Goal: Task Accomplishment & Management: Manage account settings

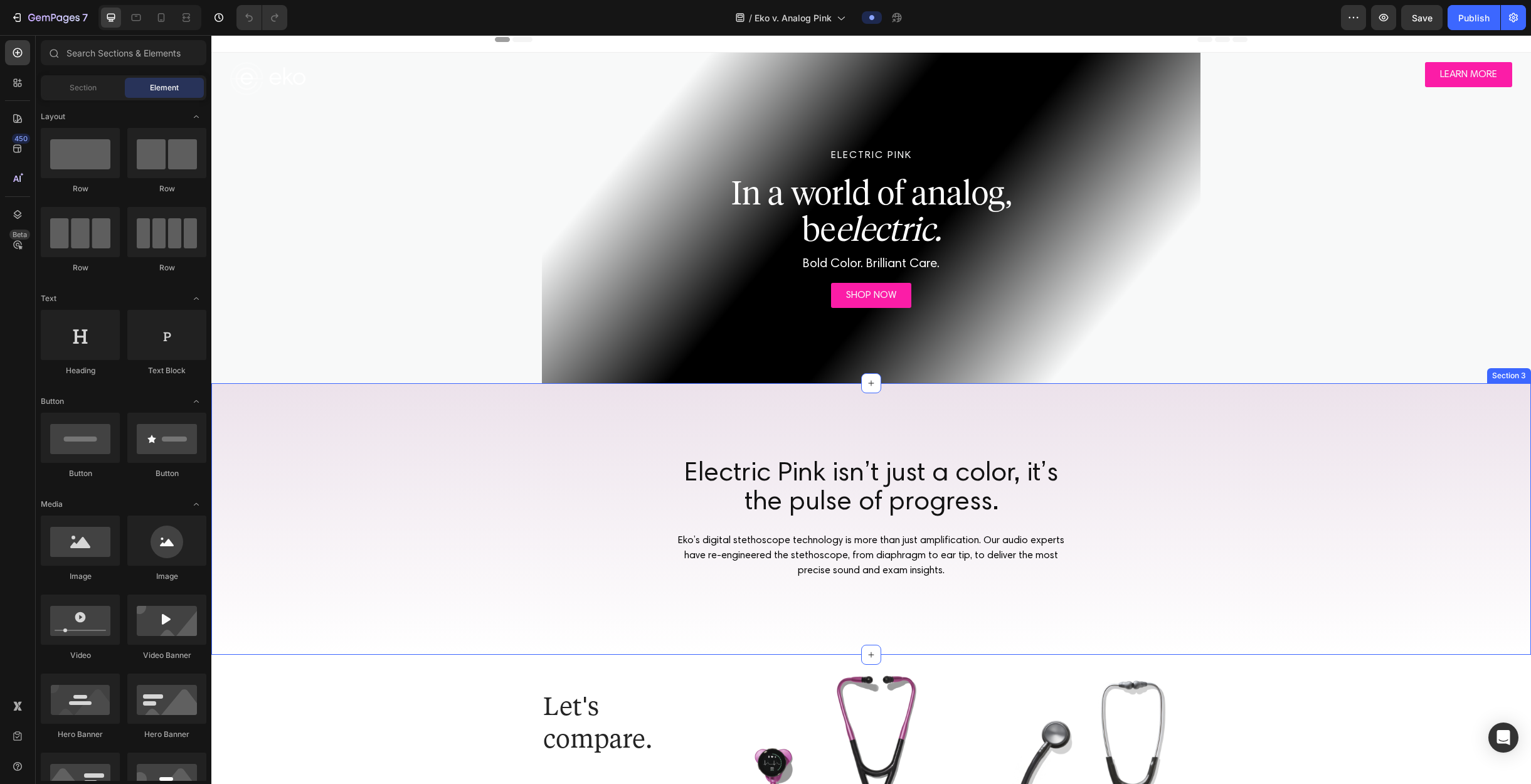
scroll to position [89, 0]
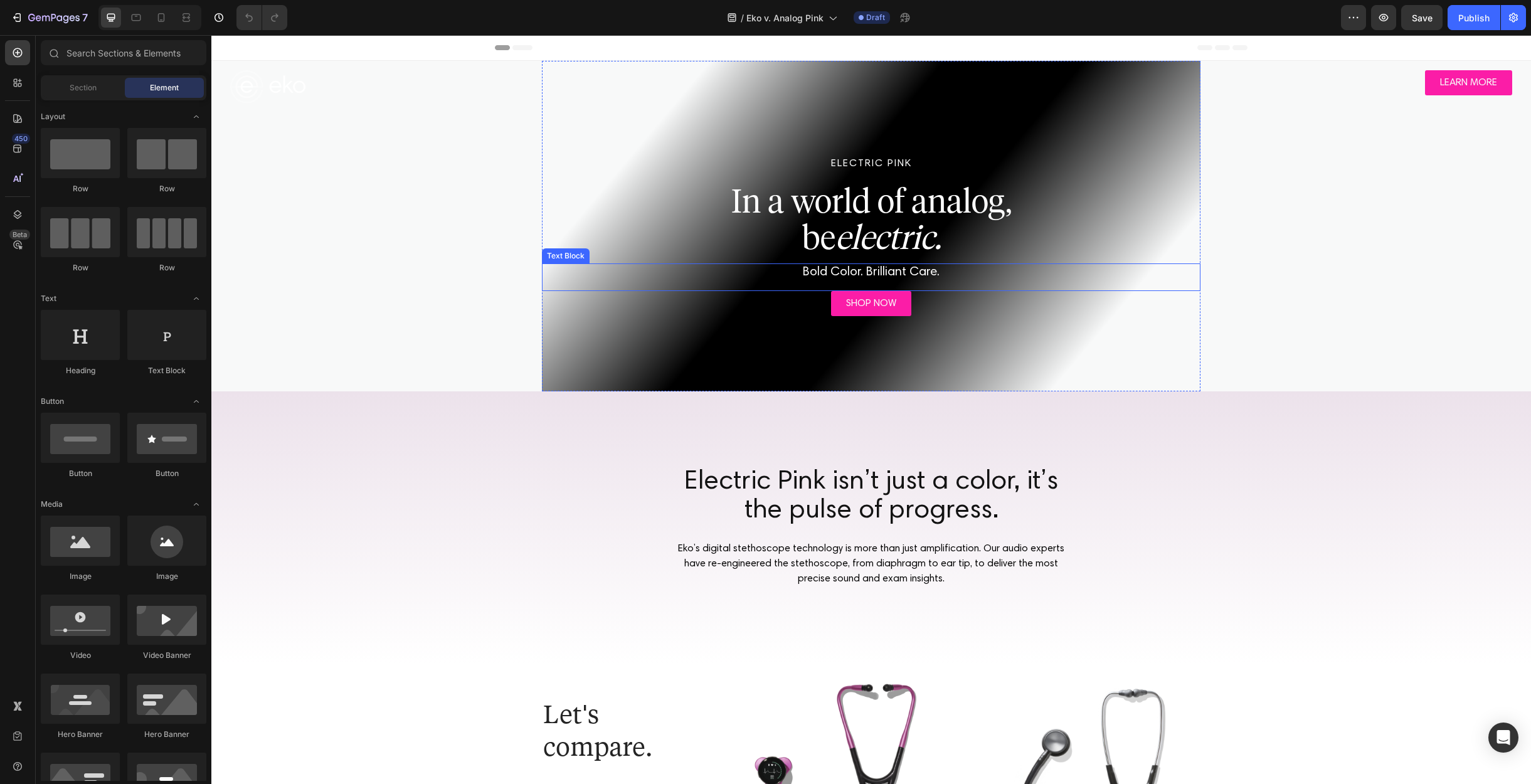
click at [874, 272] on span "Bold Color. Brilliant Care." at bounding box center [871, 272] width 137 height 12
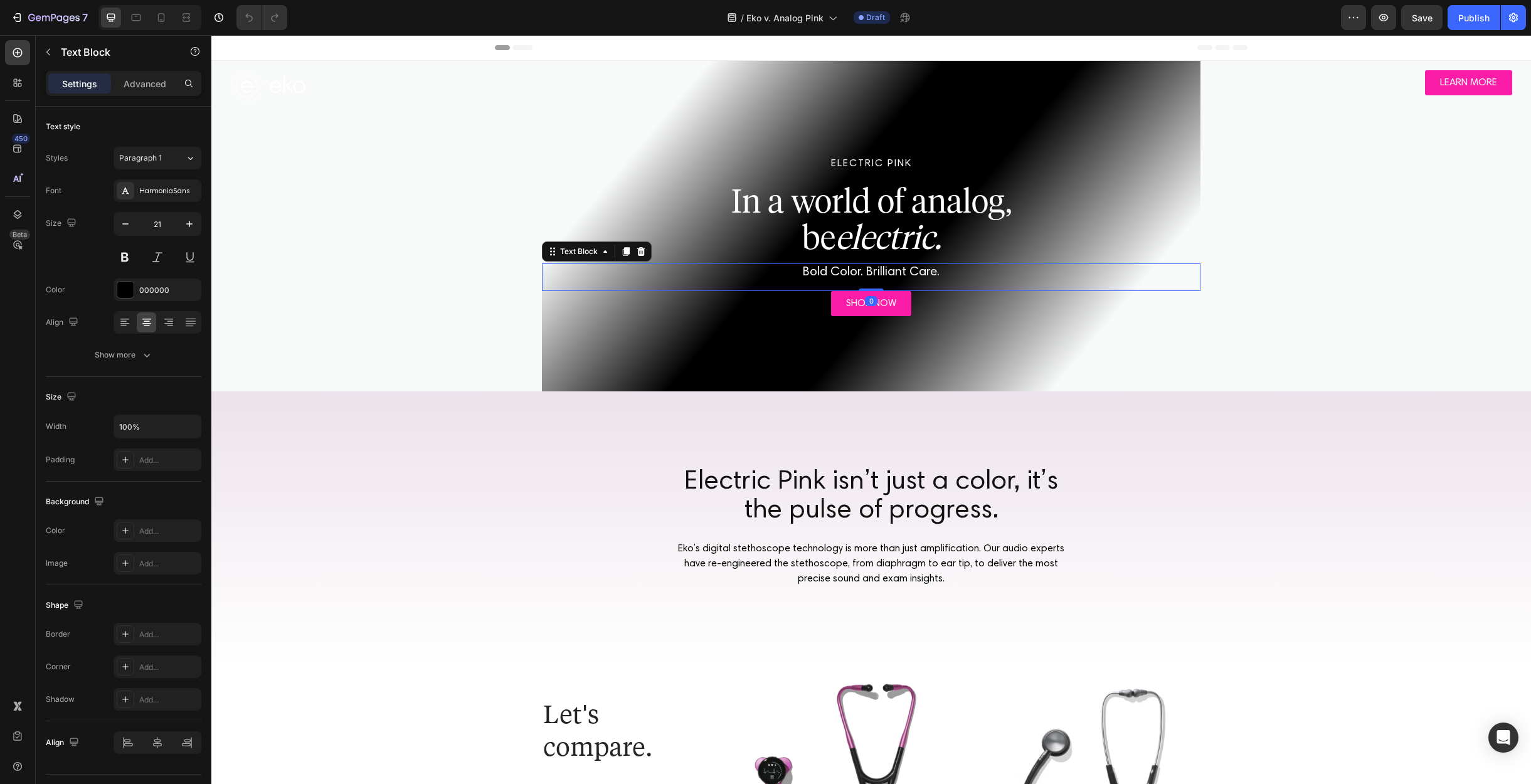
click at [874, 272] on span "Bold Color. Brilliant Care." at bounding box center [871, 272] width 137 height 12
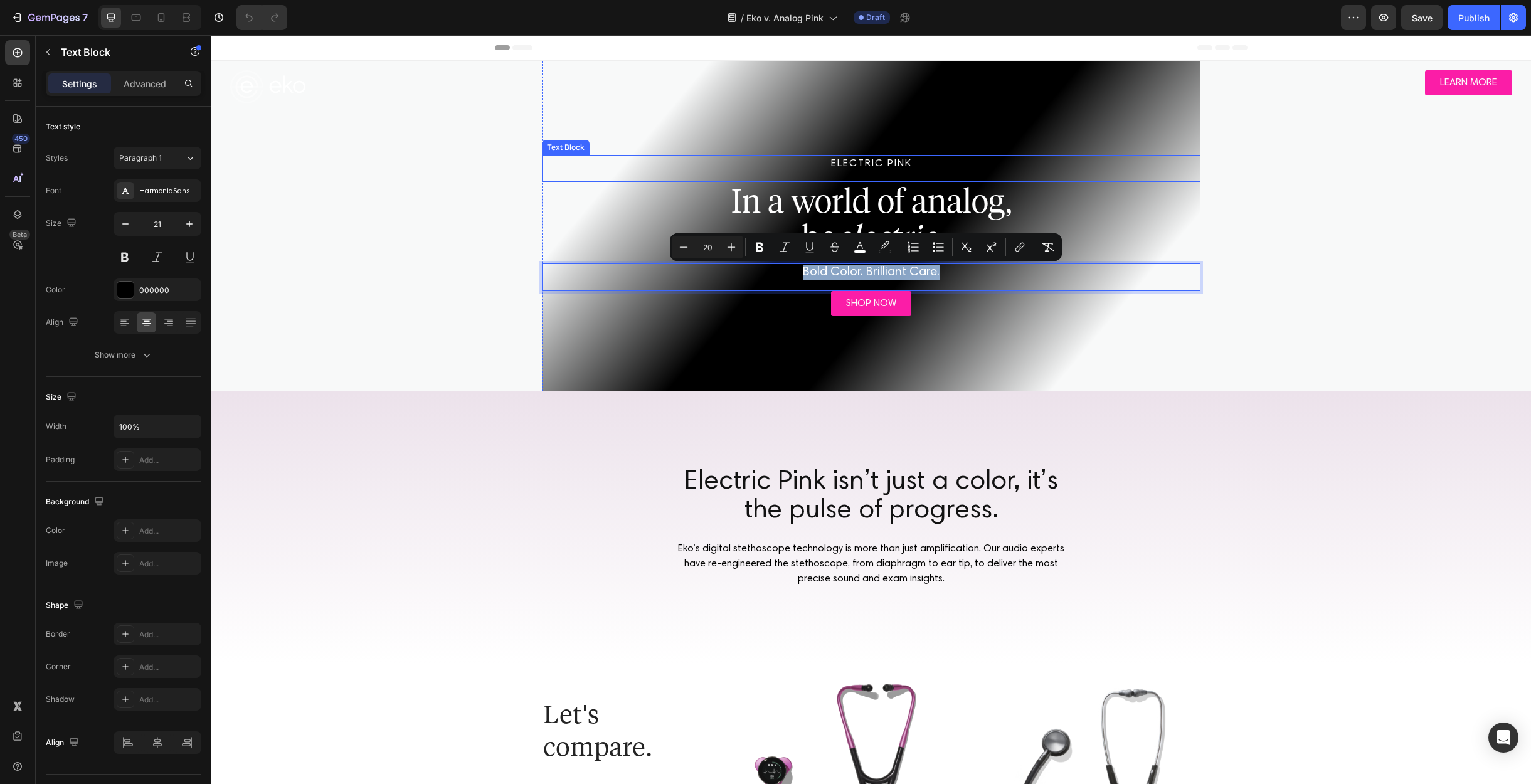
click at [853, 166] on p "ELECTRIC PINK" at bounding box center [871, 163] width 656 height 15
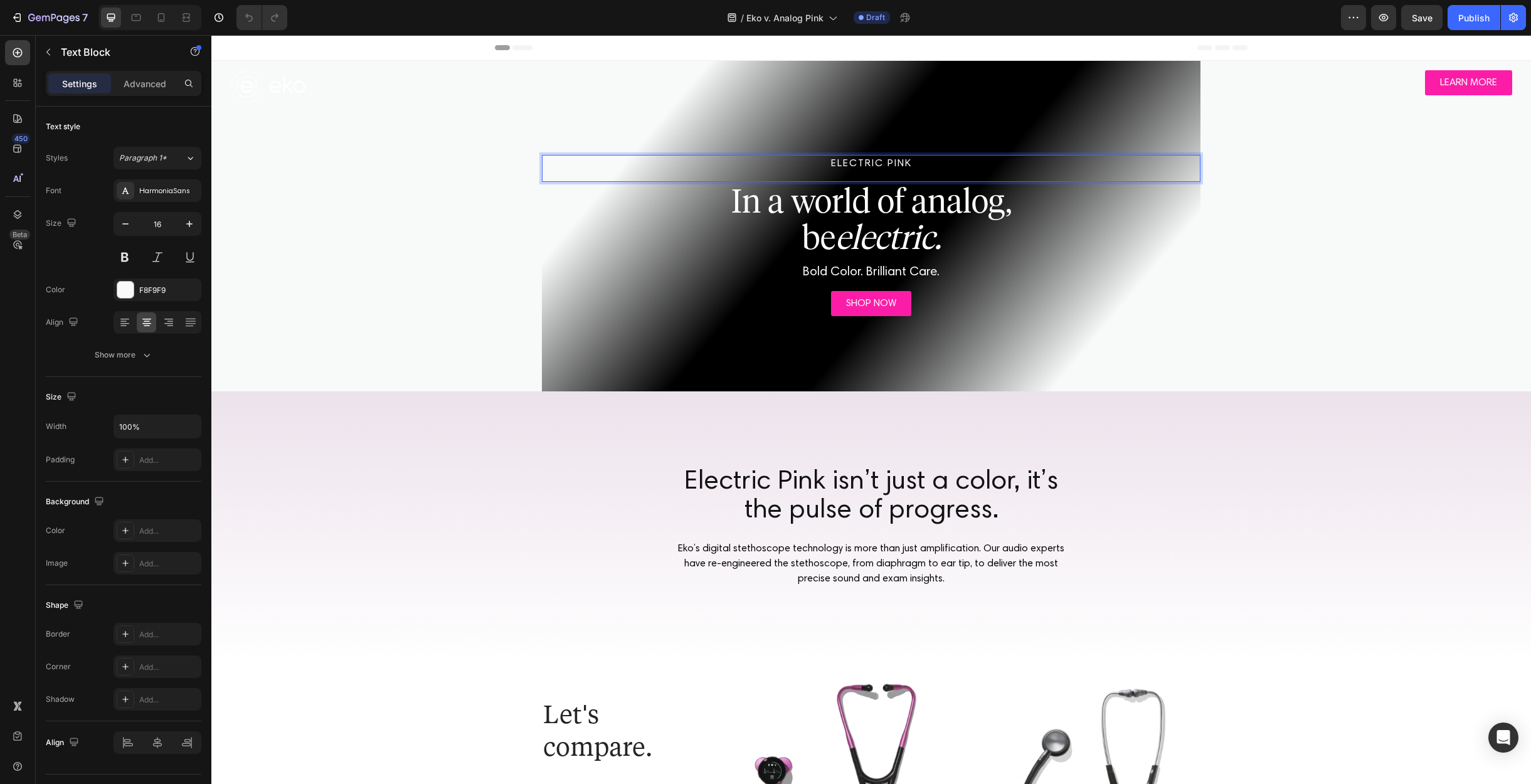
click at [851, 165] on p "ELECTRIC PINK" at bounding box center [871, 163] width 656 height 15
click at [833, 164] on p "ELECTRIC PINK" at bounding box center [871, 163] width 656 height 15
click at [827, 164] on p "ELECTRIC PINK" at bounding box center [871, 163] width 656 height 15
click at [895, 271] on span "Bold Color. Brilliant Care." at bounding box center [871, 272] width 137 height 12
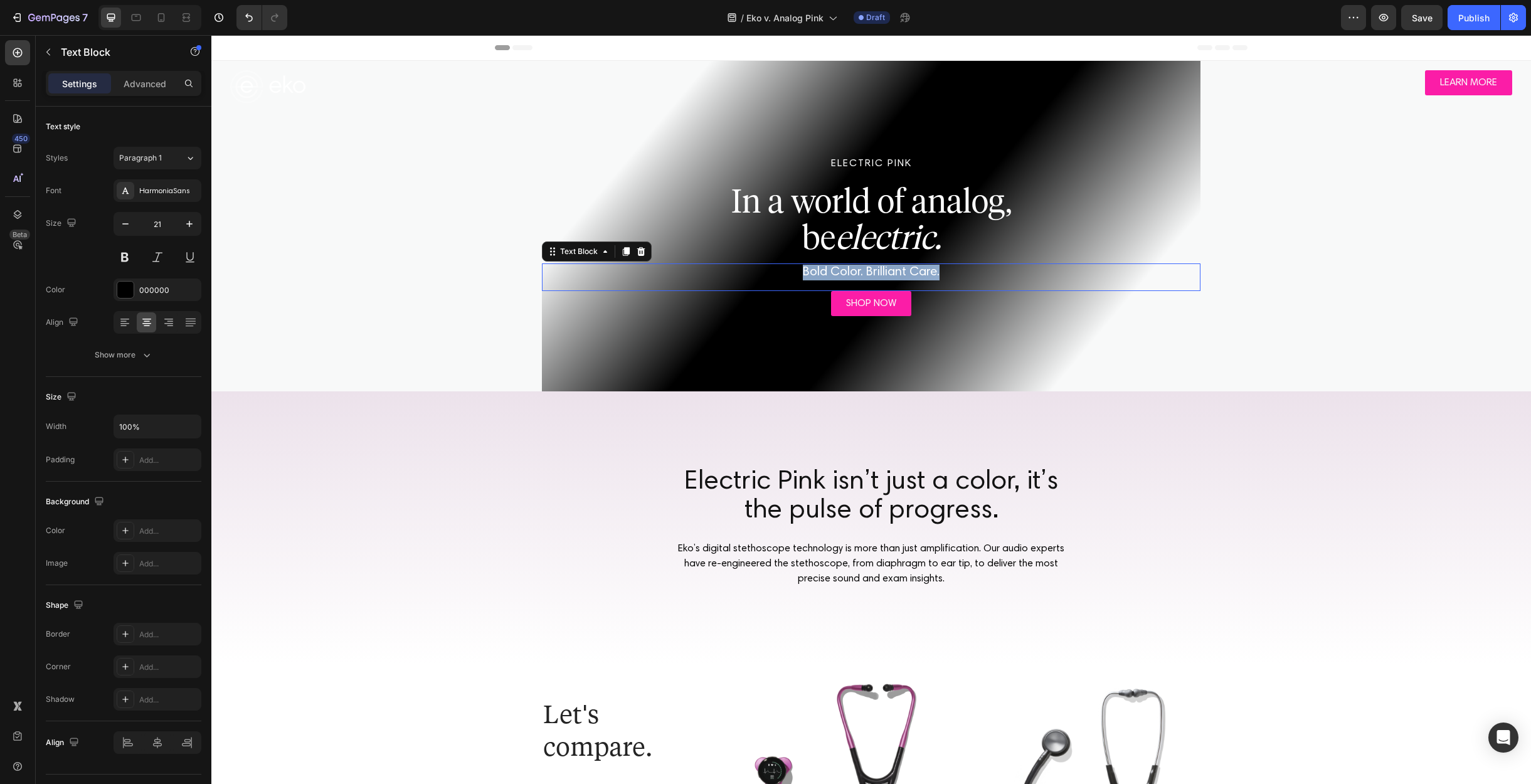
click at [895, 271] on span "Bold Color. Brilliant Care." at bounding box center [871, 272] width 137 height 12
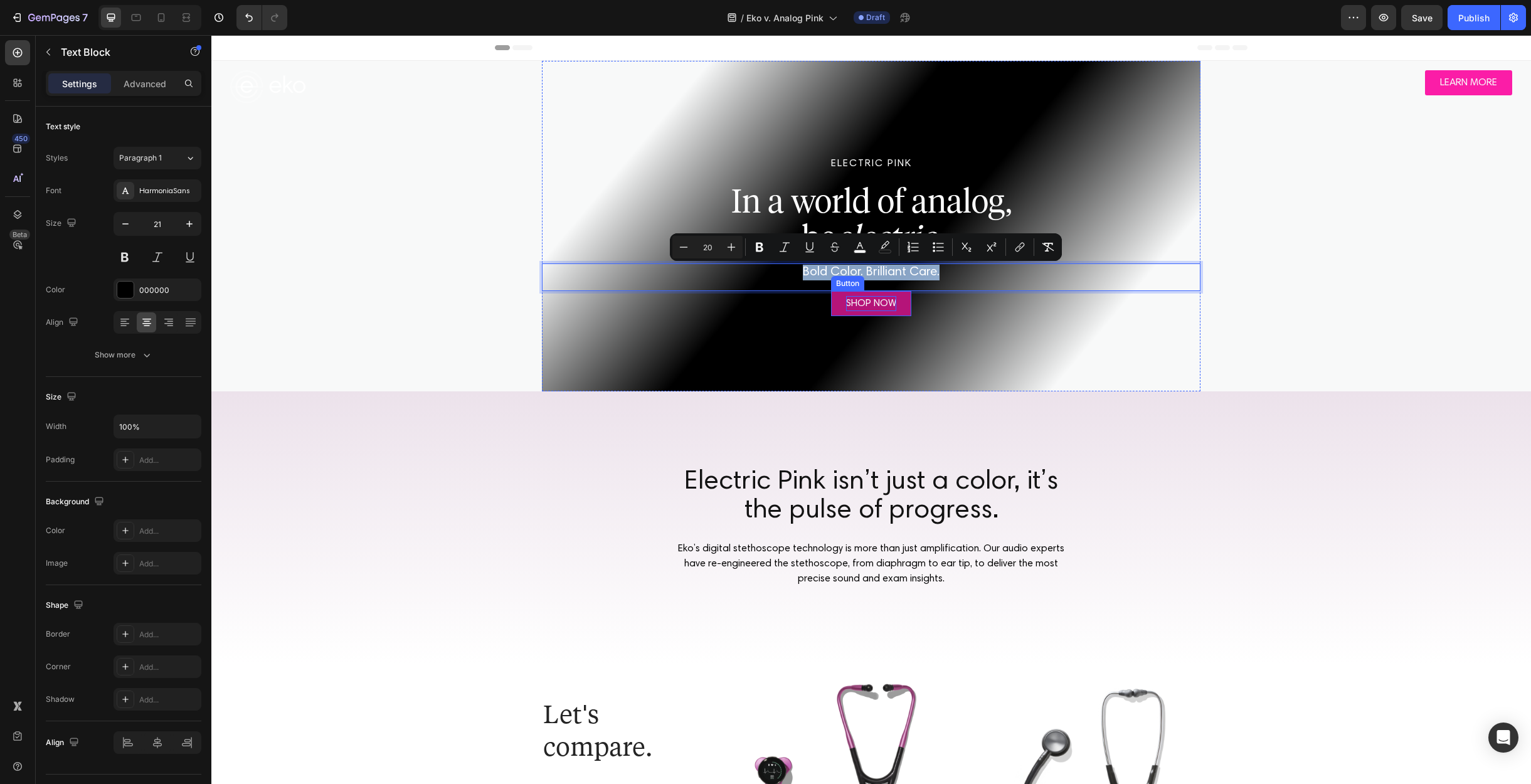
click at [873, 302] on p "SHOP NOW" at bounding box center [871, 303] width 50 height 15
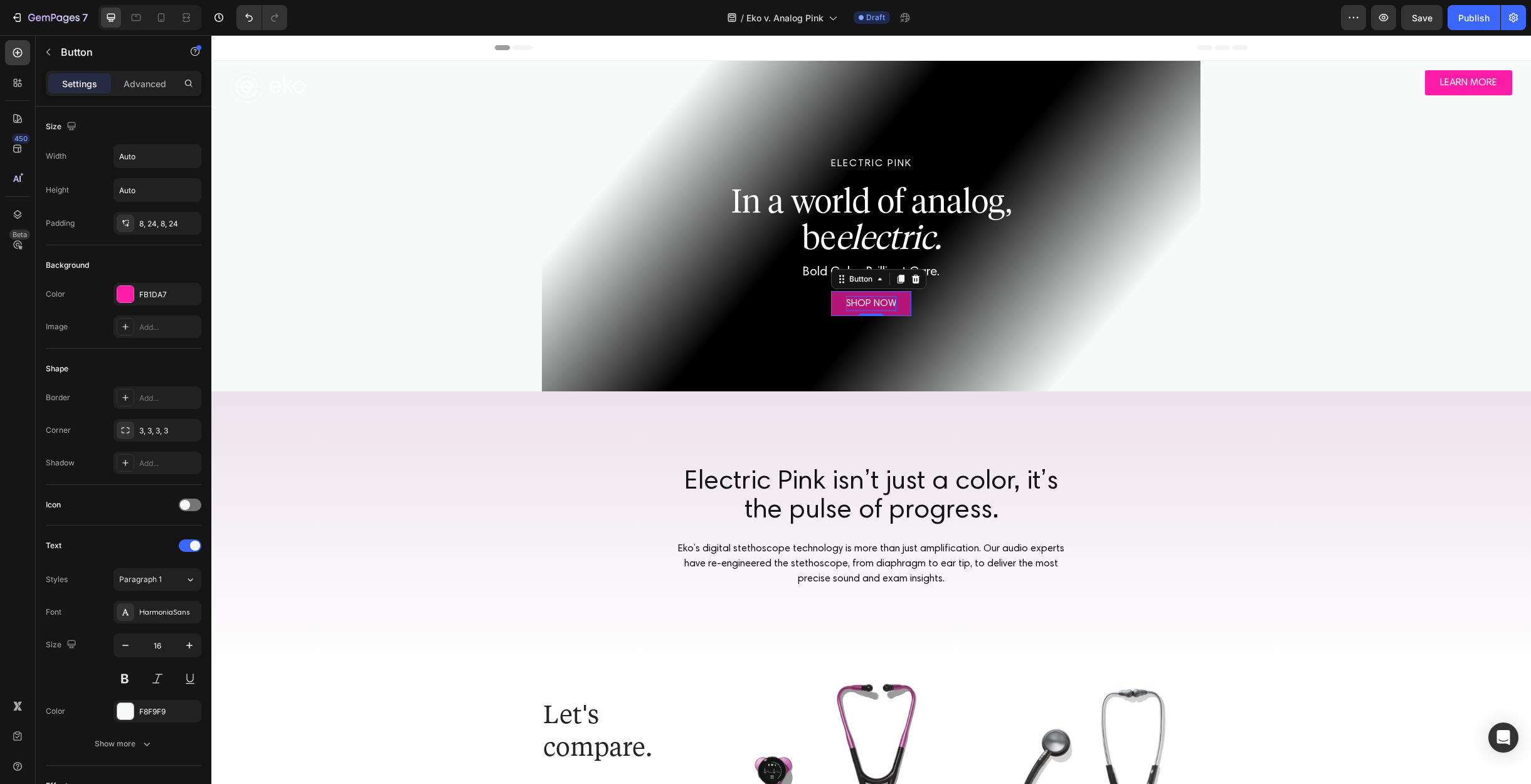
click at [873, 302] on p "SHOP NOW" at bounding box center [871, 303] width 50 height 15
click at [1205, 462] on div "Electric Pink isn’t just a color, it’s the pulse of progress. Heading Eko’s dig…" at bounding box center [871, 527] width 1320 height 272
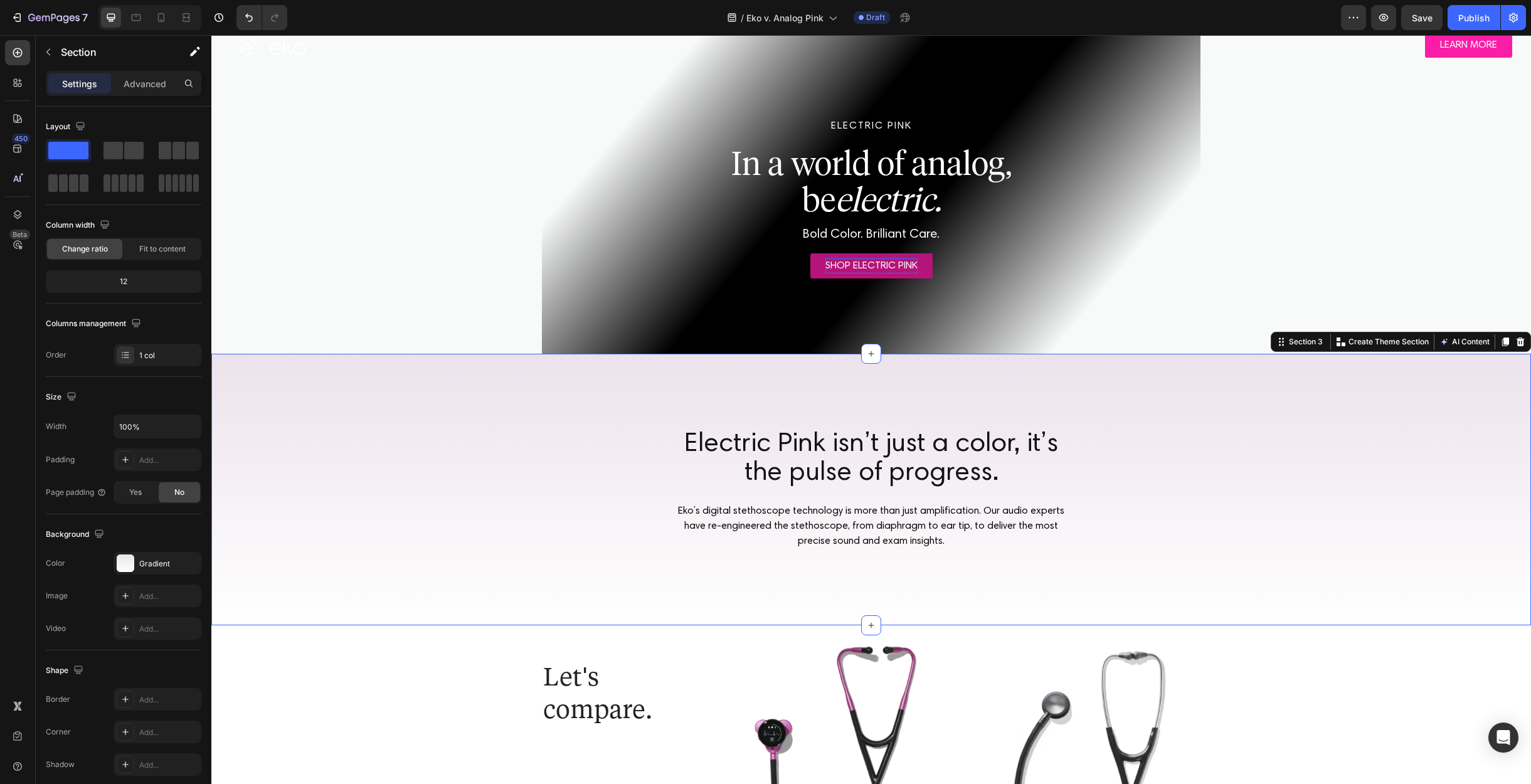
scroll to position [72, 0]
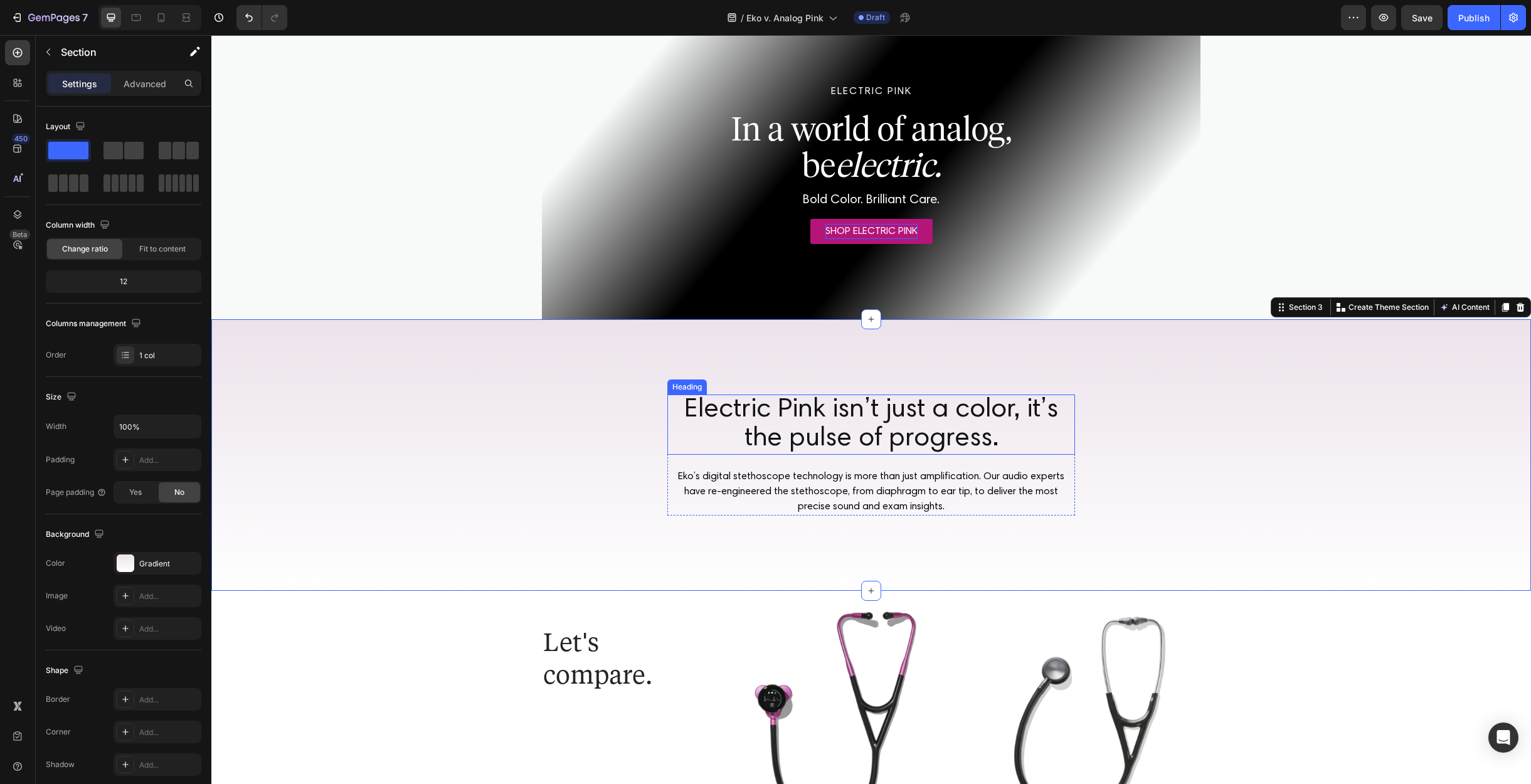
click at [877, 417] on h2 "Electric Pink isn’t just a color, it’s the pulse of progress." at bounding box center [871, 424] width 408 height 61
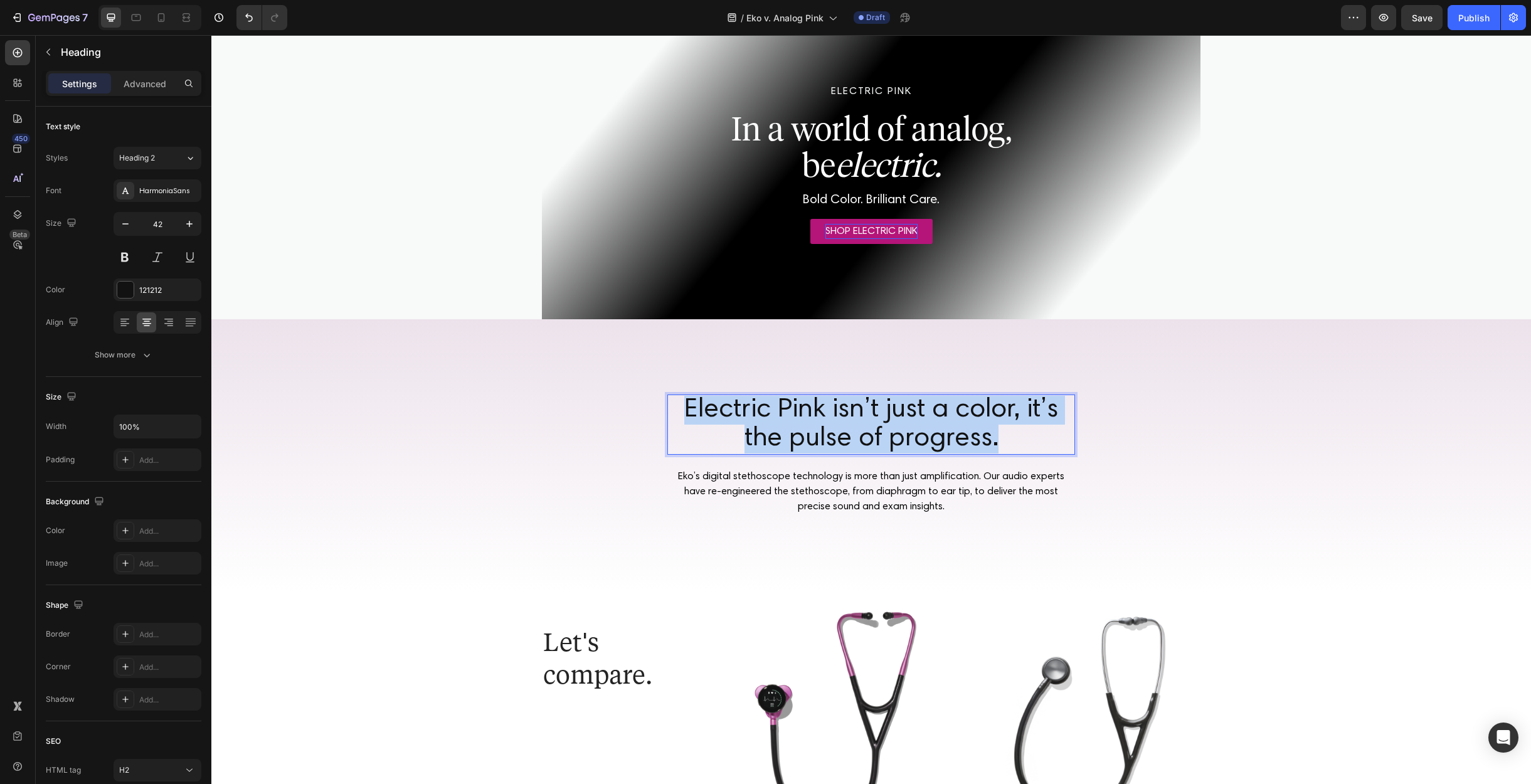
click at [877, 417] on p "Electric Pink isn’t just a color, it’s the pulse of progress." at bounding box center [871, 424] width 405 height 58
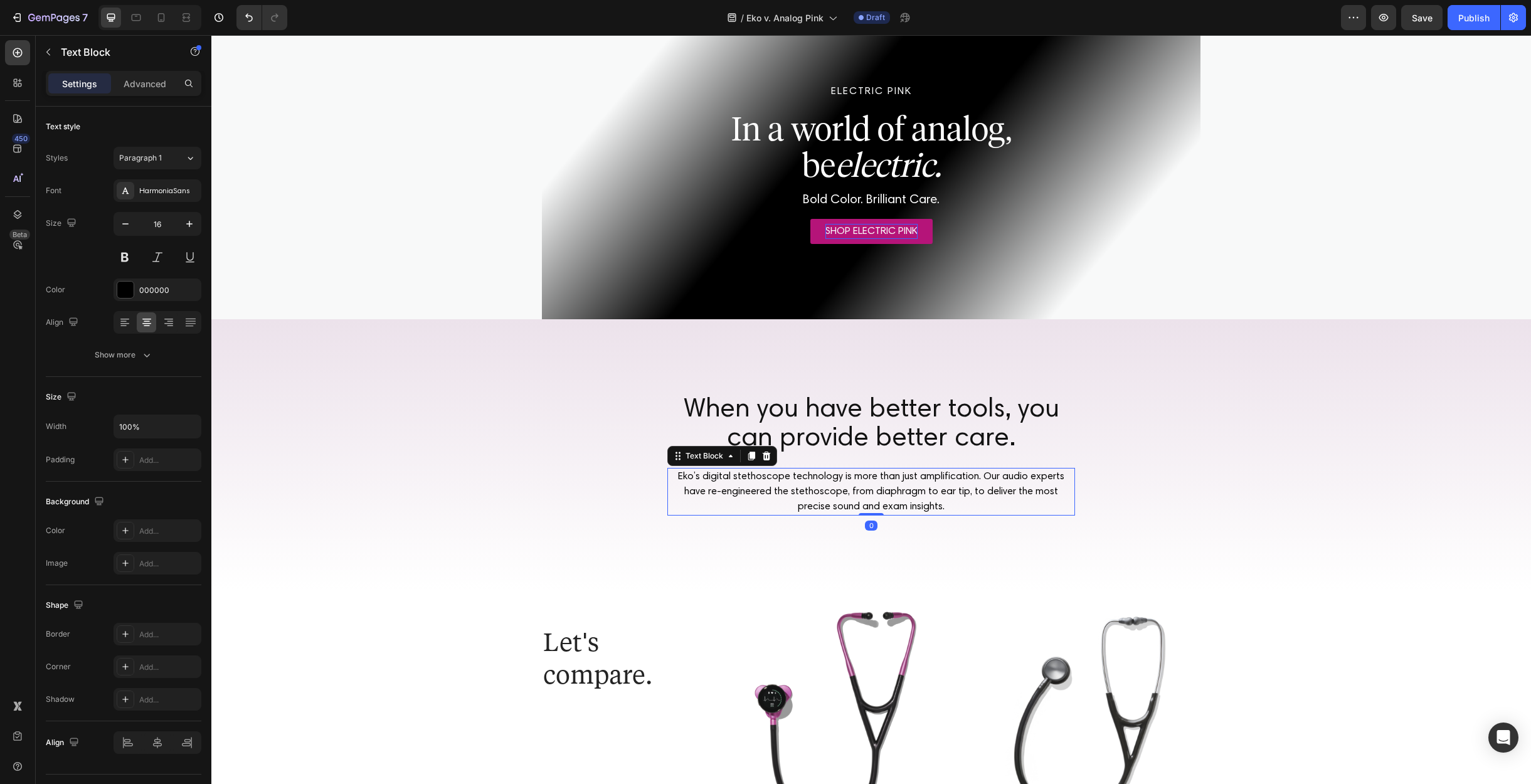
click at [821, 474] on p "Eko’s digital stethoscope technology is more than just amplification. Our audio…" at bounding box center [871, 491] width 405 height 45
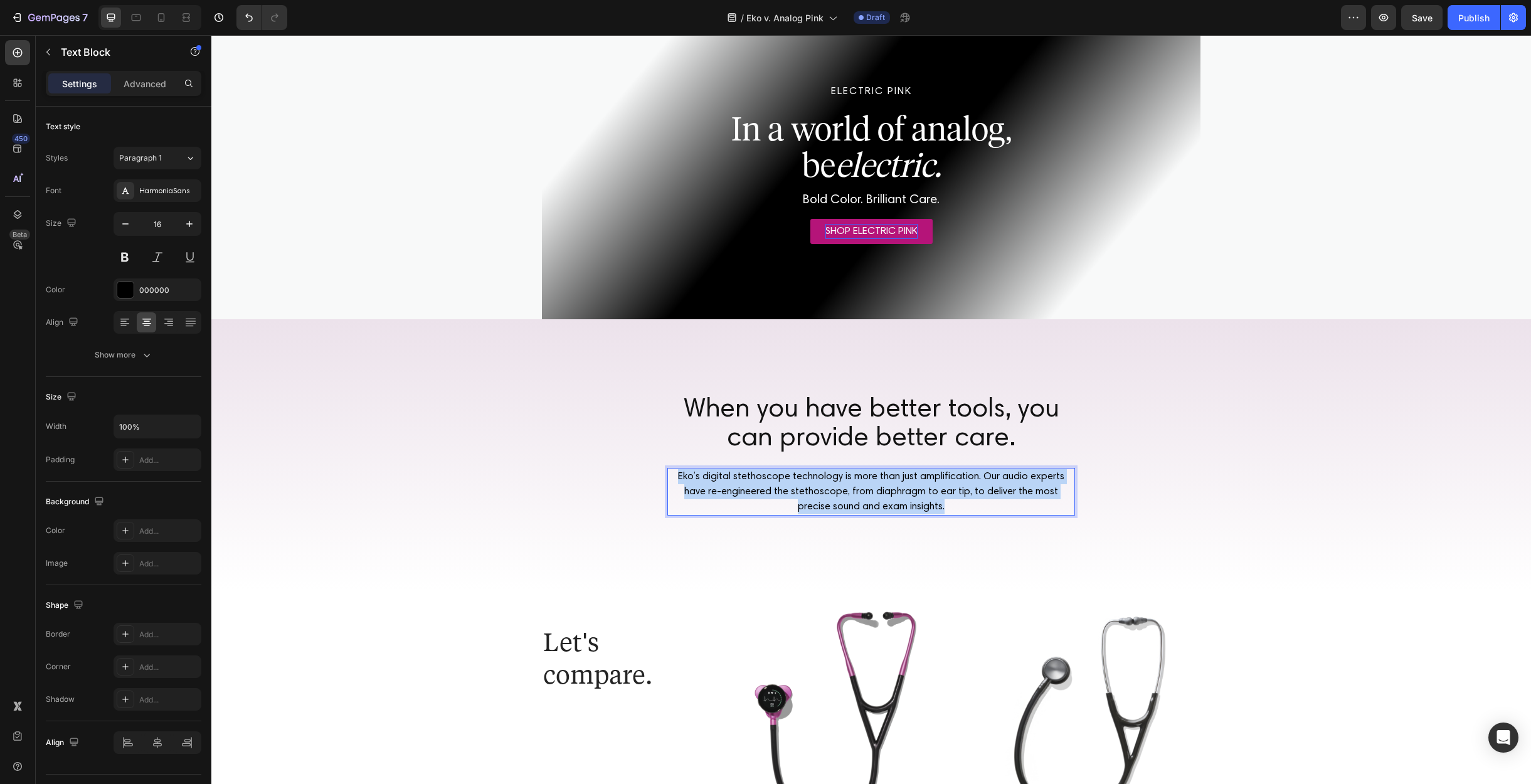
click at [821, 474] on p "Eko’s digital stethoscope technology is more than just amplification. Our audio…" at bounding box center [871, 491] width 405 height 45
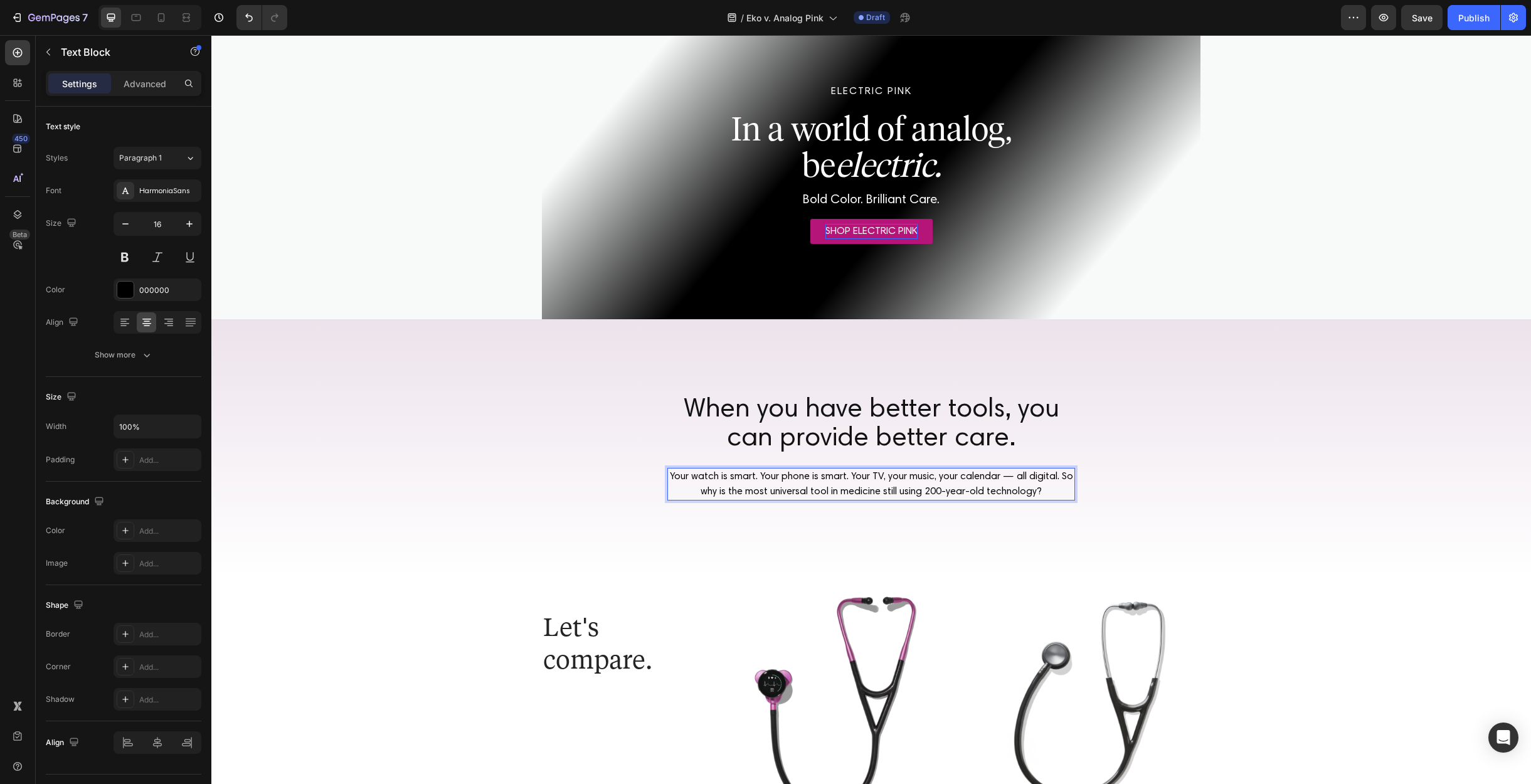
click at [793, 487] on p "Your watch is smart. Your phone is smart. Your TV, your music, your calendar — …" at bounding box center [871, 484] width 405 height 30
click at [1048, 488] on p "Your watch is smart. Your phone is smart. Your TV, your music, your calendar — …" at bounding box center [871, 484] width 405 height 30
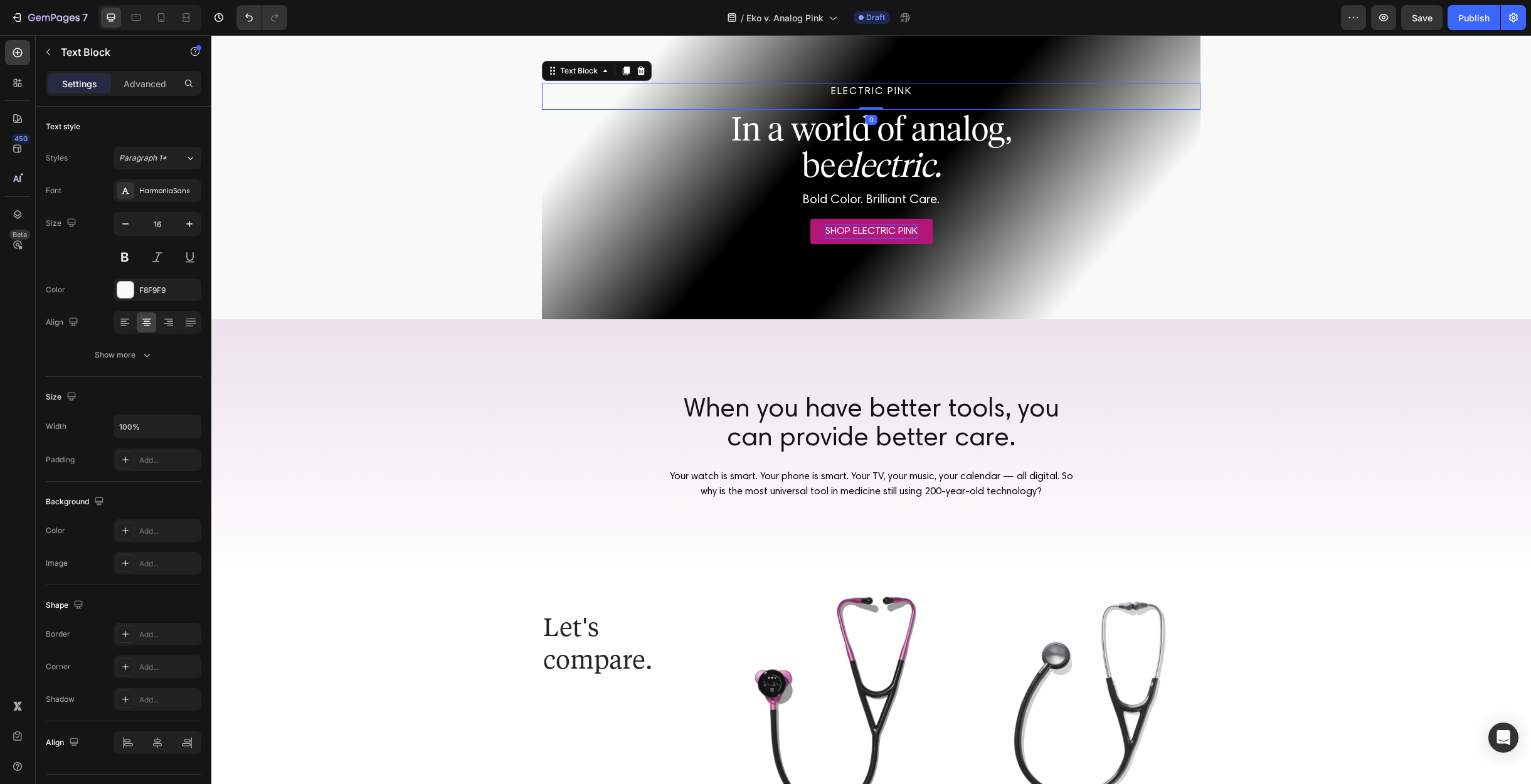
click at [875, 95] on p "ELECTRIC PINK" at bounding box center [871, 91] width 656 height 15
click at [814, 89] on p "NEW COLOR: ELECTRIC PINK" at bounding box center [871, 91] width 656 height 15
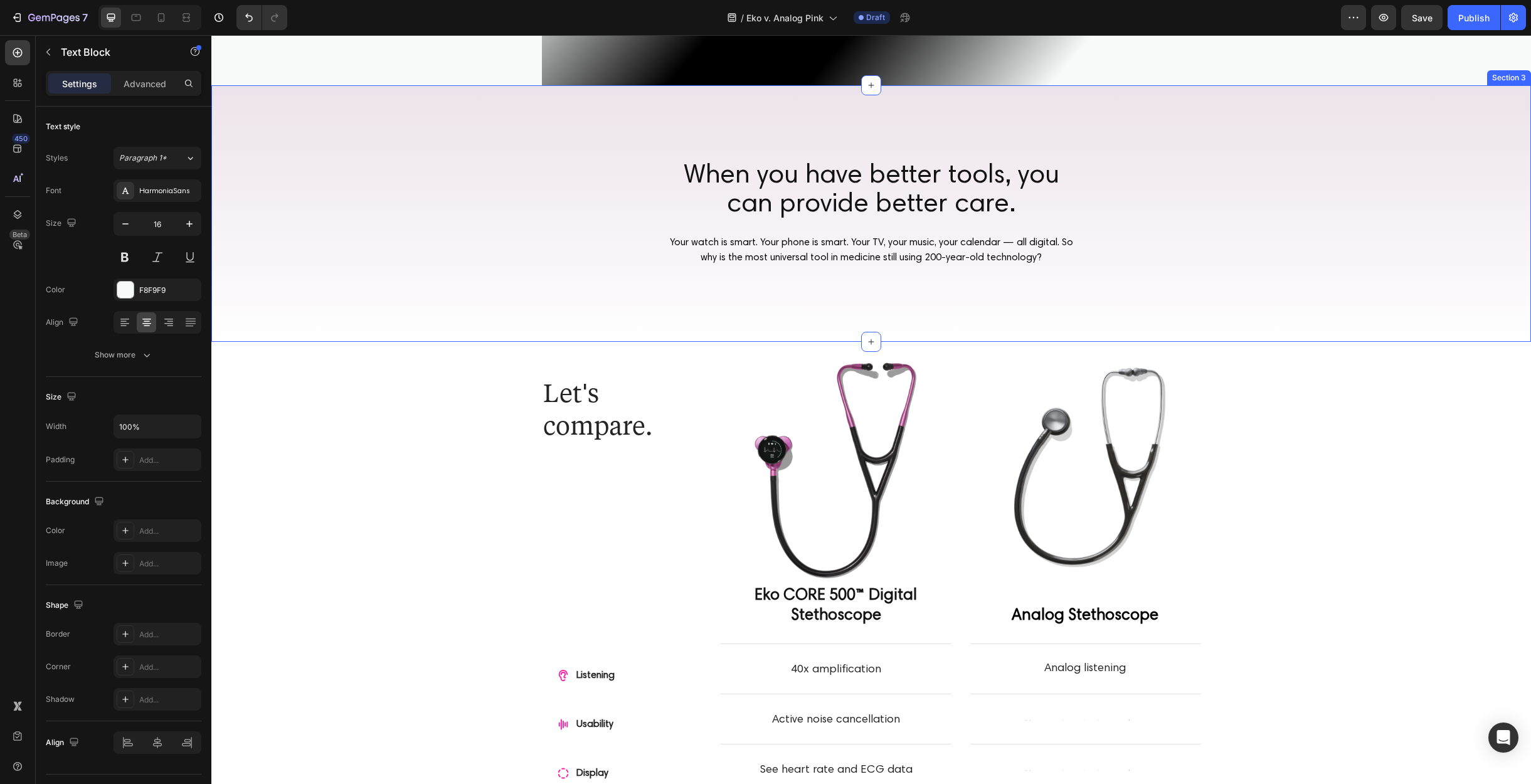
scroll to position [0, 0]
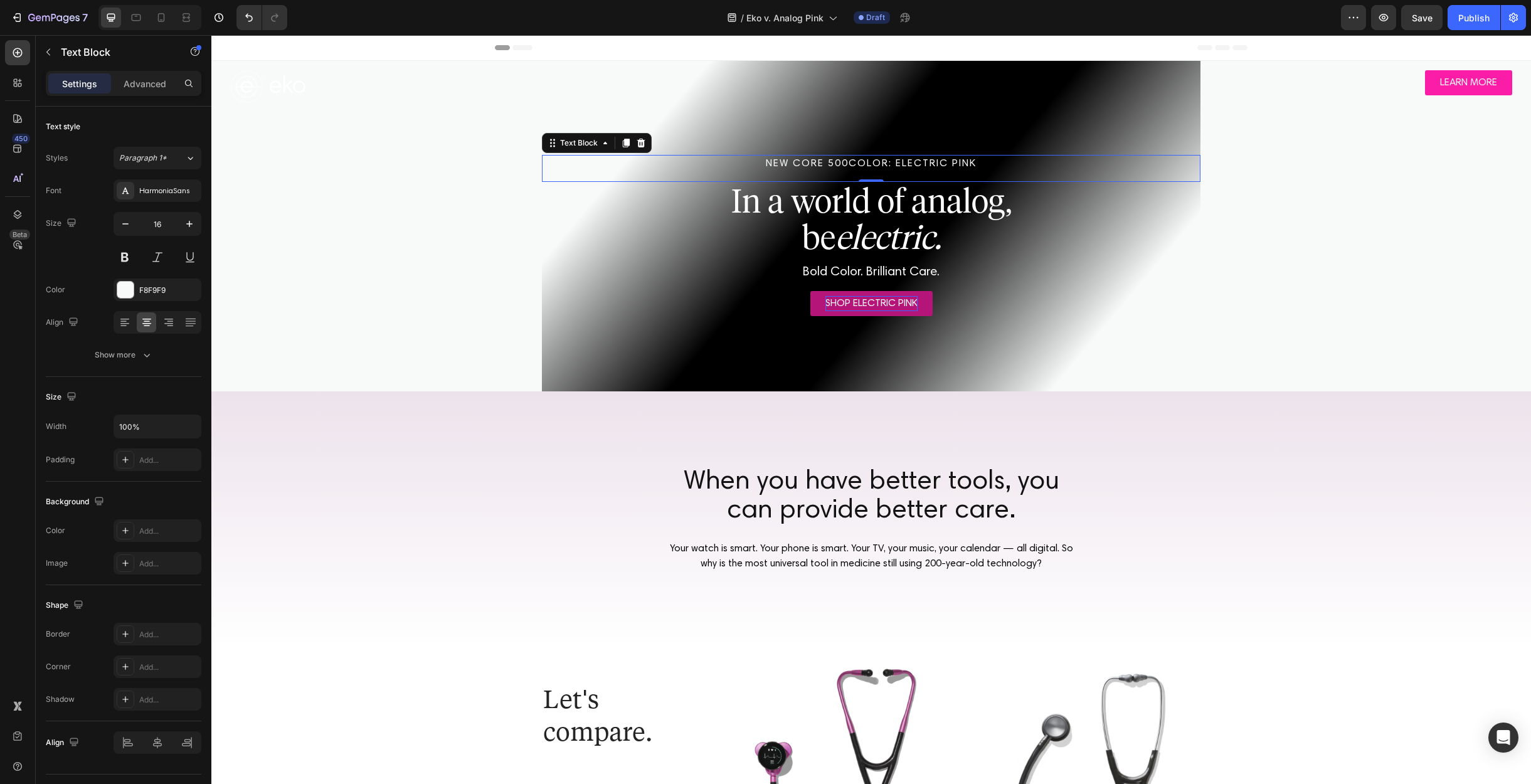
click at [837, 164] on p "NEW CORE 500COLOR: ELECTRIC PINK" at bounding box center [871, 163] width 656 height 15
click at [836, 164] on p "NEW CORE 500COLOR: ELECTRIC PINK" at bounding box center [871, 163] width 656 height 15
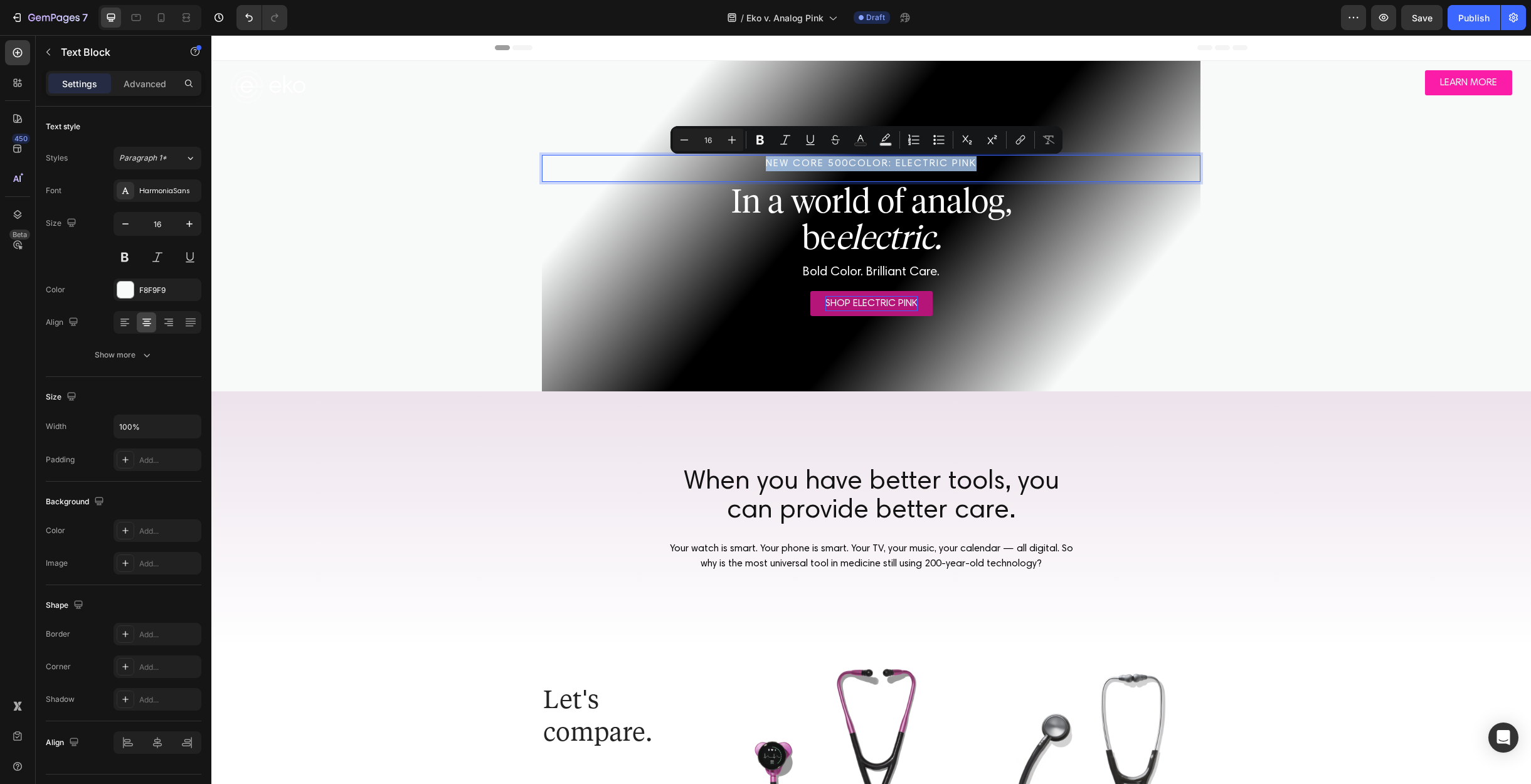
click at [807, 162] on p "NEW CORE 500COLOR: ELECTRIC PINK" at bounding box center [871, 163] width 656 height 15
drag, startPoint x: 788, startPoint y: 162, endPoint x: 841, endPoint y: 164, distance: 53.0
click at [841, 164] on p "NEW CORE 500COLOR: ELECTRIC PINK" at bounding box center [871, 163] width 656 height 15
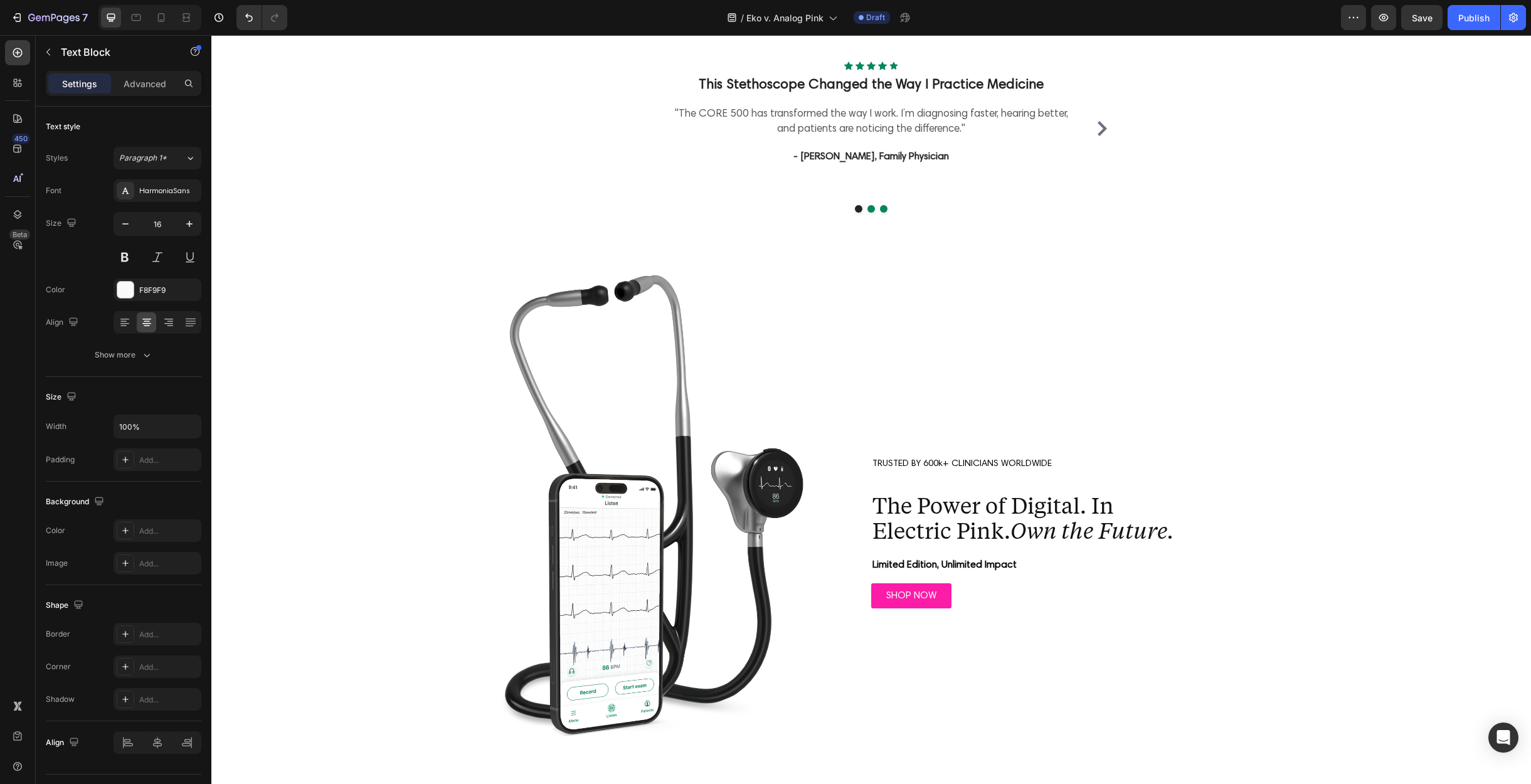
scroll to position [3418, 0]
click at [991, 511] on h2 "The Power of Digital. In Electric Pink. Own the Future." at bounding box center [1029, 514] width 317 height 56
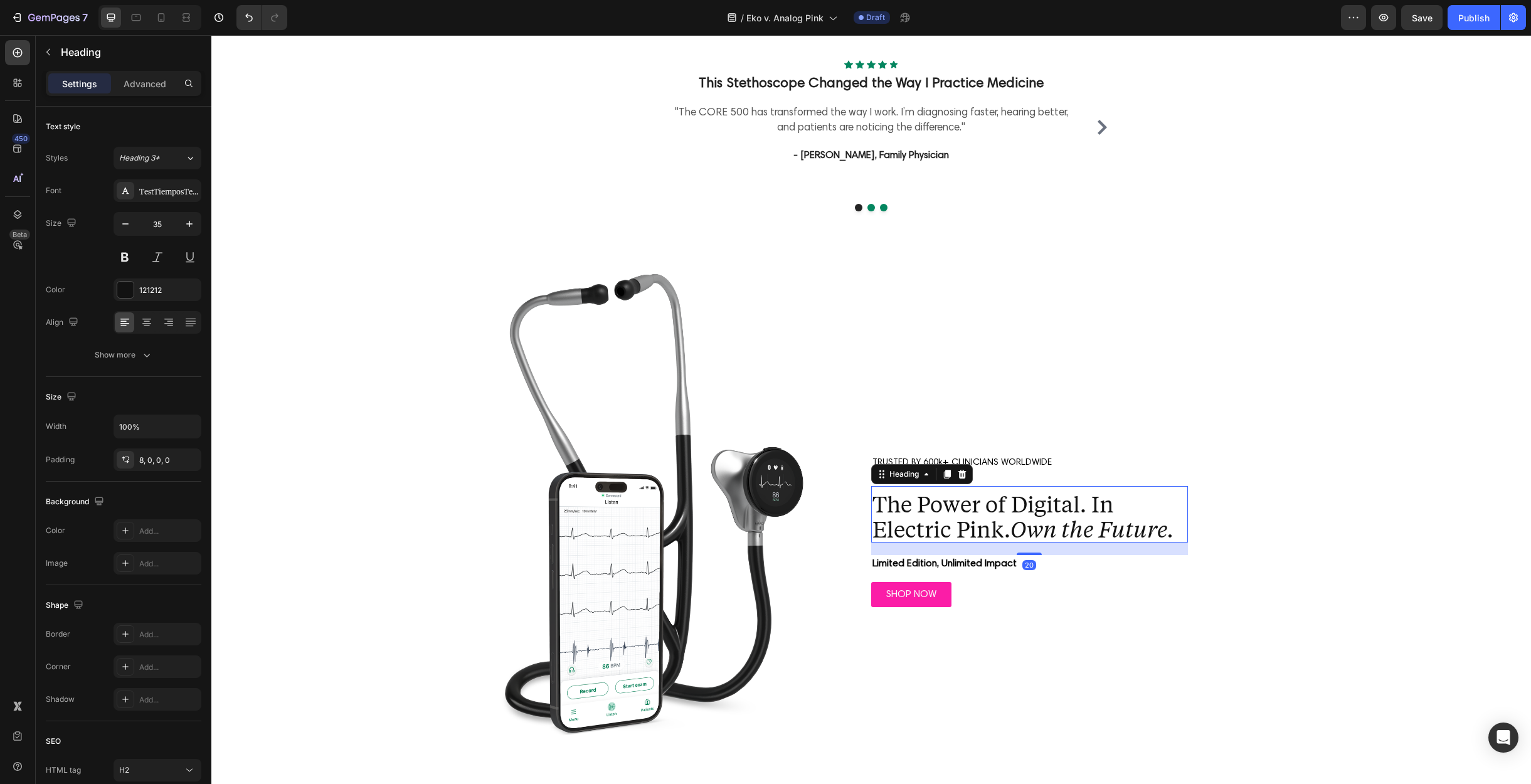
click at [991, 511] on h2 "The Power of Digital. In Electric Pink. Own the Future." at bounding box center [1029, 514] width 317 height 56
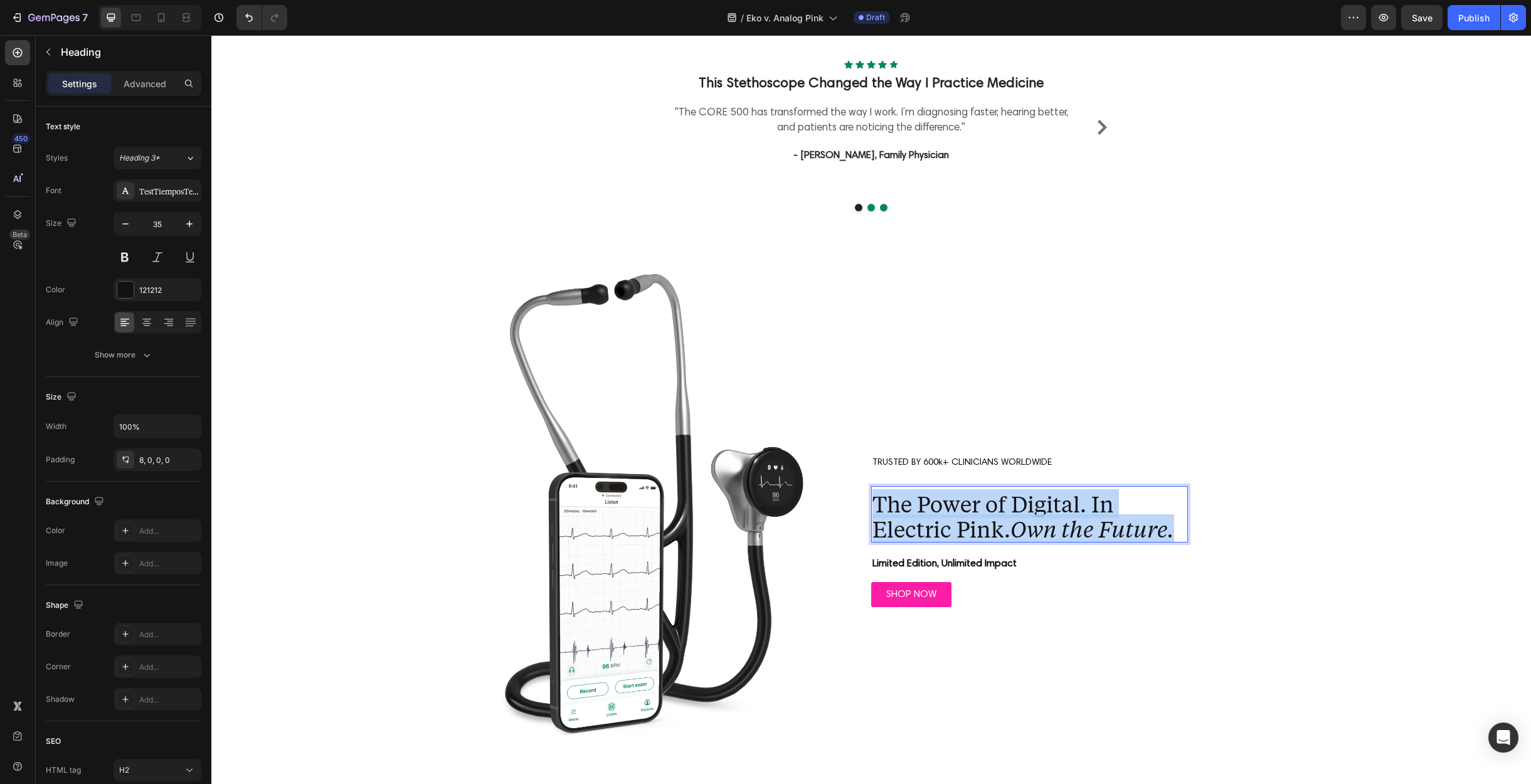
click at [991, 511] on p "The Power of Digital. In Electric Pink. Own the Future." at bounding box center [1030, 516] width 314 height 50
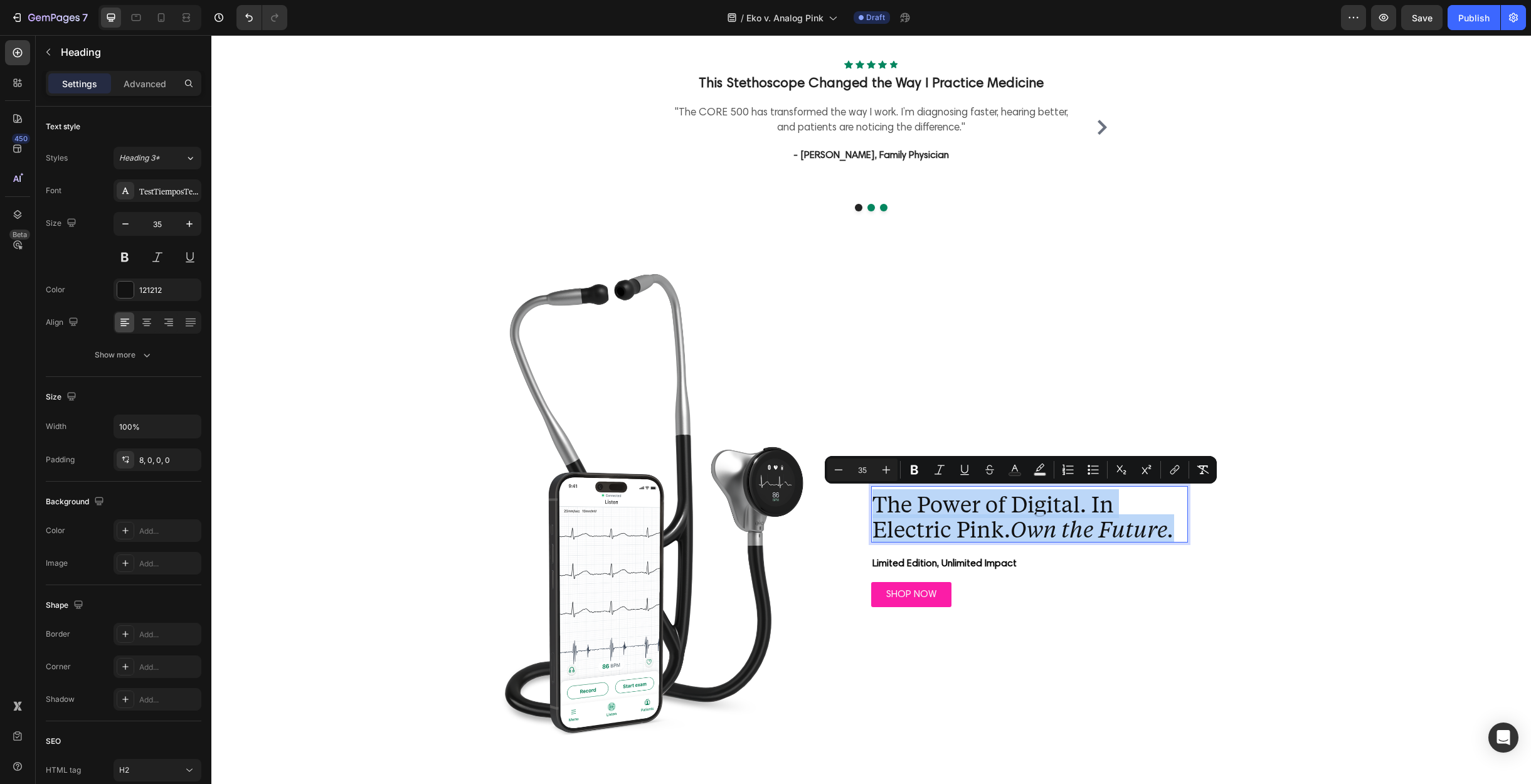
click at [1016, 506] on p "The Power of Digital. In Electric Pink. Own the Future." at bounding box center [1030, 516] width 314 height 50
drag, startPoint x: 1089, startPoint y: 506, endPoint x: 1174, endPoint y: 540, distance: 91.5
click at [1174, 540] on p "The Power of Digital. In Electric Pink. Own the Future." at bounding box center [1030, 516] width 314 height 50
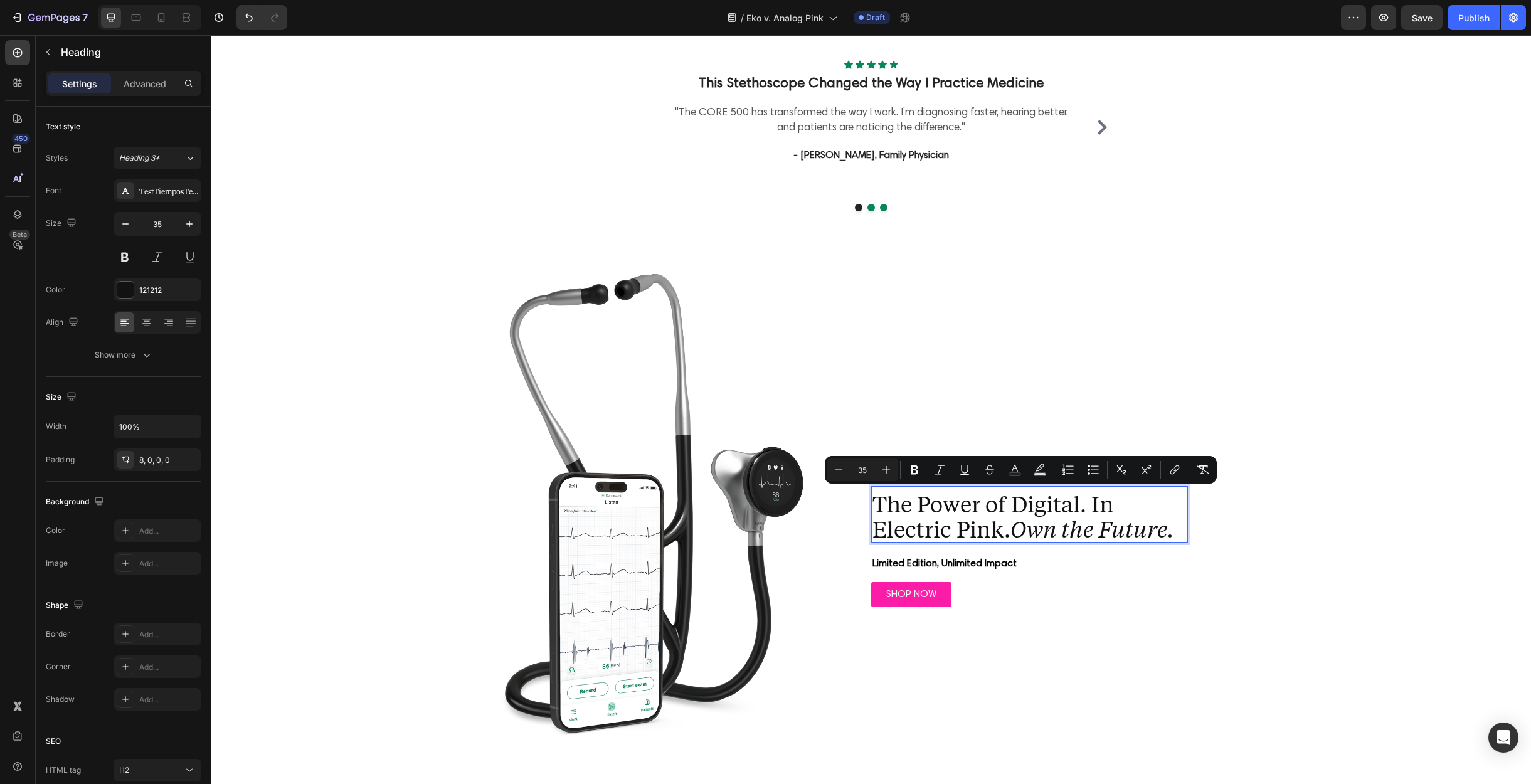
click at [934, 496] on p "The Power of Digital. In Electric Pink. Own the Future." at bounding box center [1030, 516] width 314 height 50
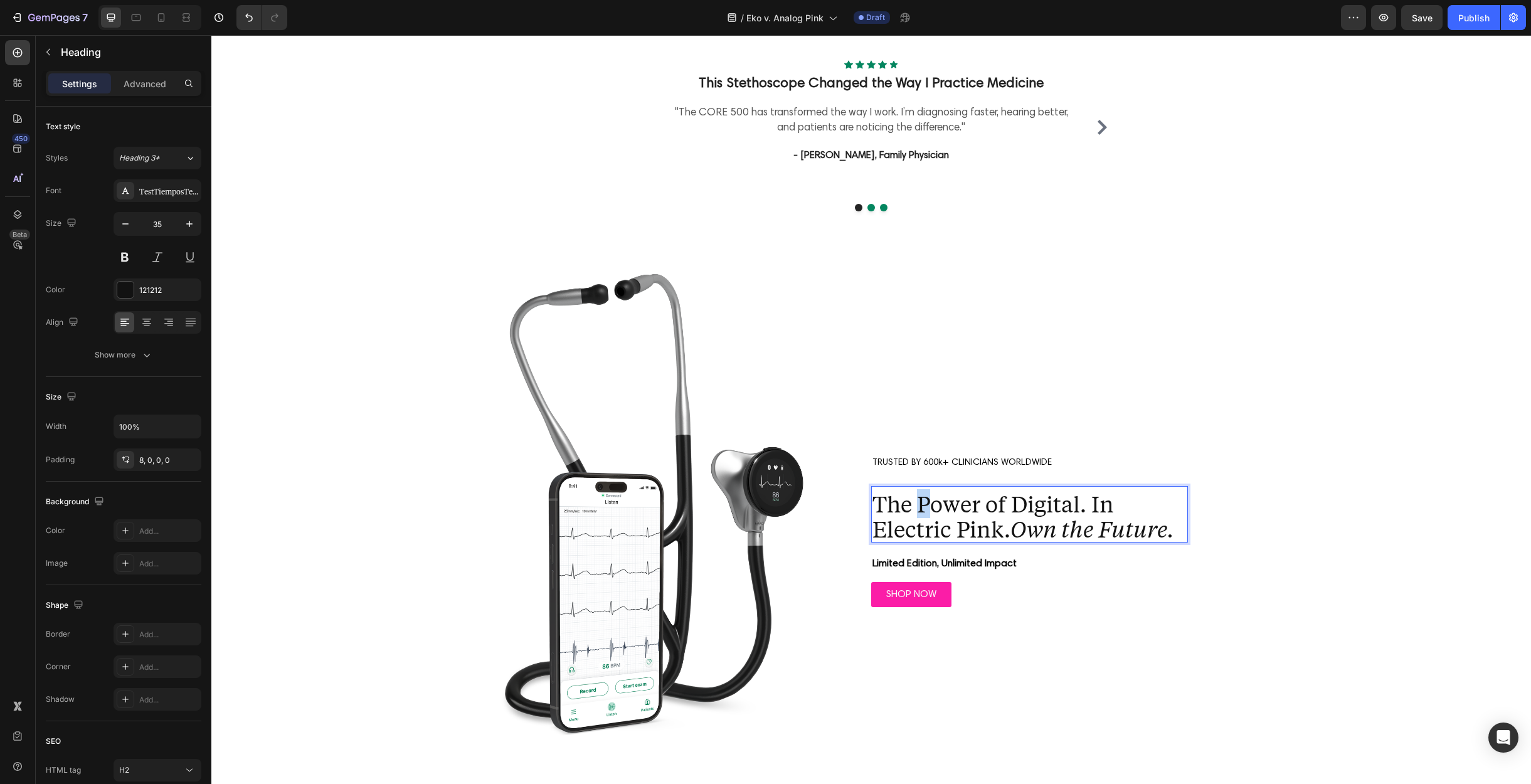
drag, startPoint x: 915, startPoint y: 503, endPoint x: 924, endPoint y: 502, distance: 9.1
click at [924, 502] on p "The Power of Digital. In Electric Pink. Own the Future." at bounding box center [1030, 516] width 314 height 50
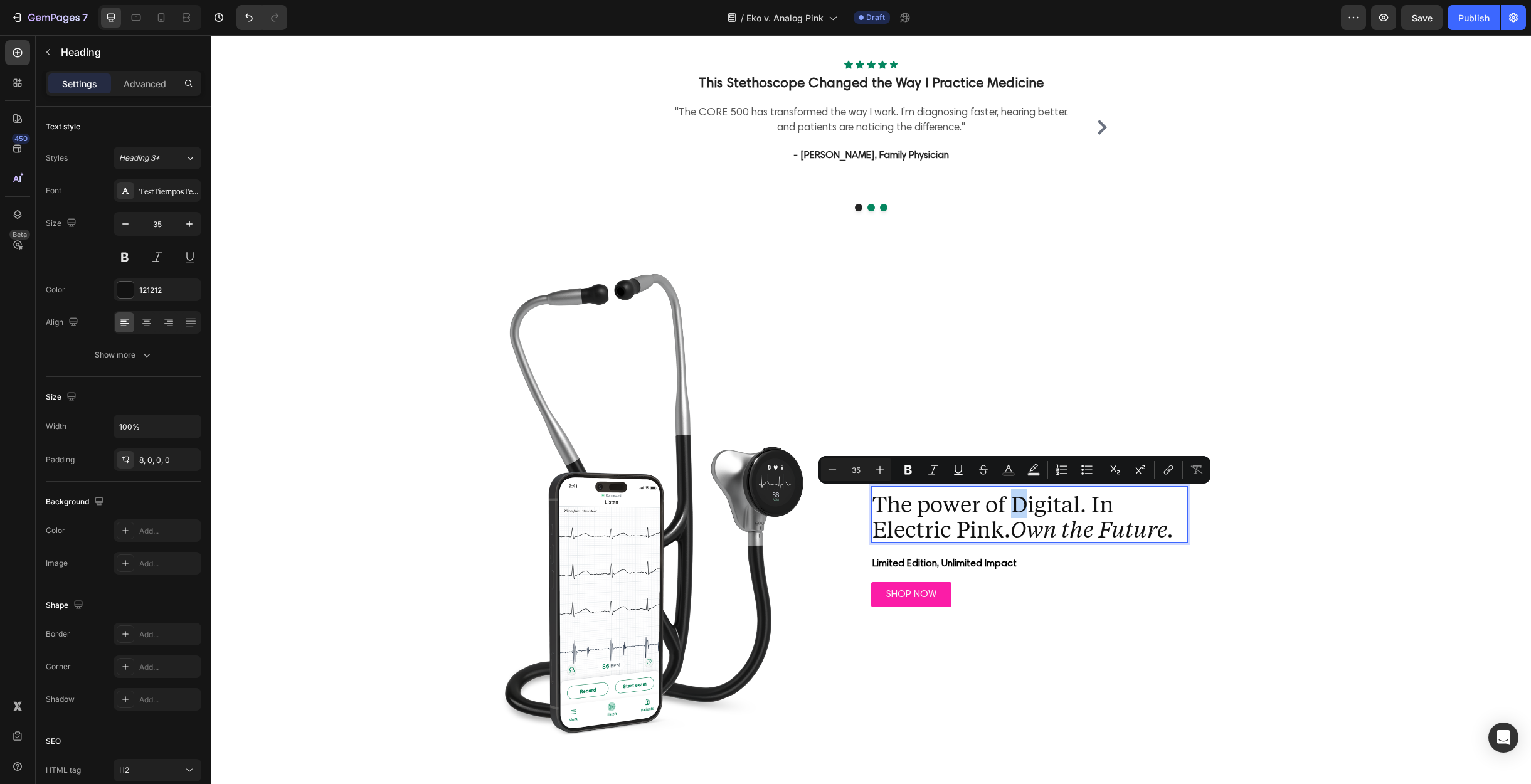
drag, startPoint x: 1012, startPoint y: 504, endPoint x: 1019, endPoint y: 504, distance: 7.0
click at [1019, 504] on p "The power of Digital. In Electric Pink. Own the Future." at bounding box center [1030, 516] width 314 height 50
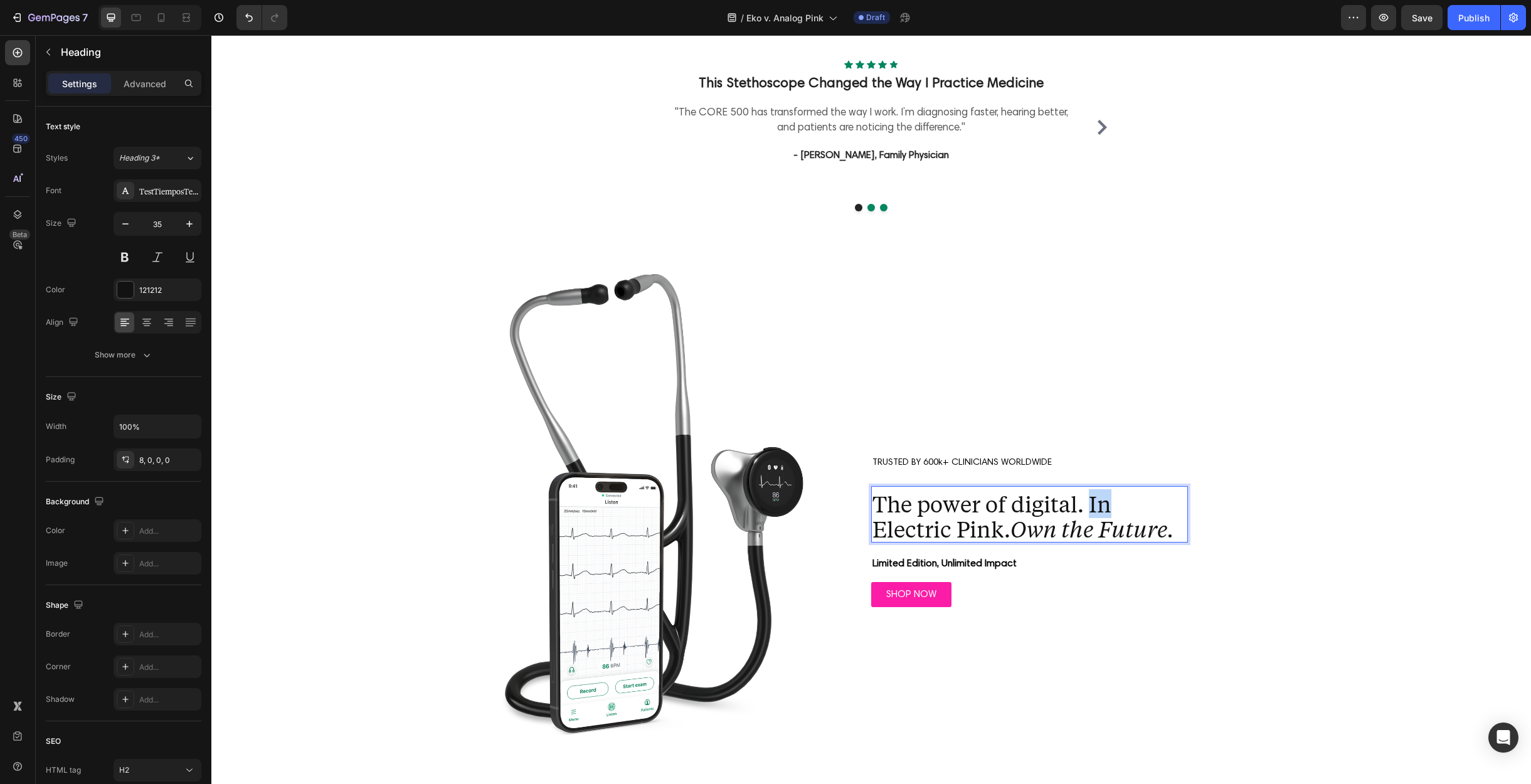
drag, startPoint x: 1084, startPoint y: 502, endPoint x: 1105, endPoint y: 502, distance: 21.0
click at [1105, 502] on p "The power of digital. In Electric Pink. Own the Future." at bounding box center [1030, 516] width 314 height 50
drag, startPoint x: 1016, startPoint y: 527, endPoint x: 1172, endPoint y: 529, distance: 156.0
click at [1172, 529] on icon "Own the Future." at bounding box center [1092, 528] width 164 height 29
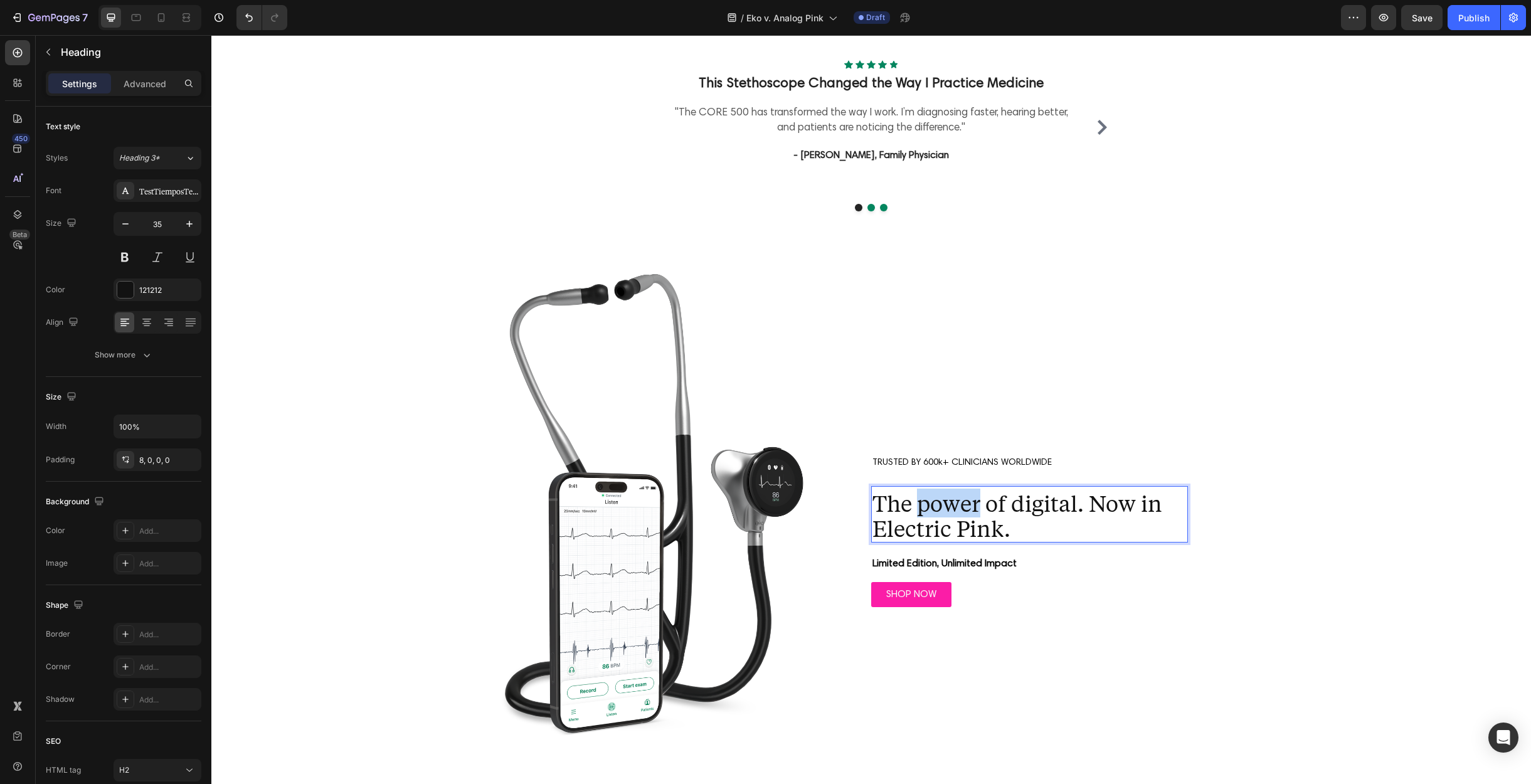
drag, startPoint x: 977, startPoint y: 504, endPoint x: 912, endPoint y: 507, distance: 65.1
click at [912, 507] on p "The power of digital. Now in Electric Pink." at bounding box center [1030, 515] width 314 height 50
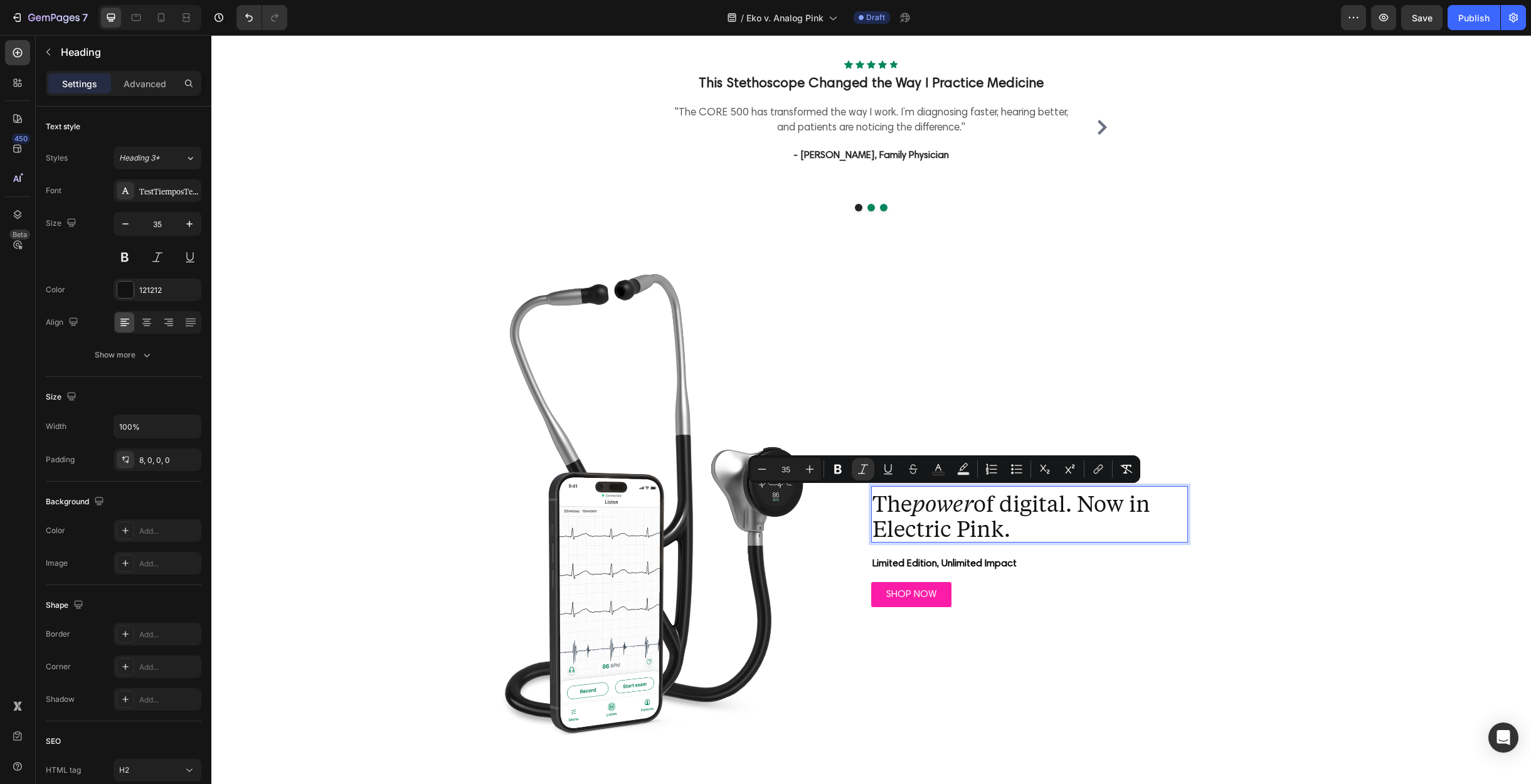
click at [973, 517] on p "The power of digital. Now in Electric Pink." at bounding box center [1030, 515] width 314 height 50
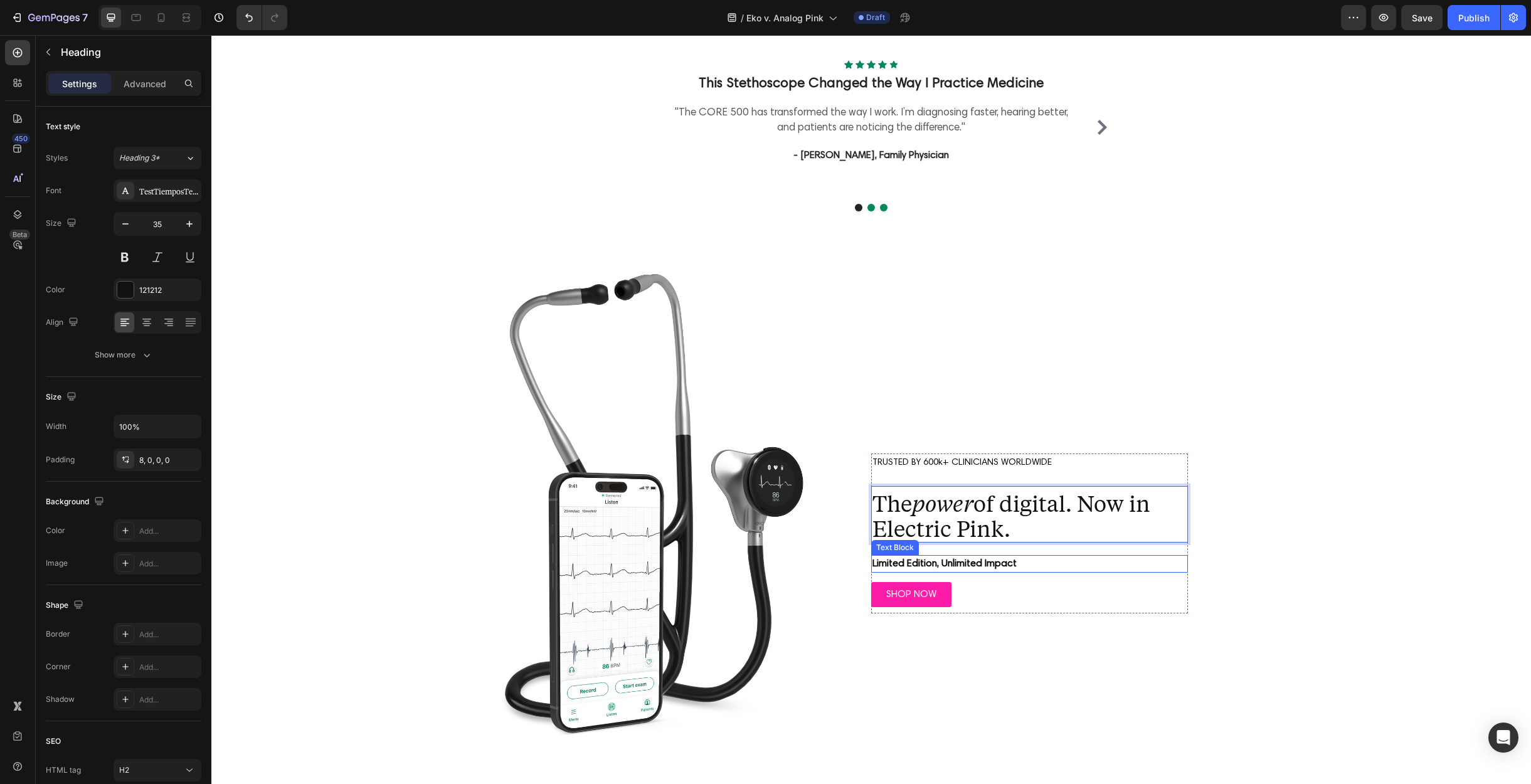
click at [991, 559] on strong "Limited Edition, Unlimited Impact" at bounding box center [945, 563] width 144 height 10
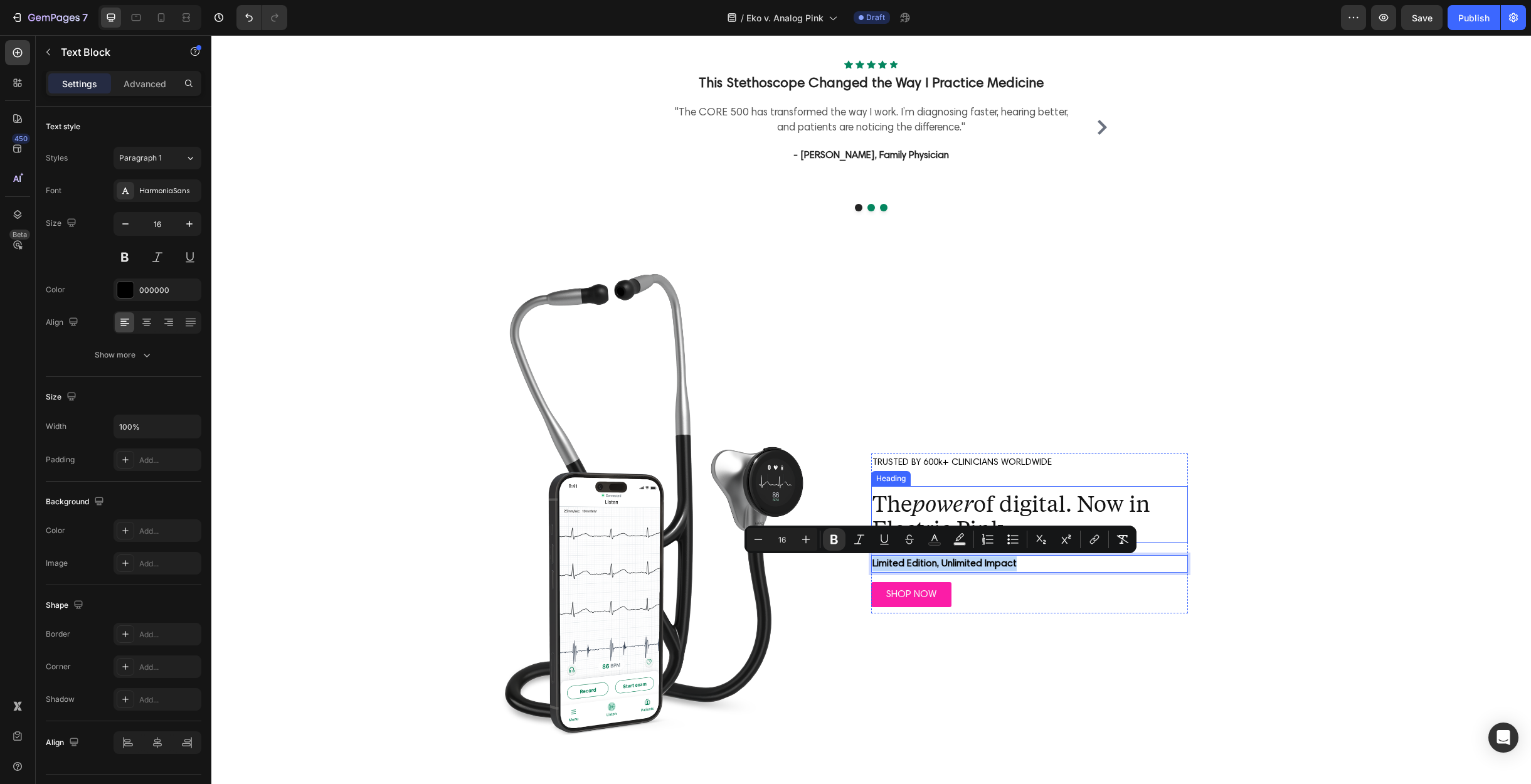
click at [1079, 501] on p "The power of digital. Now in Electric Pink." at bounding box center [1030, 515] width 314 height 50
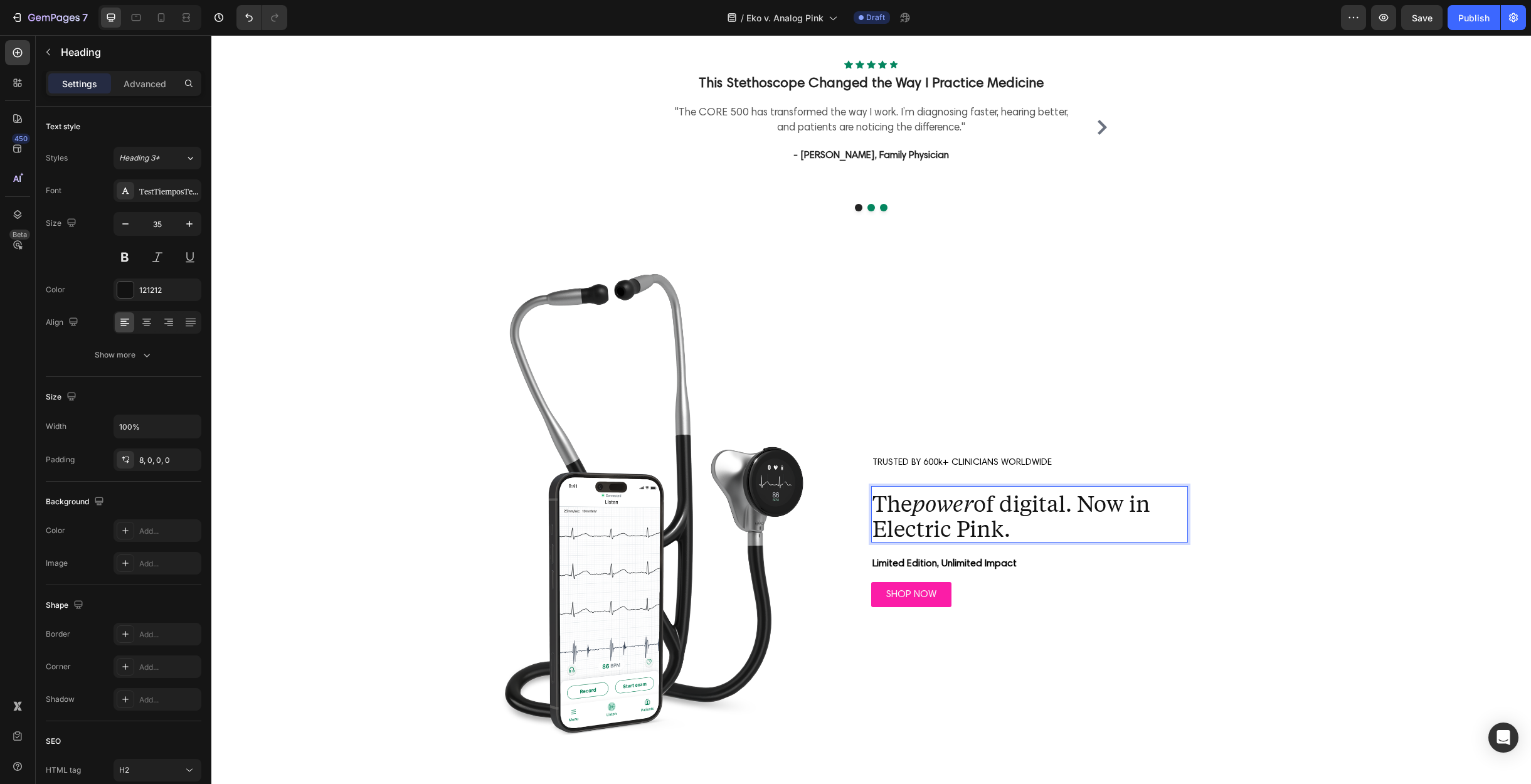
click at [1093, 502] on p "The power of digital. Now in Electric Pink." at bounding box center [1030, 515] width 314 height 50
click at [1091, 502] on p "The power of digital. Now in Electric Pink." at bounding box center [1030, 515] width 314 height 50
click at [1072, 507] on p "The power of digital. Now in Electric Pink." at bounding box center [1030, 515] width 314 height 50
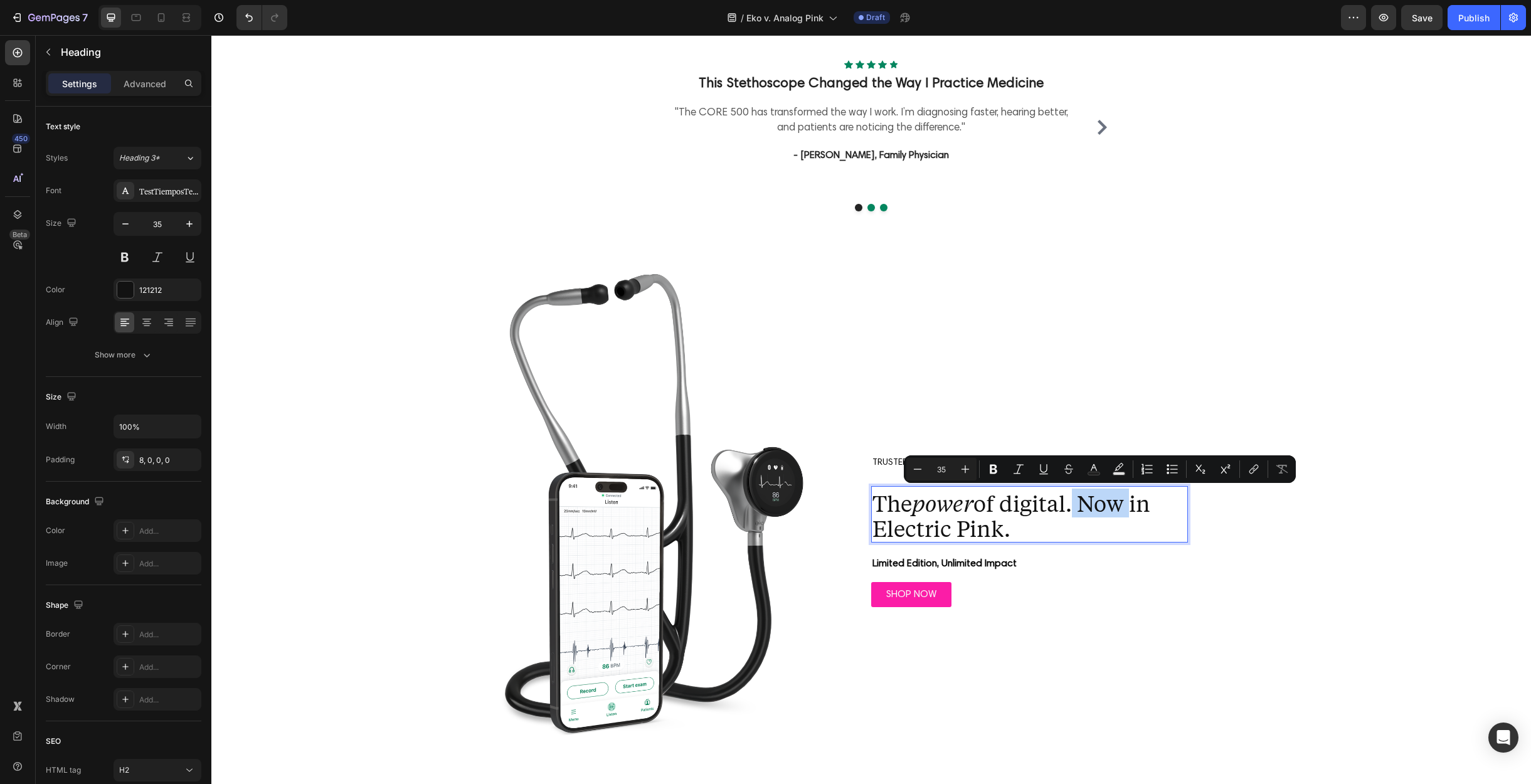
drag, startPoint x: 1072, startPoint y: 507, endPoint x: 1094, endPoint y: 507, distance: 22.0
click at [1094, 507] on p "The power of digital. Now in Electric Pink." at bounding box center [1030, 515] width 314 height 50
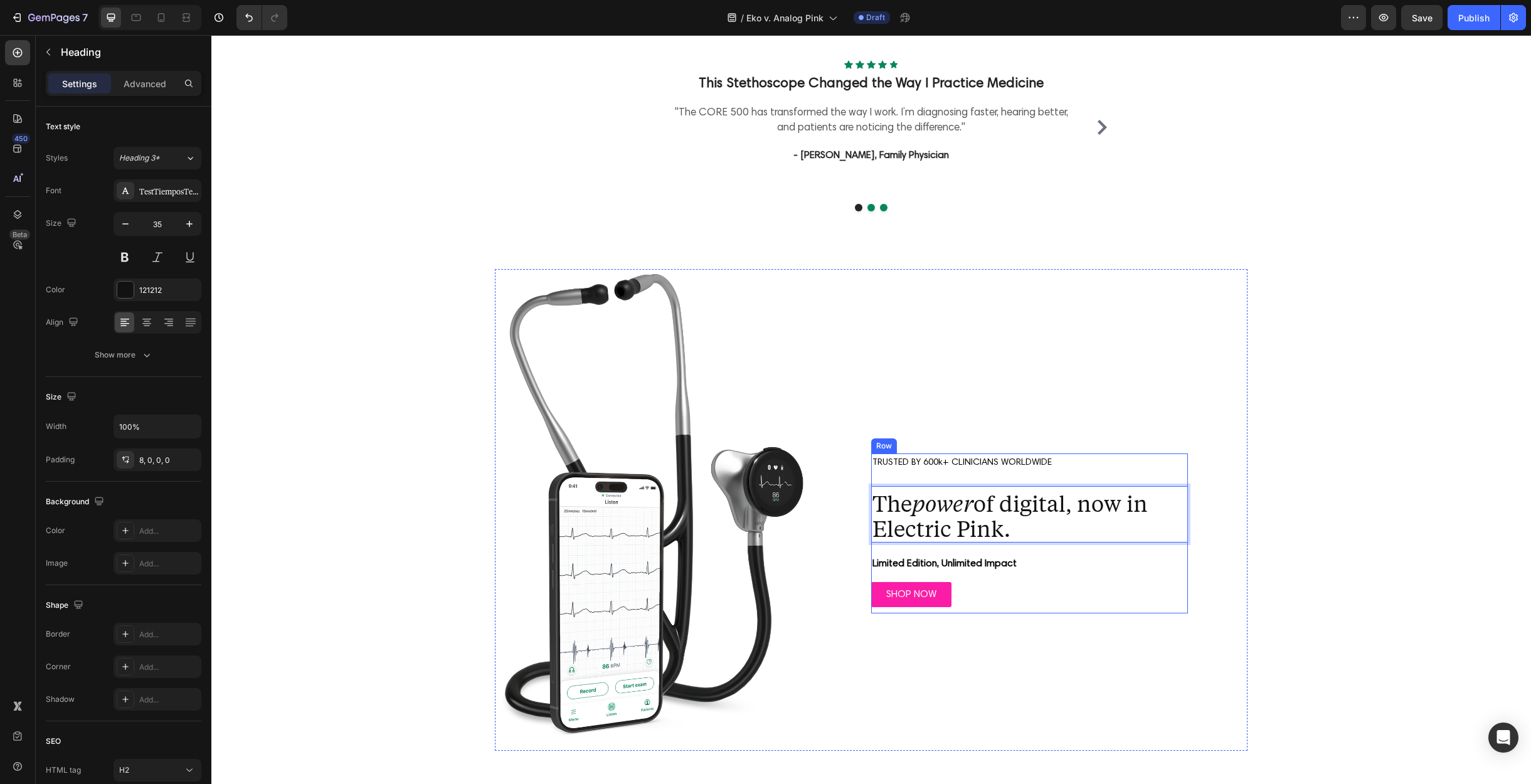
click at [1098, 549] on div "TRUSTED BY 600k+ CLINICIANS WORLDWIDE Text Block The power of digital, now in E…" at bounding box center [1029, 533] width 317 height 160
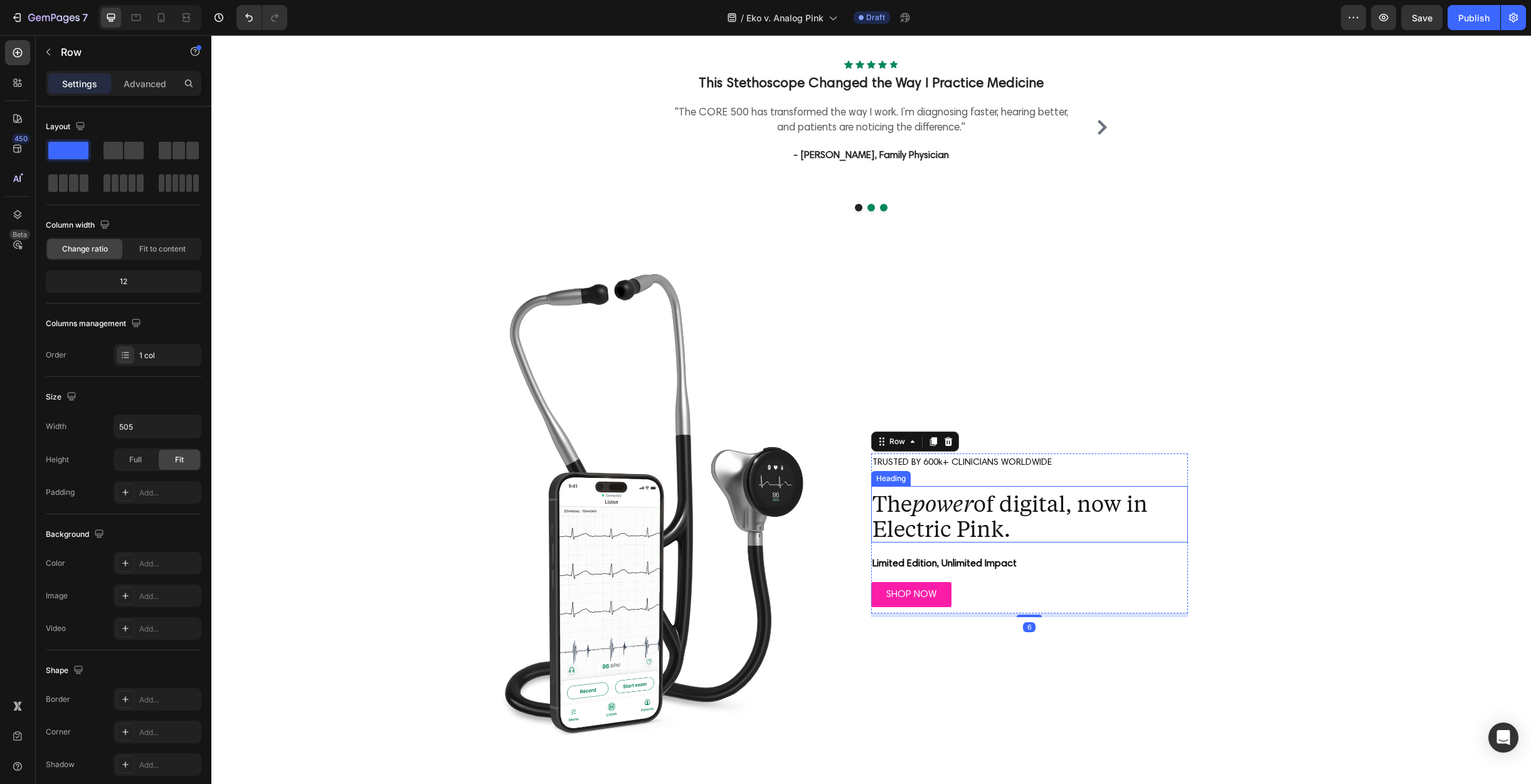
click at [981, 511] on p "The power of digital, now in Electric Pink." at bounding box center [1030, 515] width 314 height 50
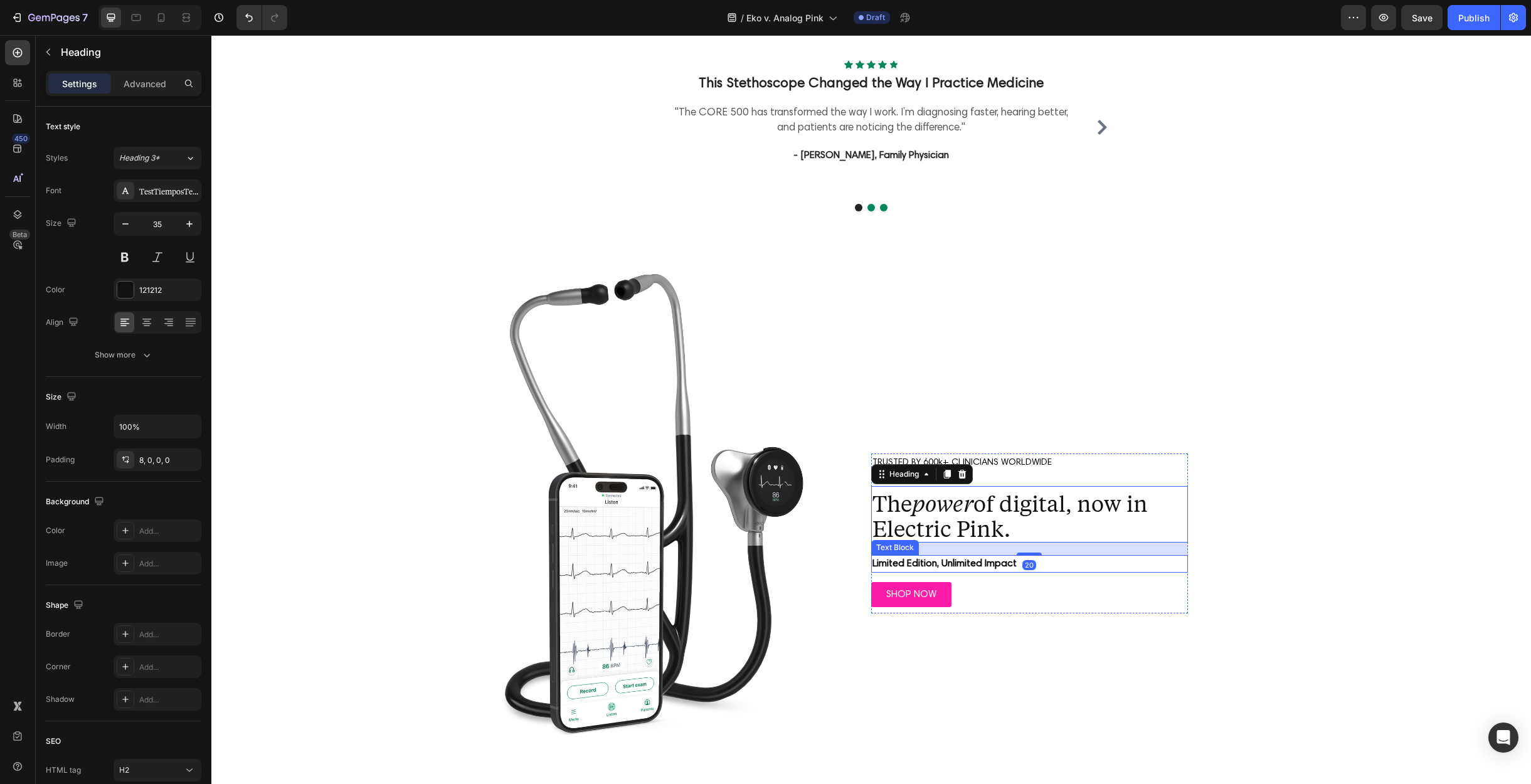
click at [984, 562] on strong "Limited Edition, Unlimited Impact" at bounding box center [945, 563] width 144 height 10
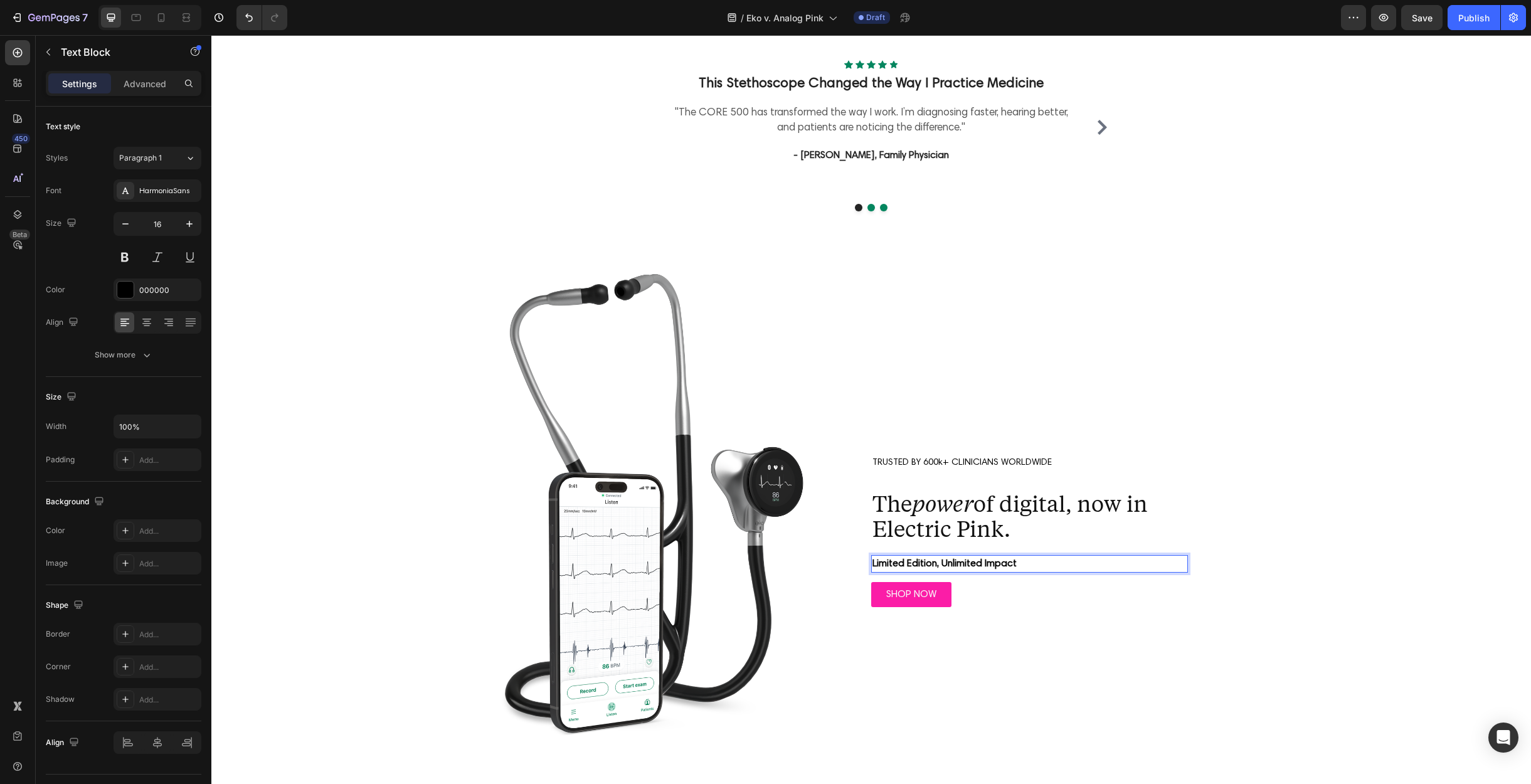
click at [983, 563] on strong "Limited Edition, Unlimited Impact" at bounding box center [945, 563] width 144 height 10
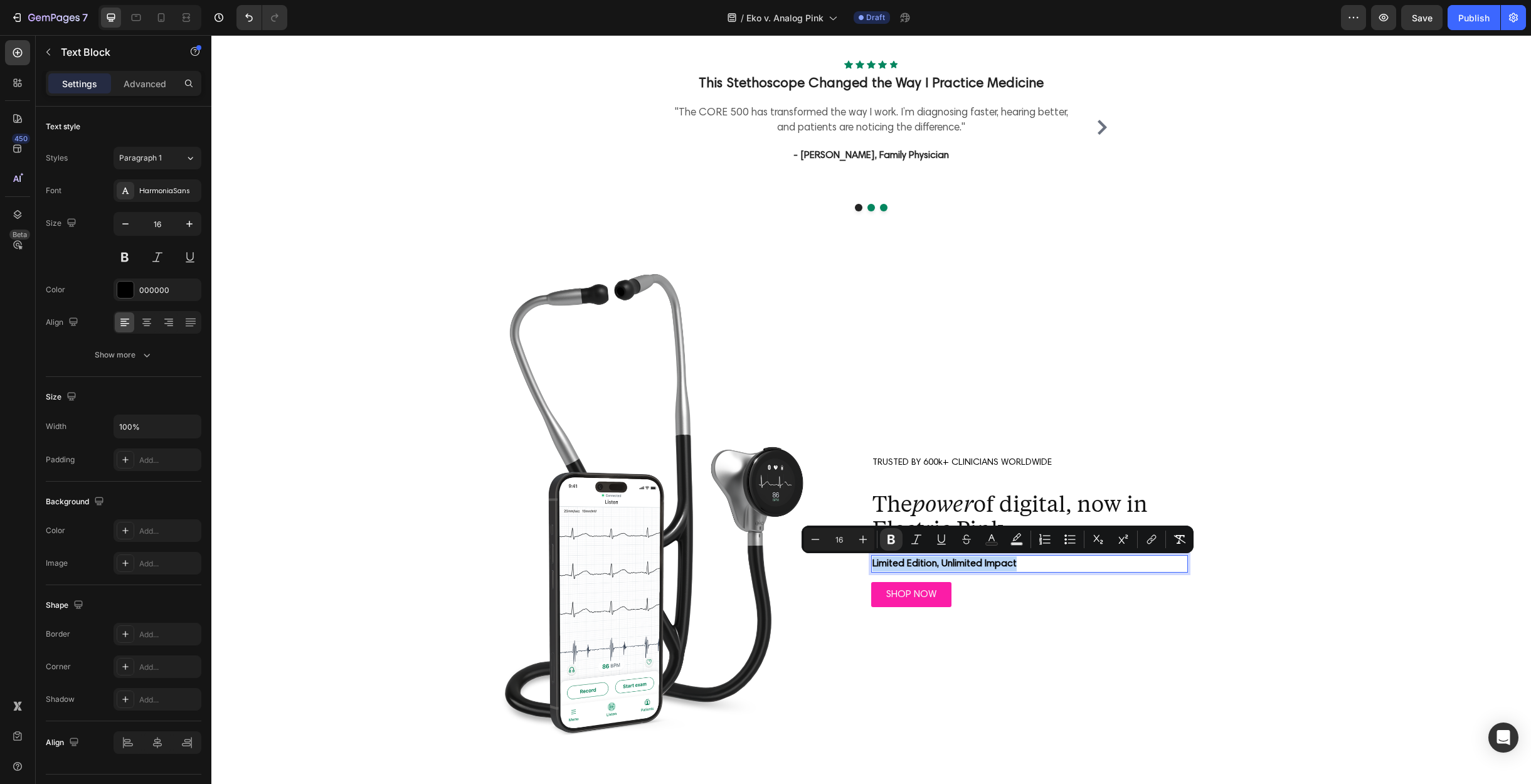
click at [983, 563] on strong "Limited Edition, Unlimited Impact" at bounding box center [945, 563] width 144 height 10
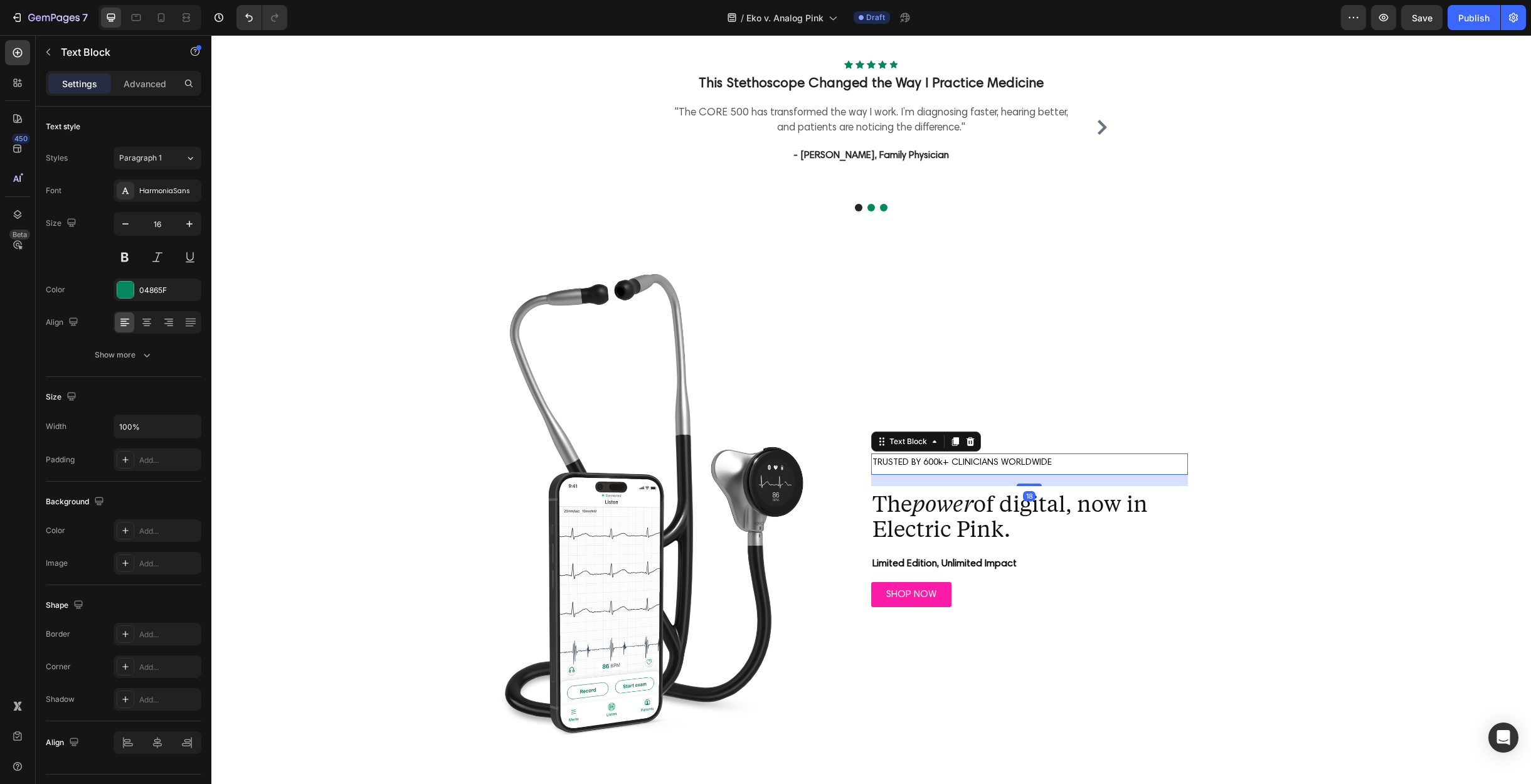
click at [939, 461] on span "TRUSTED BY 600k+ CLINICIANS WORLDWIDE" at bounding box center [962, 462] width 179 height 10
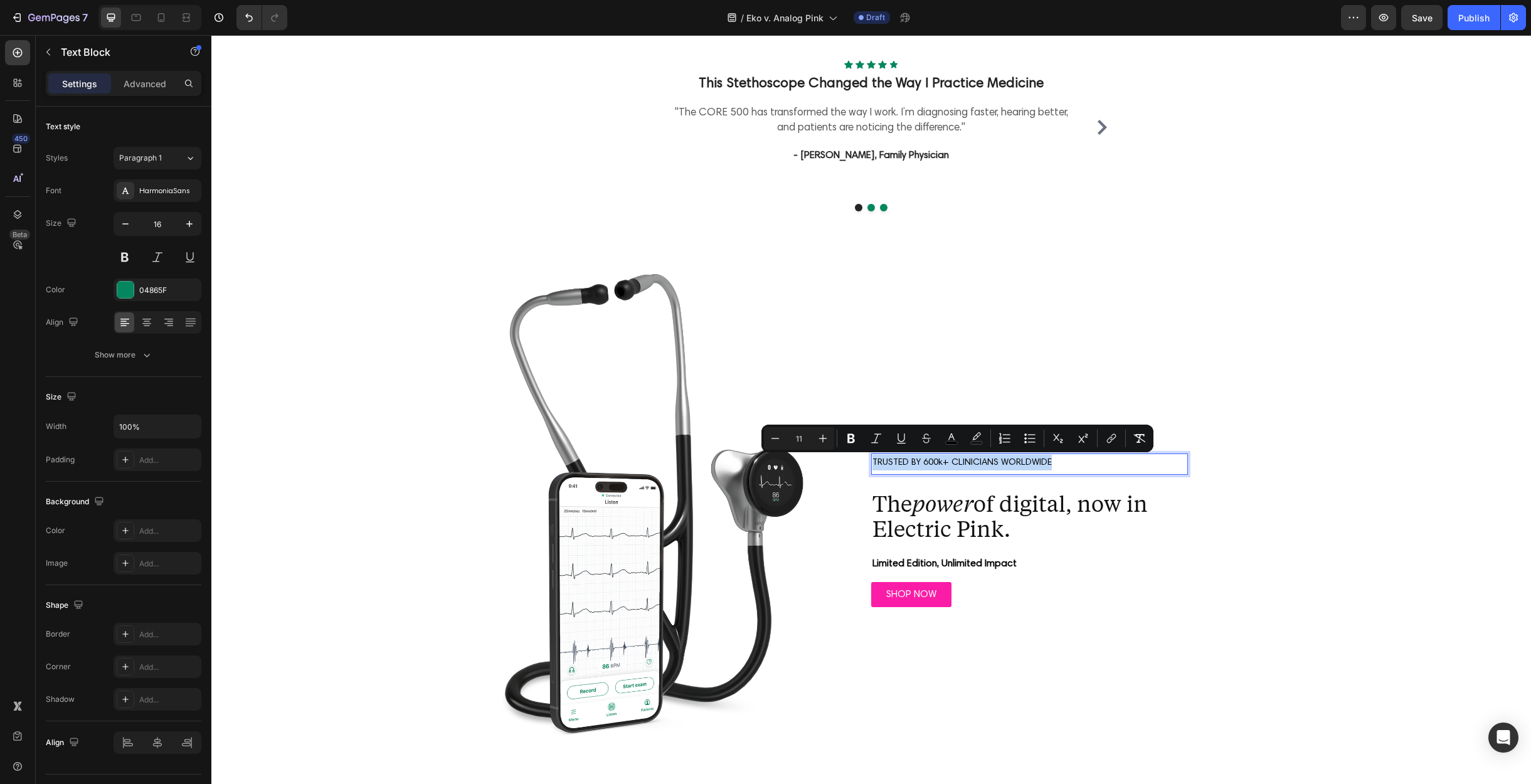
click at [936, 461] on span "TRUSTED BY 600k+ CLINICIANS WORLDWIDE" at bounding box center [962, 462] width 179 height 10
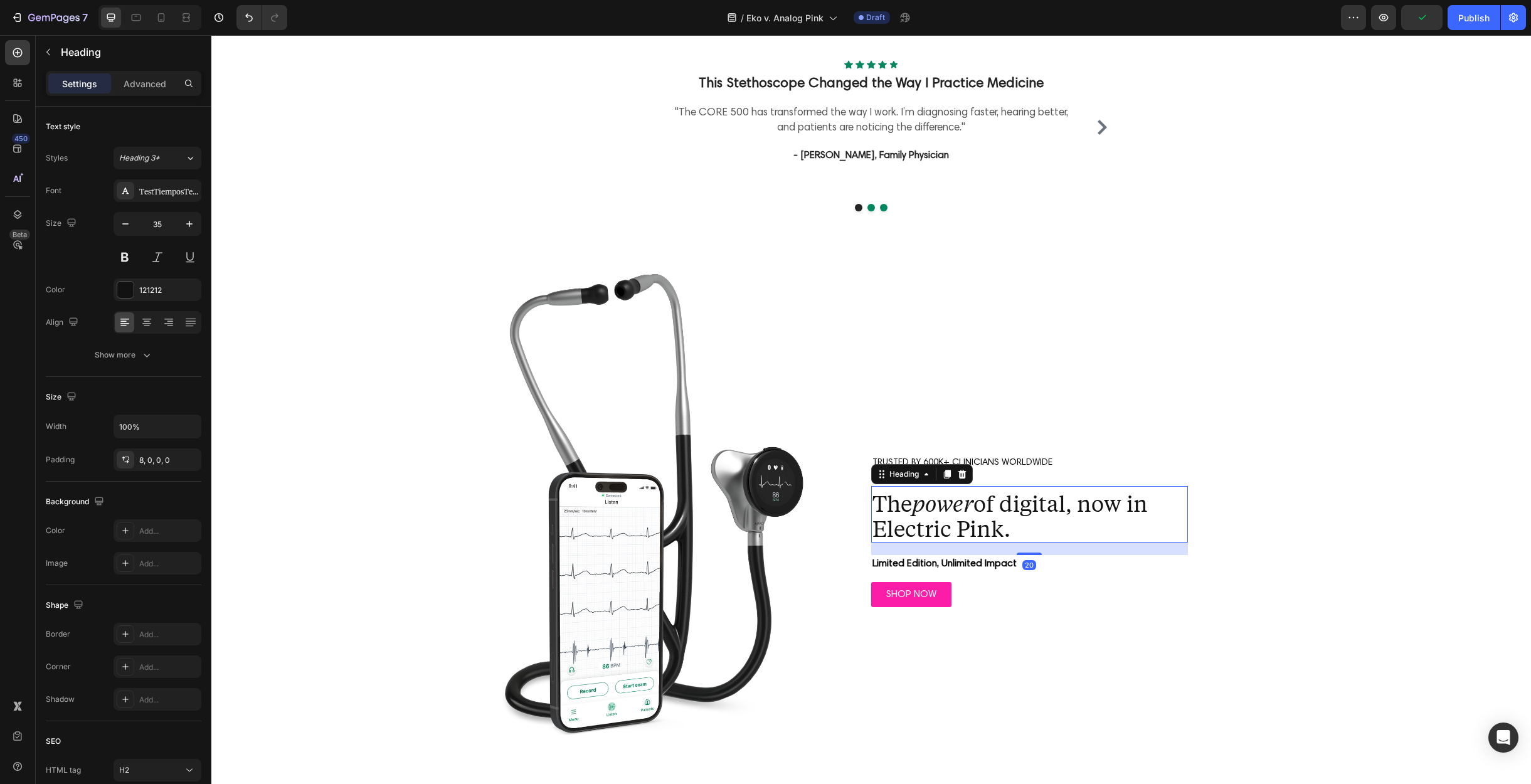
click at [968, 519] on p "The power of digital, now in Electric Pink." at bounding box center [1030, 515] width 314 height 50
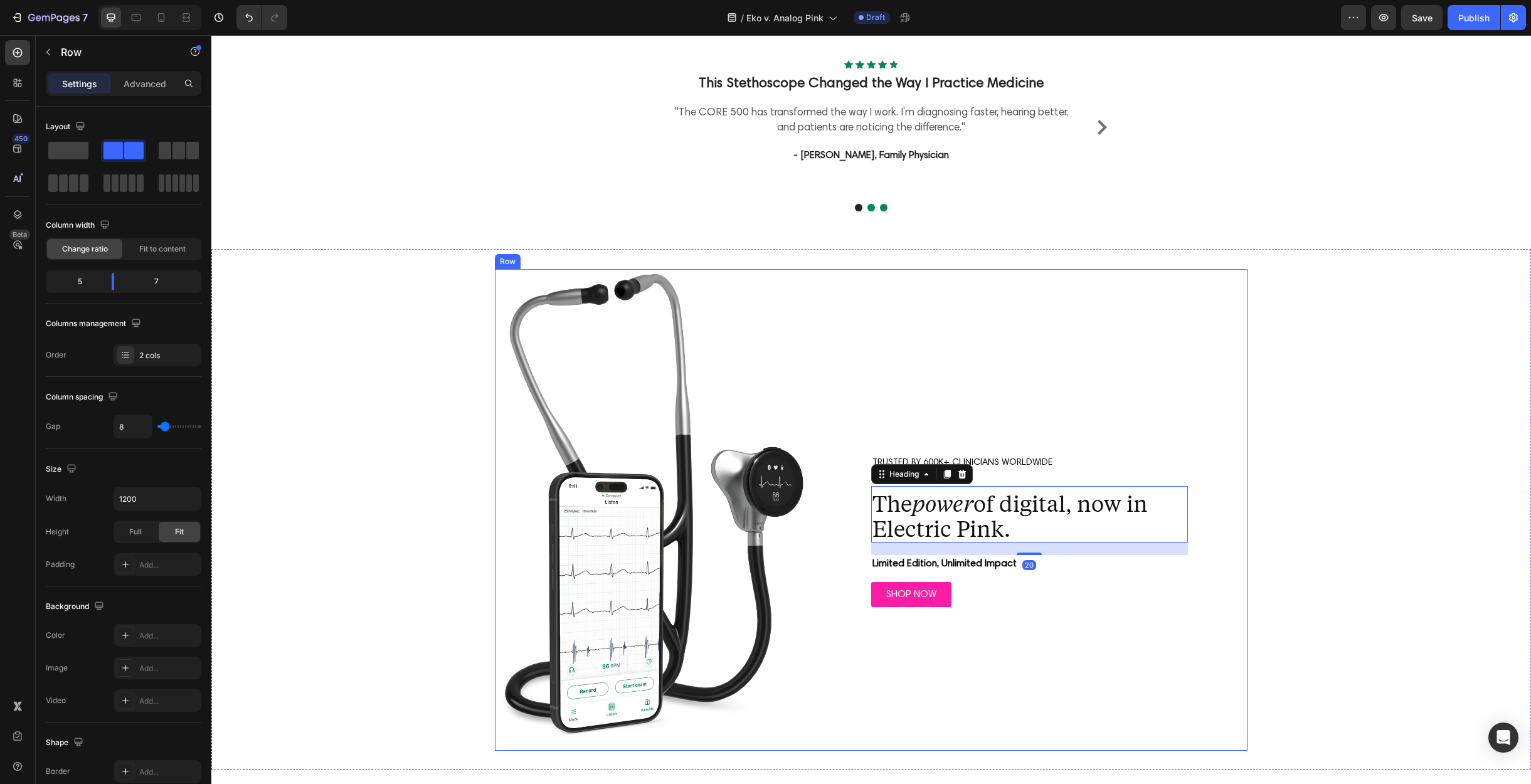
click at [1072, 403] on div "TRUSTED BY 600K+ CLINICIANS WORLDWIDE Text Block The power of digital, now in E…" at bounding box center [1029, 510] width 436 height 481
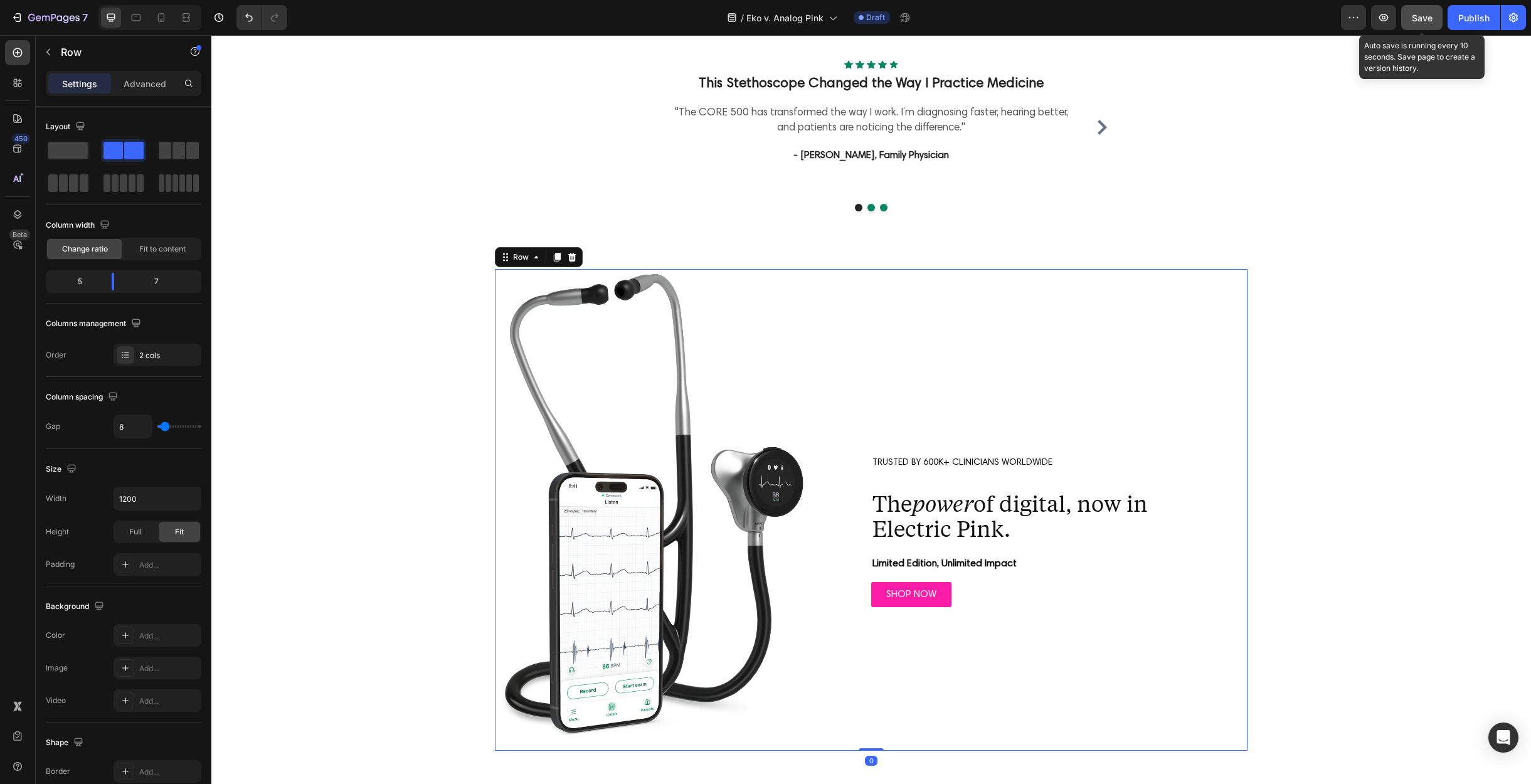
click at [1425, 10] on button "Save" at bounding box center [1421, 18] width 41 height 25
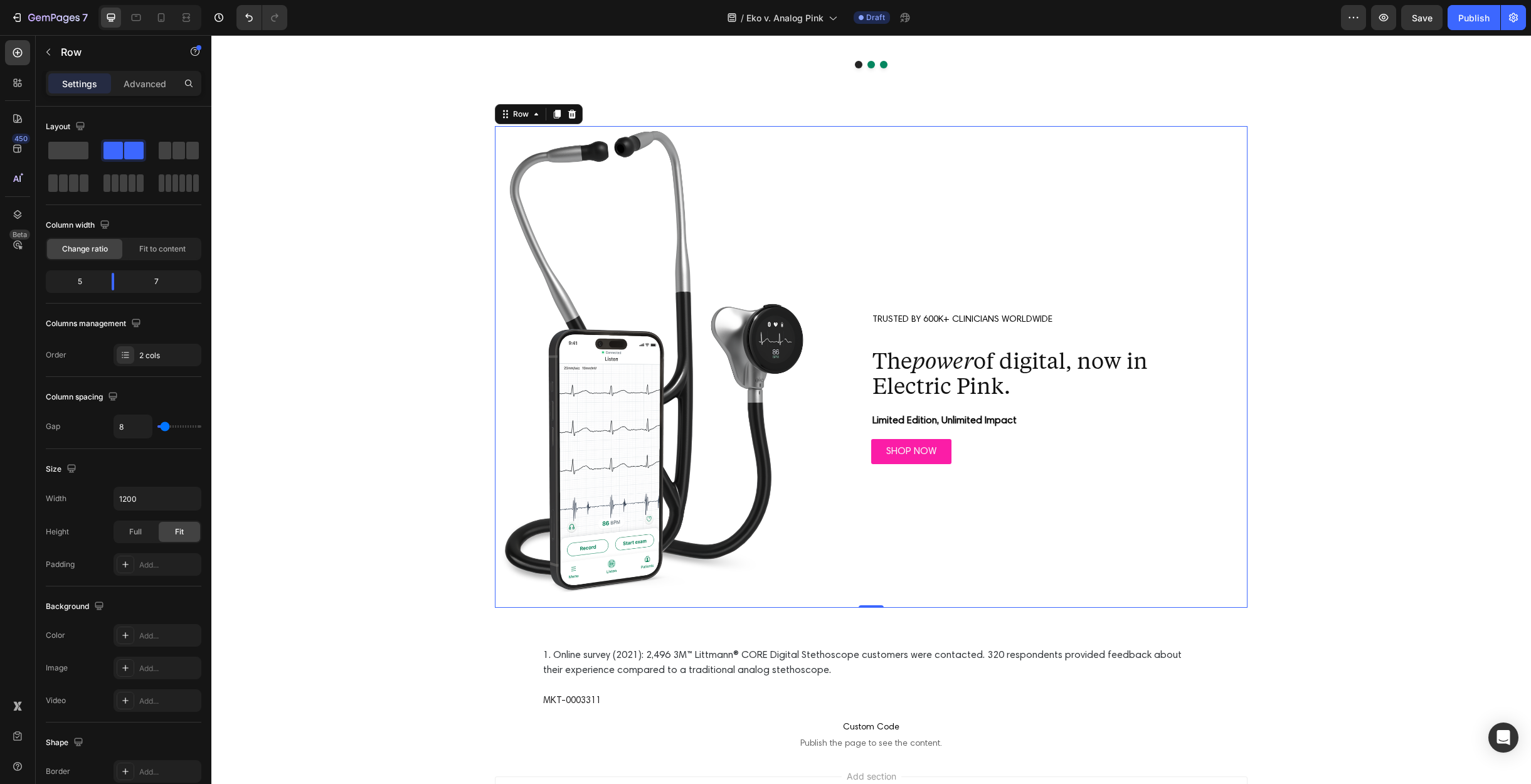
scroll to position [3610, 0]
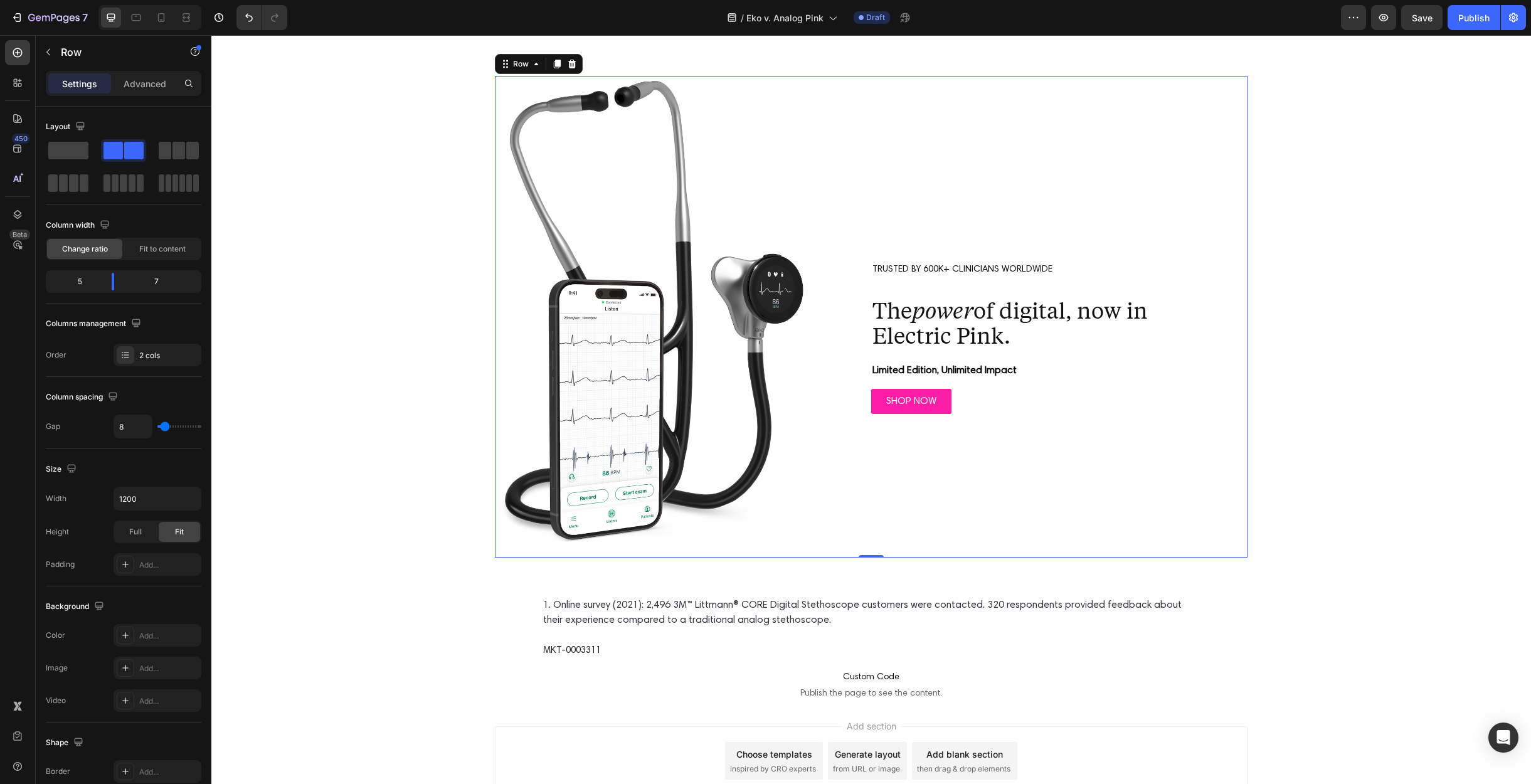
click at [944, 371] on strong "Limited Edition, Unlimited Impact" at bounding box center [945, 370] width 144 height 10
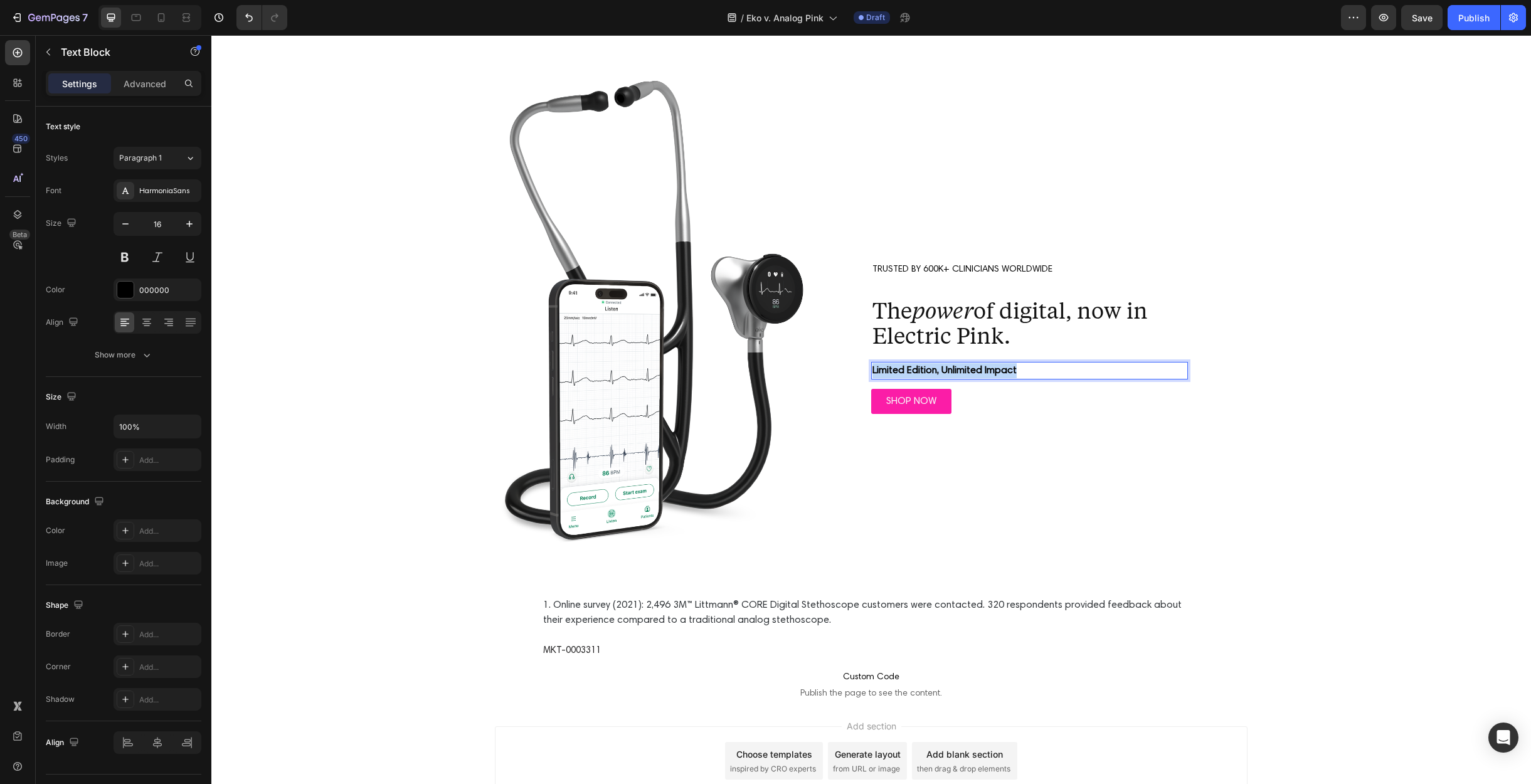
click at [944, 371] on strong "Limited Edition, Unlimited Impact" at bounding box center [945, 370] width 144 height 10
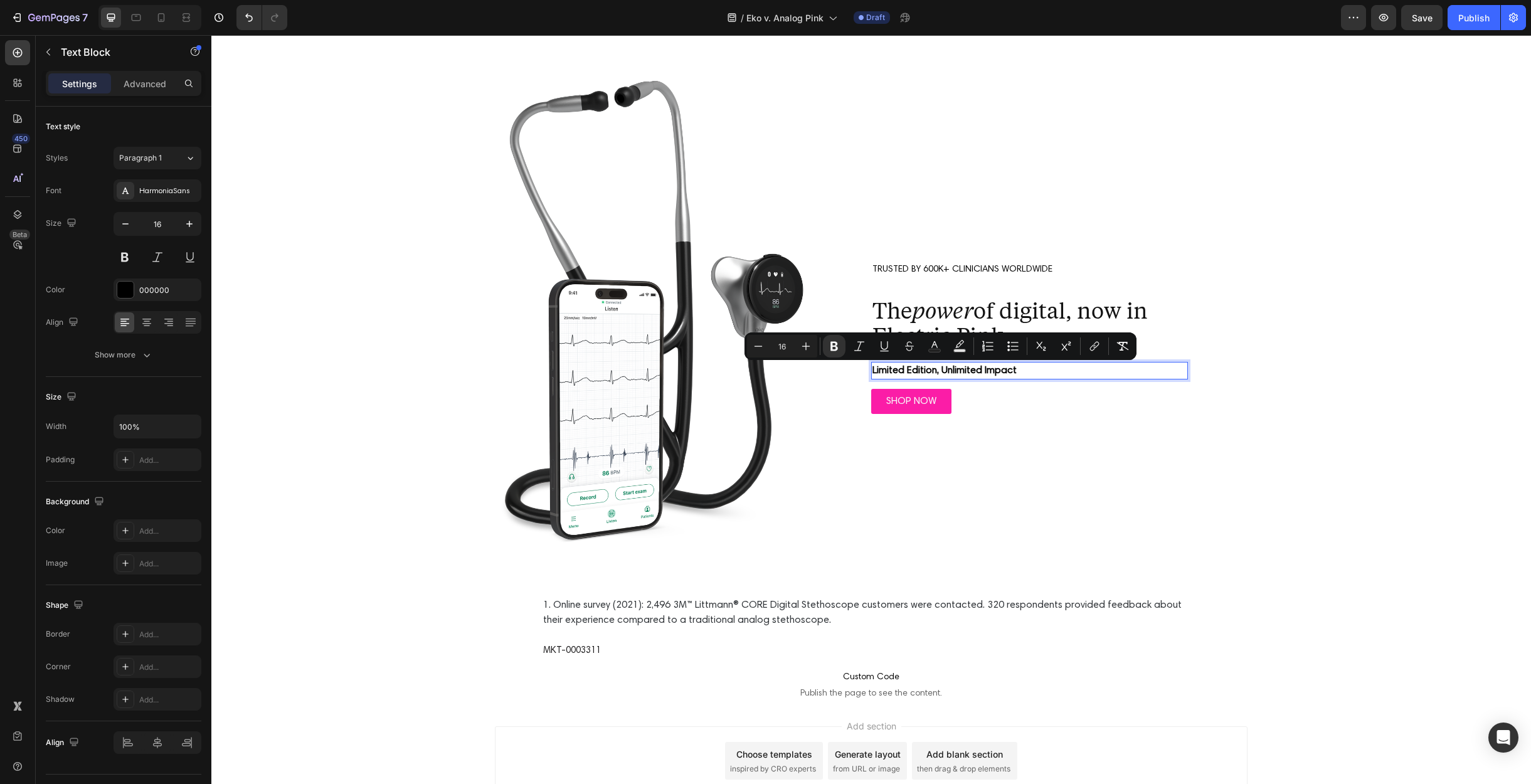
click at [1036, 374] on p "Limited Edition, Unlimited Impact" at bounding box center [1030, 370] width 314 height 15
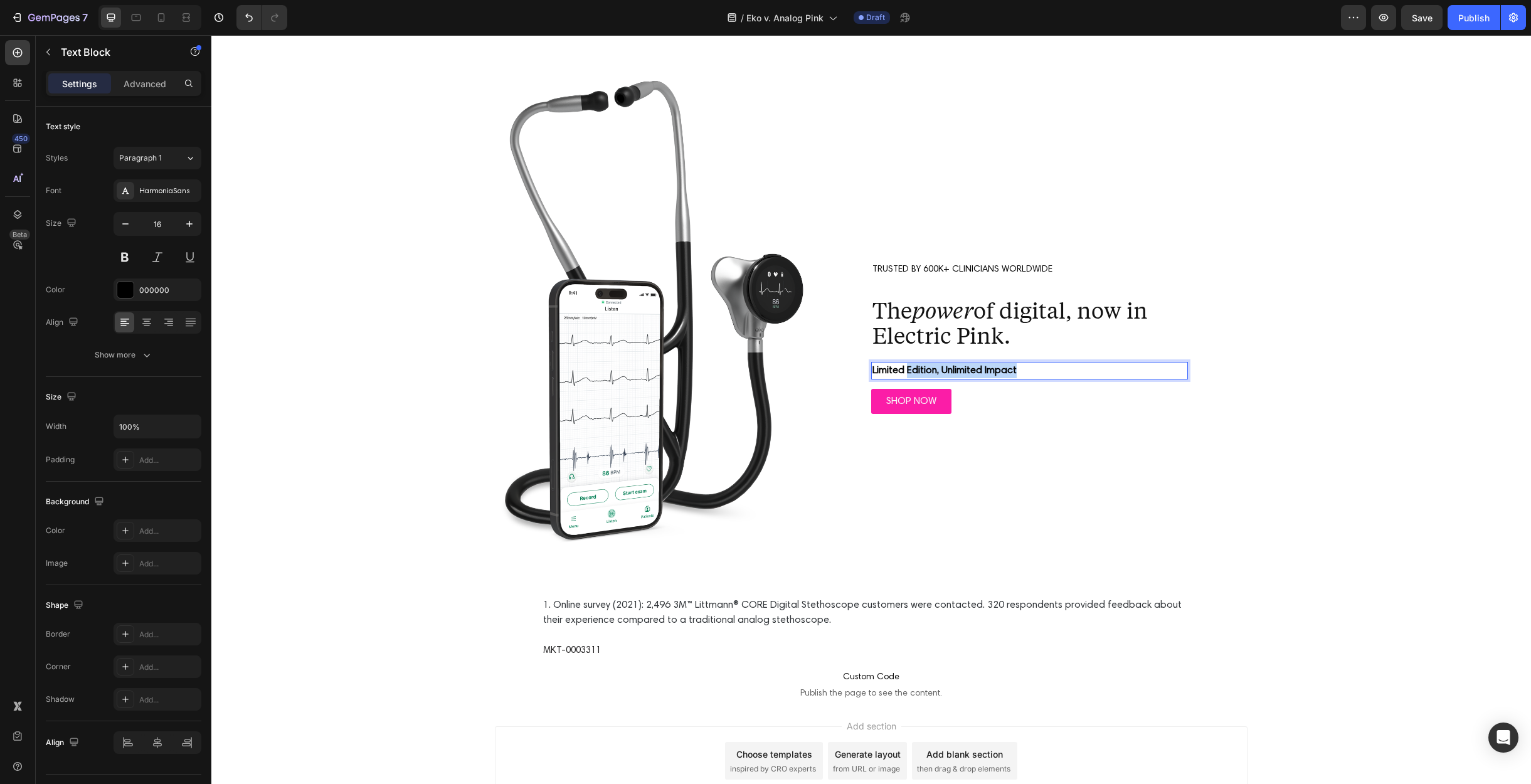
drag, startPoint x: 994, startPoint y: 373, endPoint x: 903, endPoint y: 373, distance: 91.0
click at [905, 373] on p "Limited Edition, Unlimited Impact" at bounding box center [1030, 370] width 314 height 15
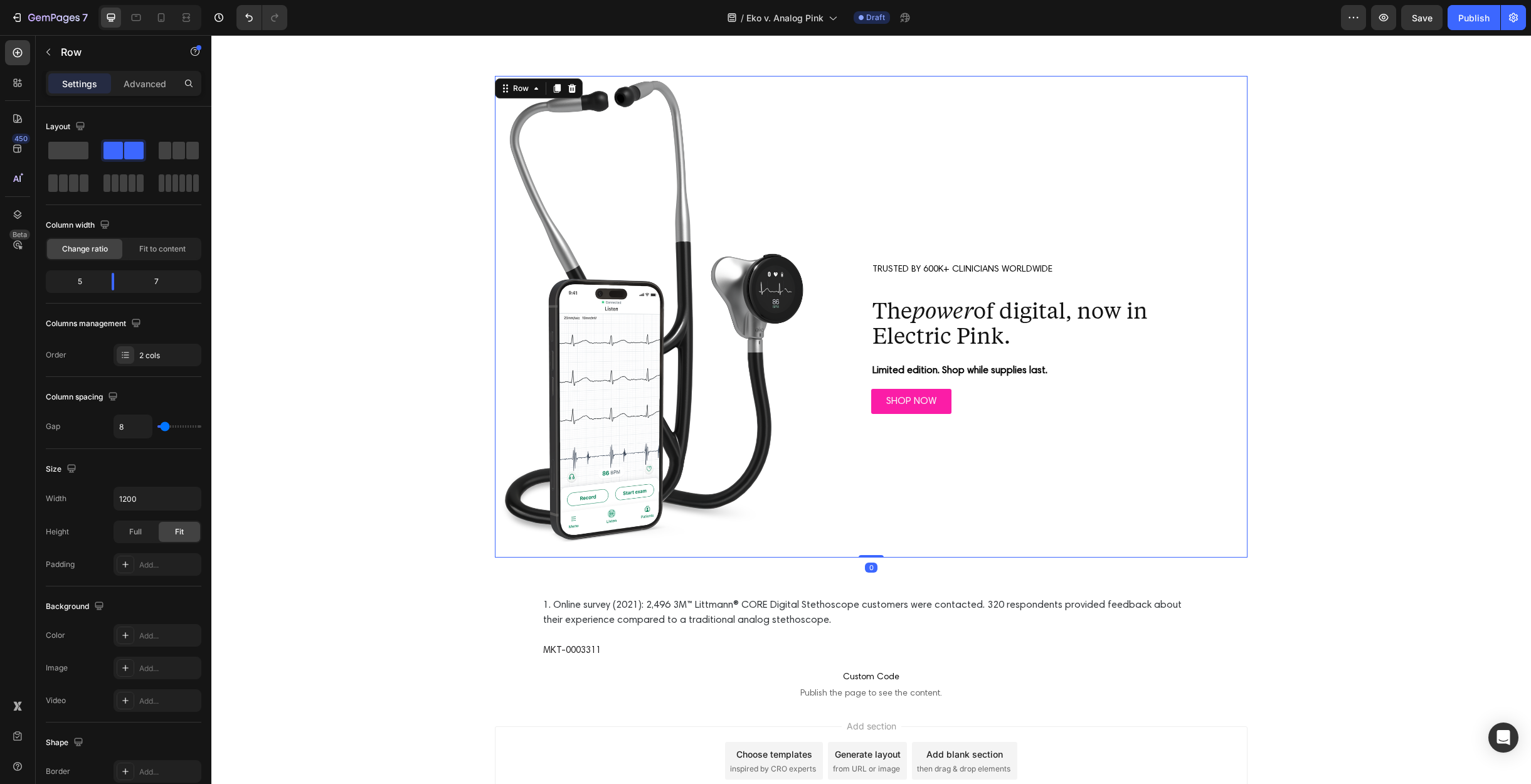
click at [996, 488] on div "TRUSTED BY 600K+ CLINICIANS WORLDWIDE Text Block The power of digital, now in E…" at bounding box center [1029, 317] width 436 height 481
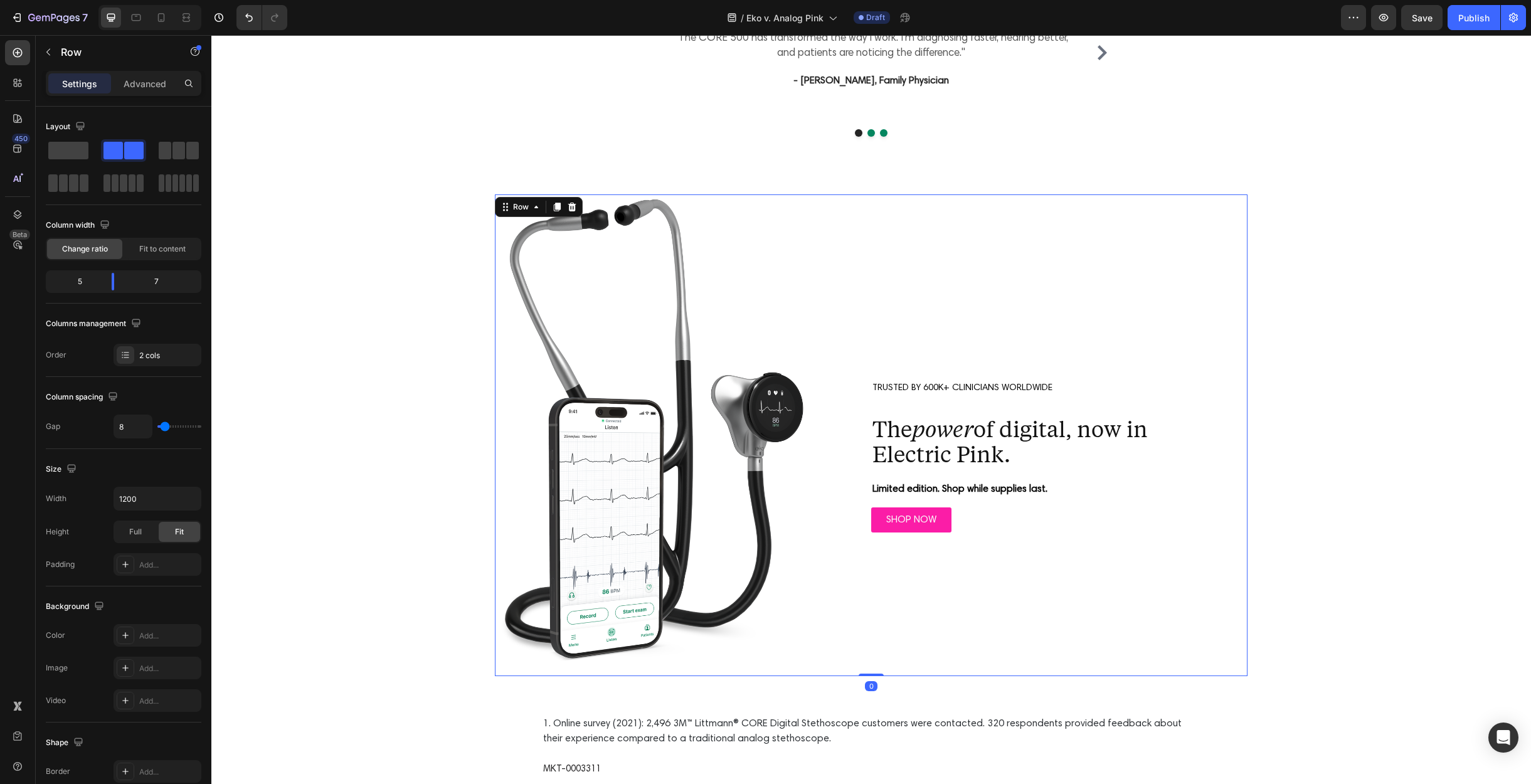
scroll to position [3392, 0]
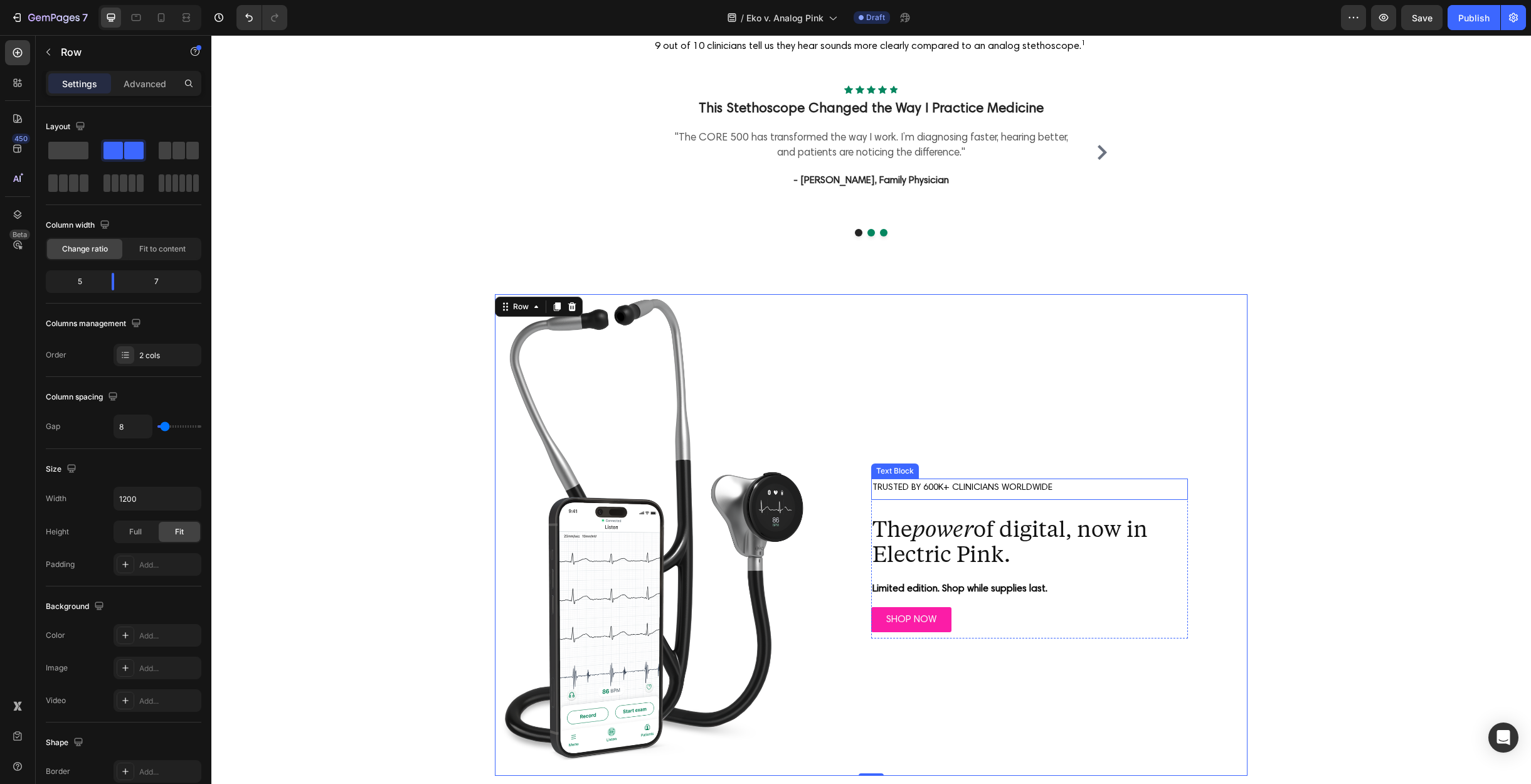
click at [998, 483] on span "TRUSTED BY 600K+ CLINICIANS WORLDWIDE" at bounding box center [962, 488] width 180 height 10
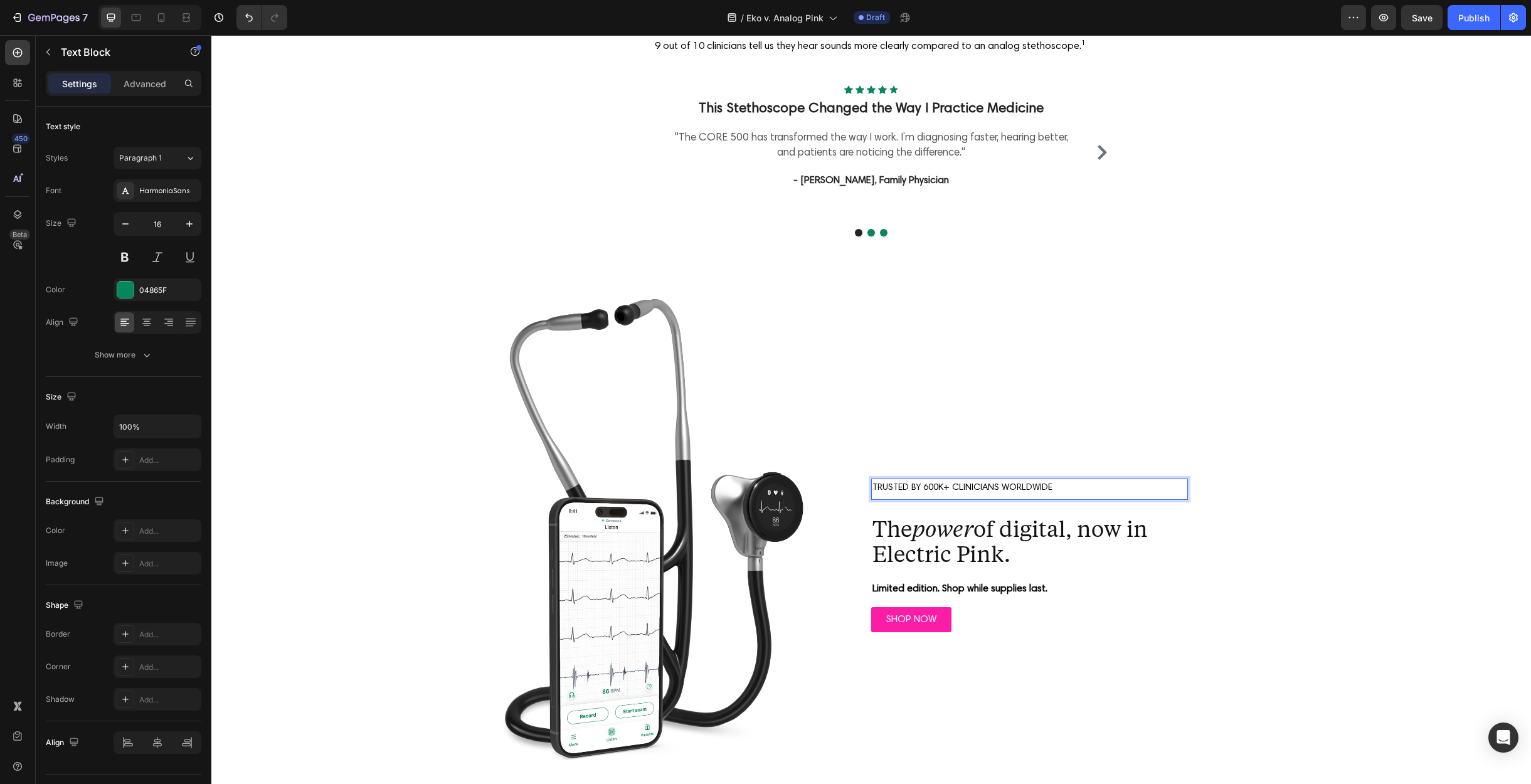
click at [998, 483] on span "TRUSTED BY 600K+ CLINICIANS WORLDWIDE" at bounding box center [962, 488] width 180 height 10
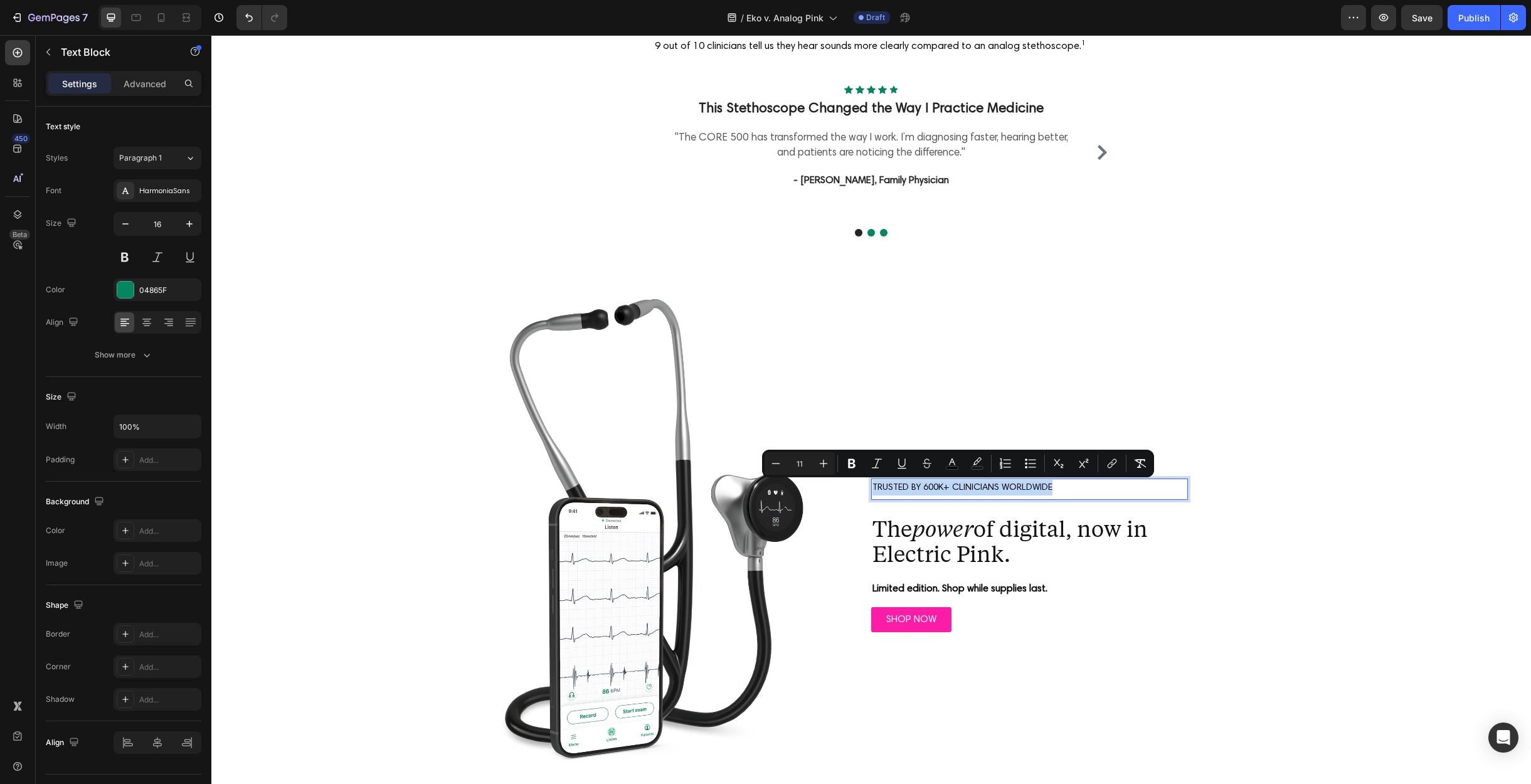
click at [998, 483] on span "TRUSTED BY 600K+ CLINICIANS WORLDWIDE" at bounding box center [962, 488] width 180 height 10
click at [1000, 483] on span "TRUSTED BY 600K+ CLINICIANS WORLDWIDE" at bounding box center [962, 488] width 180 height 10
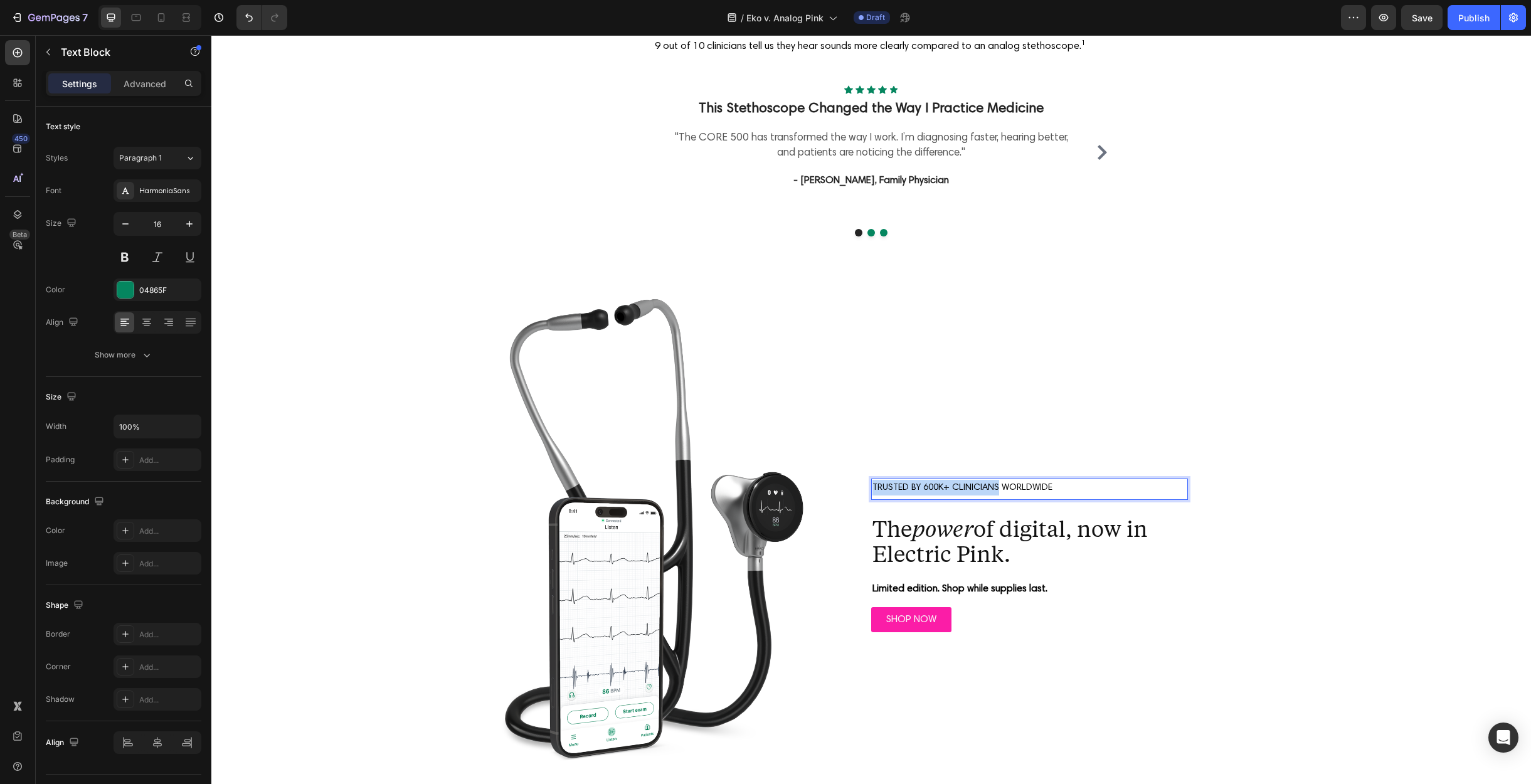
drag, startPoint x: 869, startPoint y: 485, endPoint x: 994, endPoint y: 486, distance: 125.0
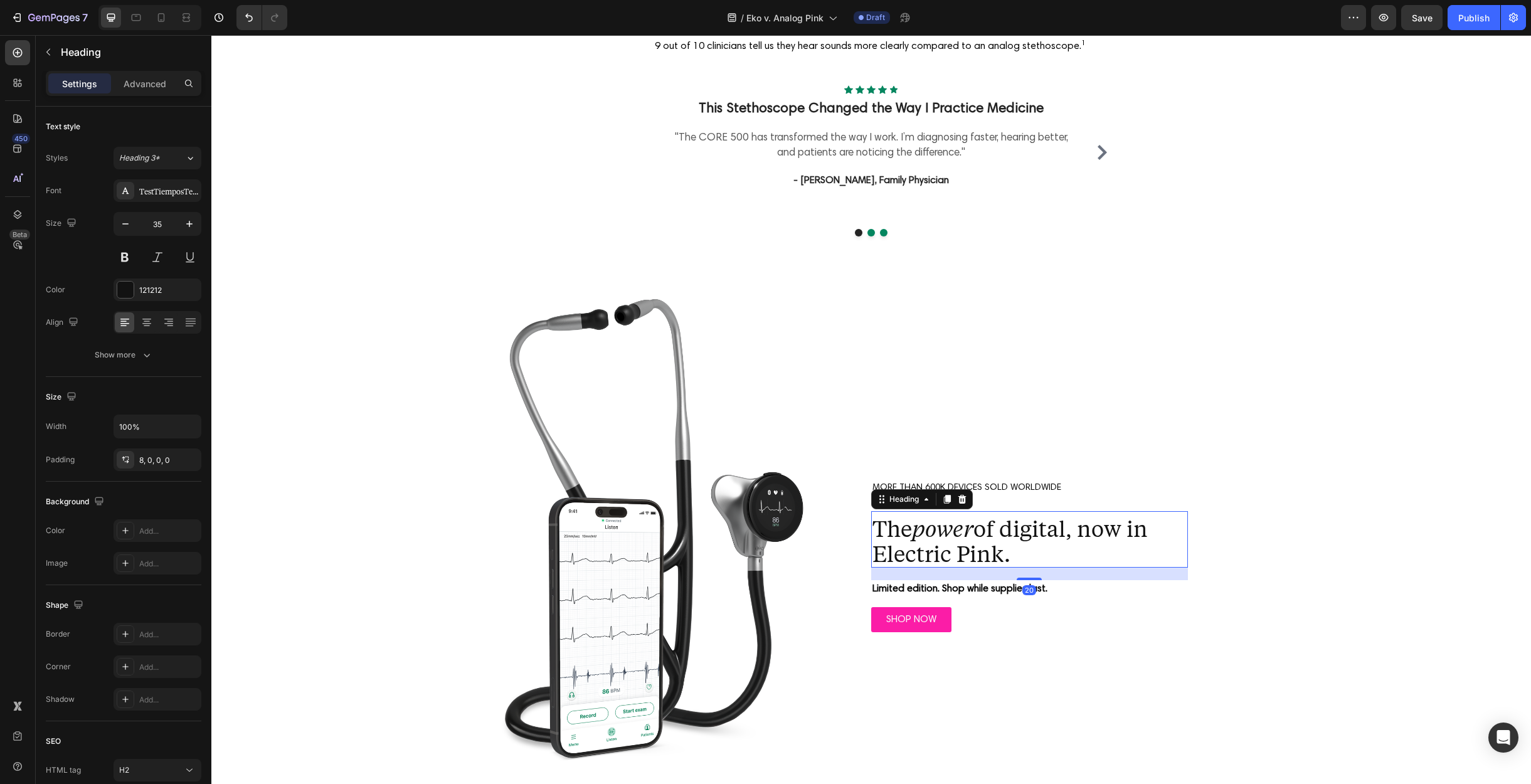
click at [971, 545] on p "The power of digital, now in Electric Pink." at bounding box center [1030, 540] width 314 height 50
click at [961, 483] on span "MORE THAN 600K DEVICES SOLD WORLDWIDE" at bounding box center [967, 488] width 189 height 10
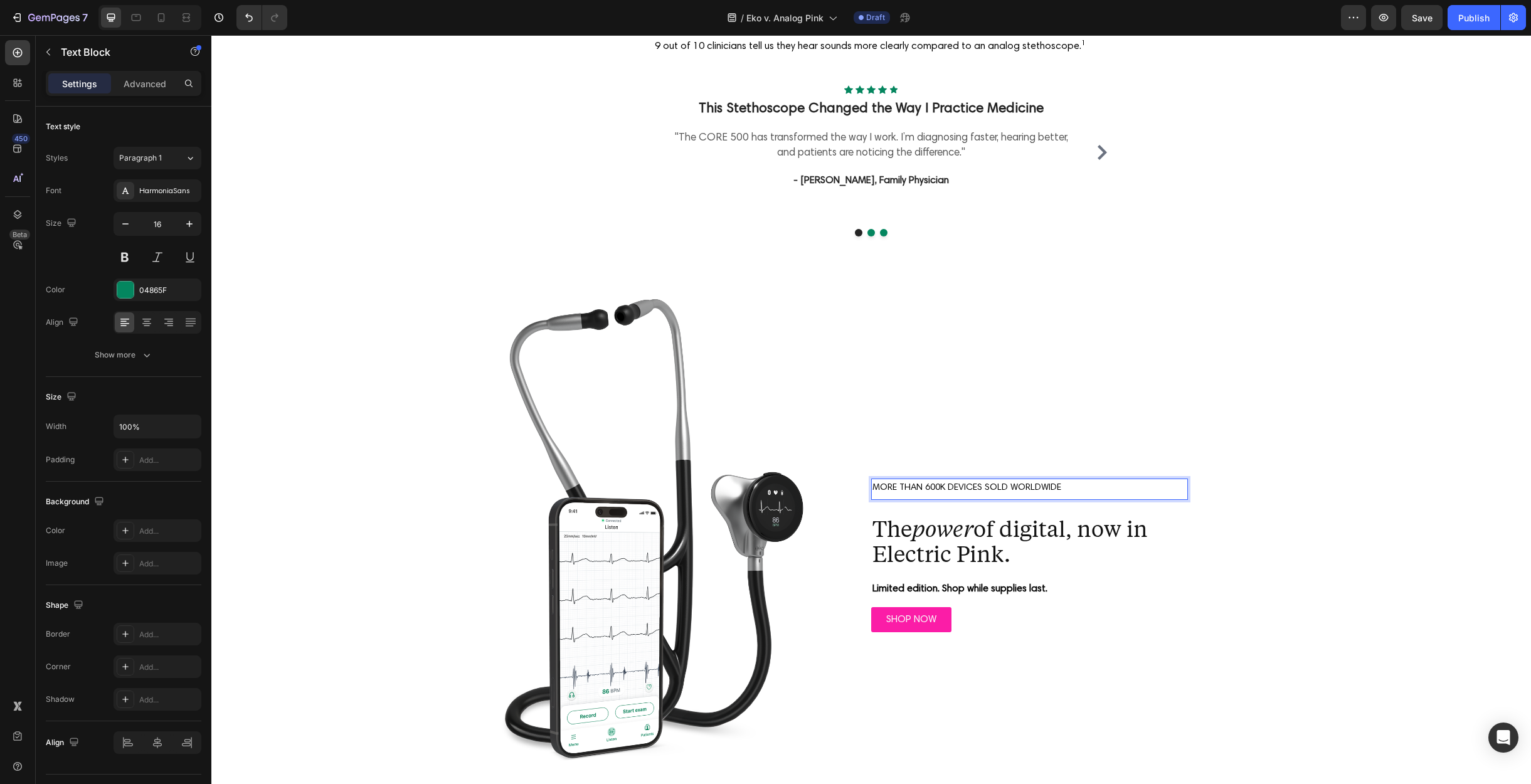
click at [961, 483] on span "MORE THAN 600K DEVICES SOLD WORLDWIDE" at bounding box center [967, 488] width 189 height 10
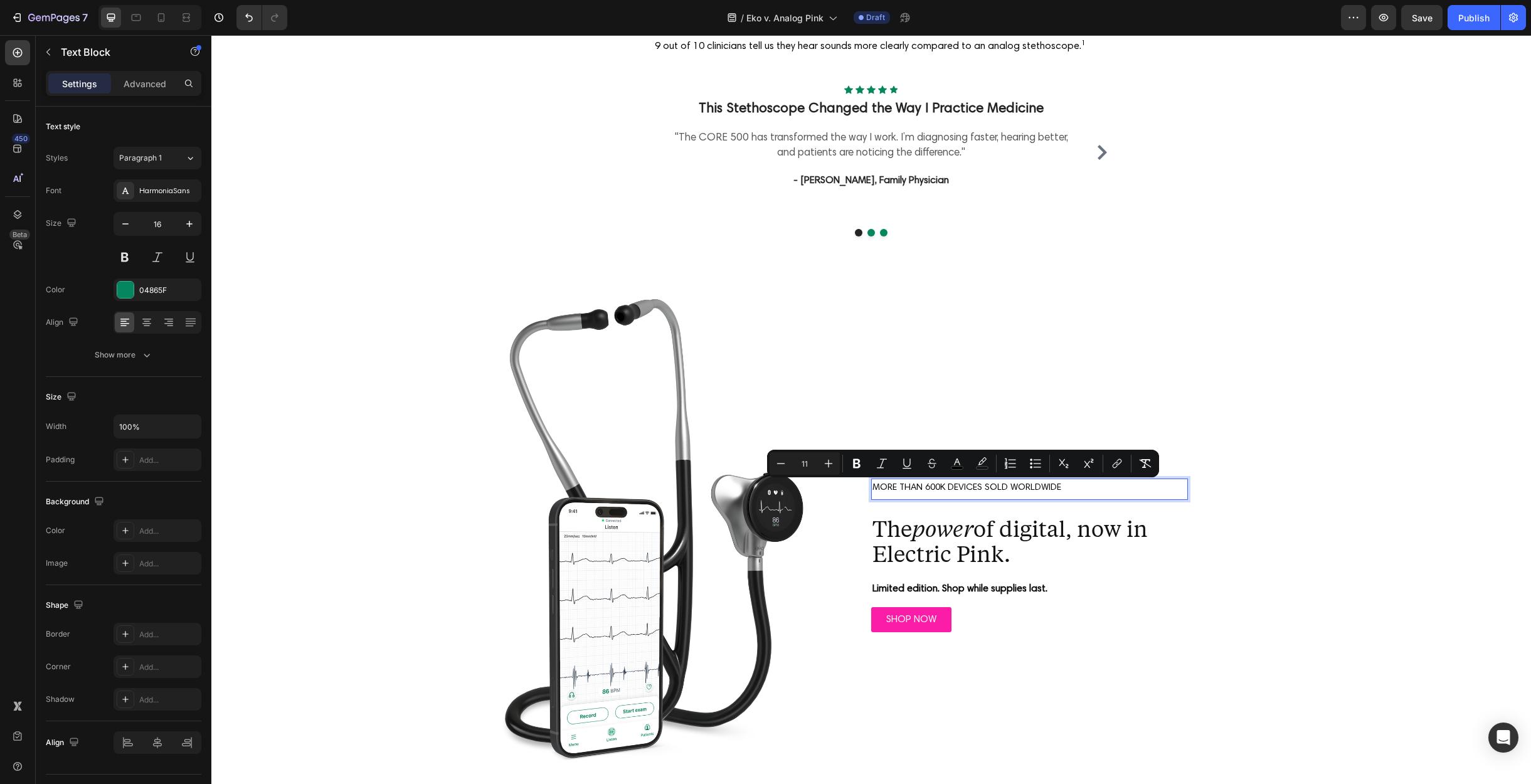
click at [953, 485] on span "MORE THAN 600K DEVICES SOLD WORLDWIDE" at bounding box center [967, 488] width 189 height 10
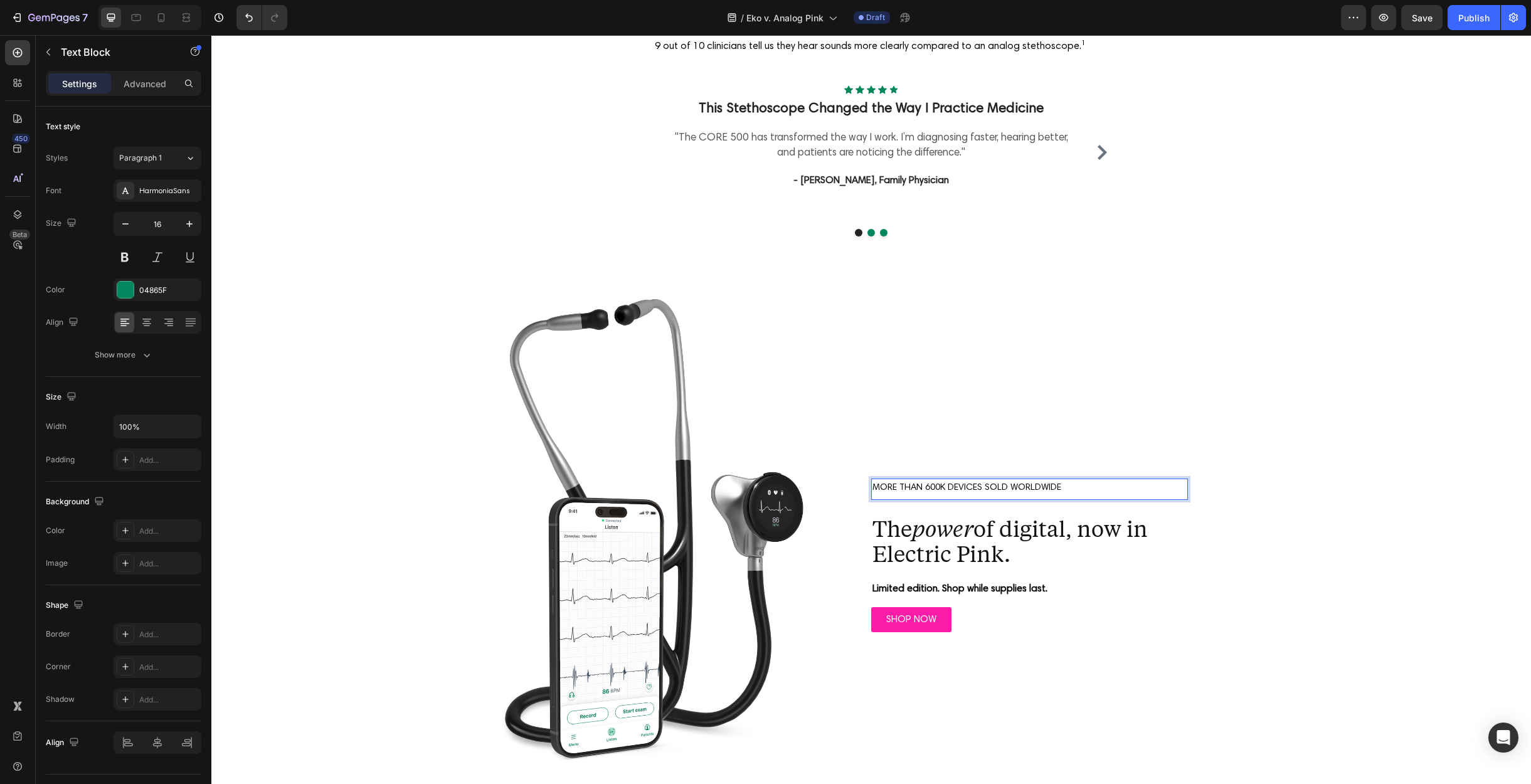
click at [944, 488] on span "MORE THAN 600K DEVICES SOLD WORLDWIDE" at bounding box center [967, 488] width 189 height 10
click at [999, 526] on p "The power of digital, now in Electric Pink." at bounding box center [1030, 540] width 314 height 50
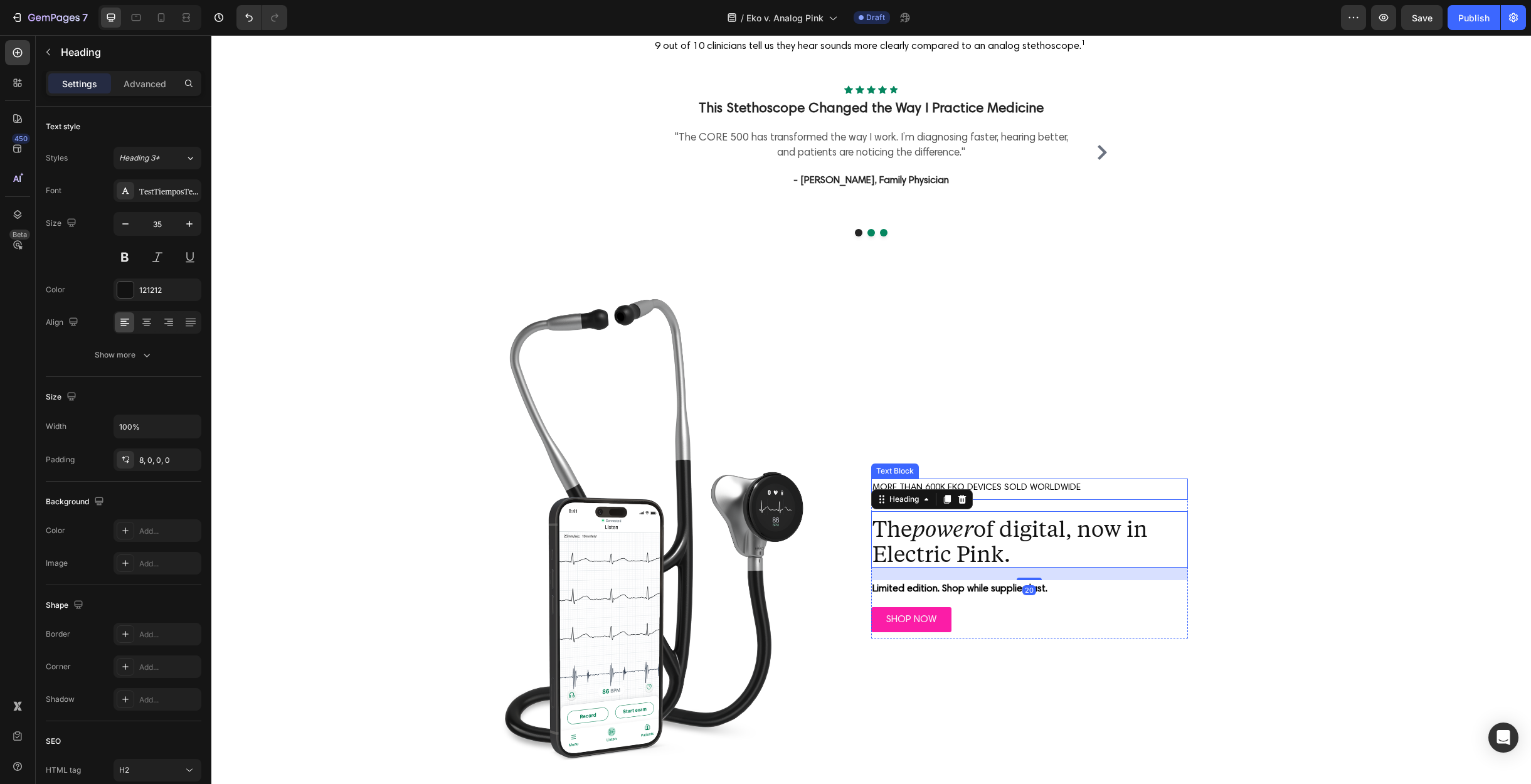
click at [1000, 483] on span "MORE THAN 600K EKO DEVICES SOLD WORLDWIDE" at bounding box center [977, 488] width 208 height 10
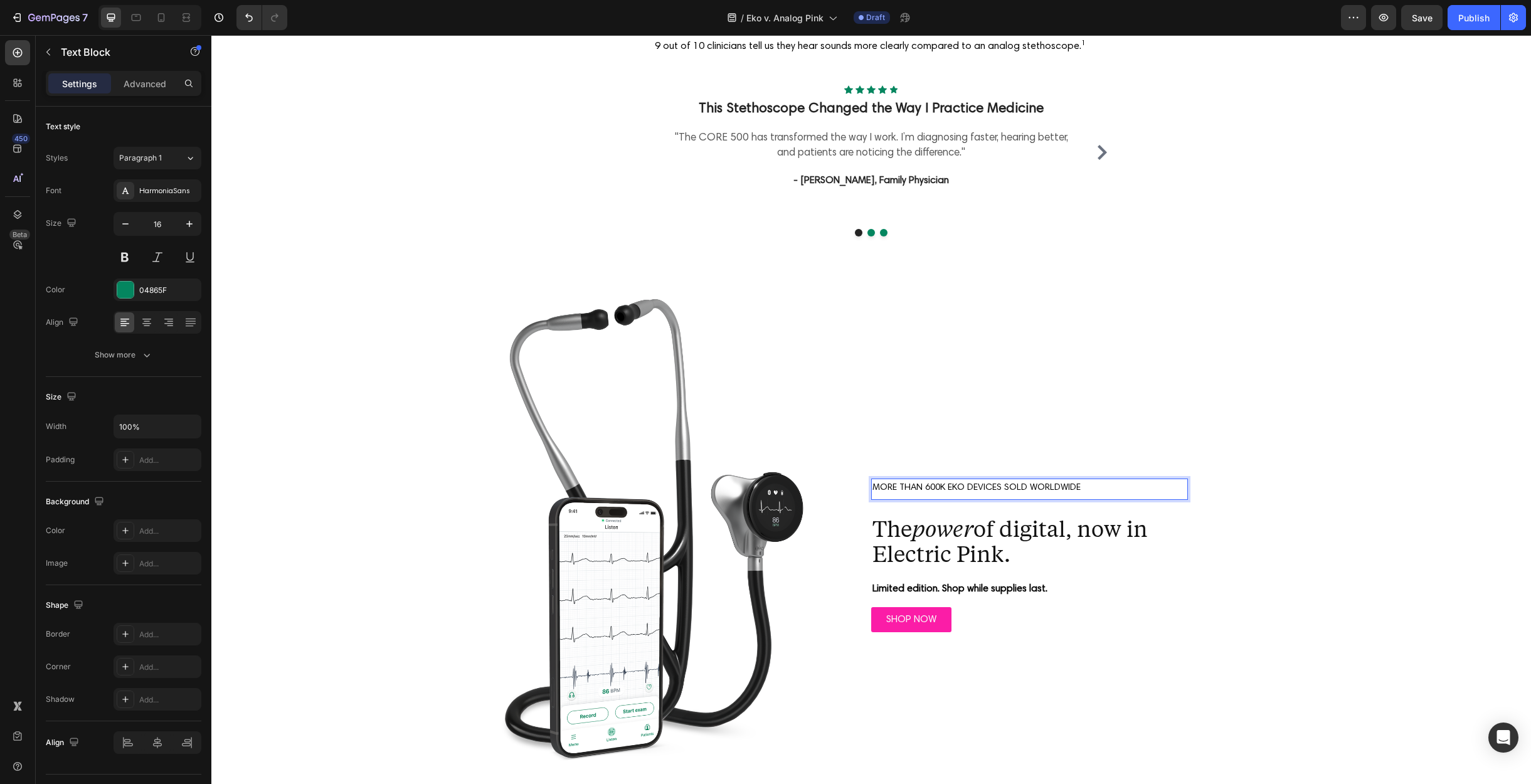
click at [952, 489] on span "MORE THAN 600K EKO DEVICES SOLD WORLDWIDE" at bounding box center [977, 488] width 208 height 10
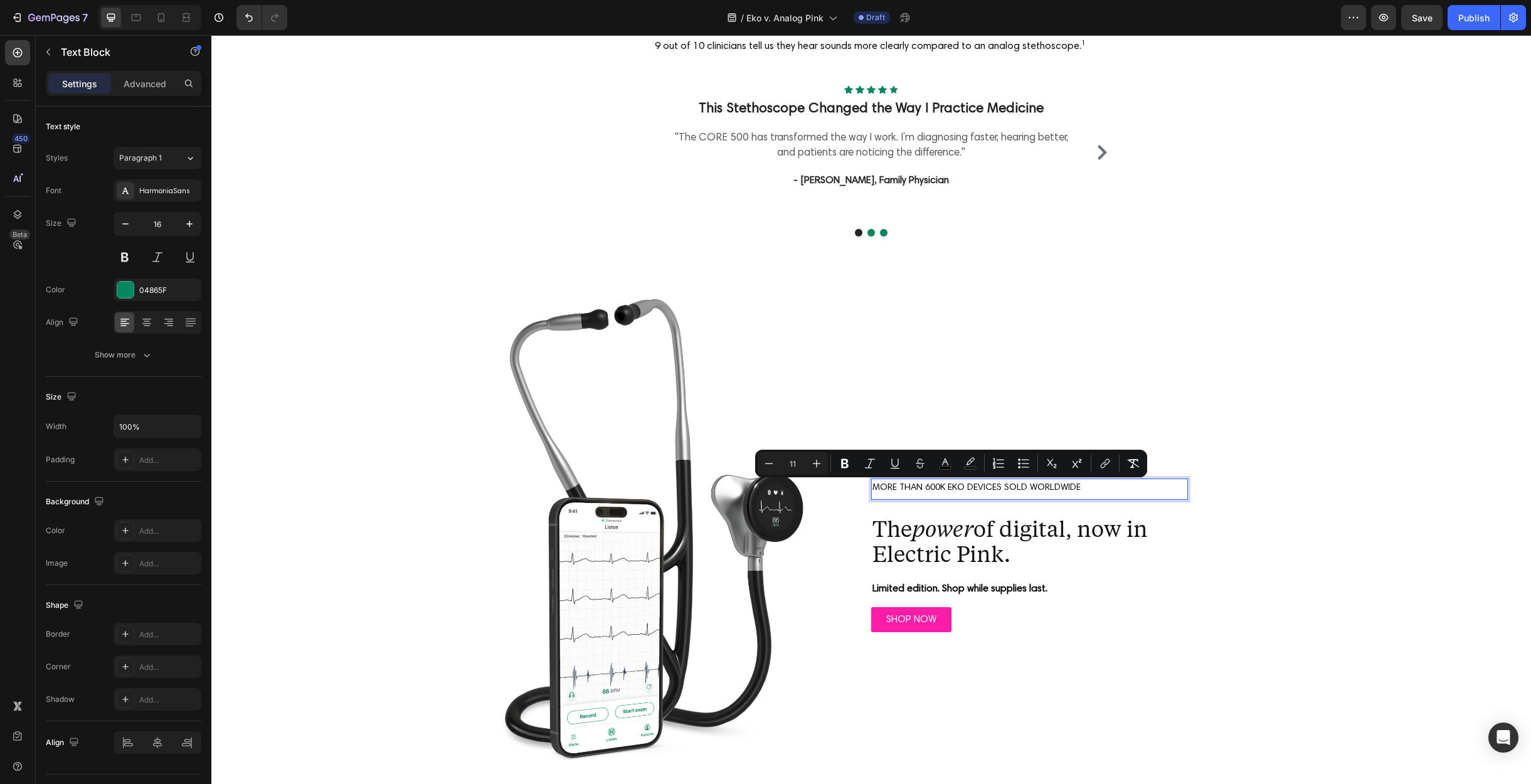
click at [934, 488] on span "MORE THAN 600K EKO DEVICES SOLD WORLDWIDE" at bounding box center [977, 488] width 208 height 10
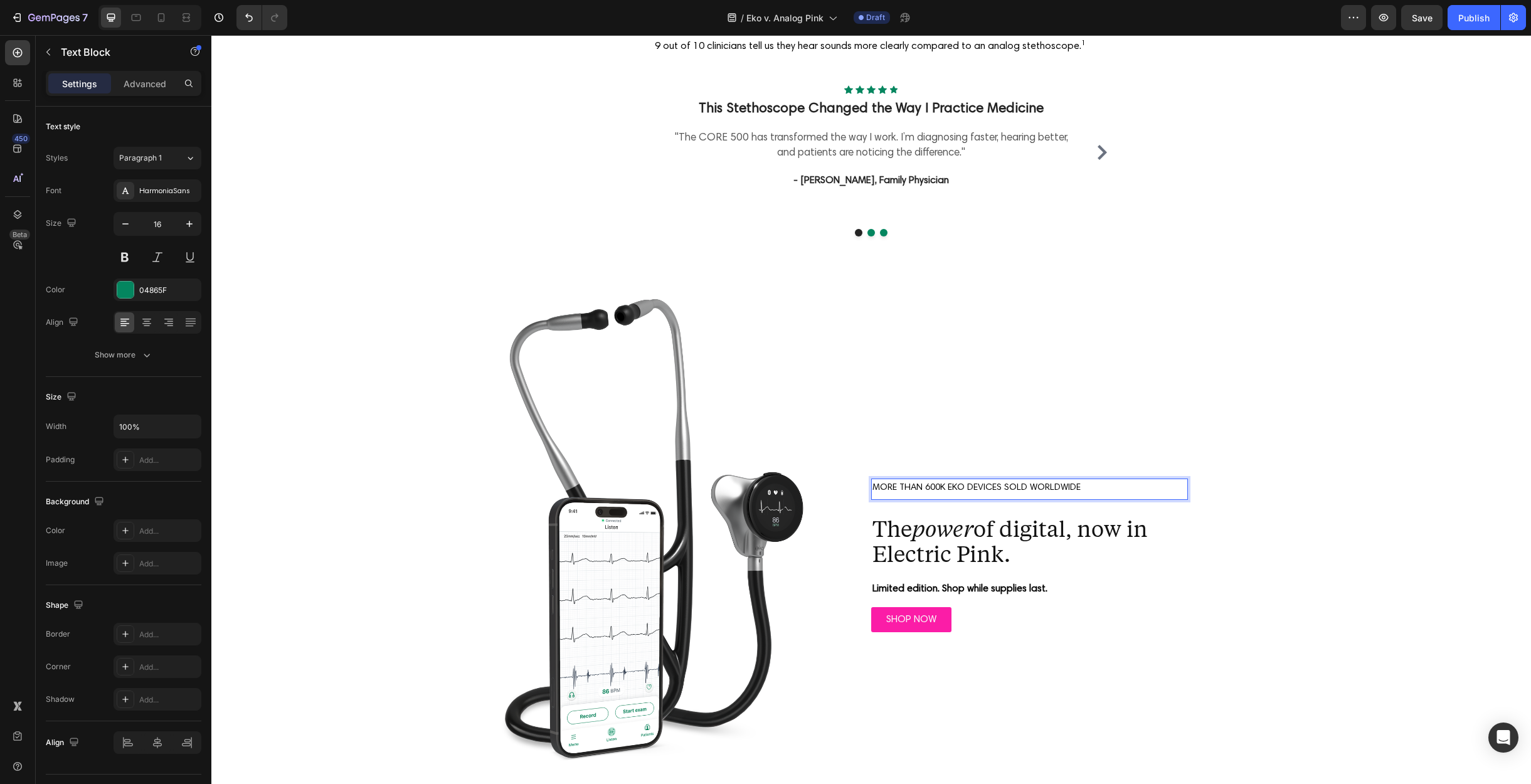
click at [914, 488] on span "MORE THAN 600K EKO DEVICES SOLD WORLDWIDE" at bounding box center [977, 488] width 208 height 10
drag, startPoint x: 920, startPoint y: 487, endPoint x: 870, endPoint y: 485, distance: 50.0
click at [873, 485] on span "MORE THAN 600K EKO DEVICES SOLD WORLDWIDE" at bounding box center [977, 488] width 208 height 10
click at [948, 488] on span ">600K EKO DEVICES SOLD WORLDWIDE" at bounding box center [954, 488] width 161 height 10
click at [908, 488] on span ">600K EKO DEVICES SOLD WORLDWIDE" at bounding box center [954, 488] width 161 height 10
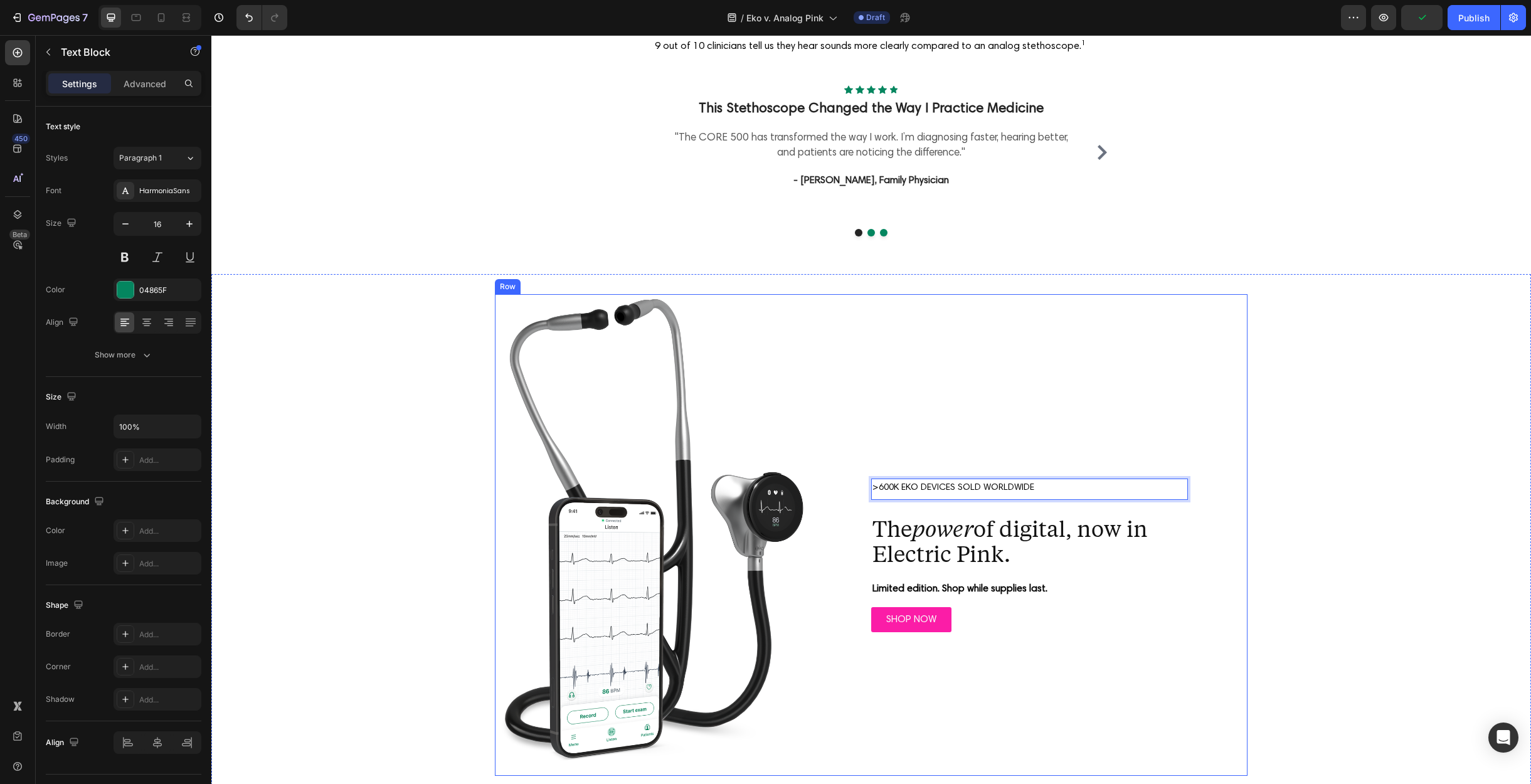
click at [956, 445] on div ">600K EKO DEVICES SOLD WORLDWIDE Text Block 18 The power of digital, now in Ele…" at bounding box center [1029, 534] width 436 height 481
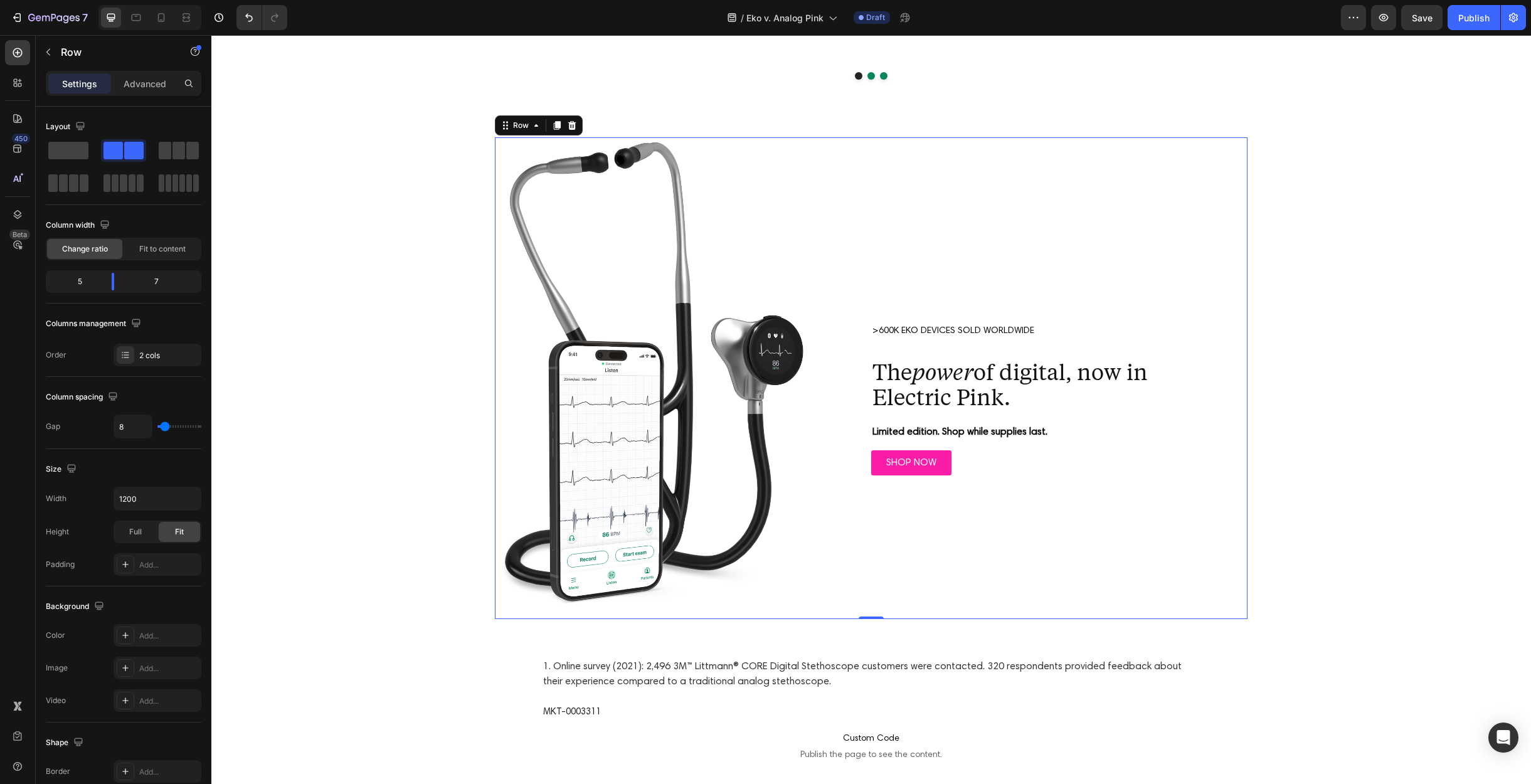
scroll to position [3587, 0]
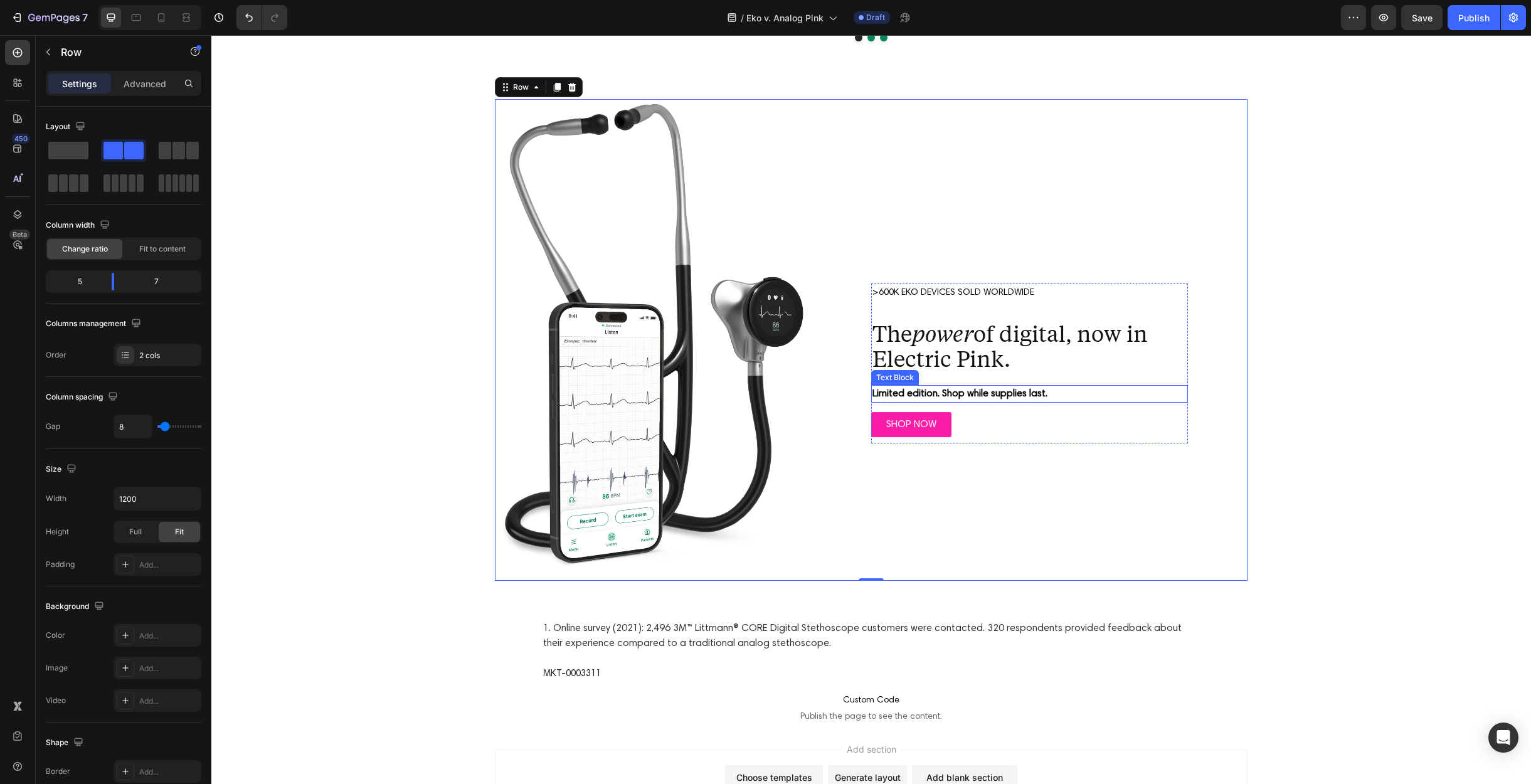
click at [957, 396] on strong "Limited edition. Shop while supplies last." at bounding box center [960, 393] width 175 height 10
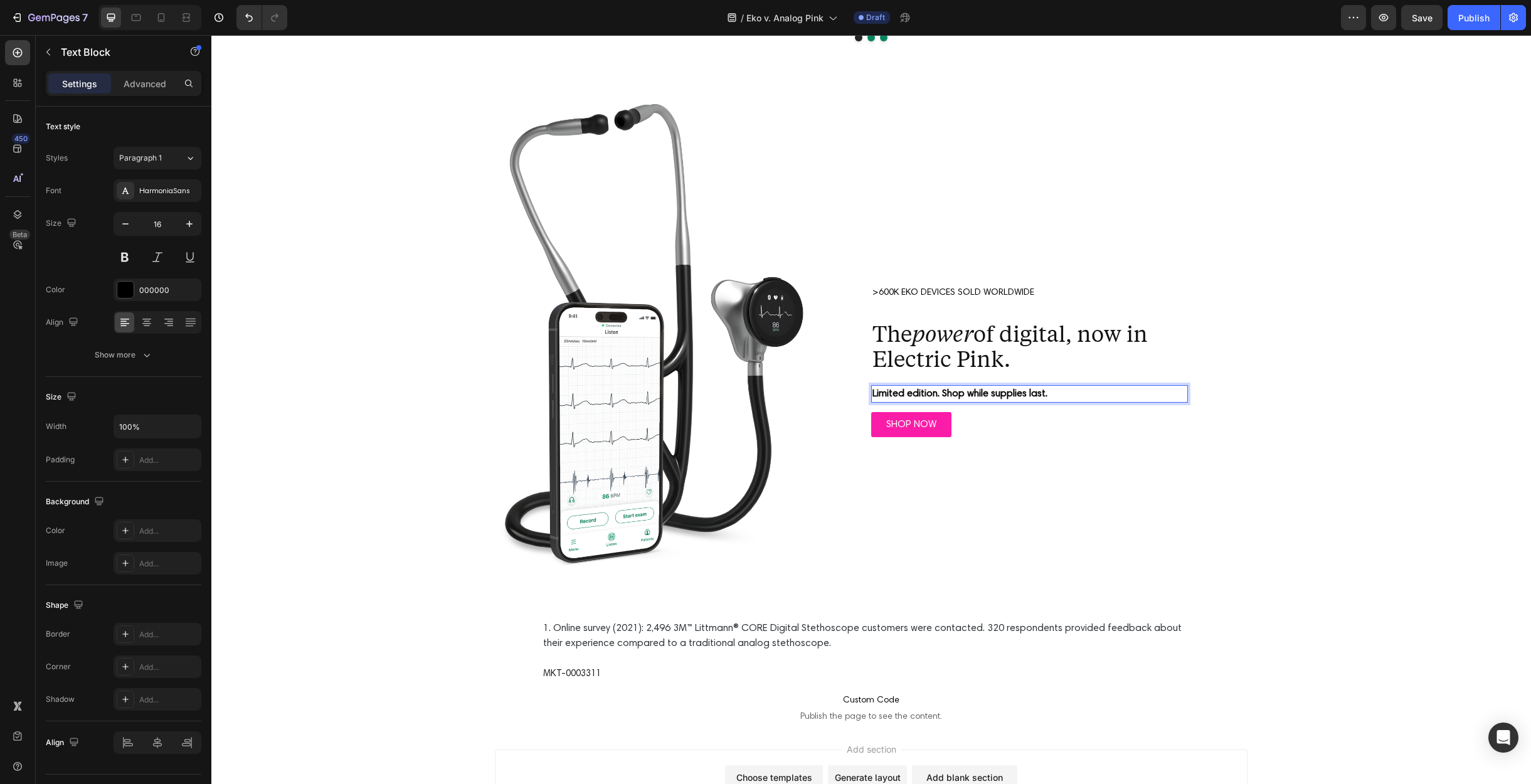
click at [942, 395] on strong "Limited edition. Shop while supplies last." at bounding box center [960, 393] width 175 height 10
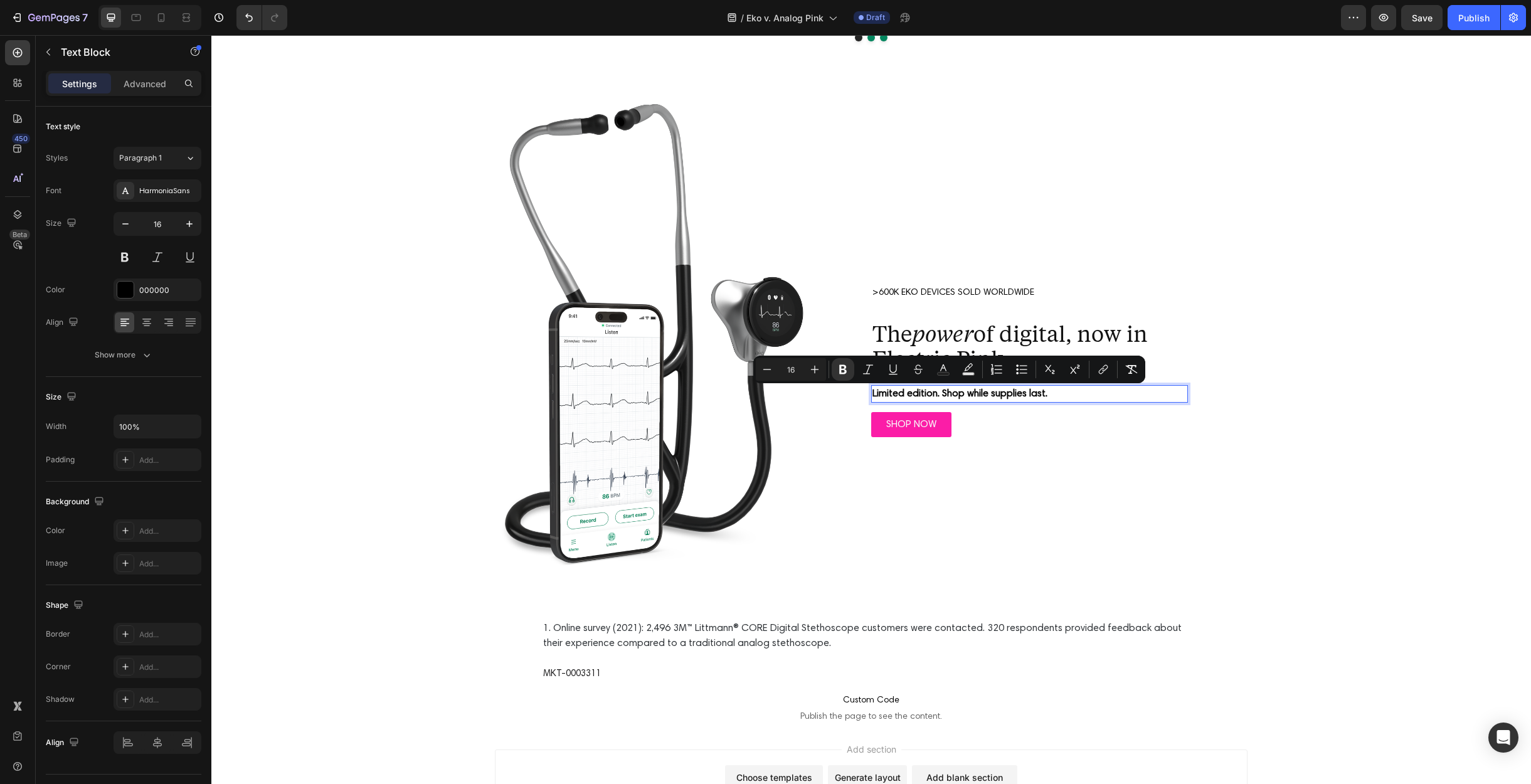
click at [932, 396] on strong "Limited edition. Shop while supplies last." at bounding box center [960, 393] width 175 height 10
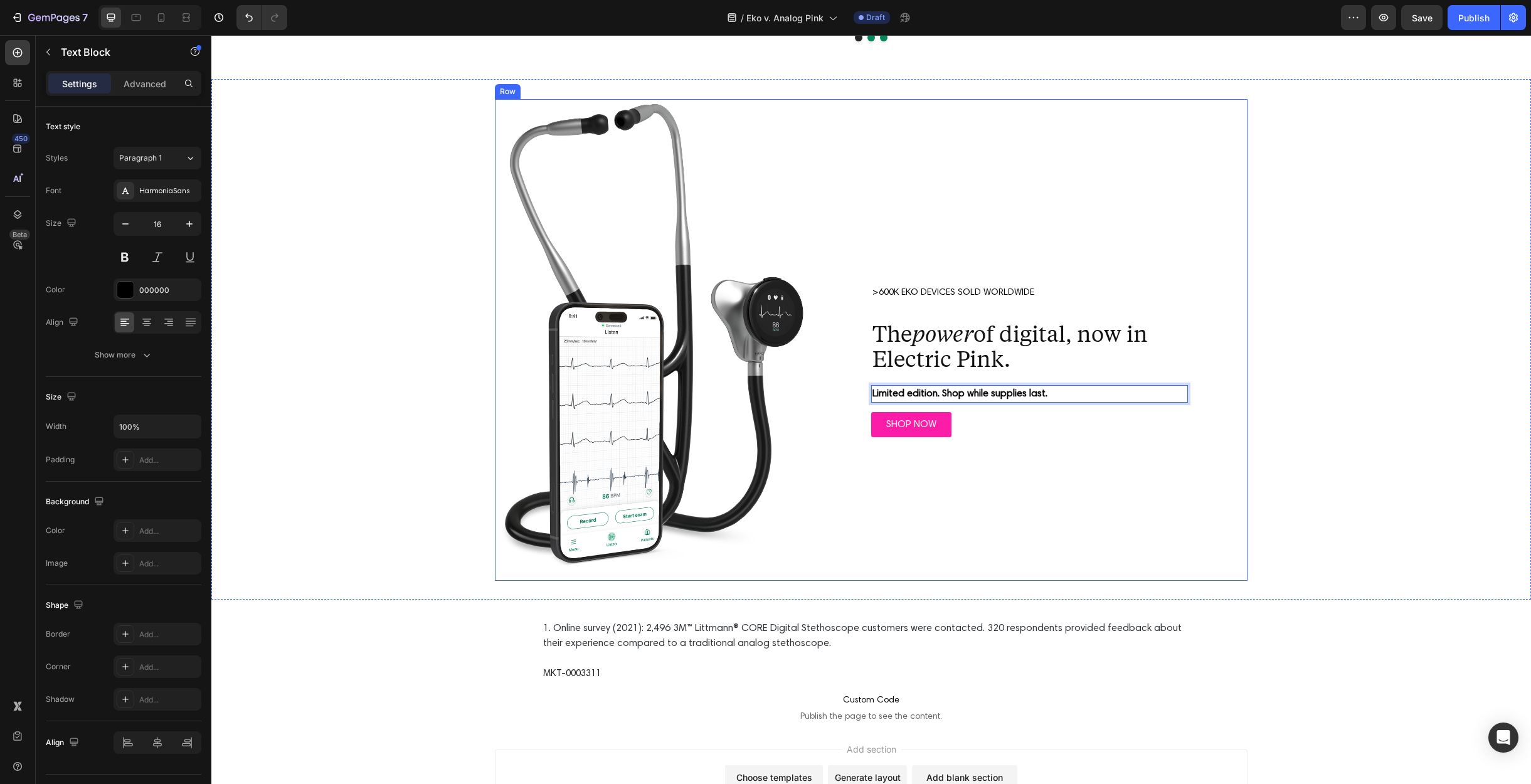
click at [1098, 245] on div ">600K EKO DEVICES SOLD WORLDWIDE Text Block The power of digital, now in Electr…" at bounding box center [1029, 339] width 436 height 481
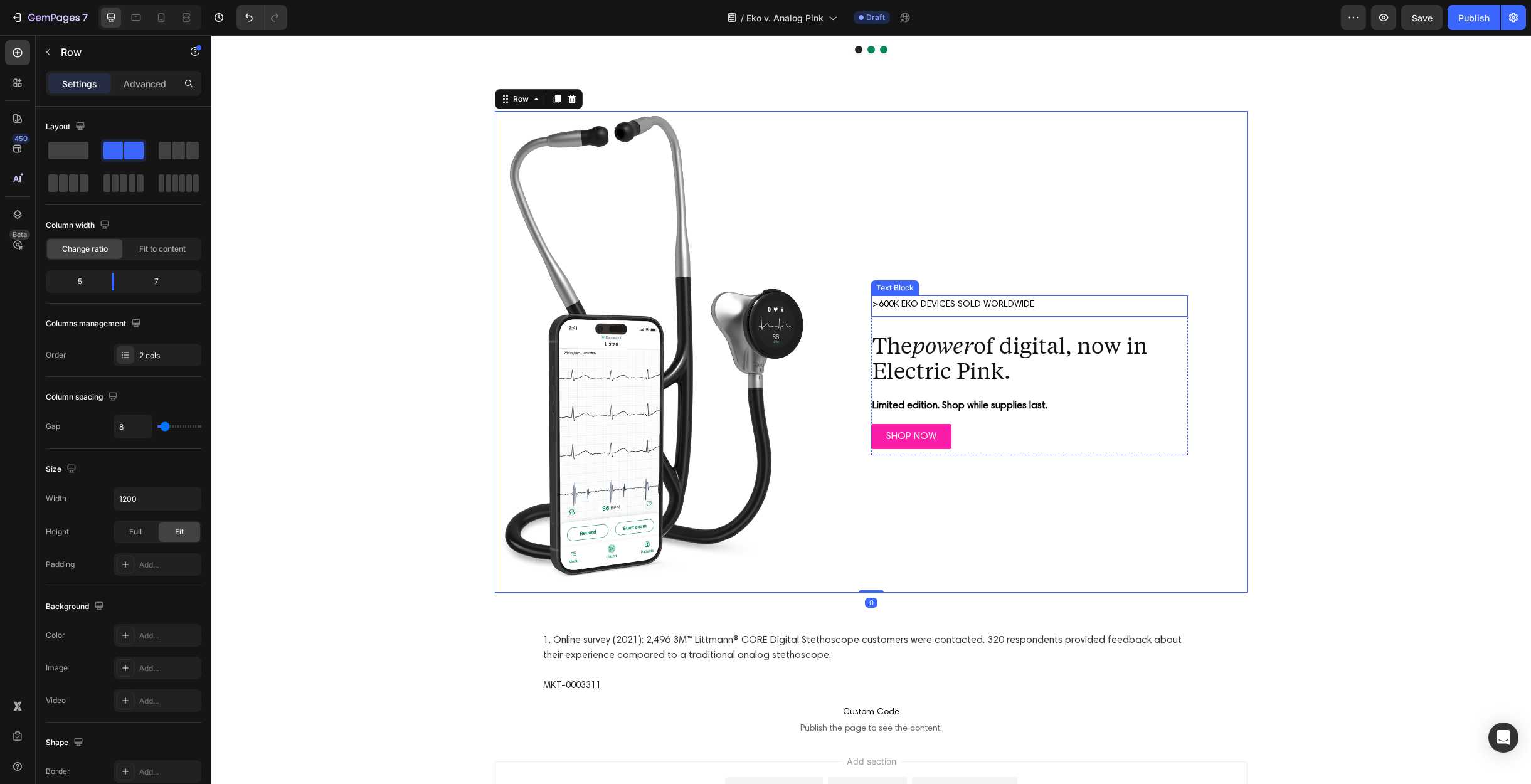
scroll to position [3572, 0]
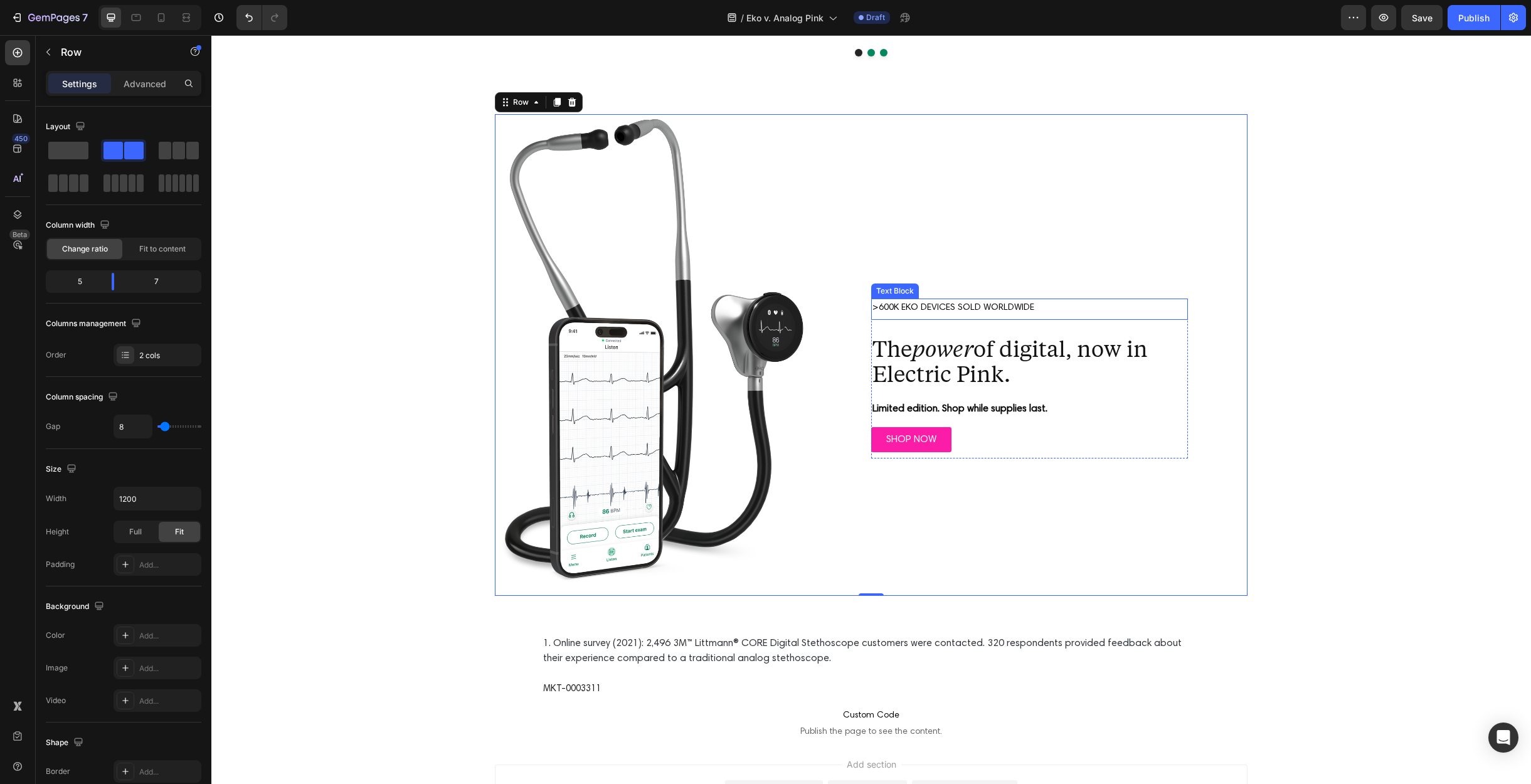
click at [886, 309] on span ">600K EKO DEVICES SOLD WORLDWIDE" at bounding box center [954, 307] width 161 height 10
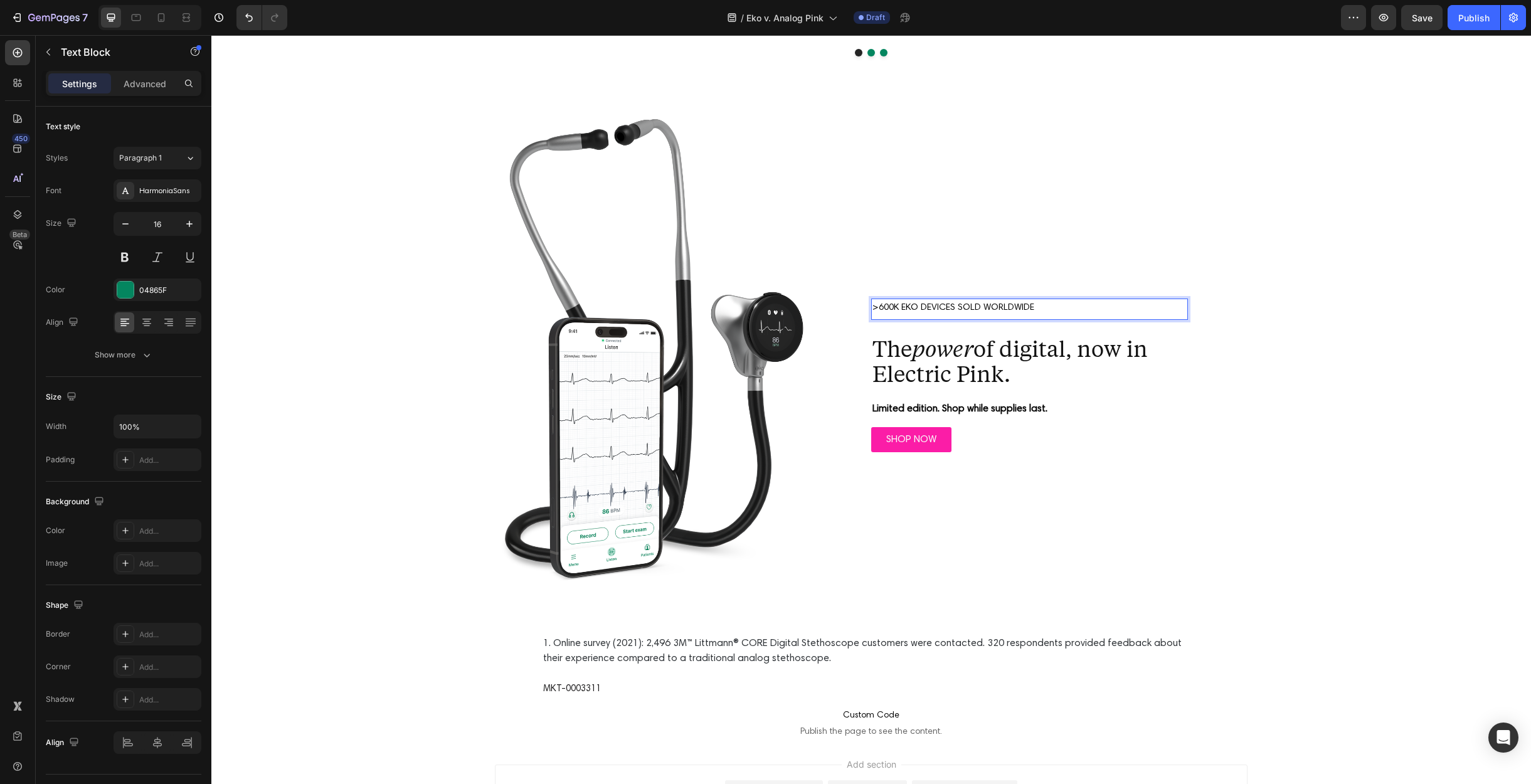
click at [880, 309] on span ">600K EKO DEVICES SOLD WORLDWIDE" at bounding box center [954, 307] width 161 height 10
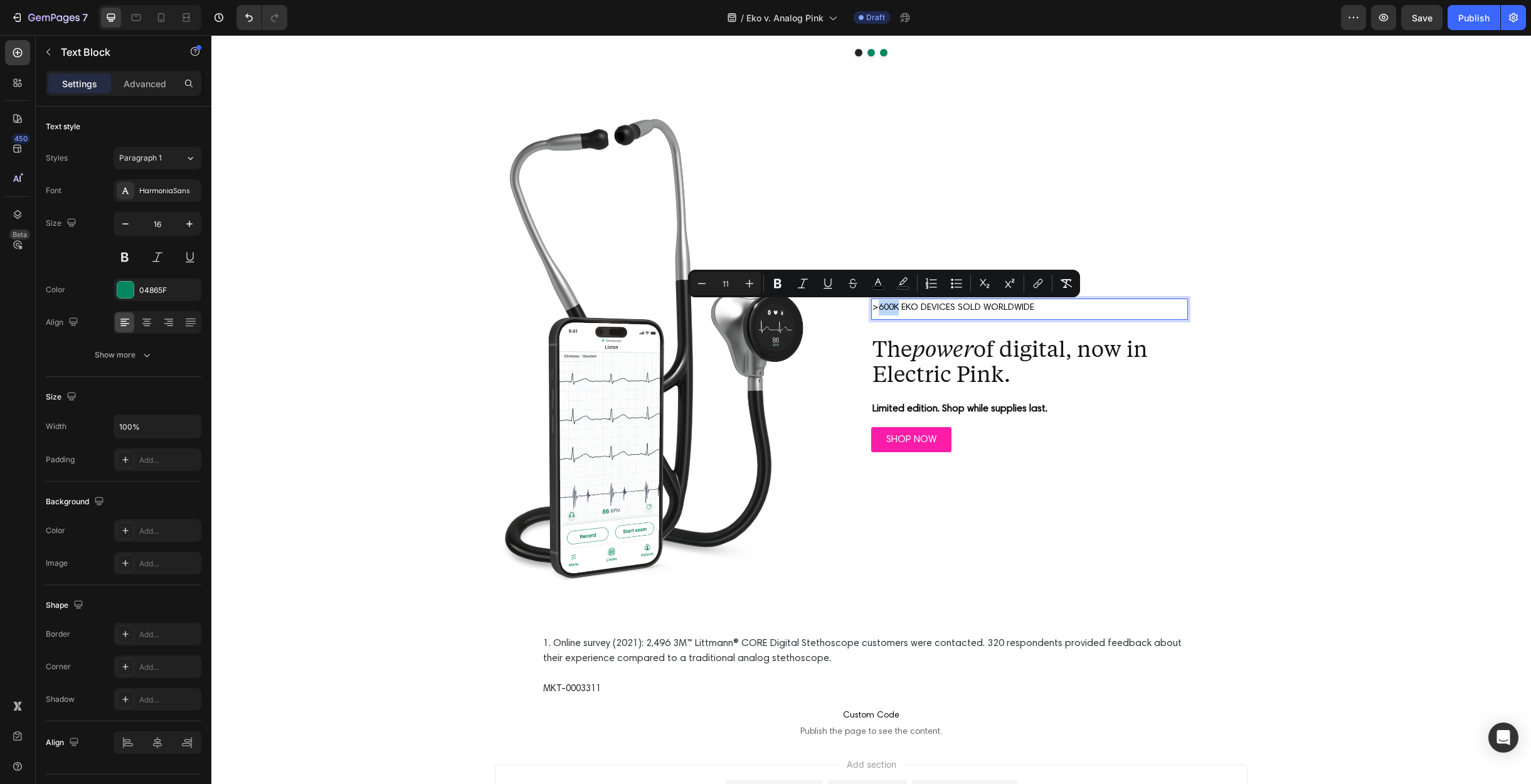
click at [876, 309] on span ">600K EKO DEVICES SOLD WORLDWIDE" at bounding box center [954, 307] width 161 height 10
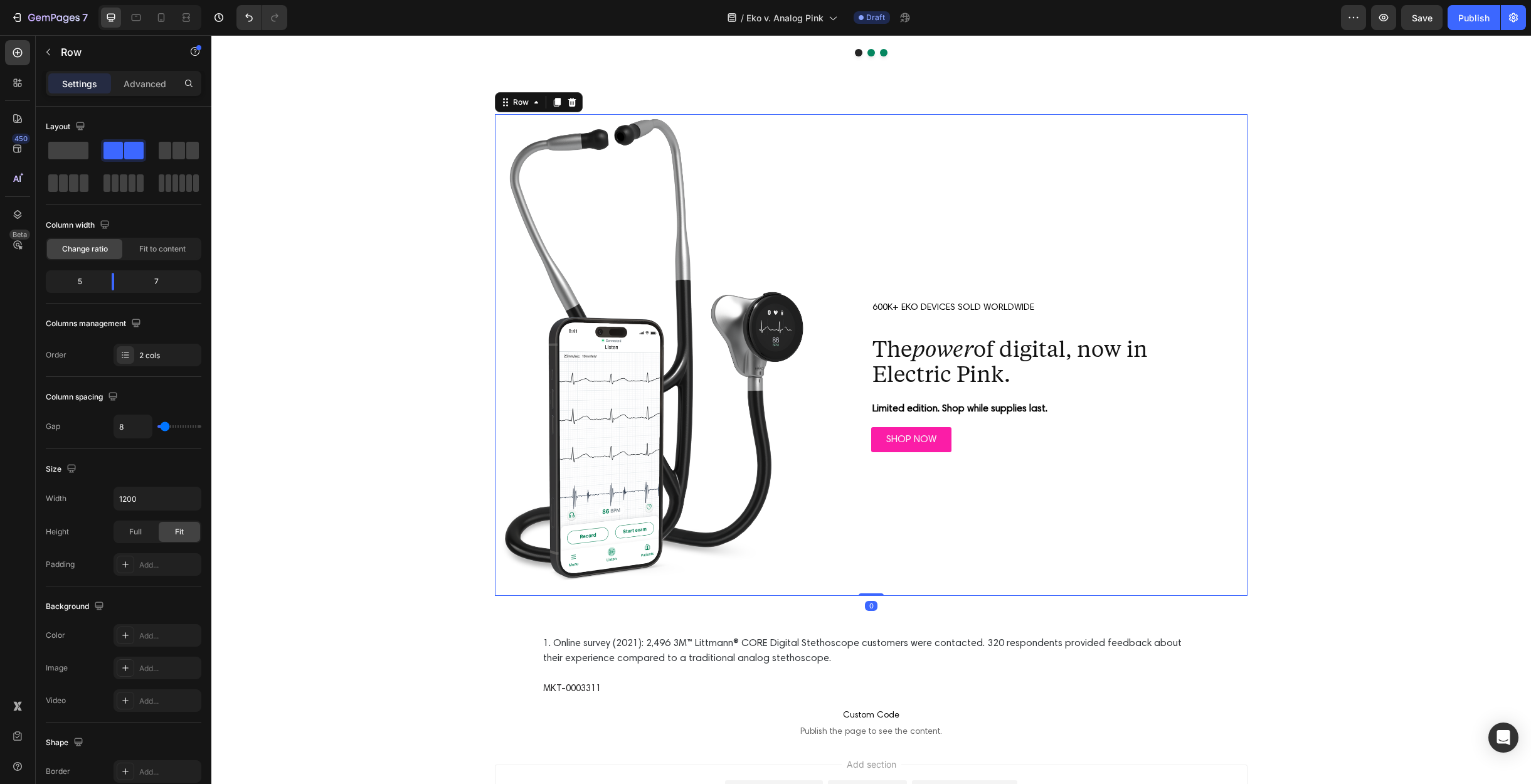
click at [919, 220] on div "600K+ EKO DEVICES SOLD WORLDWIDE Text Block The power of digital, now in Electr…" at bounding box center [1029, 354] width 436 height 481
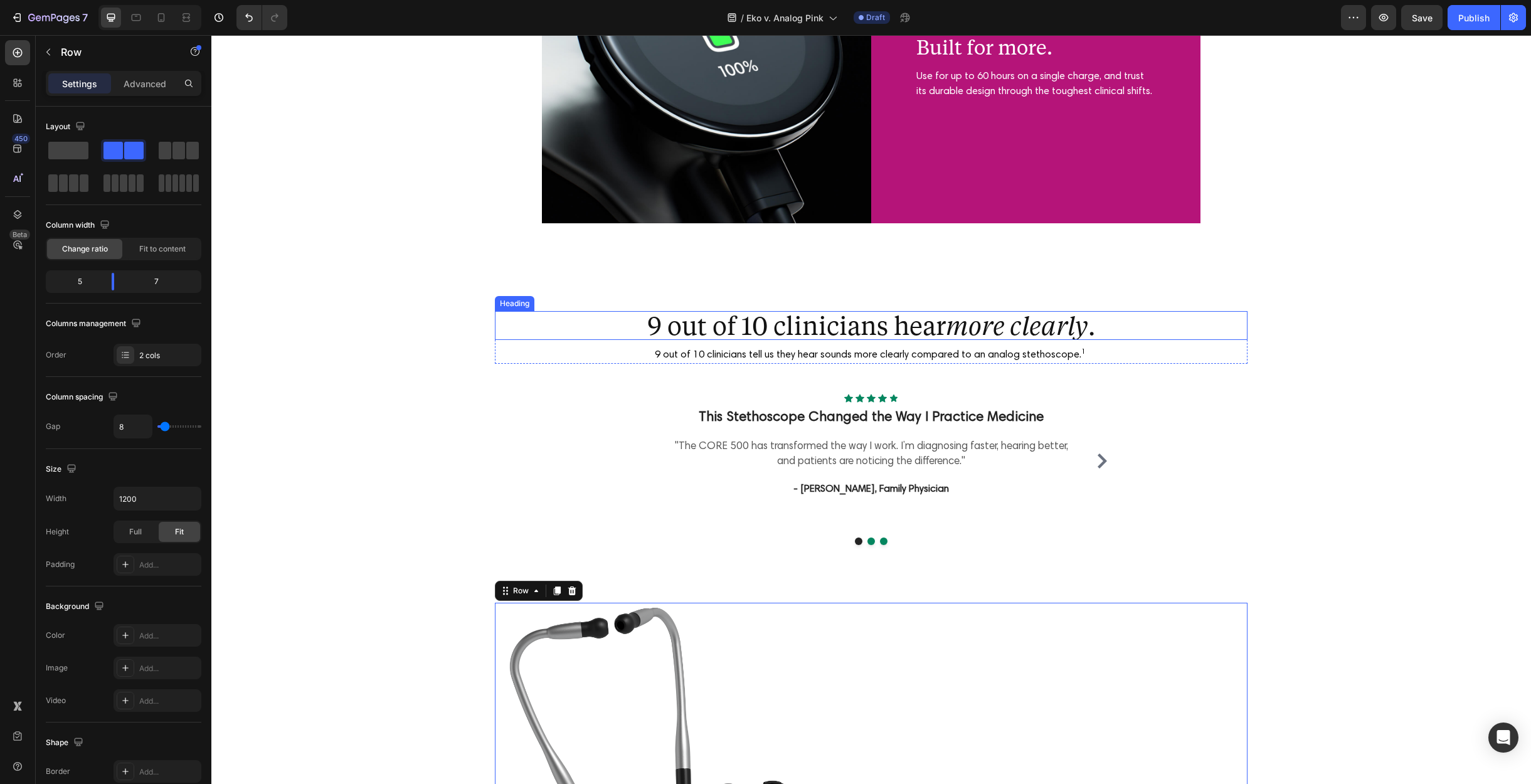
scroll to position [3083, 0]
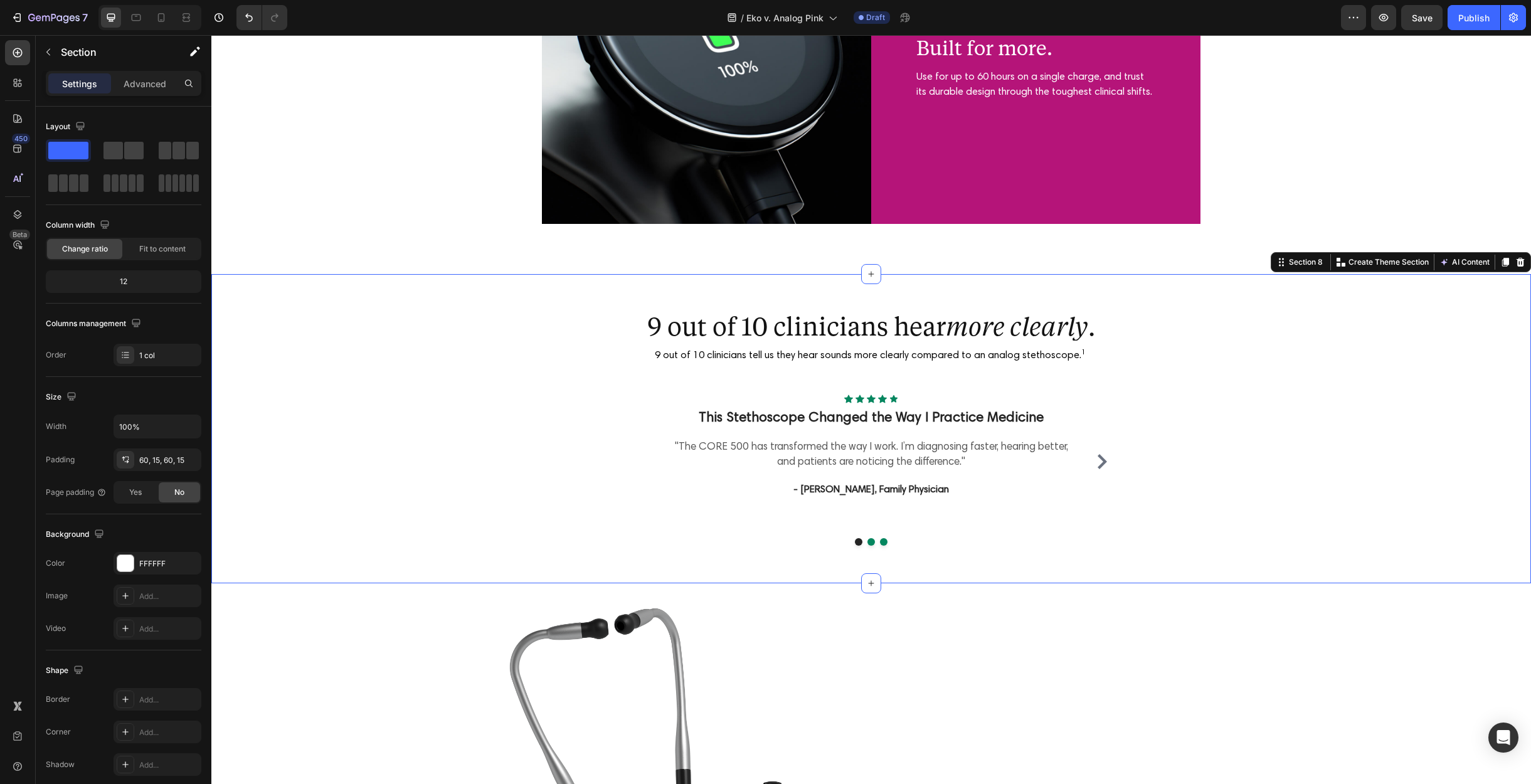
click at [1363, 432] on div "9 out of 10 clinicians hear more clearly . Heading 9 out of 10 clinicians tell …" at bounding box center [871, 428] width 1301 height 234
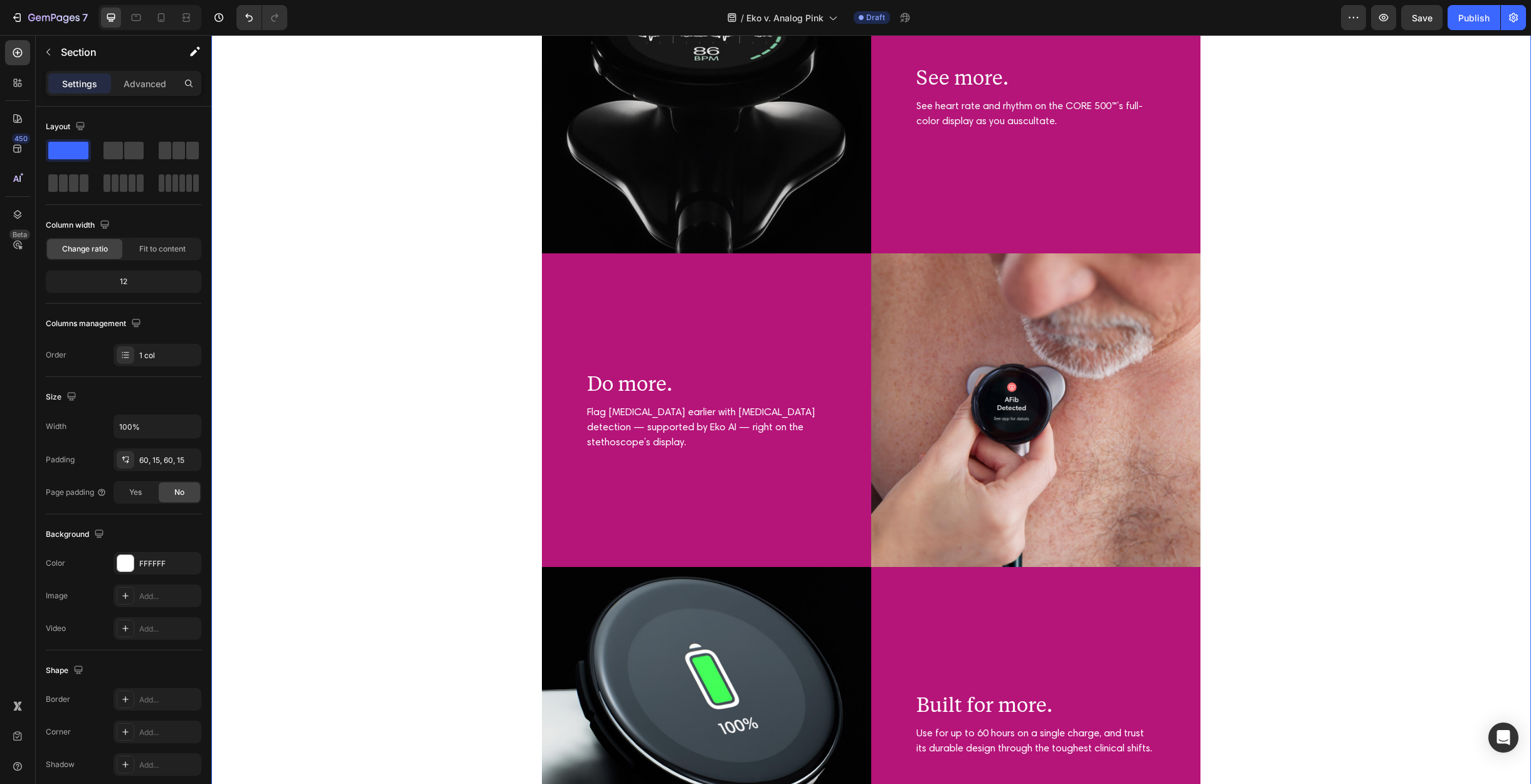
scroll to position [2599, 0]
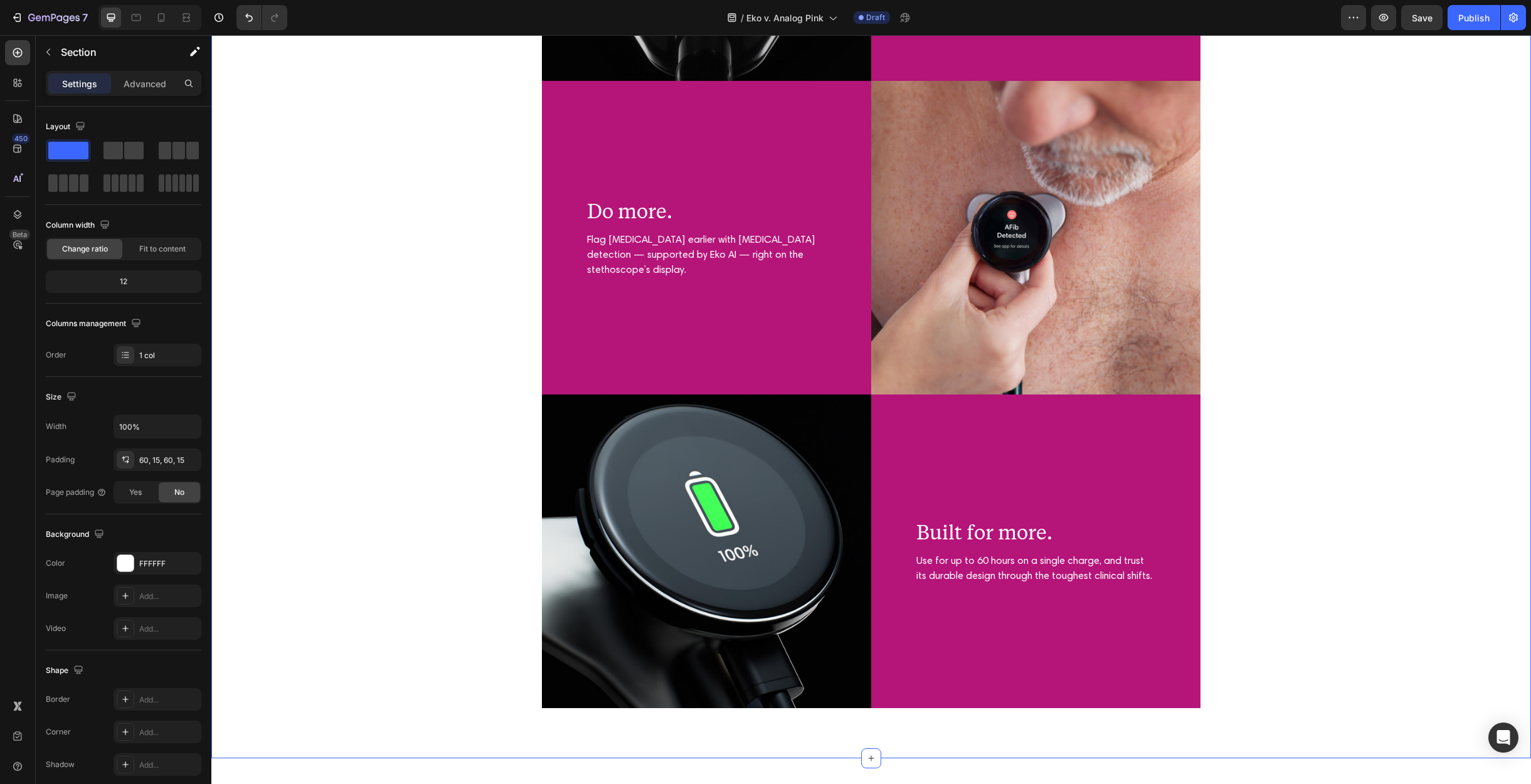
click at [1309, 326] on div "Hear more. Heading Experience the highest audio fidelity a stethoscope can offe…" at bounding box center [871, 81] width 1295 height 1254
click at [1433, 19] on button "Save" at bounding box center [1421, 18] width 41 height 25
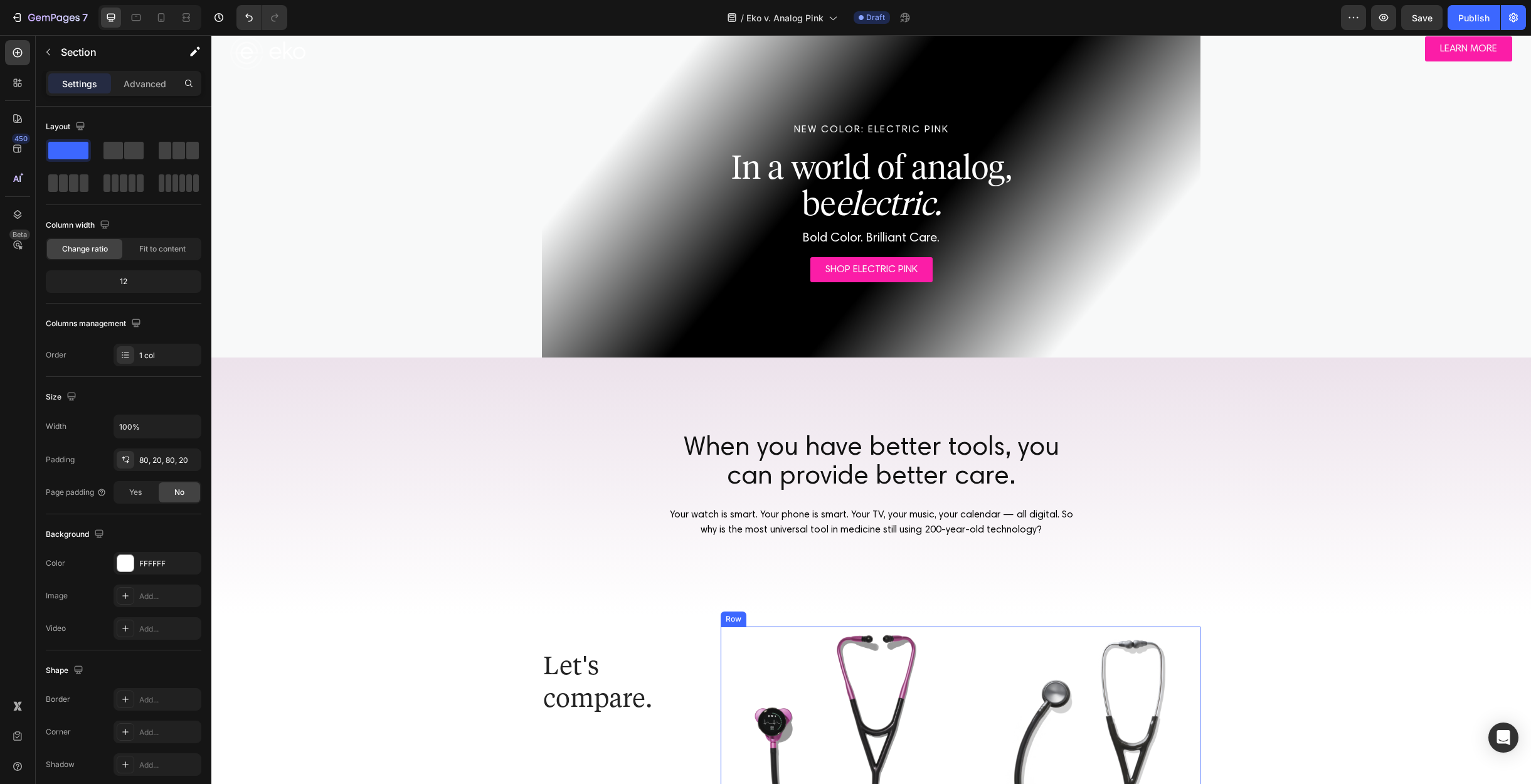
scroll to position [0, 0]
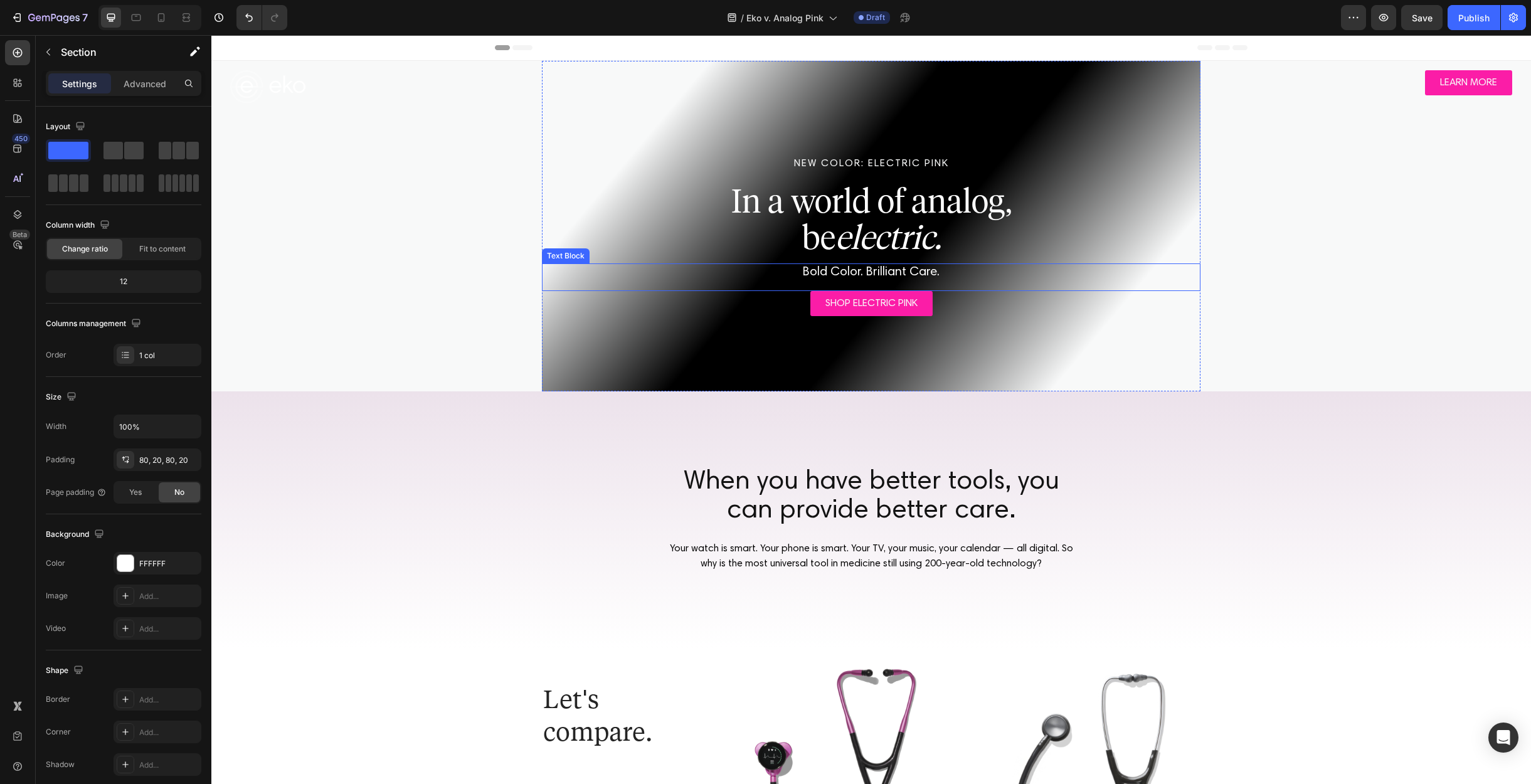
click at [869, 273] on span "Bold Color. Brilliant Care." at bounding box center [871, 272] width 137 height 12
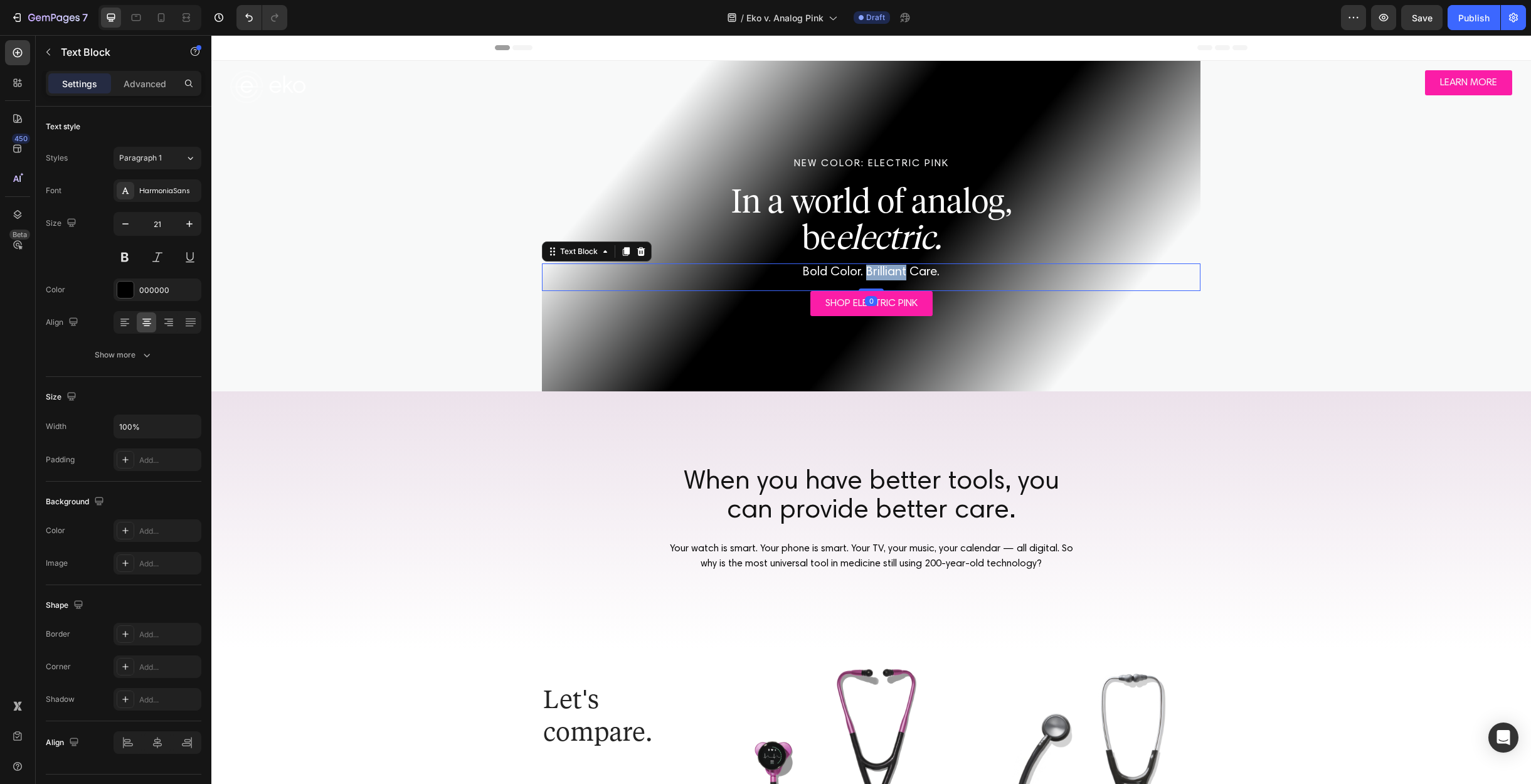
click at [869, 273] on span "Bold Color. Brilliant Care." at bounding box center [871, 272] width 137 height 12
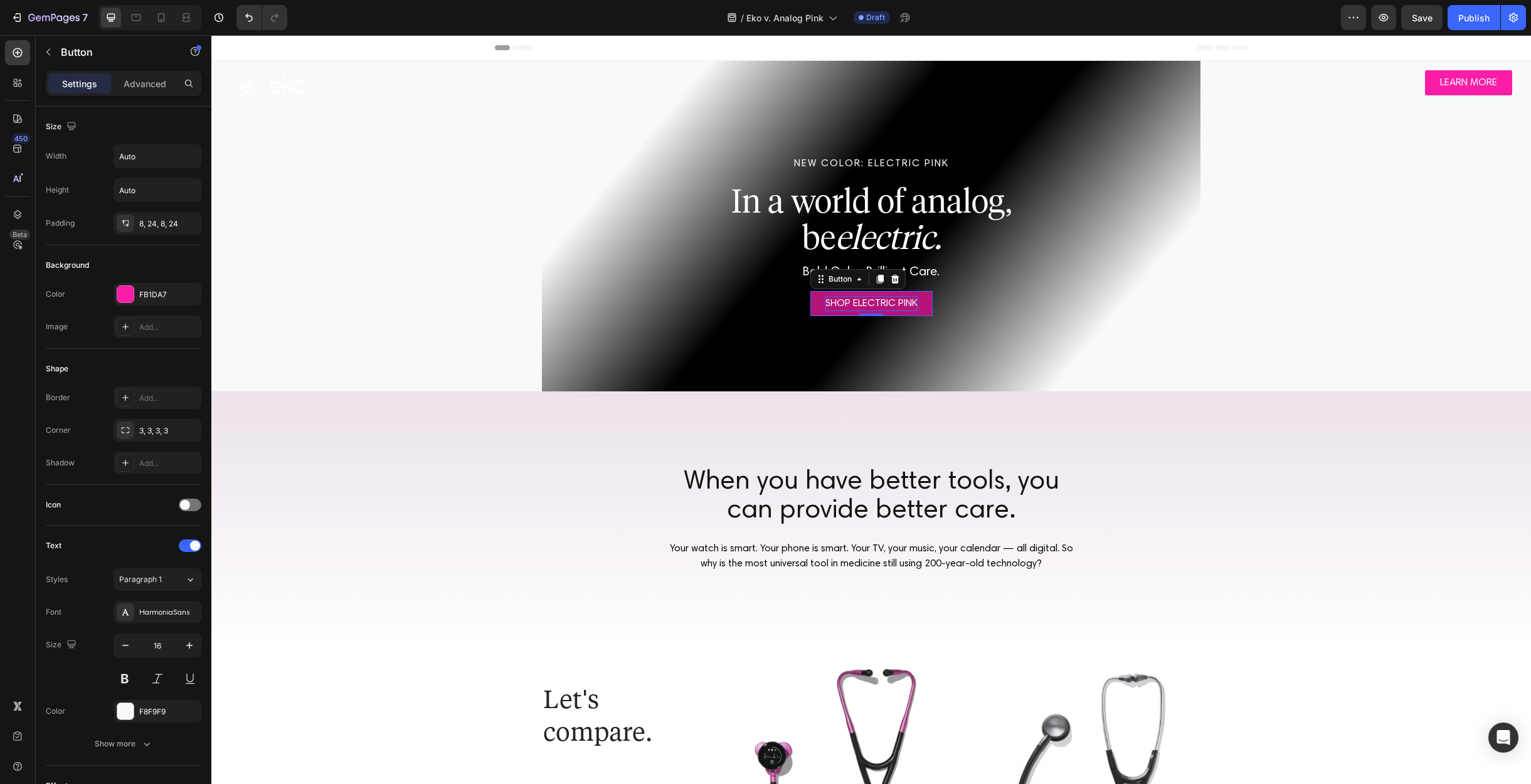
click at [866, 298] on p "SHOP ELECTRIC PINK" at bounding box center [871, 303] width 92 height 15
click at [1349, 12] on icon "button" at bounding box center [1354, 18] width 12 height 12
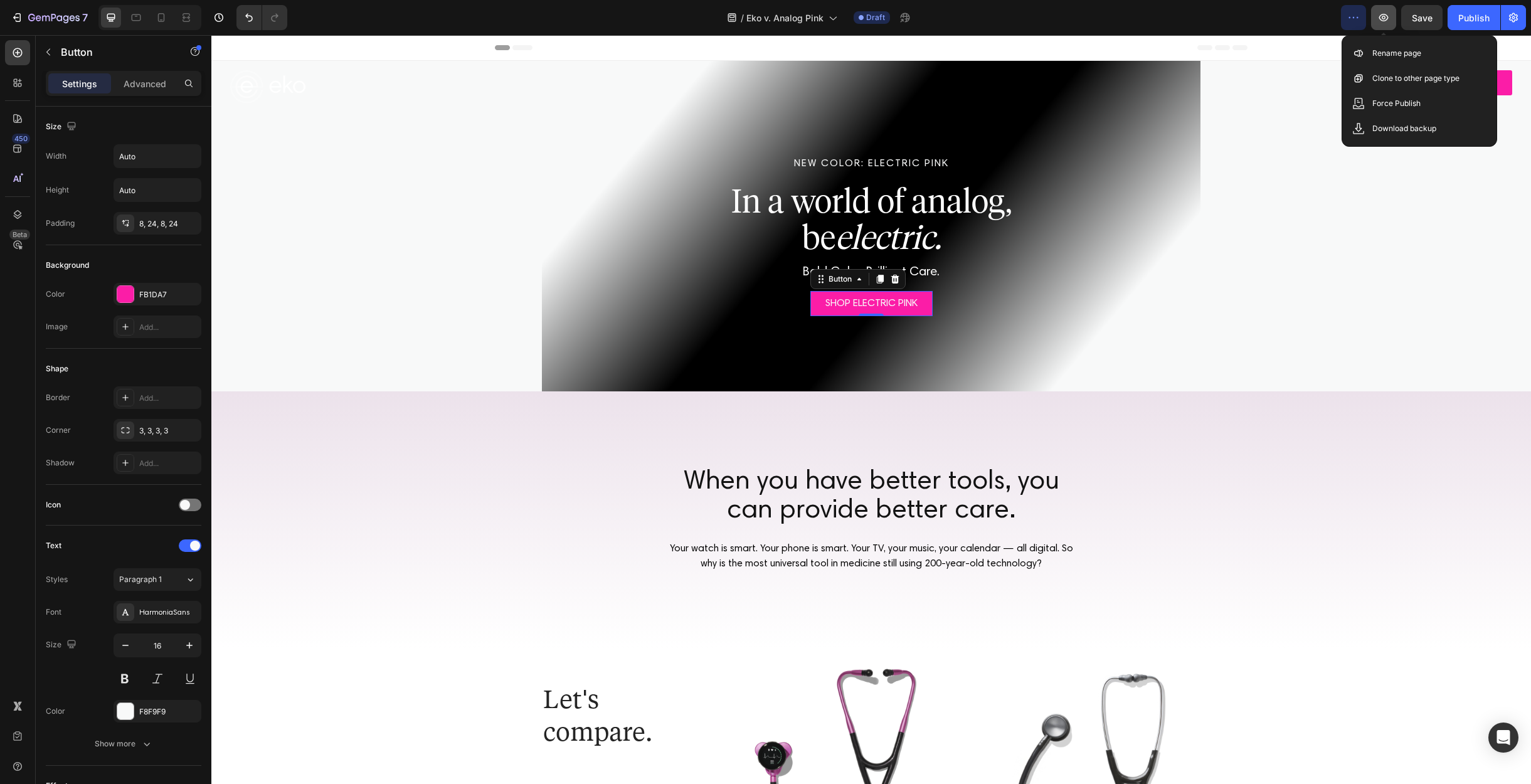
click at [1383, 13] on icon "button" at bounding box center [1384, 18] width 12 height 12
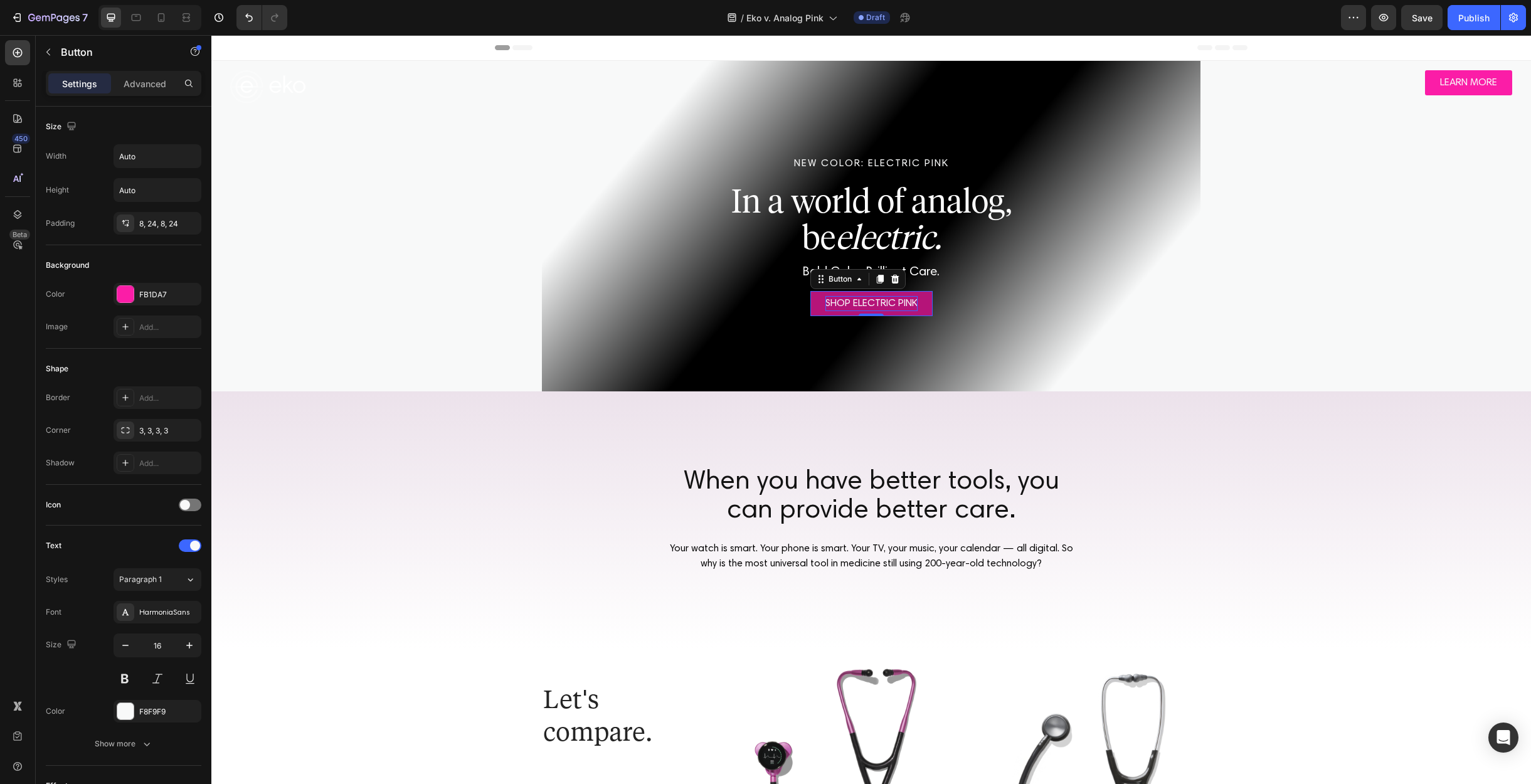
click at [893, 300] on p "SHOP ELECTRIC PINK" at bounding box center [871, 303] width 92 height 15
click at [879, 308] on p "LEARN MORE" at bounding box center [871, 303] width 57 height 15
click at [1441, 81] on p "LEARN MORE" at bounding box center [1469, 82] width 57 height 15
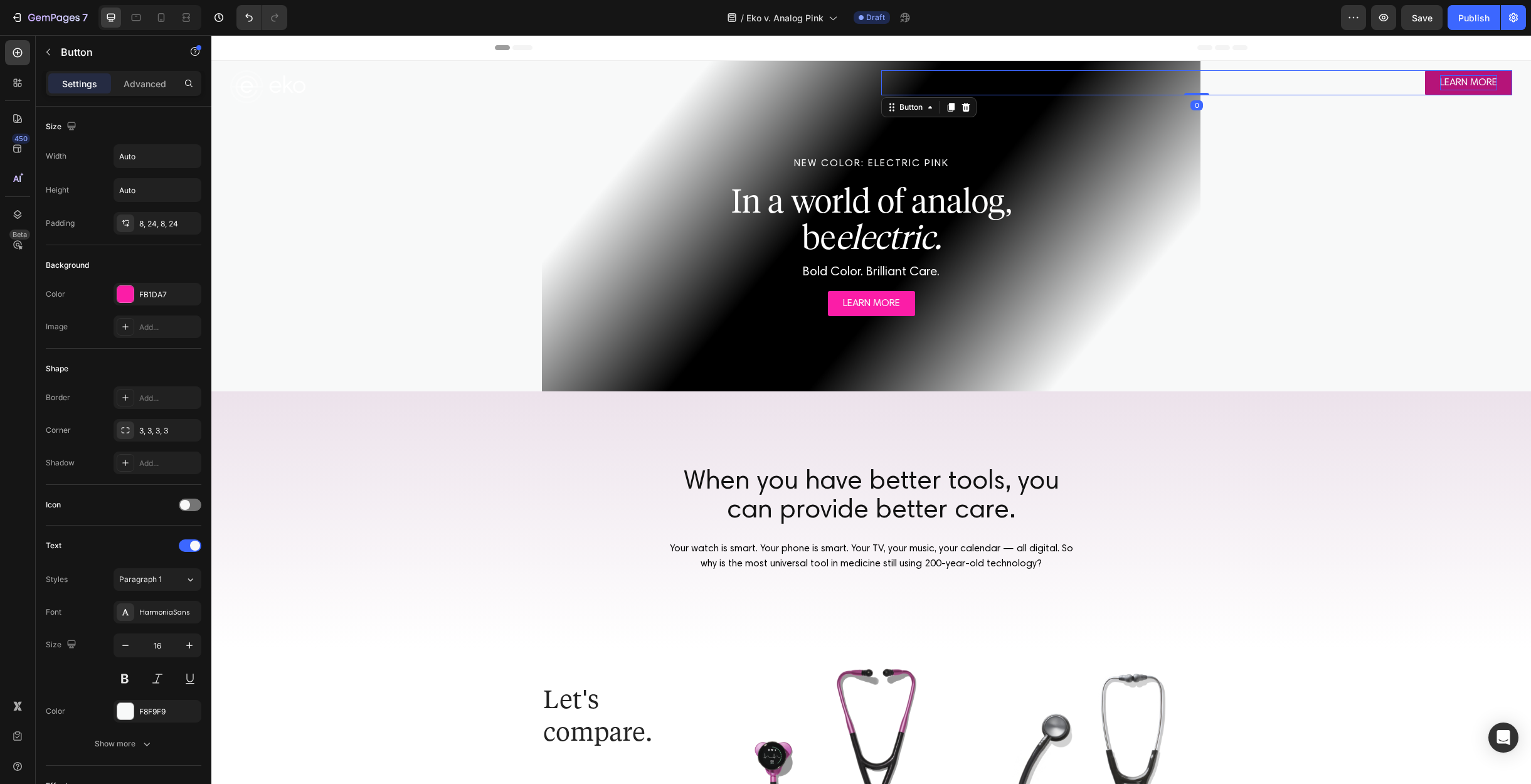
click at [1441, 81] on p "LEARN MORE" at bounding box center [1469, 82] width 57 height 15
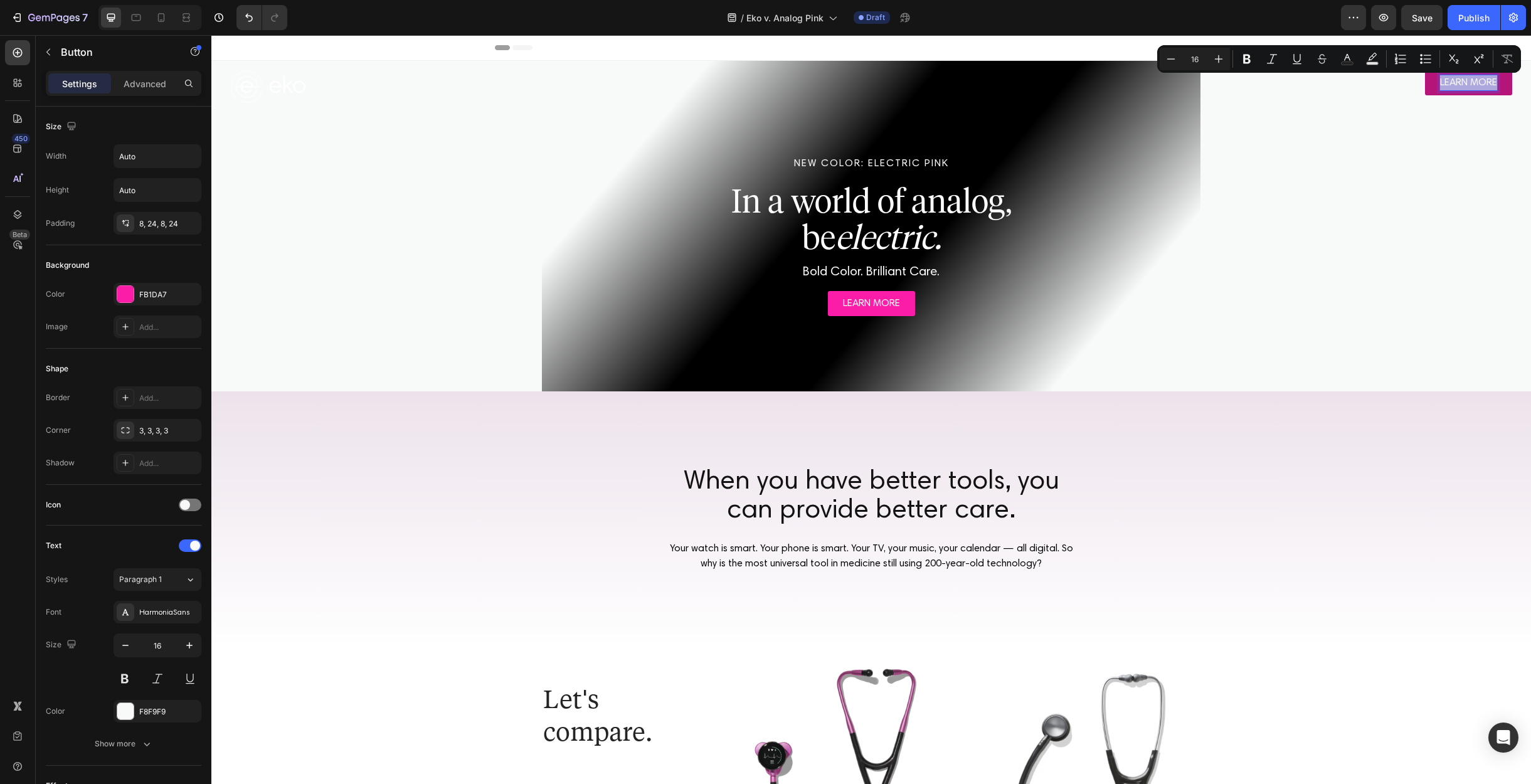
click at [1441, 81] on p "LEARN MORE" at bounding box center [1469, 82] width 57 height 15
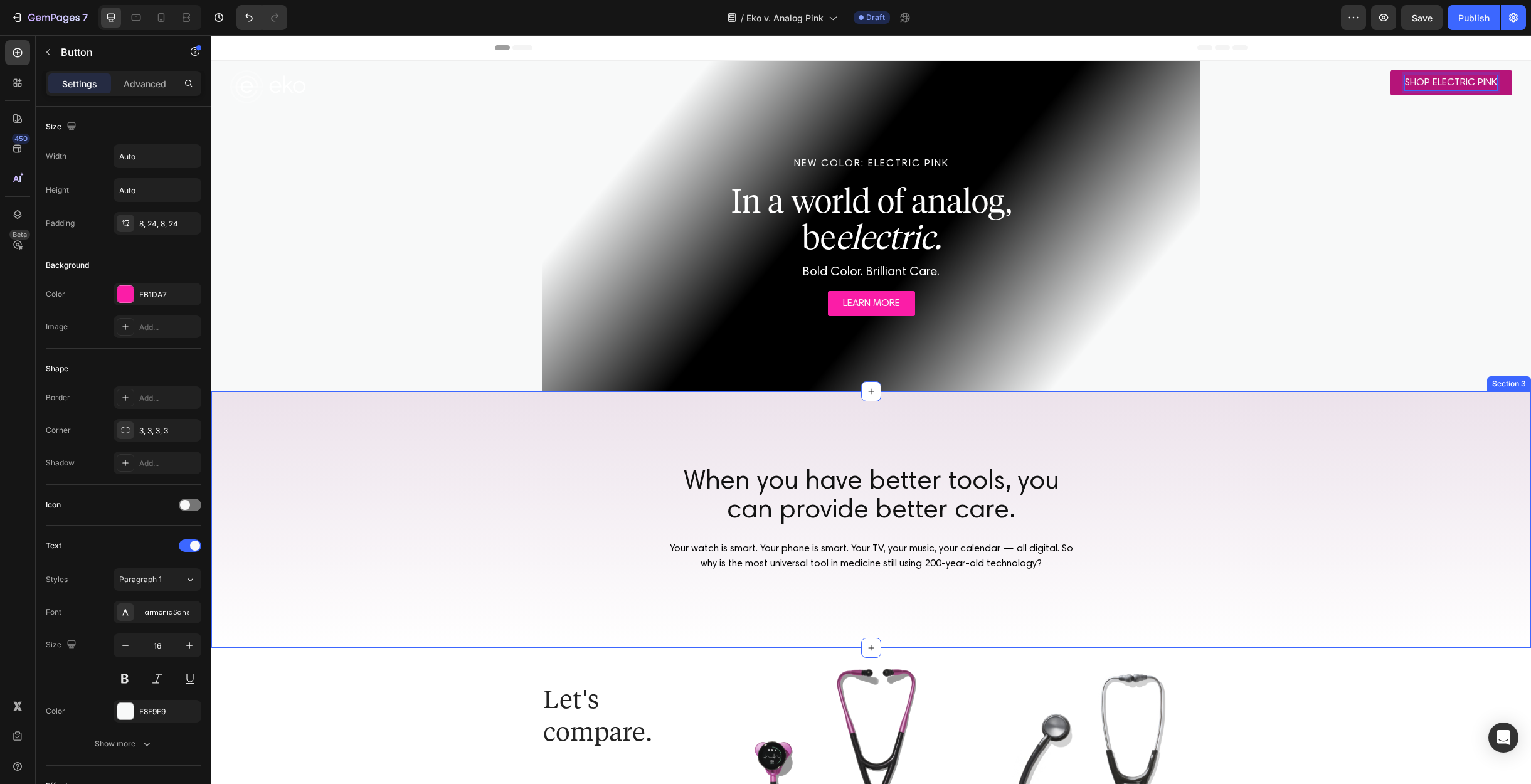
click at [1341, 415] on div "When you have better tools, you can provide better care. Heading Your watch is …" at bounding box center [871, 519] width 1320 height 256
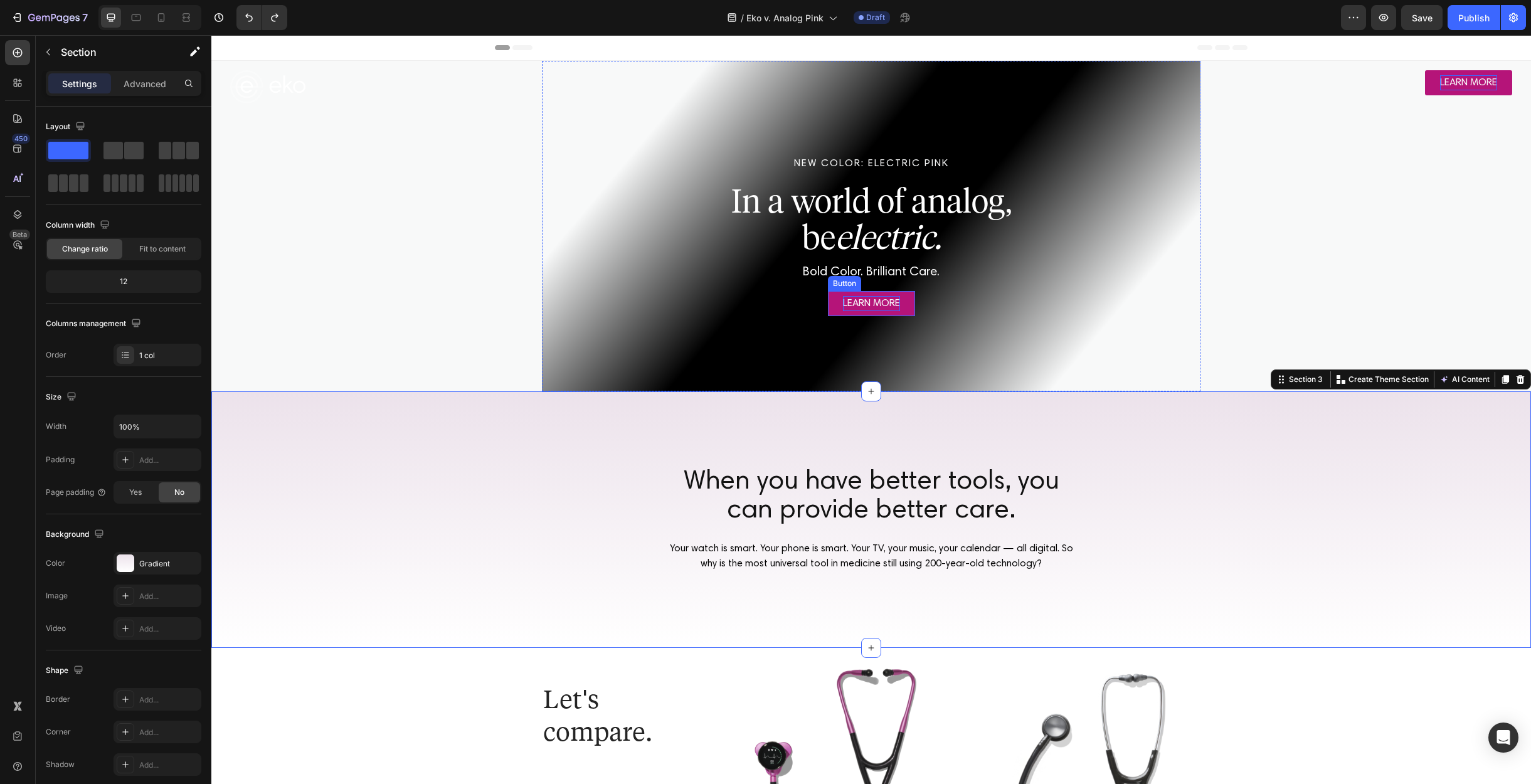
click at [856, 303] on p "LEARN MORE" at bounding box center [871, 303] width 57 height 15
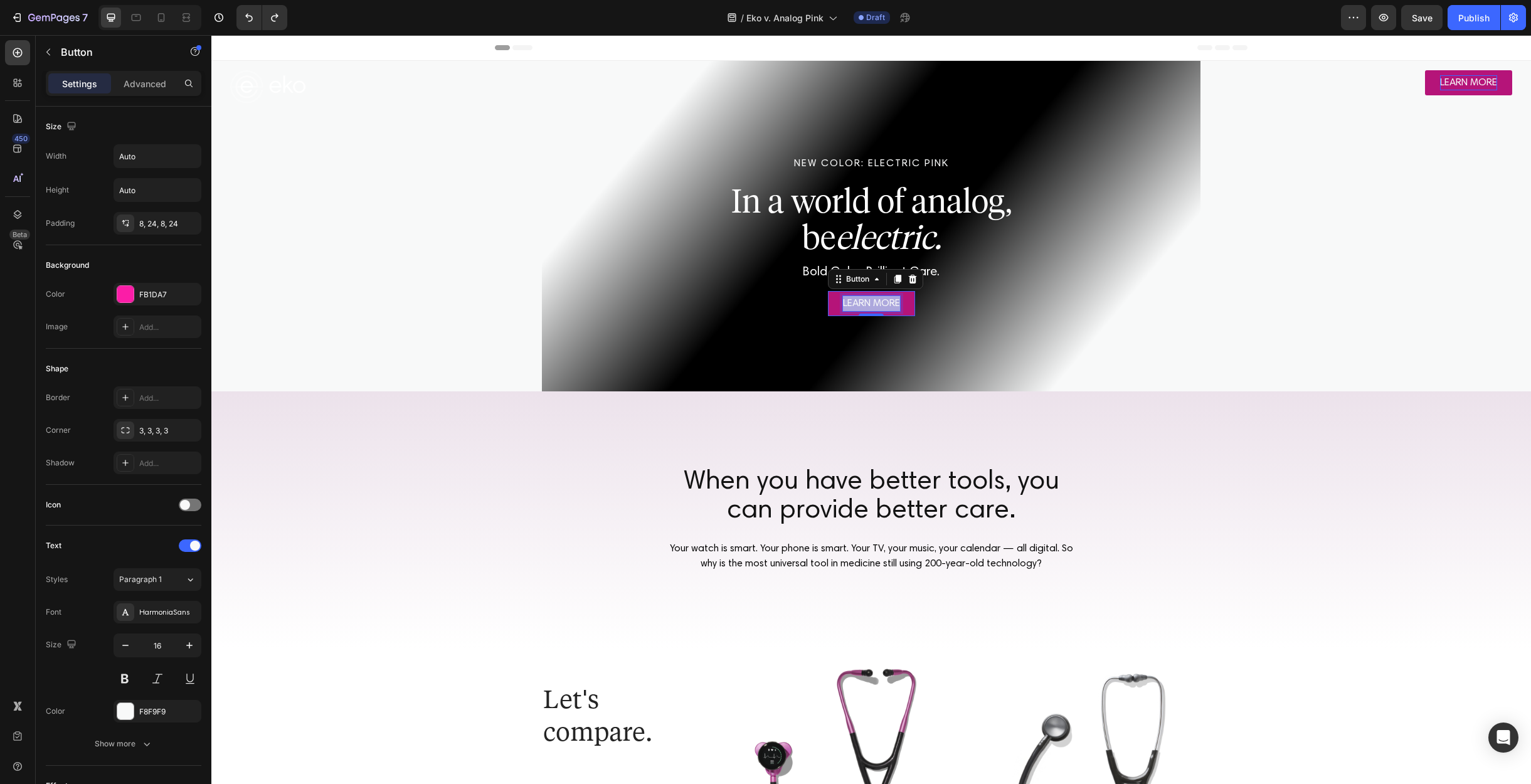
click at [856, 303] on p "LEARN MORE" at bounding box center [871, 303] width 57 height 15
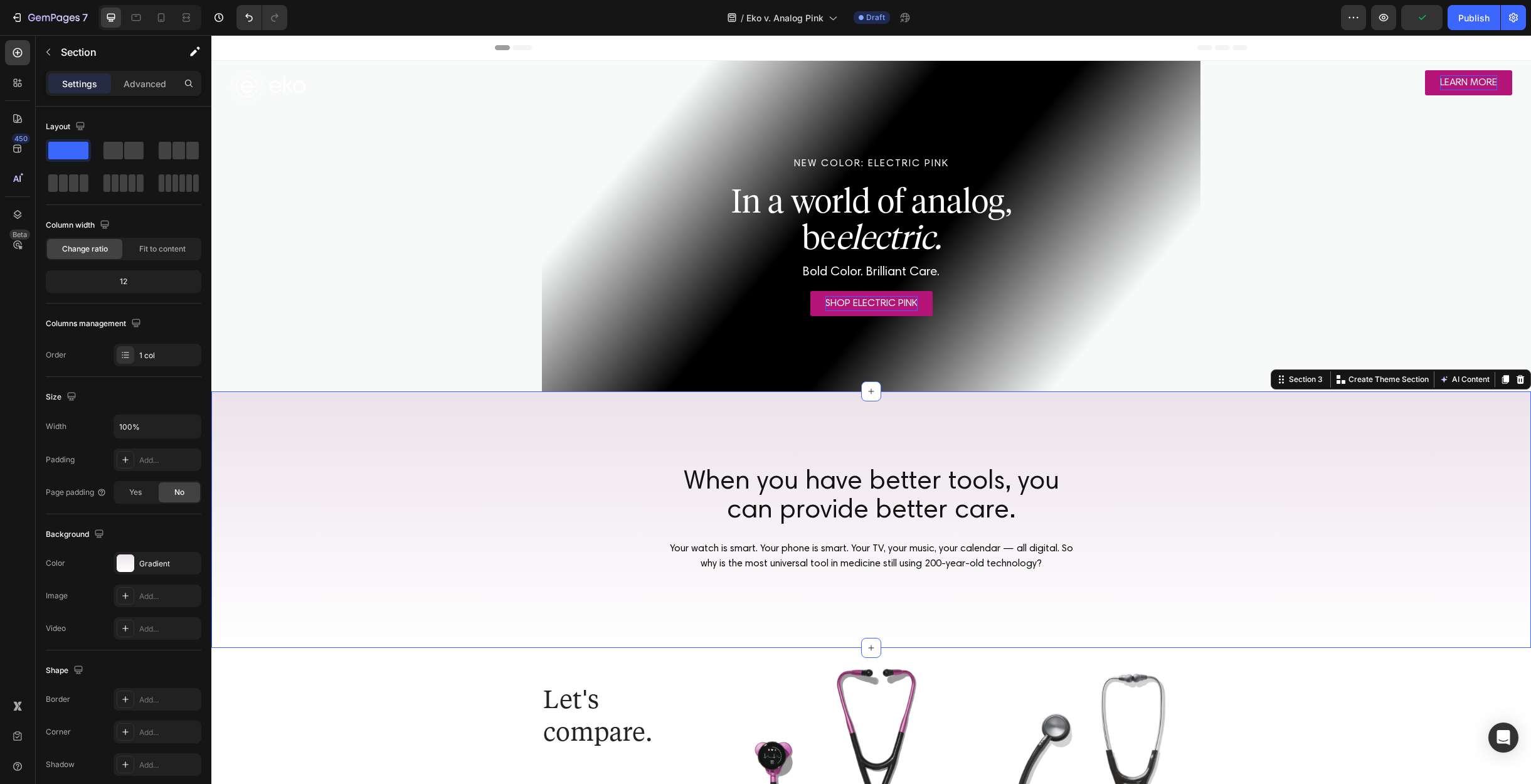
click at [1108, 496] on div "When you have better tools, you can provide better care. Heading Your watch is …" at bounding box center [871, 519] width 1320 height 256
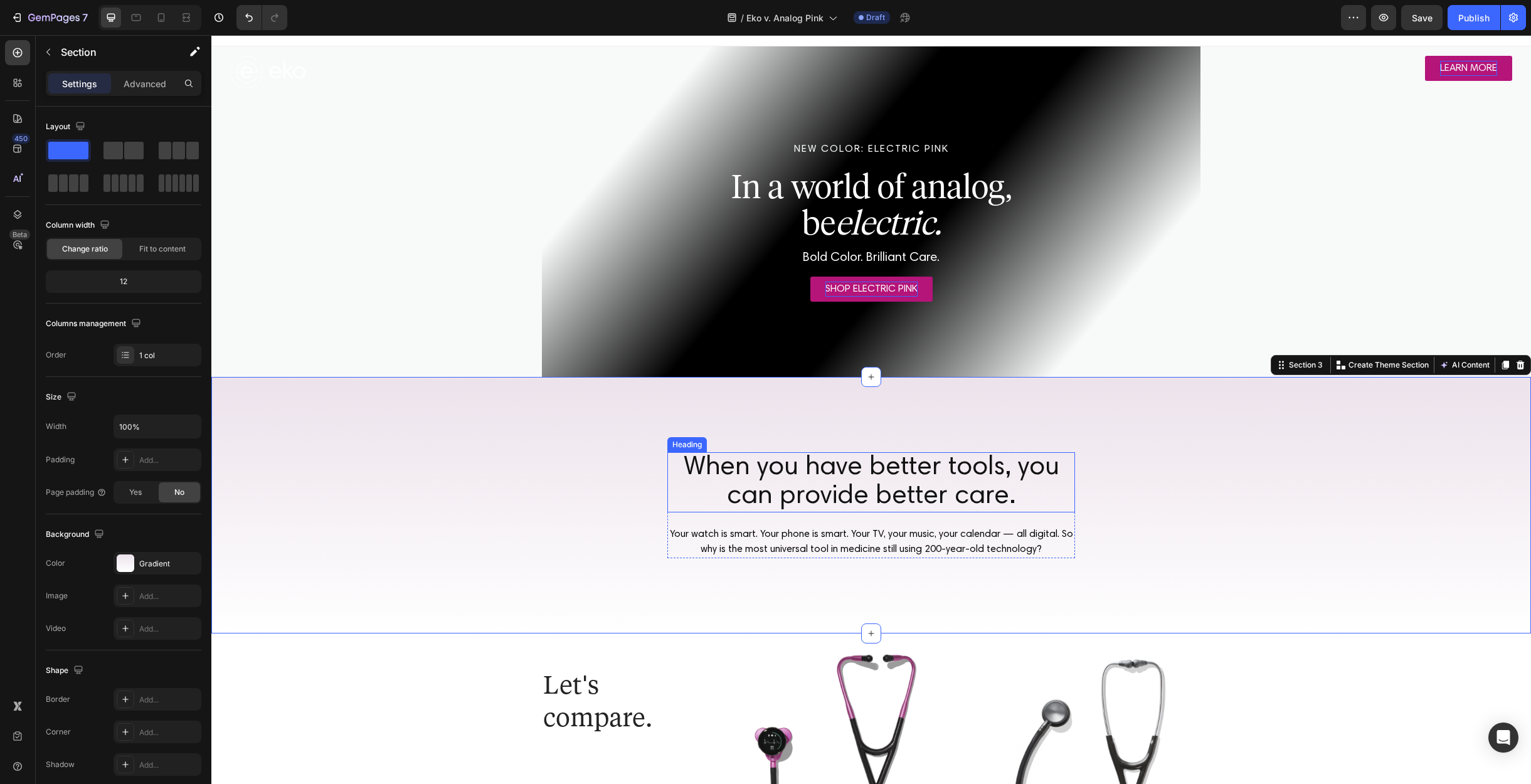
scroll to position [17, 0]
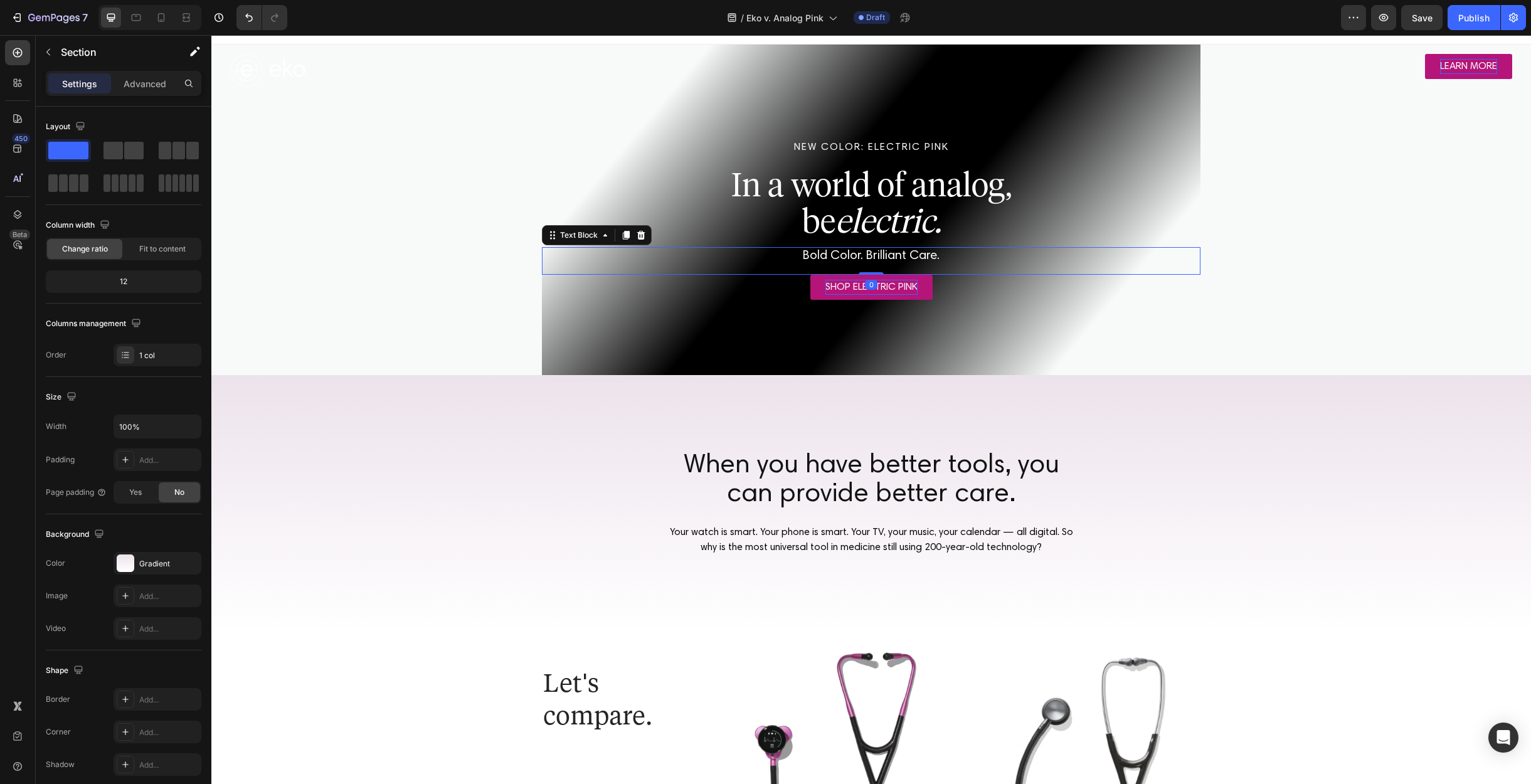
click at [854, 256] on span "Bold Color. Brilliant Care." at bounding box center [871, 256] width 137 height 12
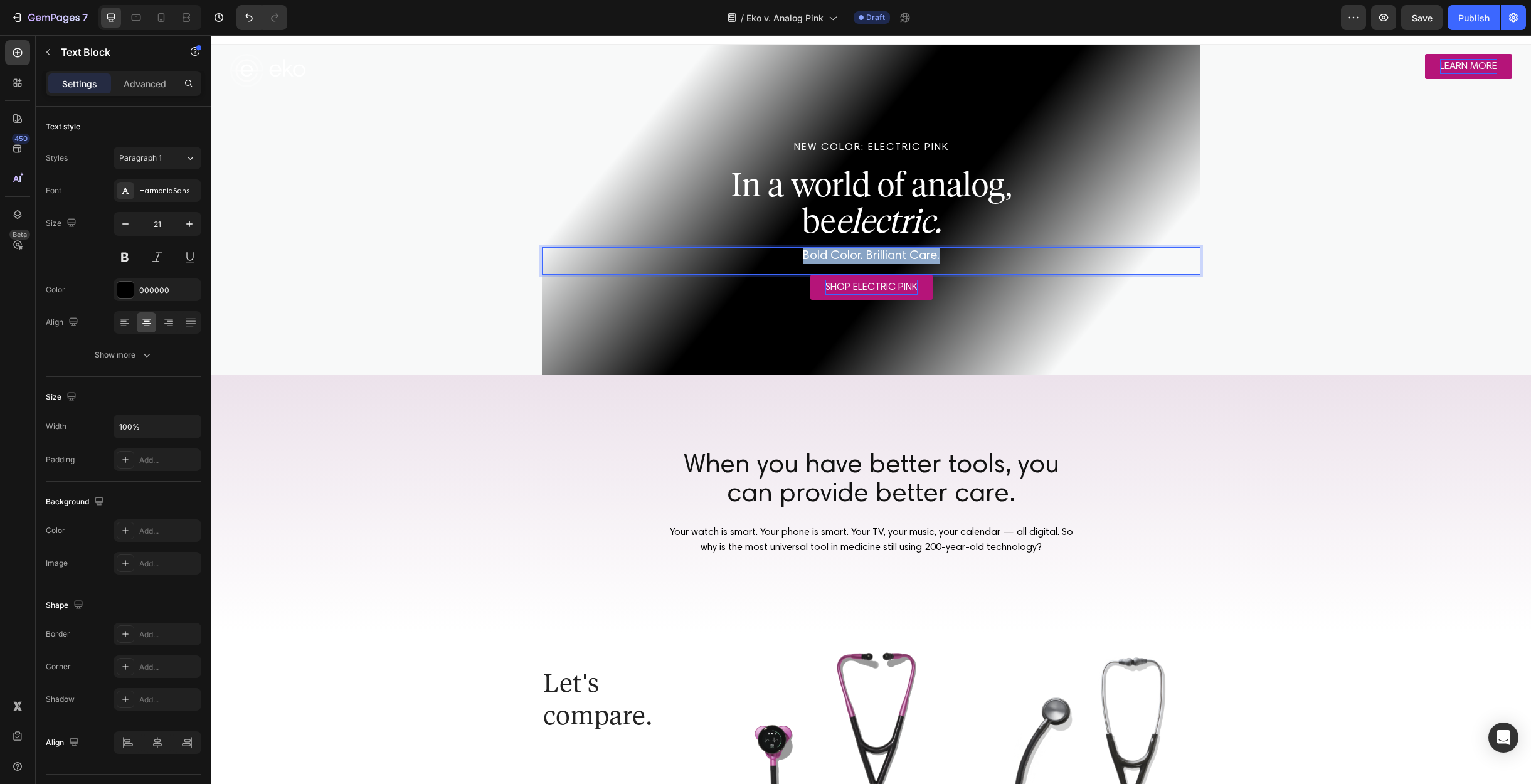
click at [854, 256] on span "Bold Color. Brilliant Care." at bounding box center [871, 256] width 137 height 12
click at [904, 254] on span "Bold Color. Brilliant Care." at bounding box center [871, 256] width 137 height 12
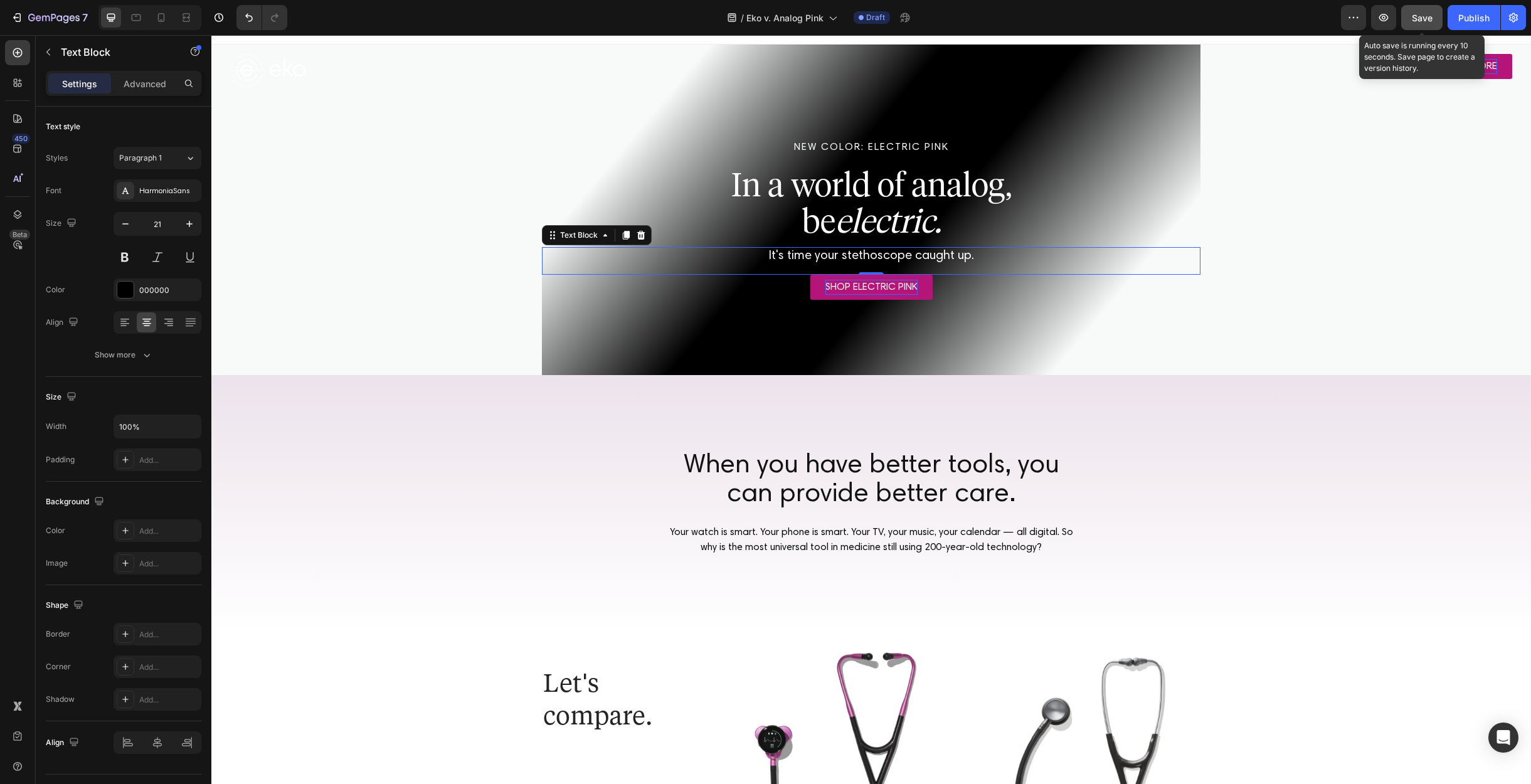
click at [1417, 17] on span "Save" at bounding box center [1422, 18] width 21 height 11
click at [922, 540] on p "Your watch is smart. Your phone is smart. Your TV, your music, your calendar — …" at bounding box center [871, 539] width 405 height 30
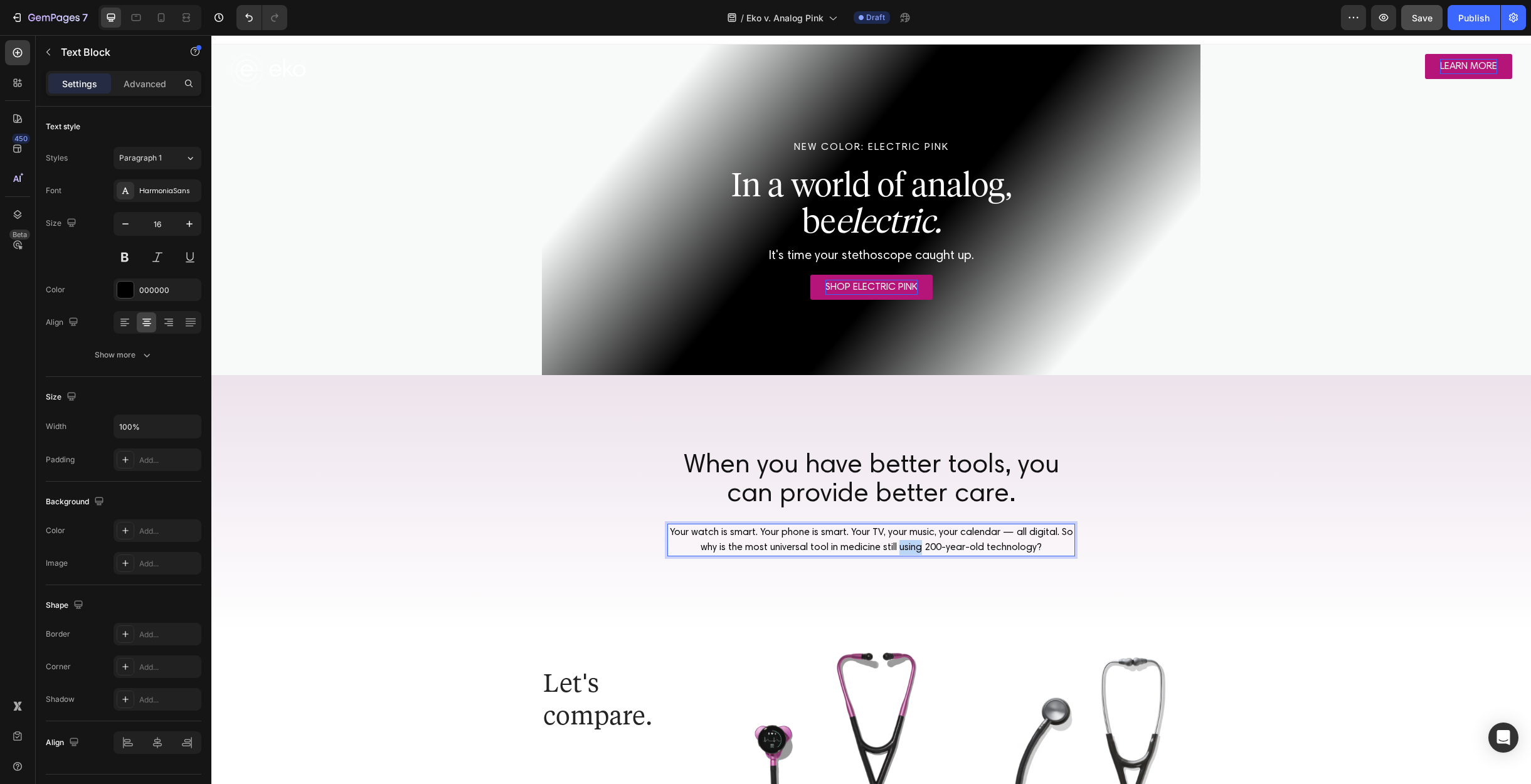
click at [922, 540] on p "Your watch is smart. Your phone is smart. Your TV, your music, your calendar — …" at bounding box center [871, 539] width 405 height 30
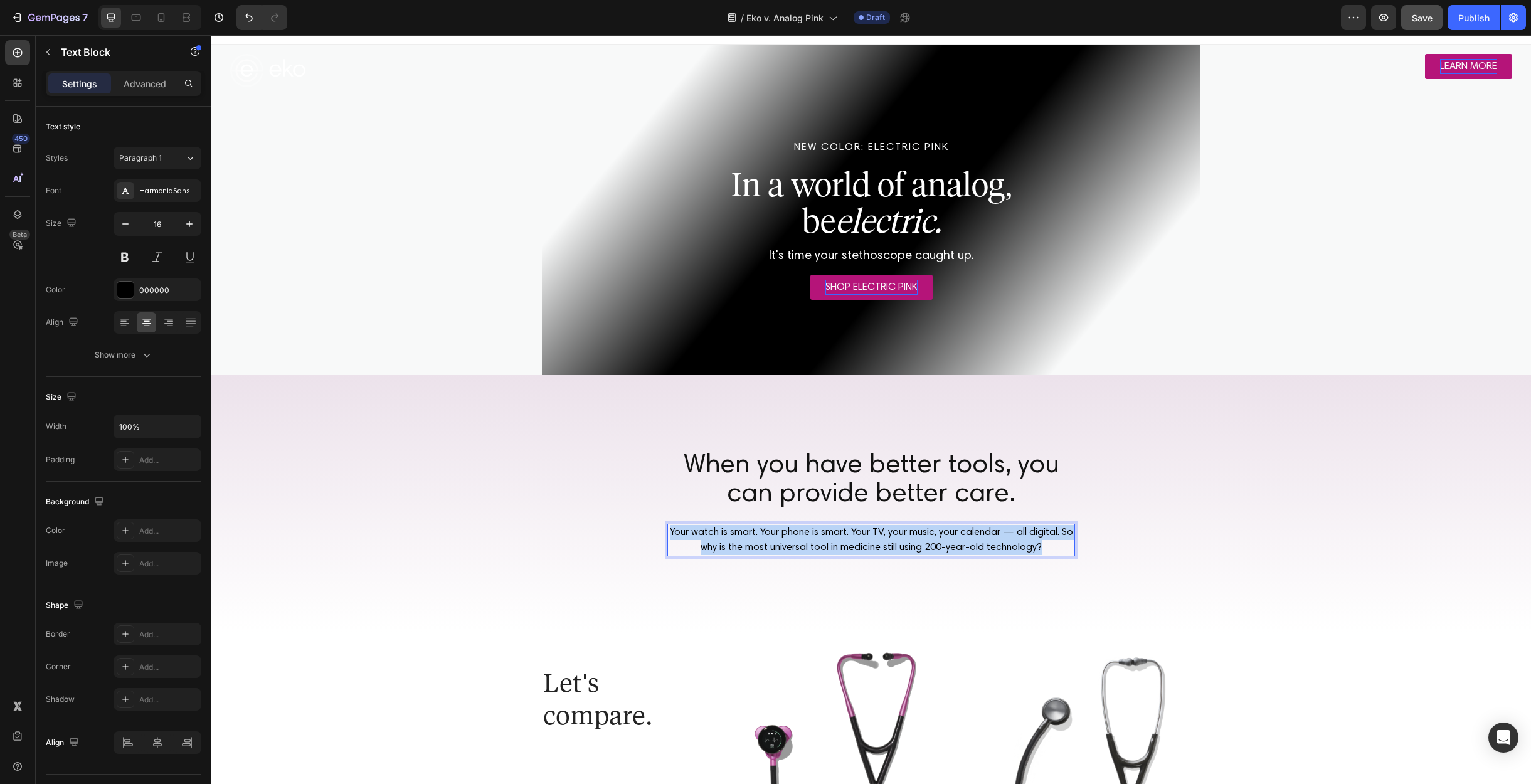
click at [922, 540] on p "Your watch is smart. Your phone is smart. Your TV, your music, your calendar — …" at bounding box center [871, 539] width 405 height 30
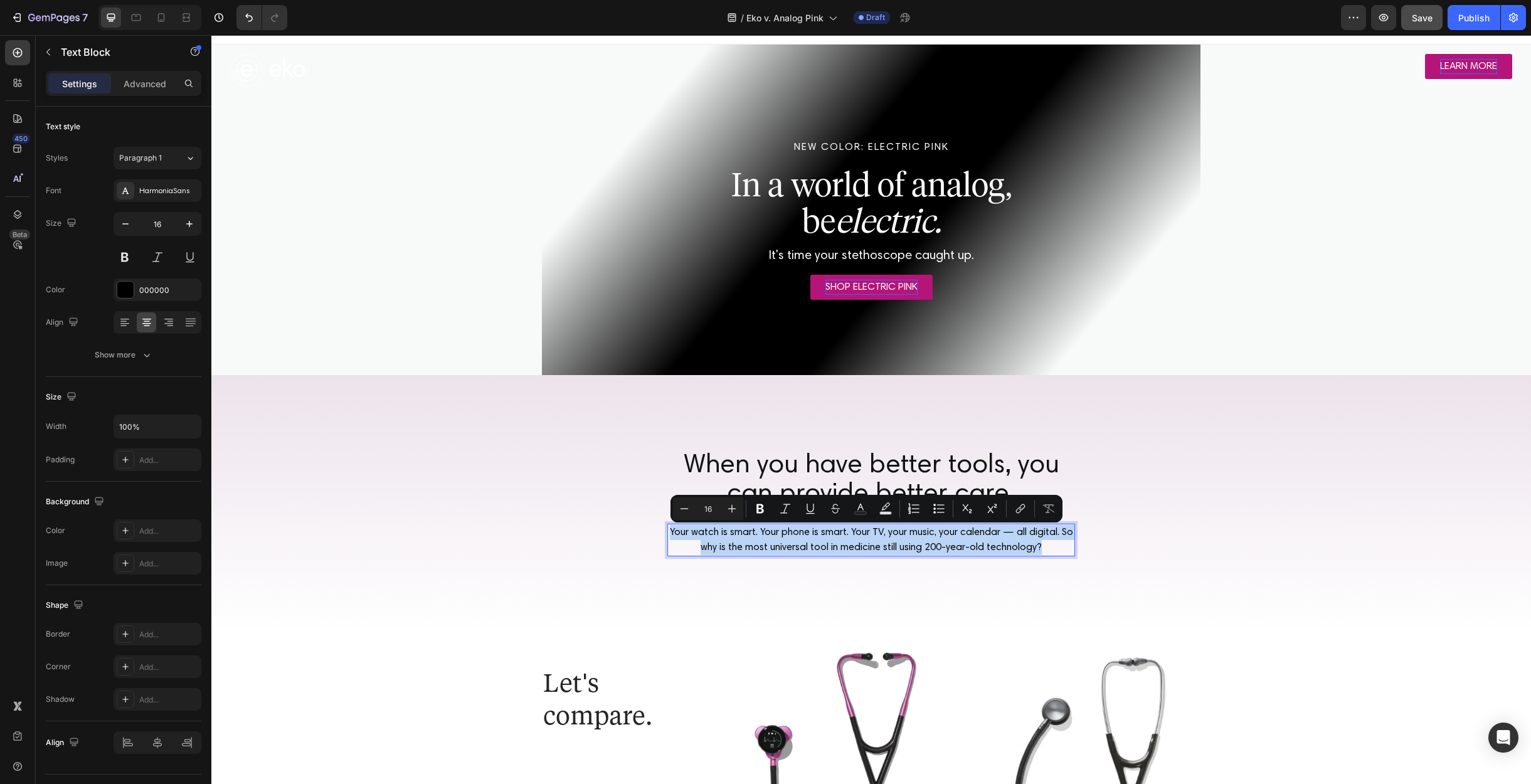
copy p "Your watch is smart. Your phone is smart. Your TV, your music, your calendar — …"
click at [895, 468] on h2 "When you have better tools, you can provide better care." at bounding box center [871, 480] width 408 height 61
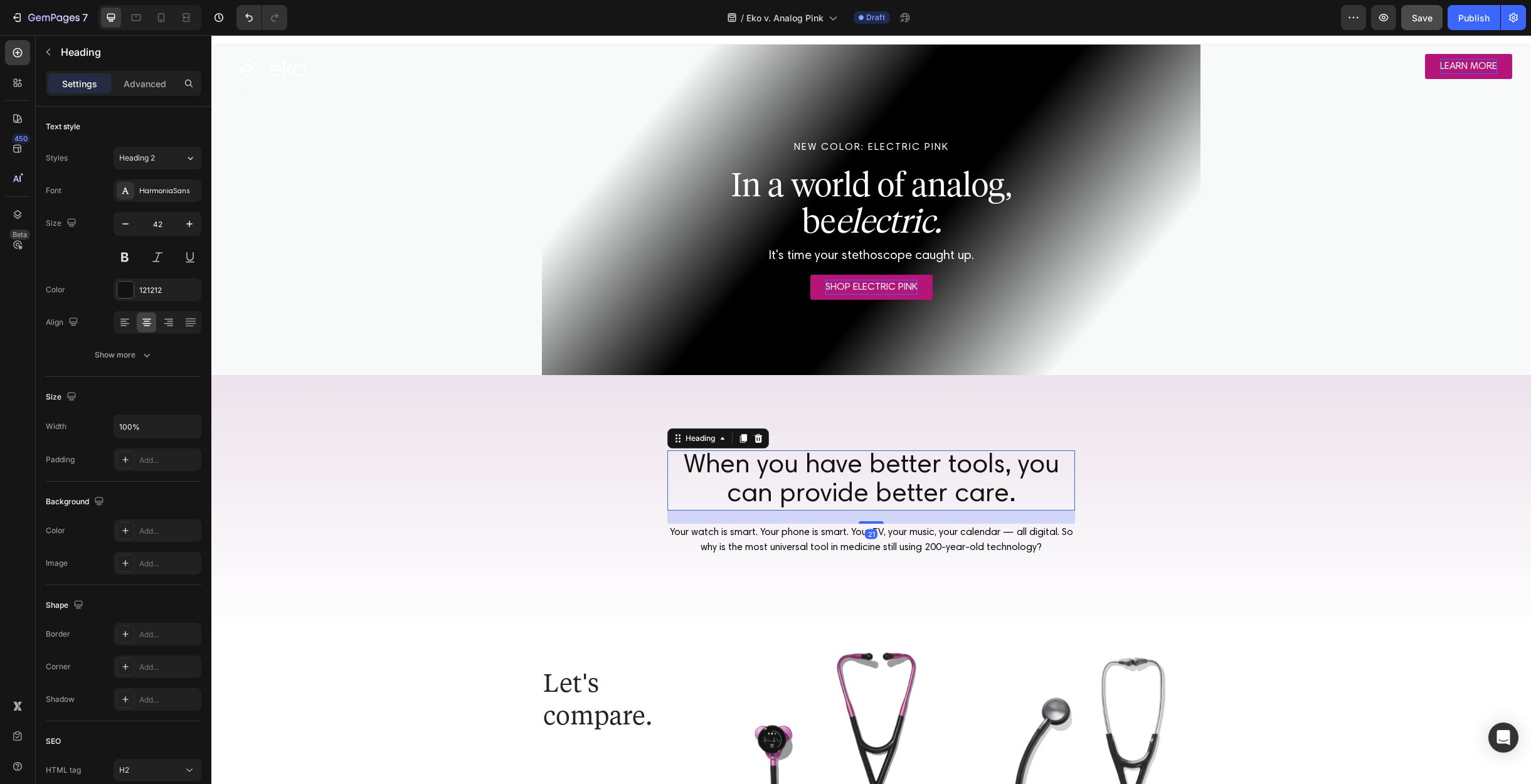
click at [895, 468] on h2 "When you have better tools, you can provide better care." at bounding box center [871, 480] width 408 height 61
click at [895, 468] on p "When you have better tools, you can provide better care." at bounding box center [871, 481] width 405 height 58
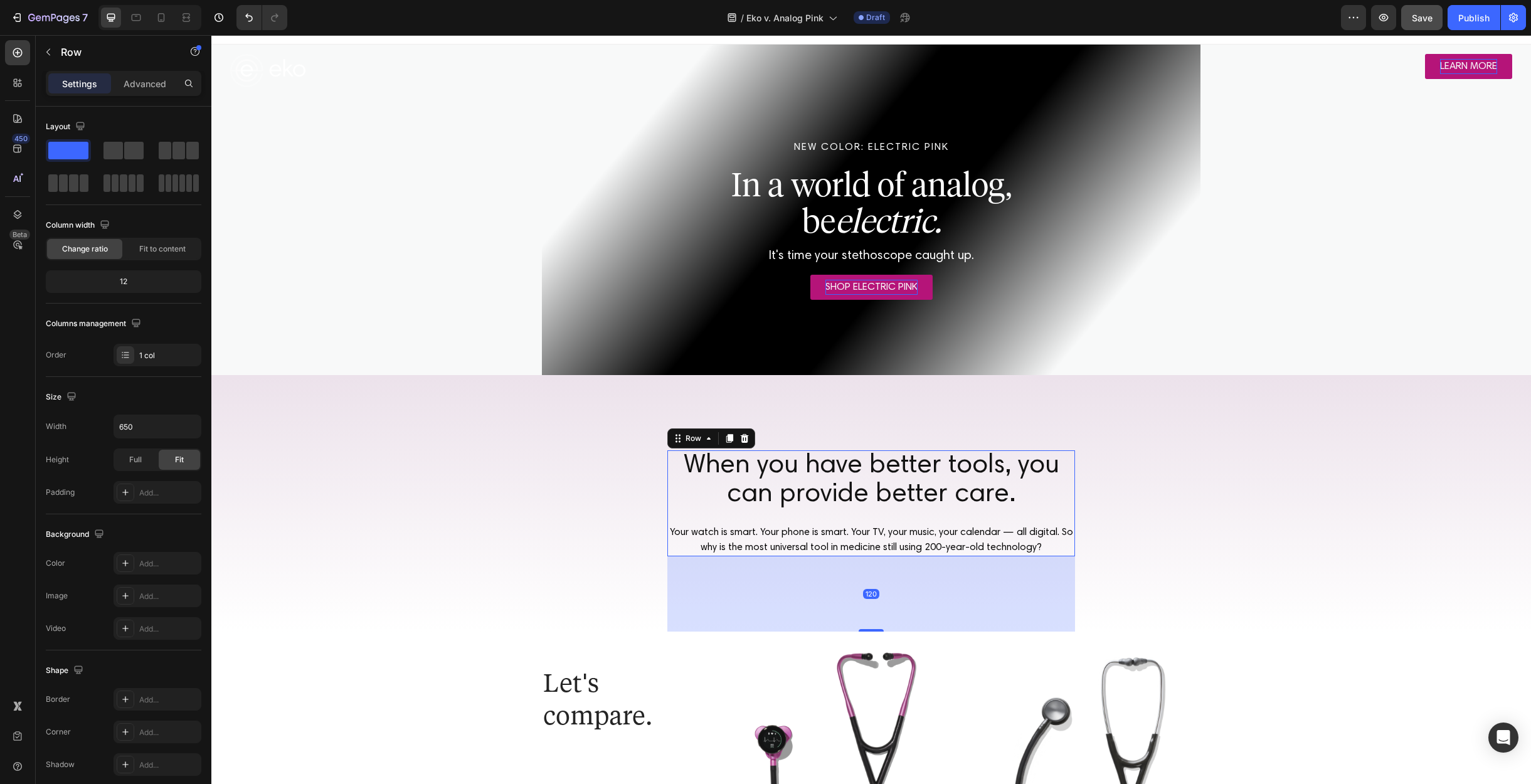
click at [934, 521] on div "When you have better tools, you can provide better care. Heading Your watch is …" at bounding box center [871, 502] width 408 height 106
click at [948, 492] on p "When you have better tools, you can provide better care." at bounding box center [871, 481] width 405 height 58
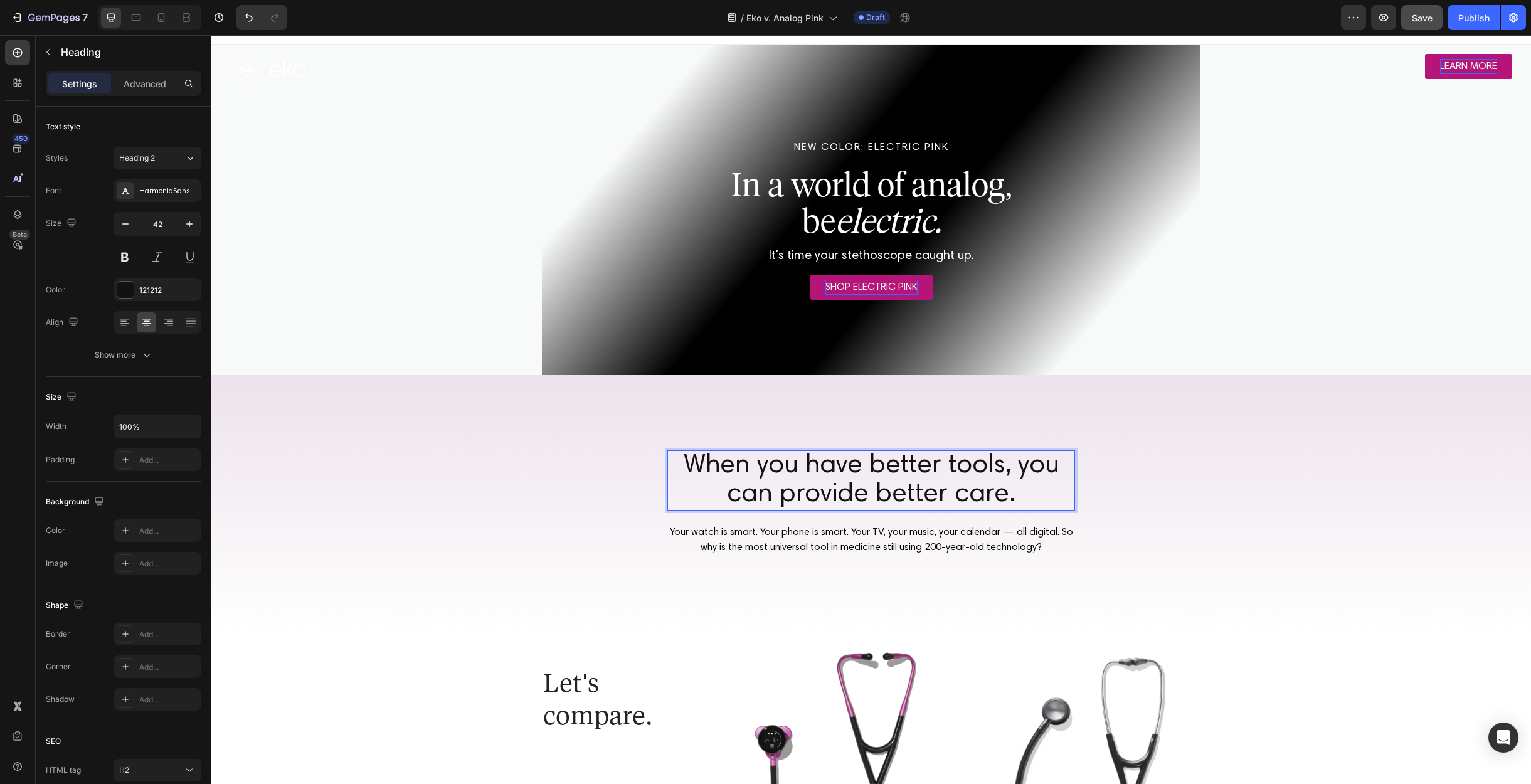
click at [946, 483] on p "When you have better tools, you can provide better care." at bounding box center [871, 481] width 405 height 58
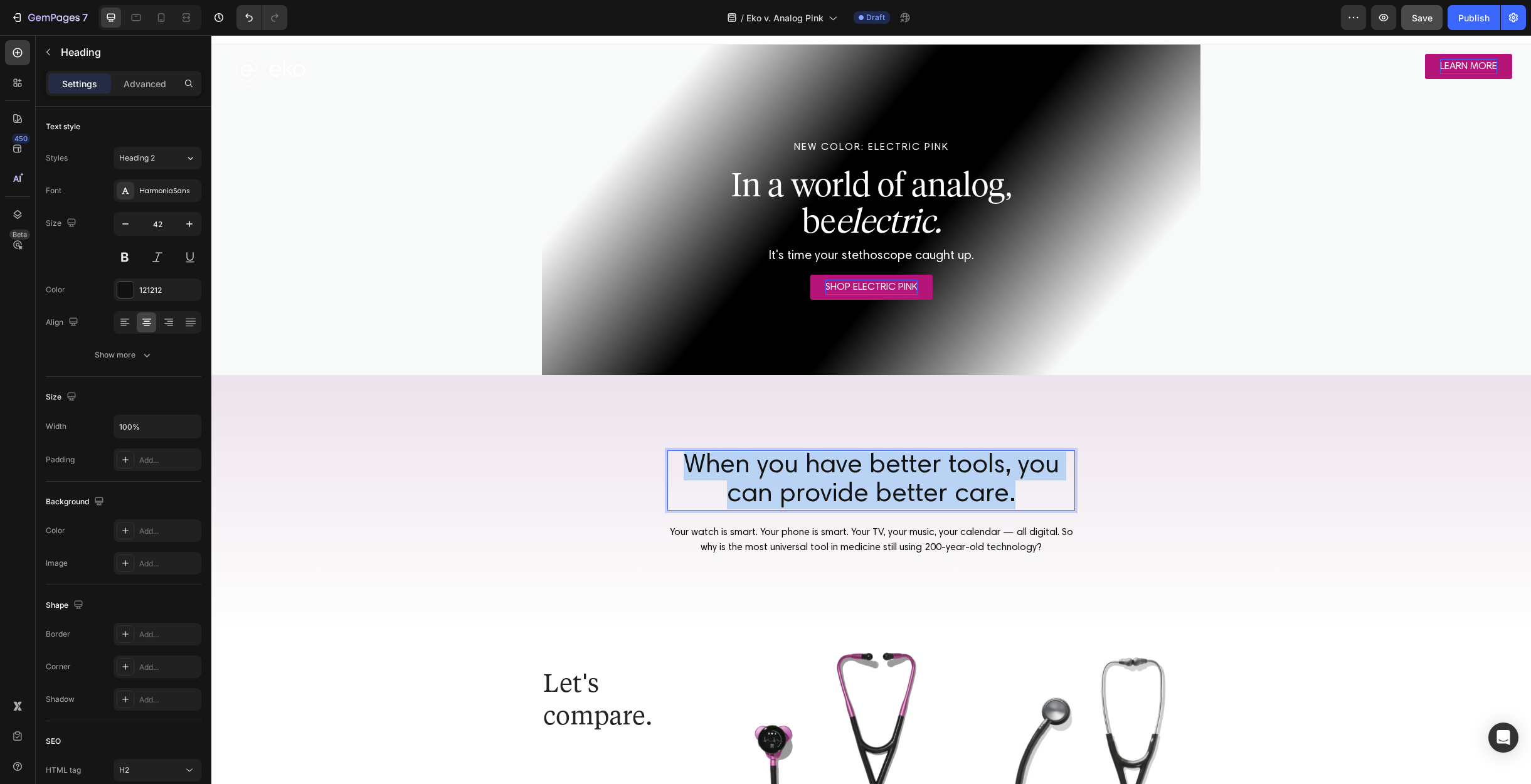
click at [946, 483] on p "When you have better tools, you can provide better care." at bounding box center [871, 481] width 405 height 58
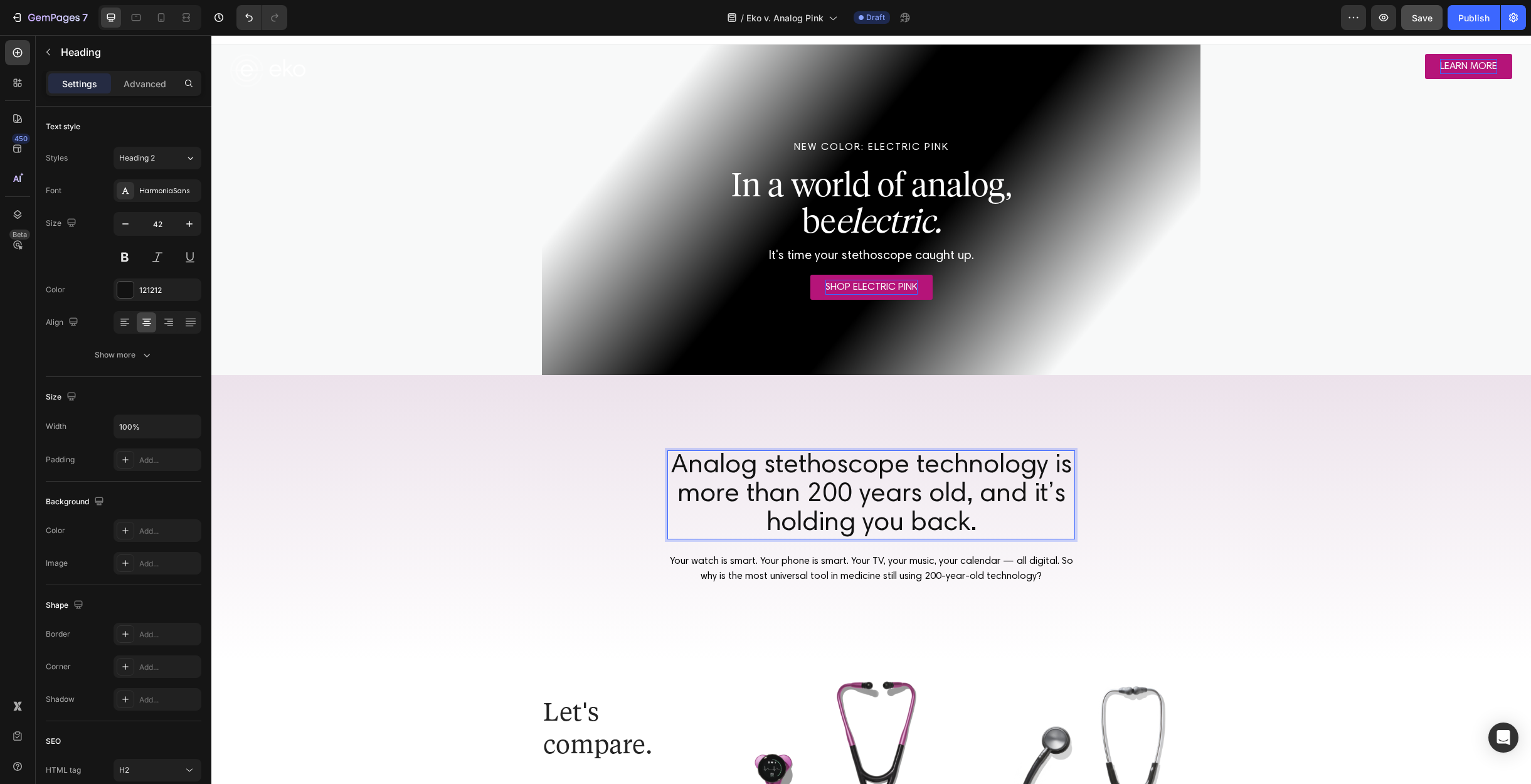
click at [962, 500] on p "Analog stethoscope technology is more than 200 years old, and it’s holding you …" at bounding box center [871, 495] width 405 height 87
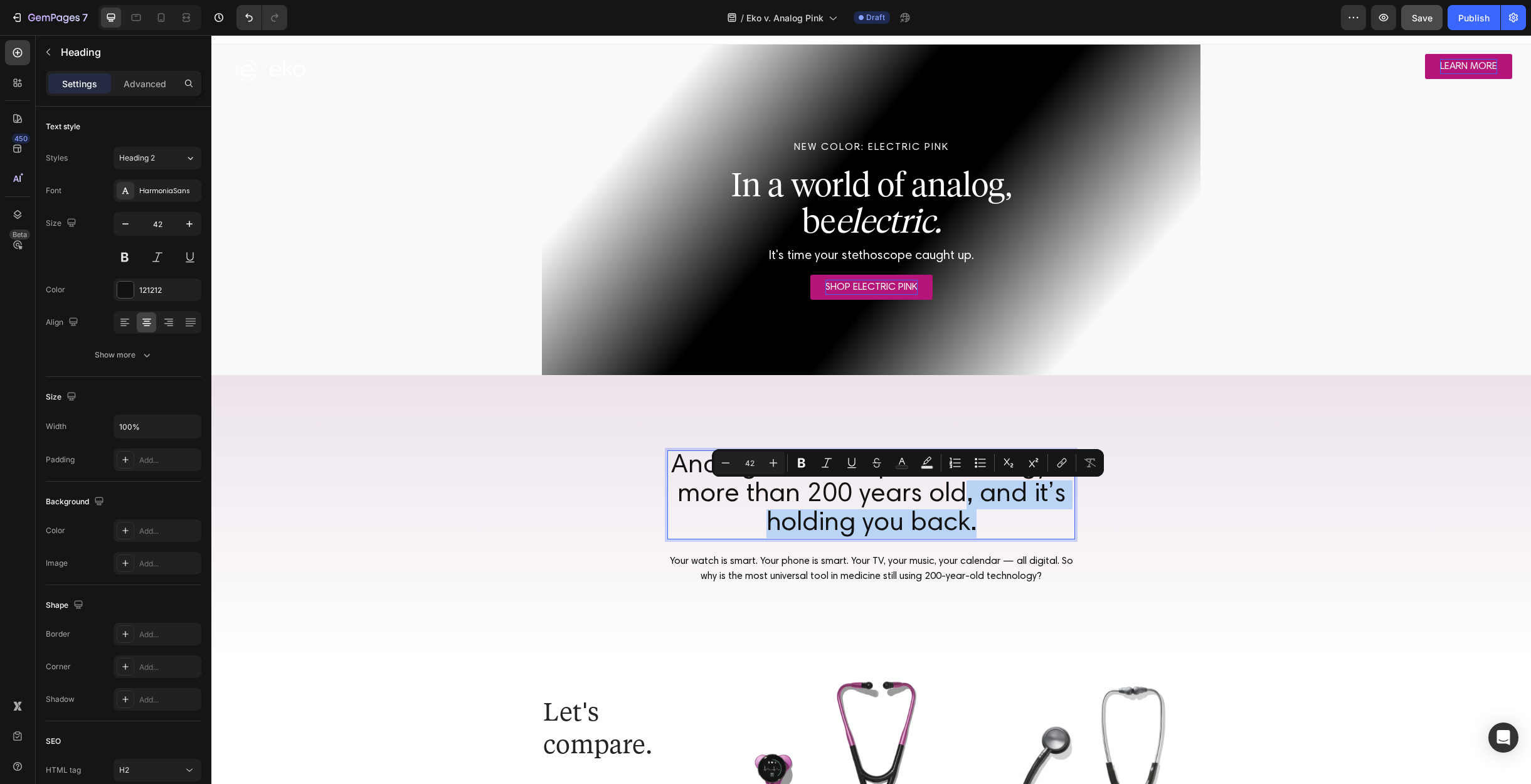
drag, startPoint x: 962, startPoint y: 501, endPoint x: 968, endPoint y: 520, distance: 19.9
click at [968, 520] on p "Analog stethoscope technology is more than 200 years old, and it’s holding you …" at bounding box center [871, 495] width 405 height 87
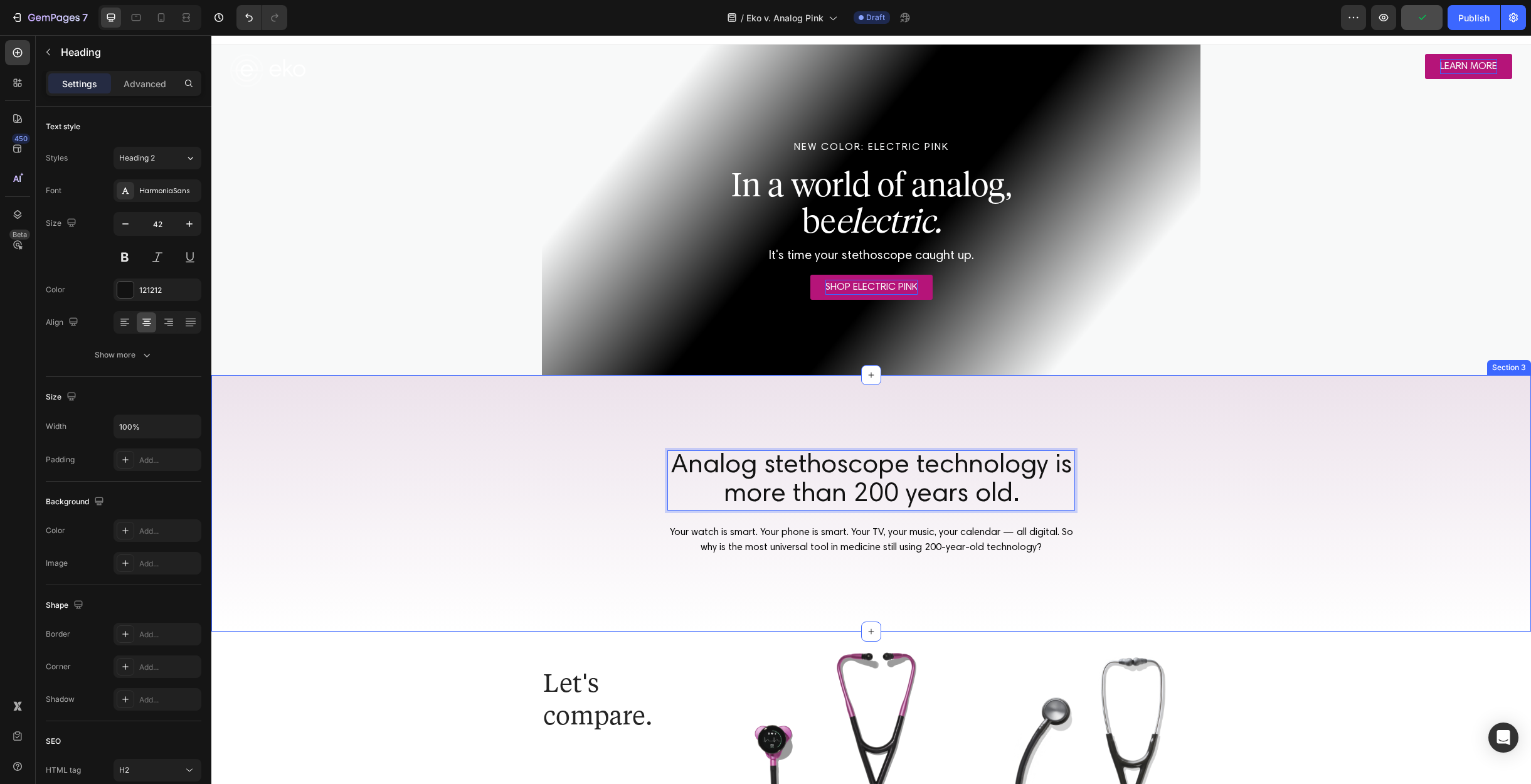
click at [934, 419] on div "Analog stethoscope technology is more than 200 years old. Heading 21 Your watch…" at bounding box center [871, 503] width 1320 height 256
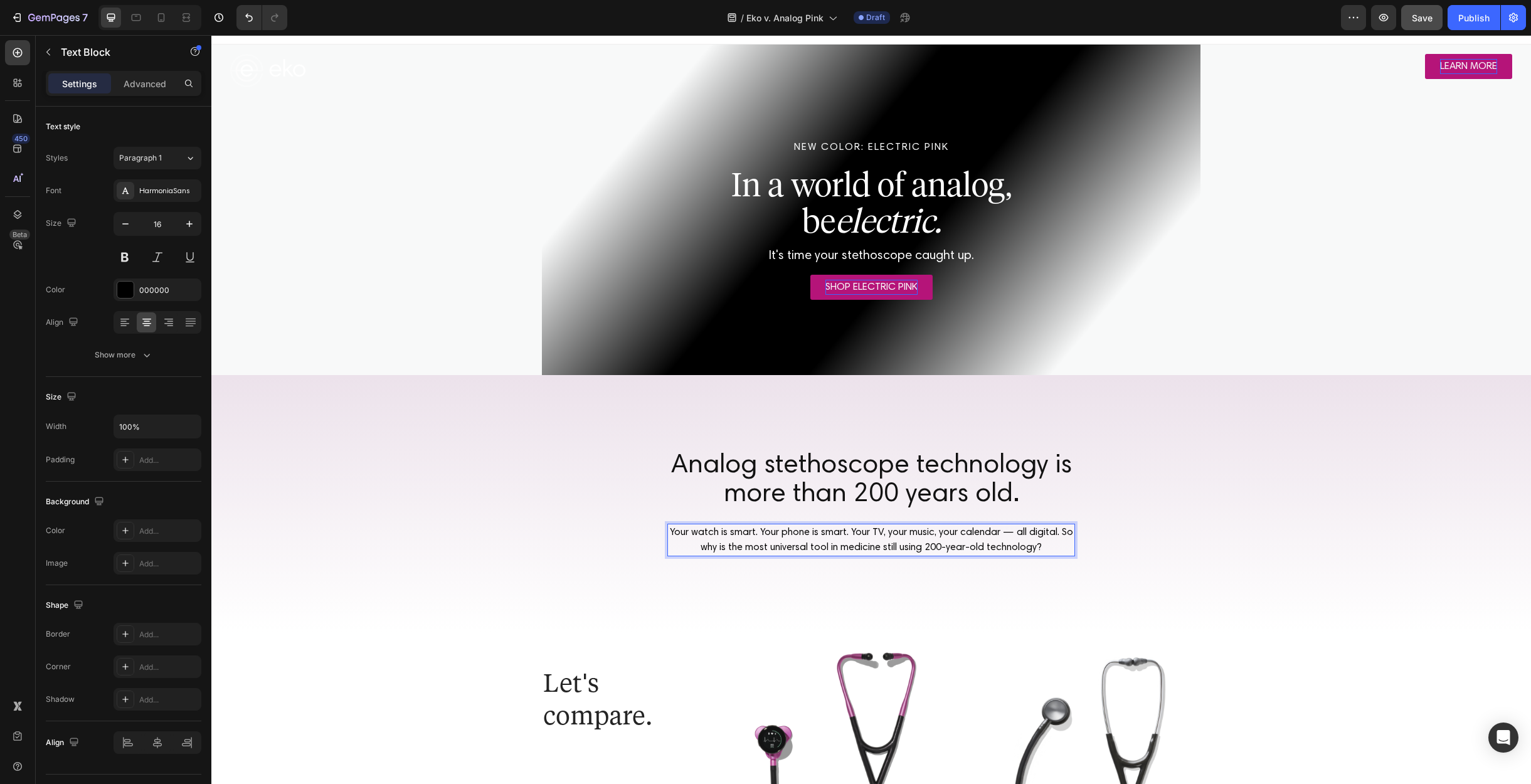
click at [946, 545] on p "Your watch is smart. Your phone is smart. Your TV, your music, your calendar — …" at bounding box center [871, 539] width 405 height 30
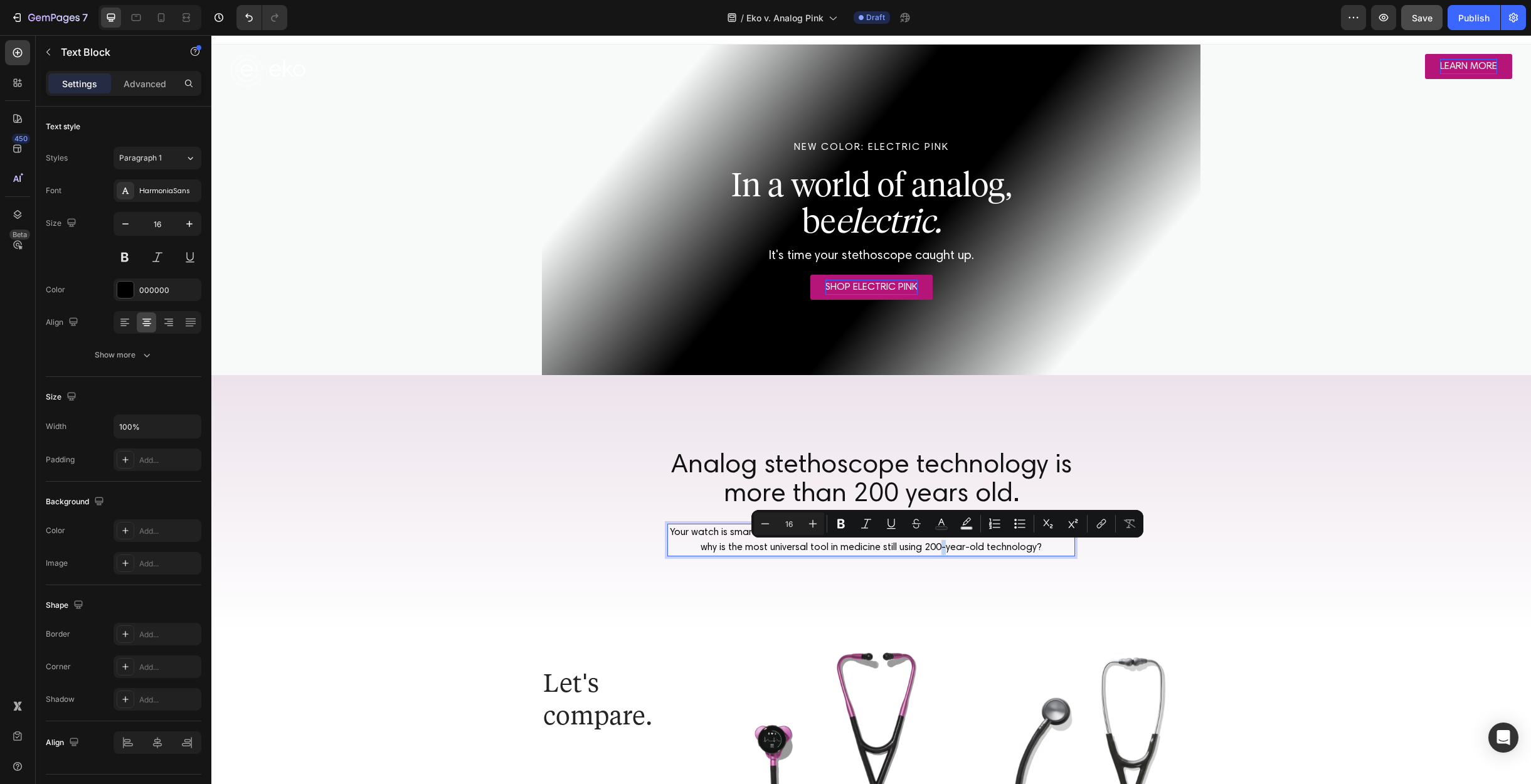
click at [943, 545] on p "Your watch is smart. Your phone is smart. Your TV, your music, your calendar — …" at bounding box center [871, 539] width 405 height 30
drag, startPoint x: 930, startPoint y: 545, endPoint x: 987, endPoint y: 546, distance: 57.0
click at [987, 546] on p "Your watch is smart. Your phone is smart. Your TV, your music, your calendar — …" at bounding box center [871, 539] width 405 height 30
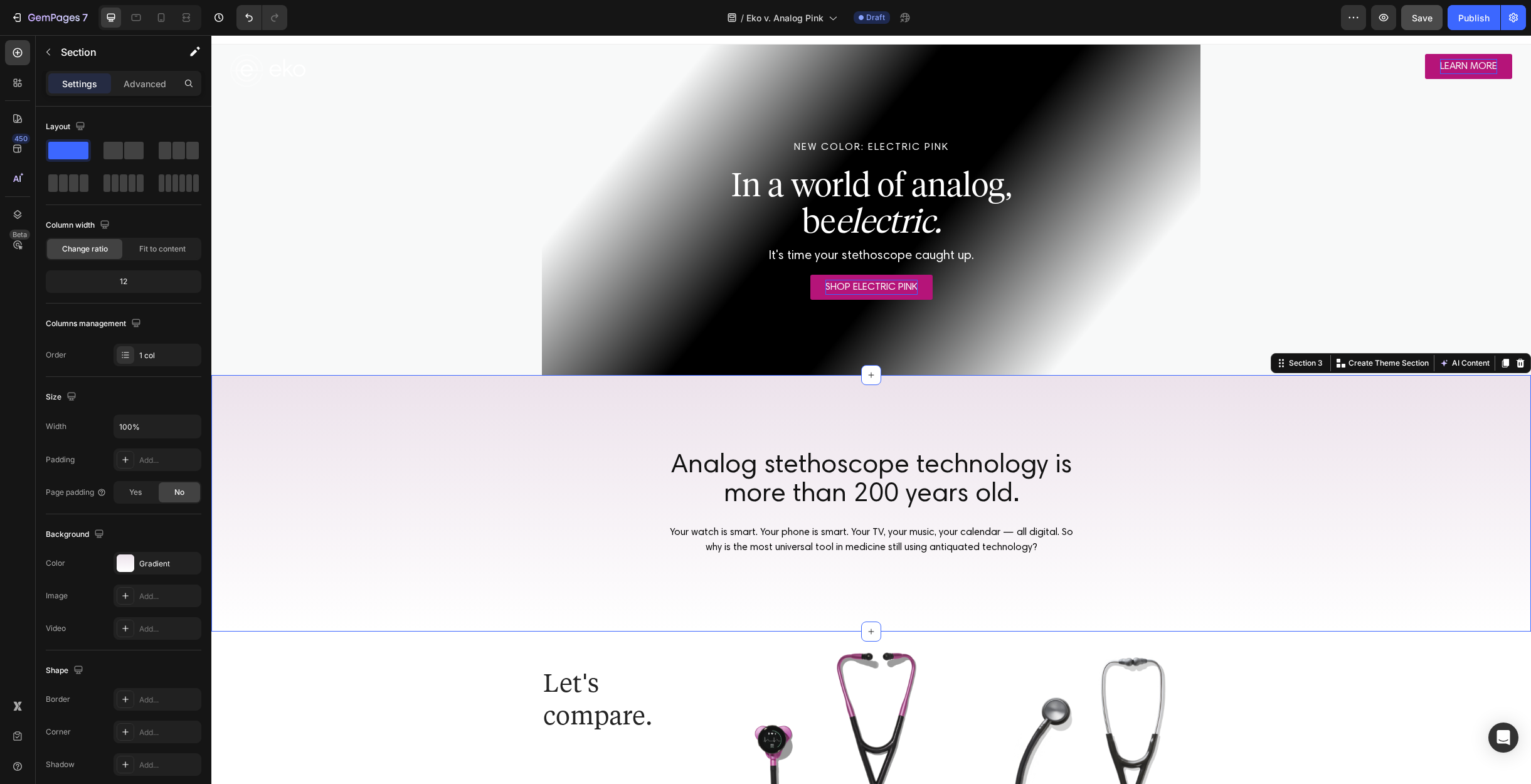
click at [1117, 474] on div "Analog stethoscope technology is more than 200 years old. Heading Your watch is…" at bounding box center [871, 503] width 1320 height 256
click at [1416, 24] on div "Save" at bounding box center [1422, 18] width 21 height 13
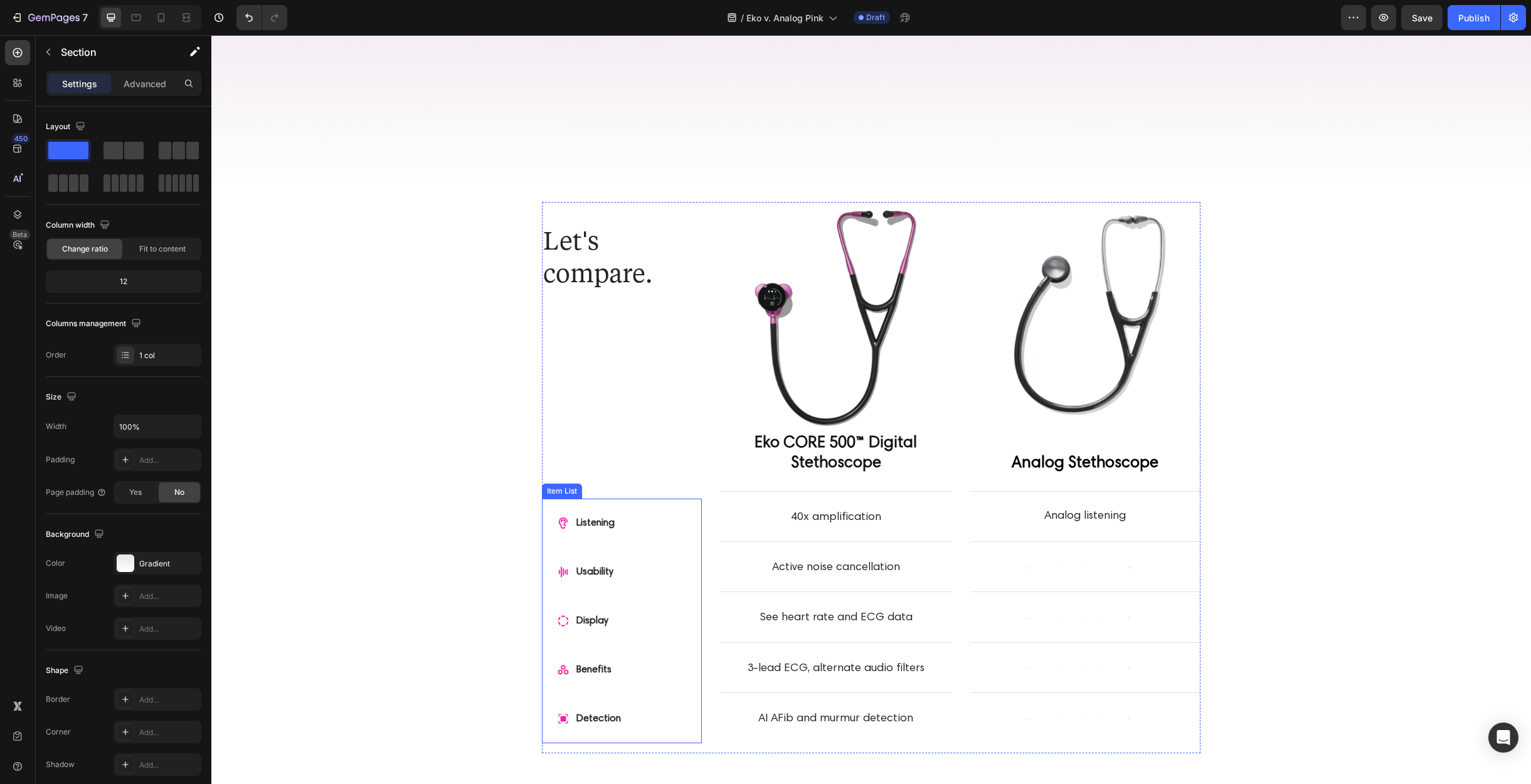
scroll to position [731, 0]
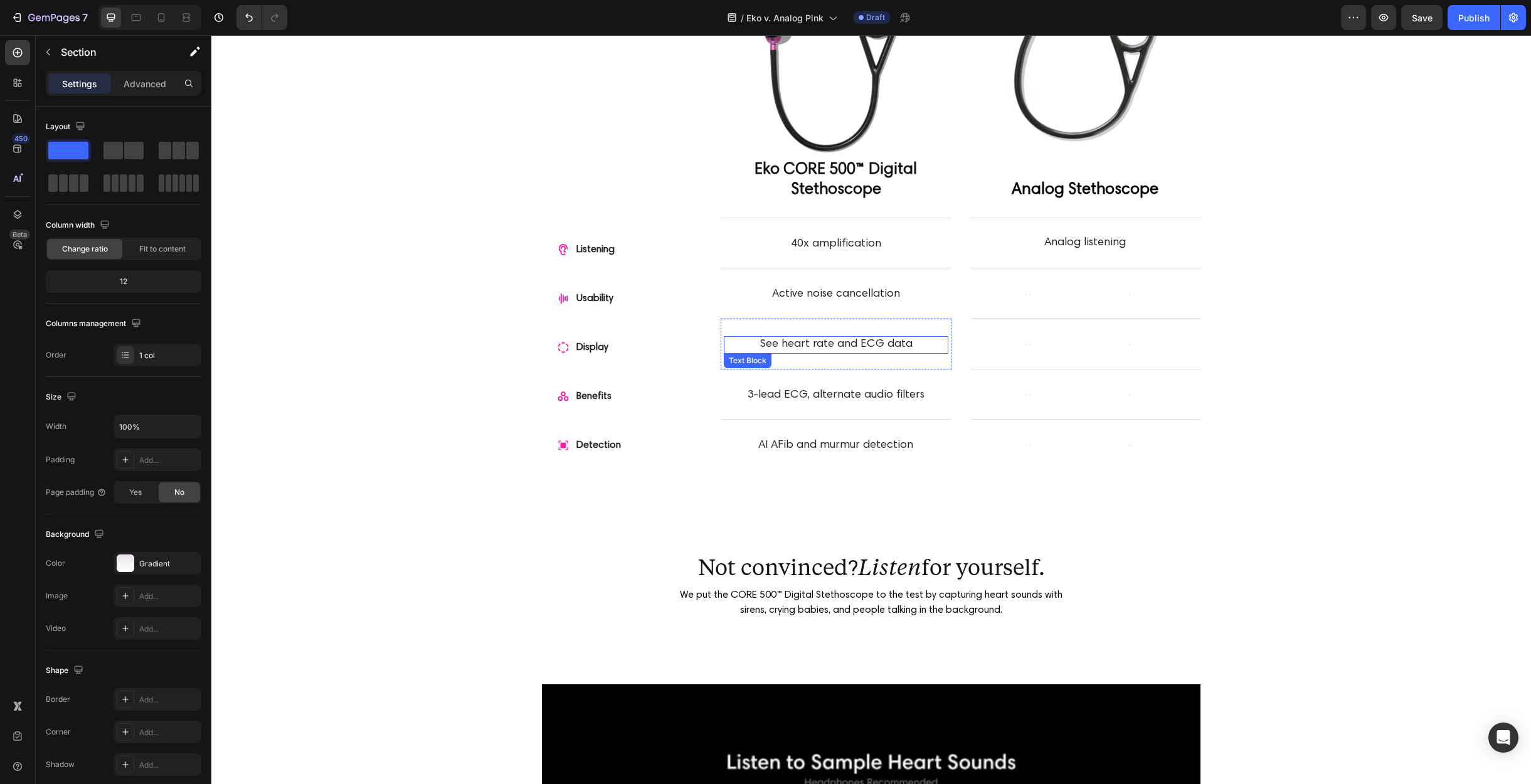
click at [794, 342] on p "See heart rate and ECG data" at bounding box center [836, 345] width 222 height 14
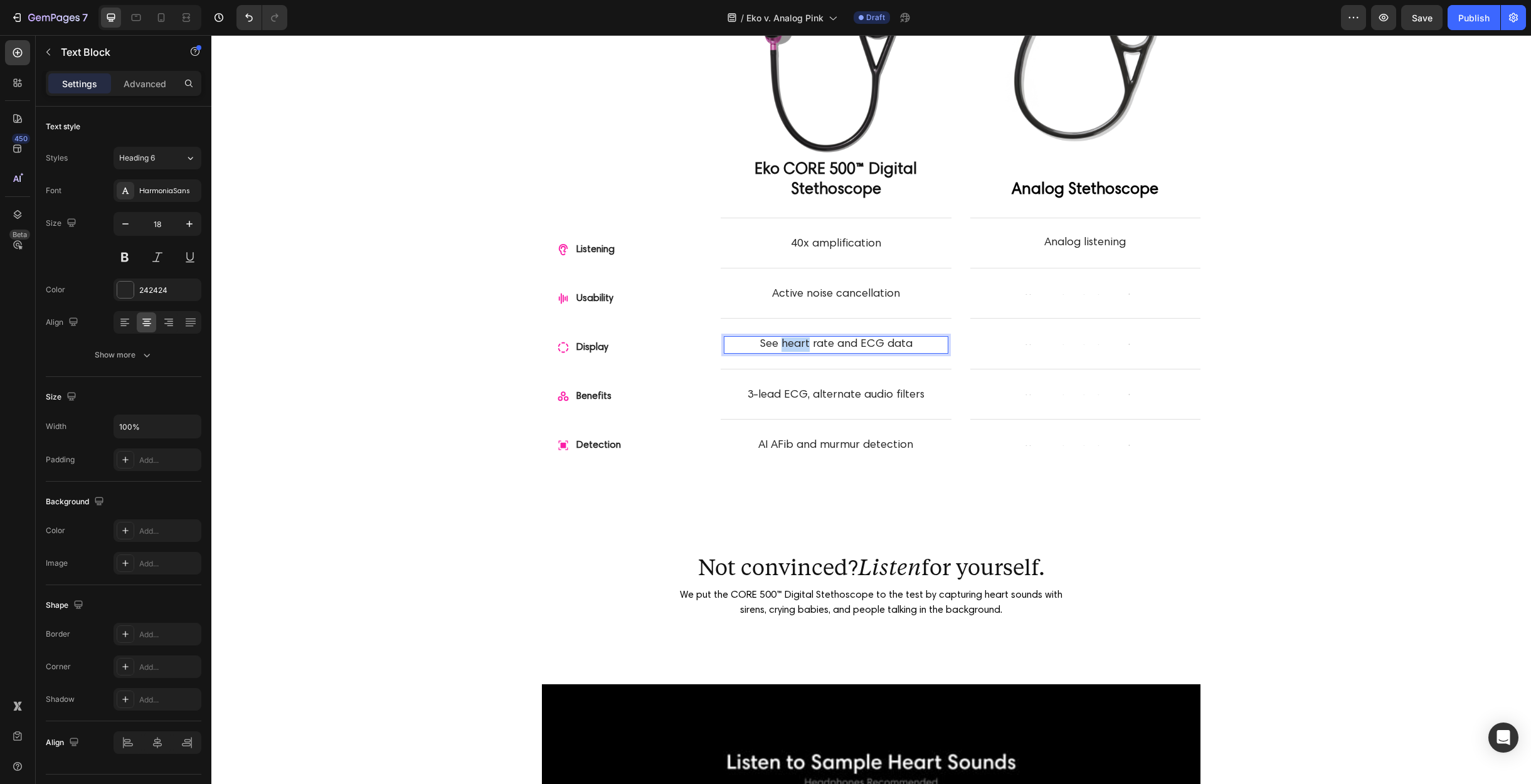
click at [794, 342] on p "See heart rate and ECG data" at bounding box center [836, 345] width 222 height 14
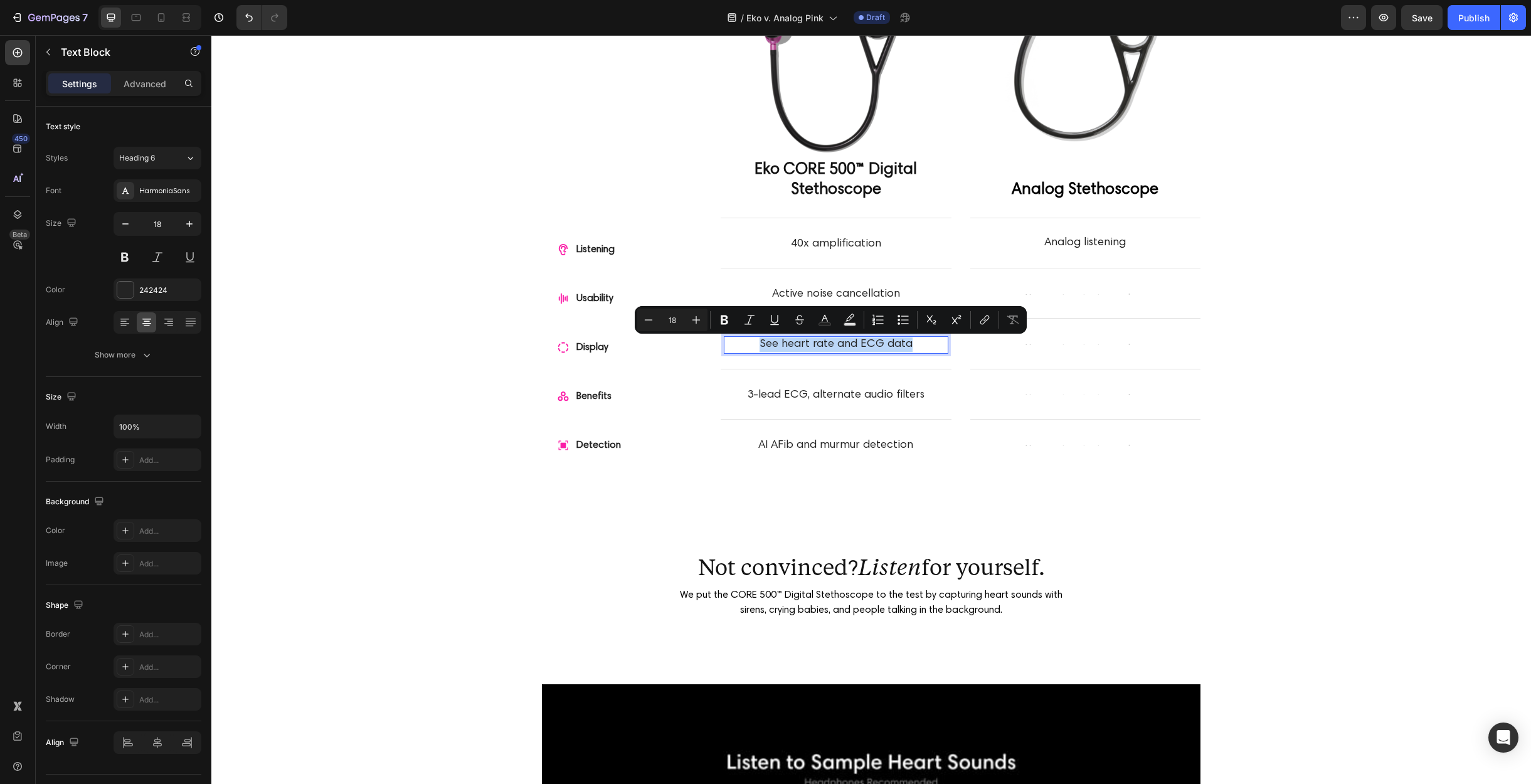
click at [785, 342] on p "See heart rate and ECG data" at bounding box center [836, 345] width 222 height 14
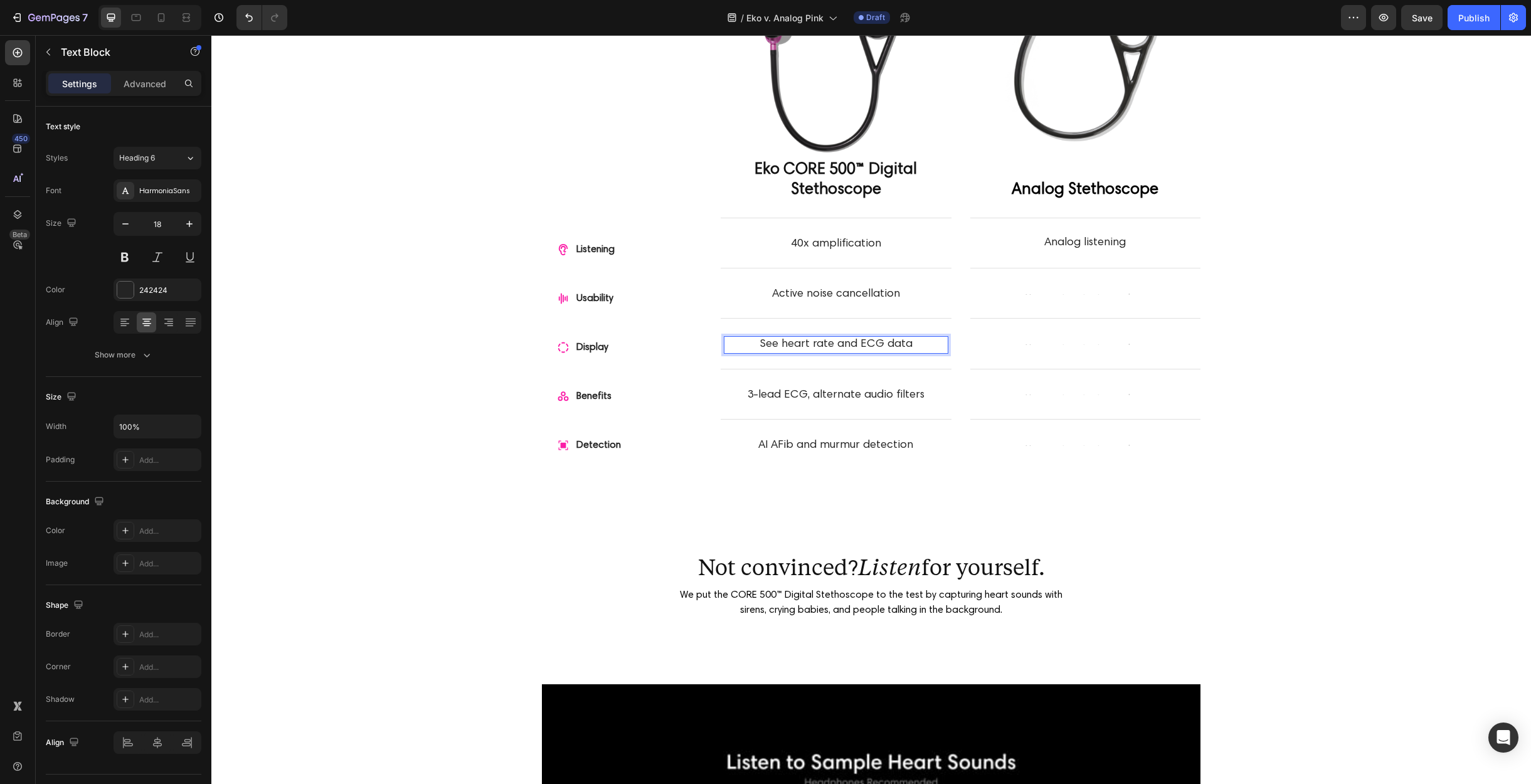
drag, startPoint x: 761, startPoint y: 345, endPoint x: 785, endPoint y: 345, distance: 24.0
click at [785, 345] on p "See heart rate and ECG data" at bounding box center [836, 345] width 222 height 14
drag, startPoint x: 785, startPoint y: 345, endPoint x: 754, endPoint y: 345, distance: 31.0
click at [754, 345] on p "See heart rate and ECG data" at bounding box center [836, 345] width 222 height 14
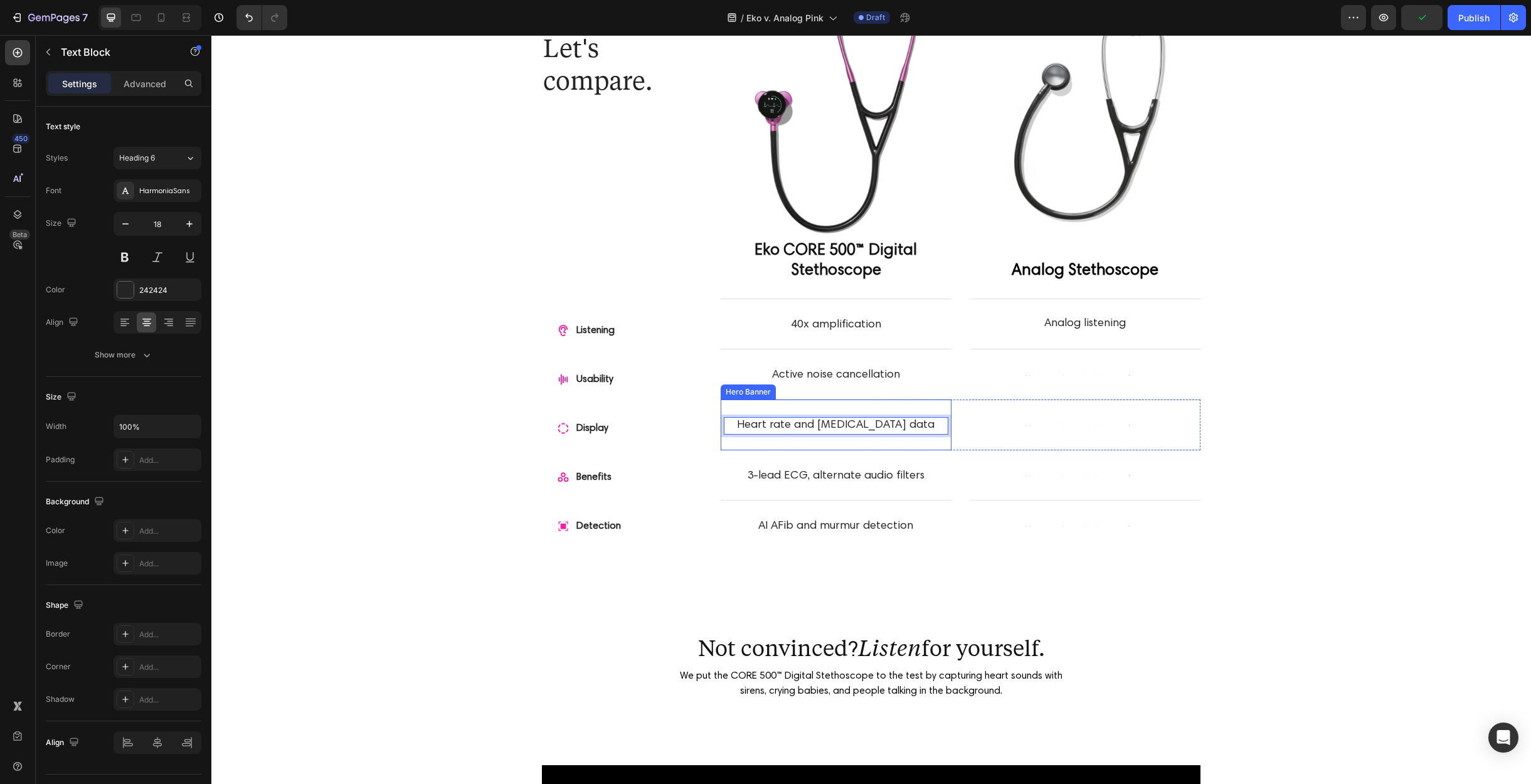
scroll to position [666, 0]
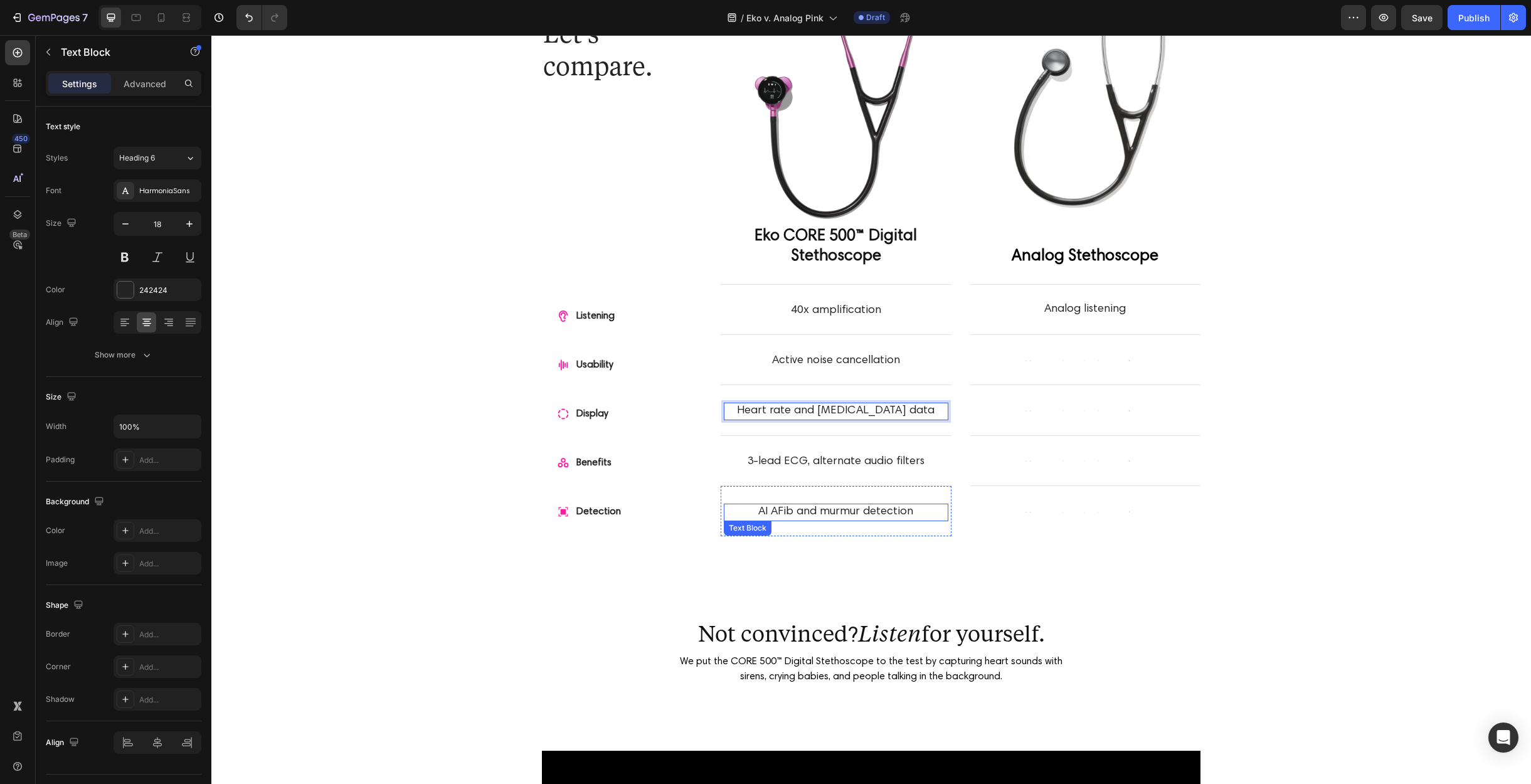
click at [855, 508] on p "AI AFib and murmur detection" at bounding box center [836, 512] width 222 height 14
click at [848, 508] on p "AI AFib and murmur detection" at bounding box center [836, 512] width 222 height 14
drag, startPoint x: 769, startPoint y: 510, endPoint x: 758, endPoint y: 511, distance: 11.0
click at [758, 511] on p "AI AFib and murmur detection" at bounding box center [836, 512] width 222 height 14
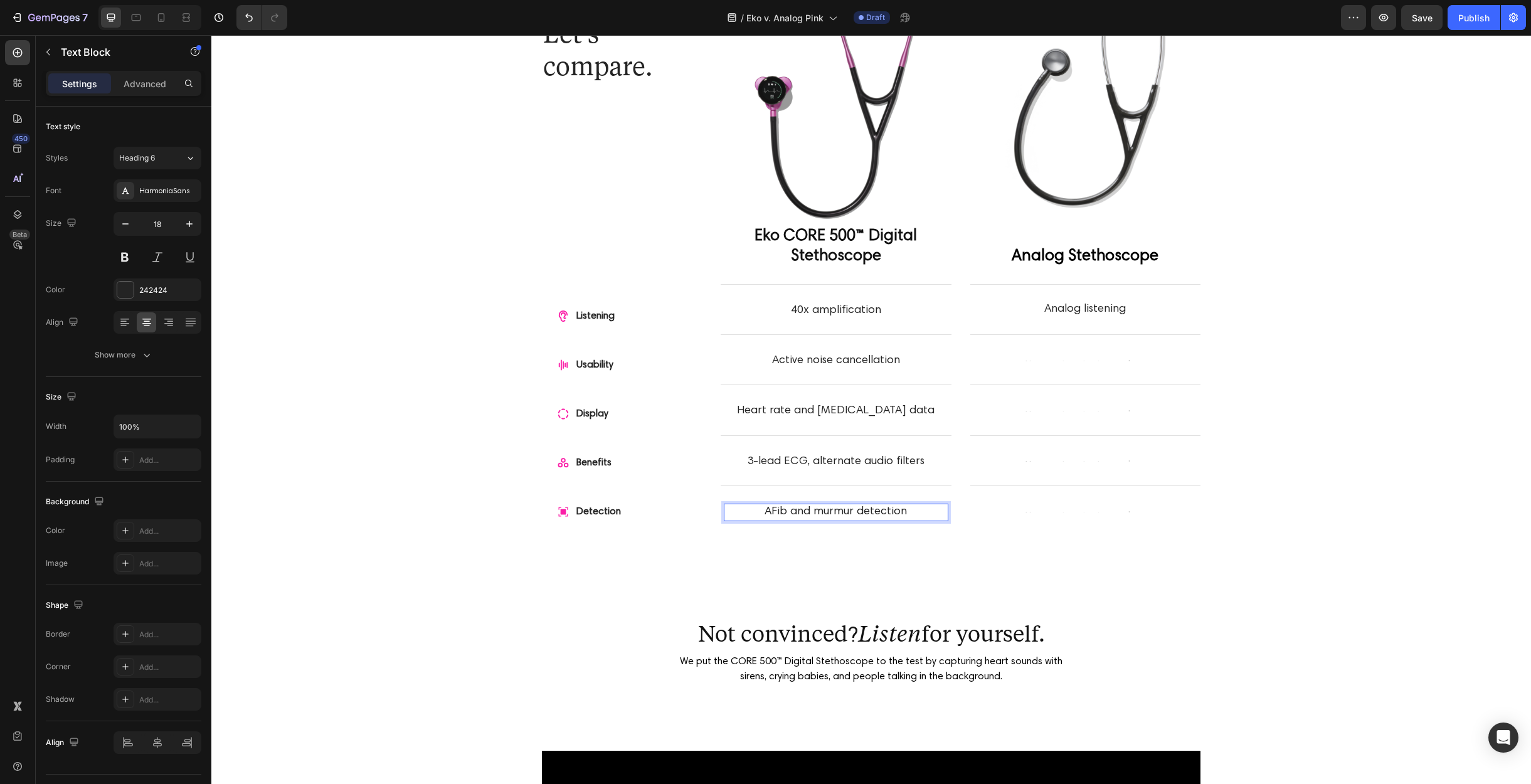
click at [908, 510] on p "AFib and murmur detection" at bounding box center [836, 512] width 222 height 14
click at [767, 514] on p "AFib and murmur detection" at bounding box center [836, 512] width 222 height 14
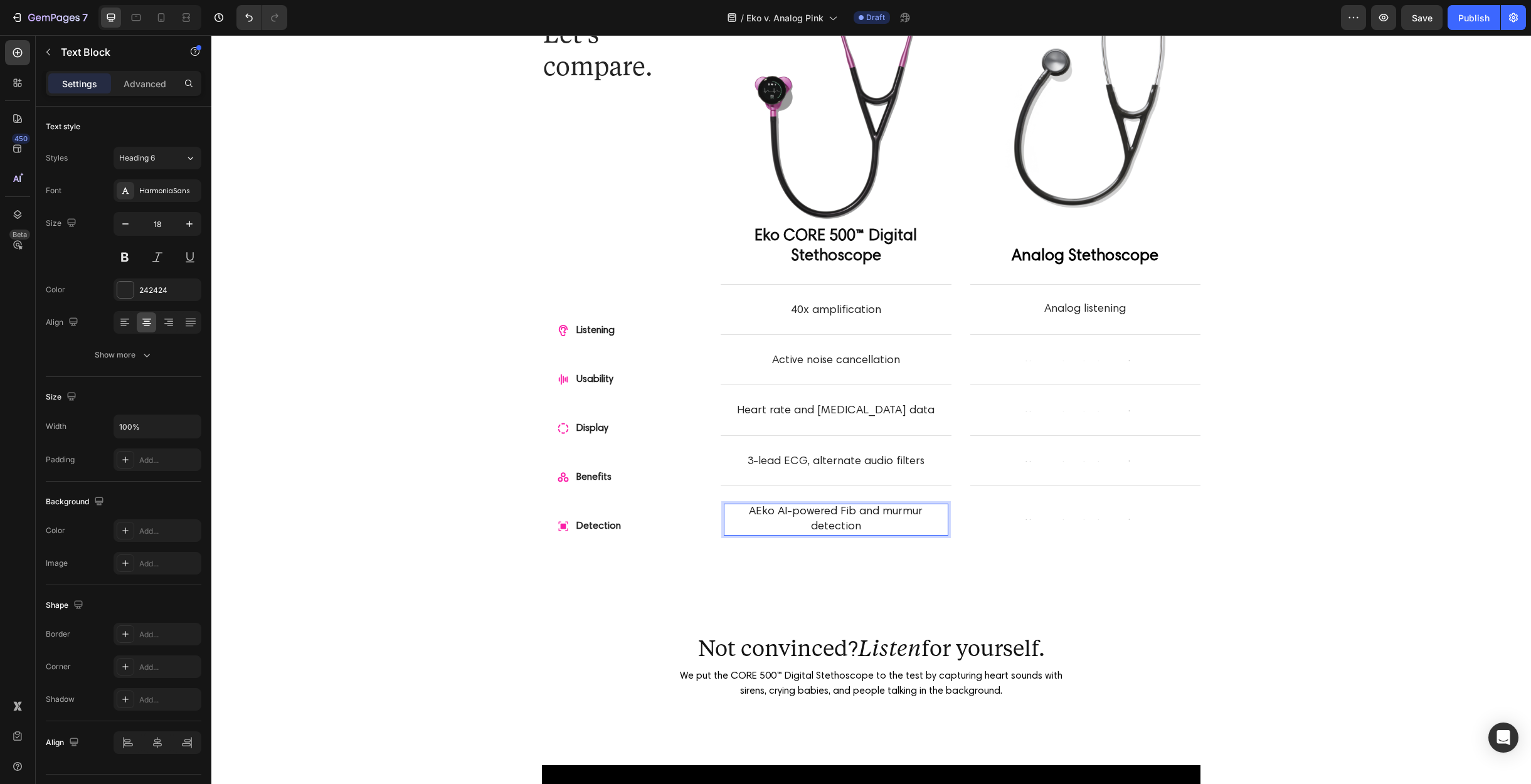
click at [729, 514] on p "AEko AI-powered Fib and murmur detection" at bounding box center [836, 520] width 222 height 30
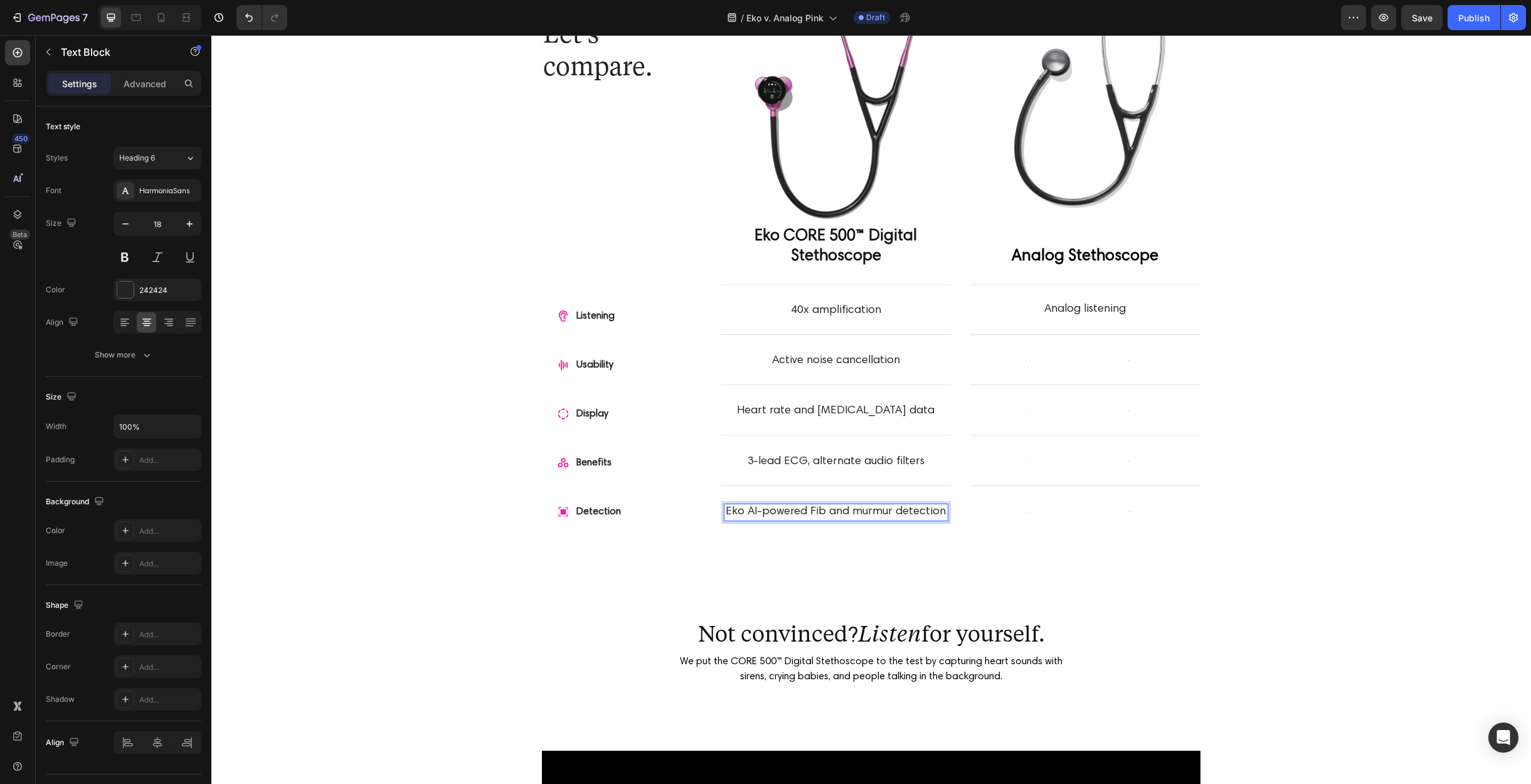
click at [808, 510] on p "Eko AI-powered Fib and murmur detection" at bounding box center [836, 512] width 222 height 14
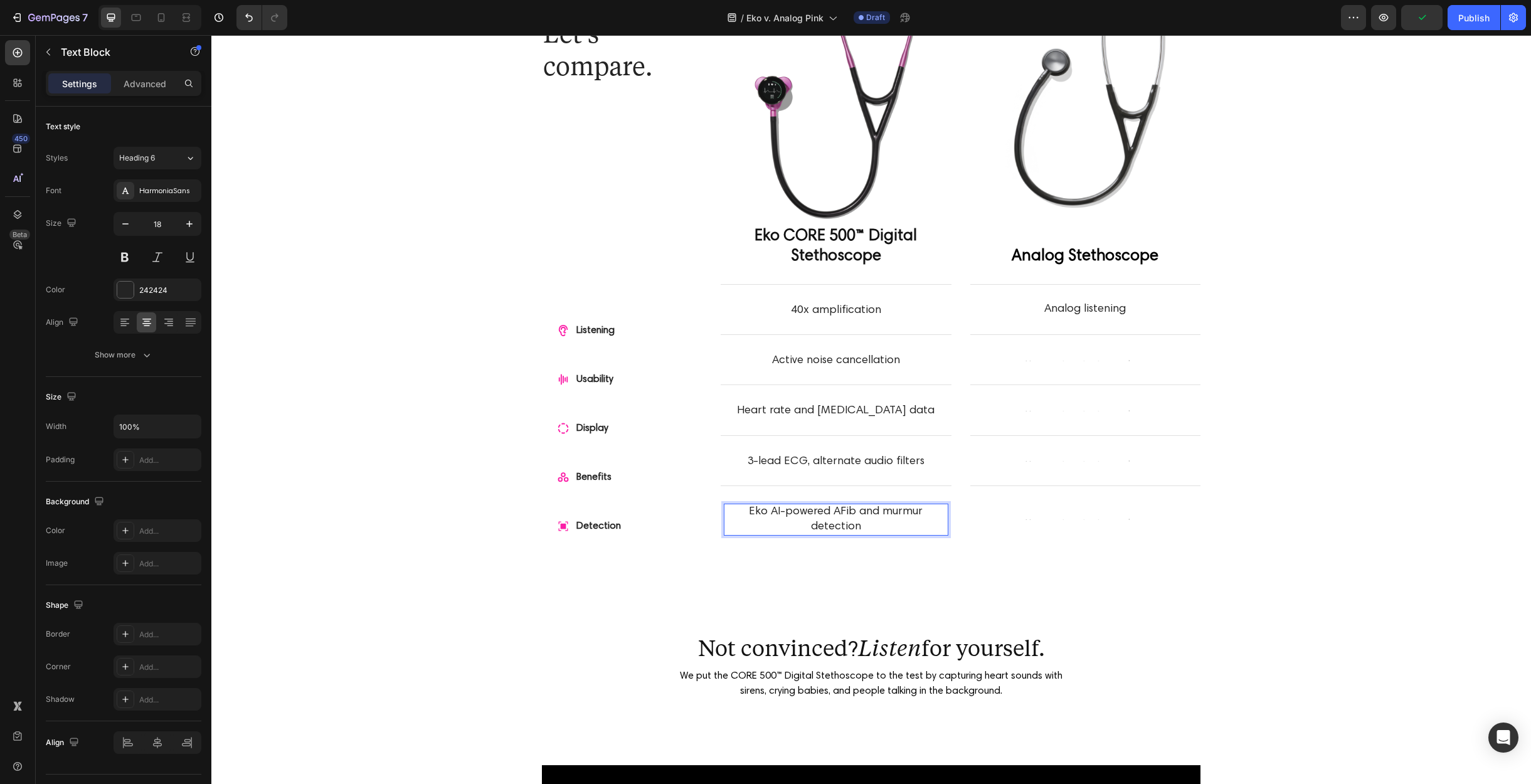
click at [813, 514] on p "Eko AI-powered AFib and murmur detection" at bounding box center [836, 520] width 222 height 30
click at [505, 388] on div "Let's compare. Heading Row Listening Usability Display Benefits Detection Item …" at bounding box center [871, 282] width 1245 height 575
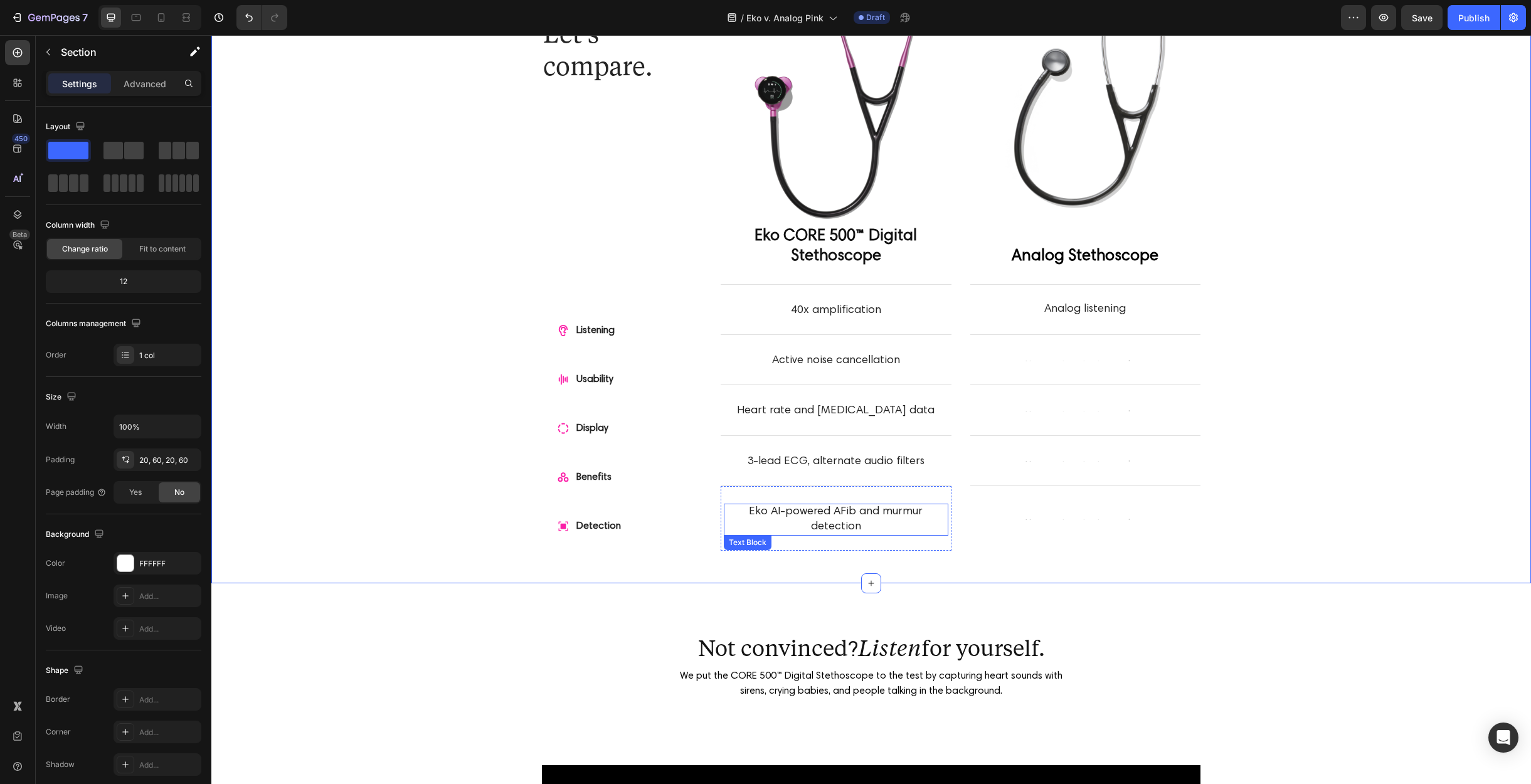
click at [812, 512] on p "Eko AI-powered AFib and murmur detection" at bounding box center [836, 520] width 222 height 30
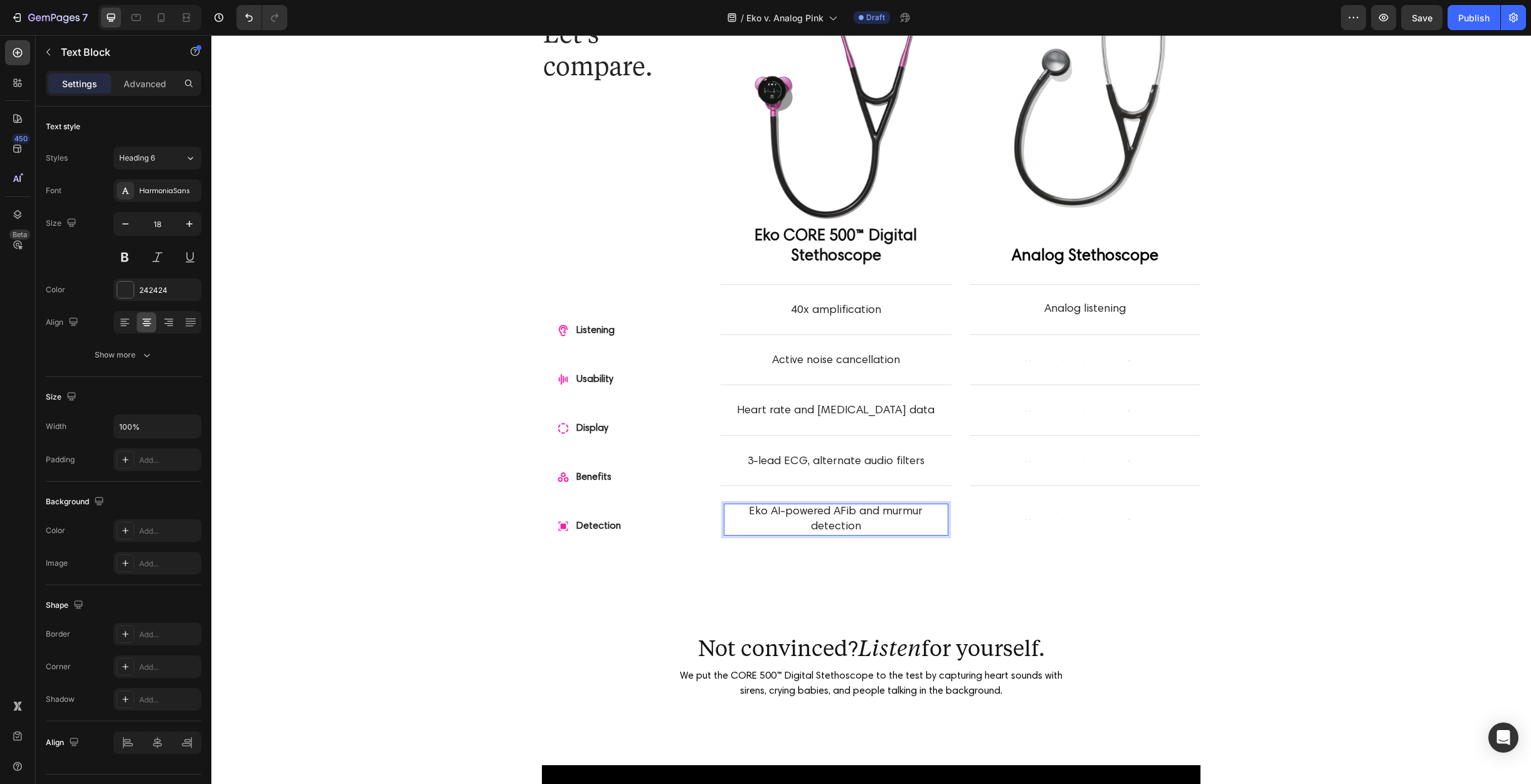
click at [809, 511] on p "Eko AI-powered AFib and murmur detection" at bounding box center [836, 520] width 222 height 30
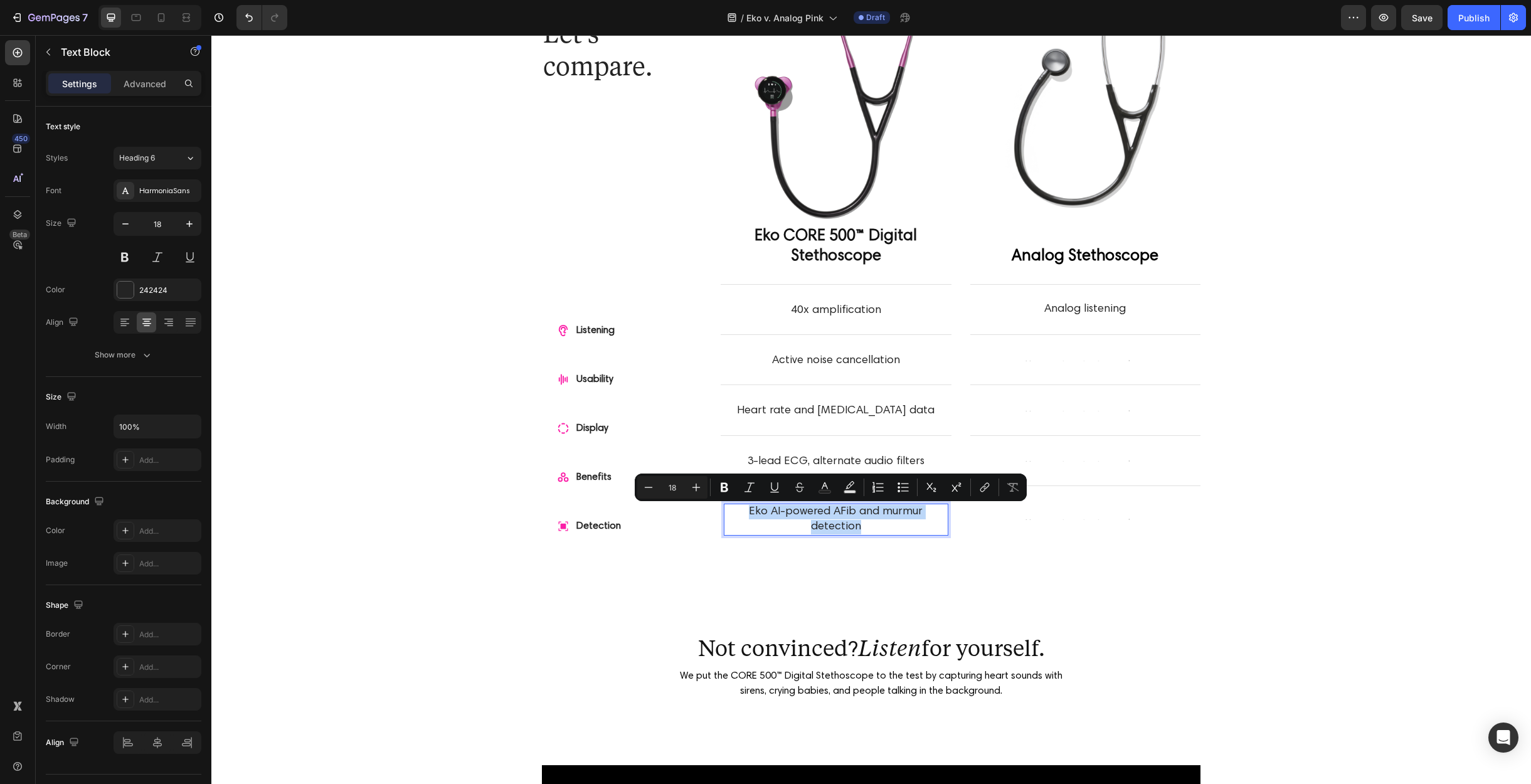
click at [805, 511] on p "Eko AI-powered AFib and murmur detection" at bounding box center [836, 520] width 222 height 30
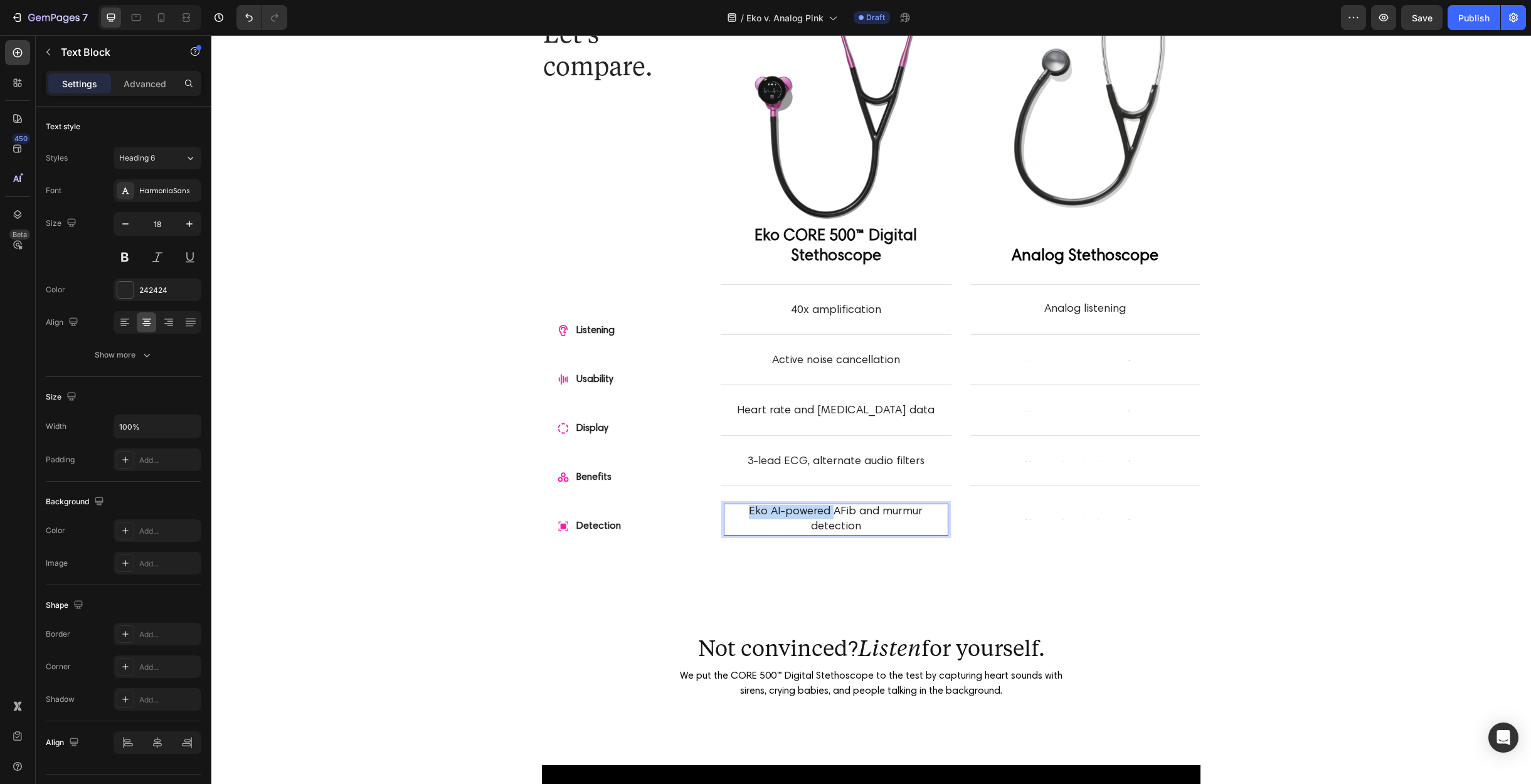
drag, startPoint x: 795, startPoint y: 510, endPoint x: 701, endPoint y: 508, distance: 94.0
click at [701, 508] on div "Let's compare. Heading Row Listening Usability Display Benefits Detection Item …" at bounding box center [871, 277] width 659 height 566
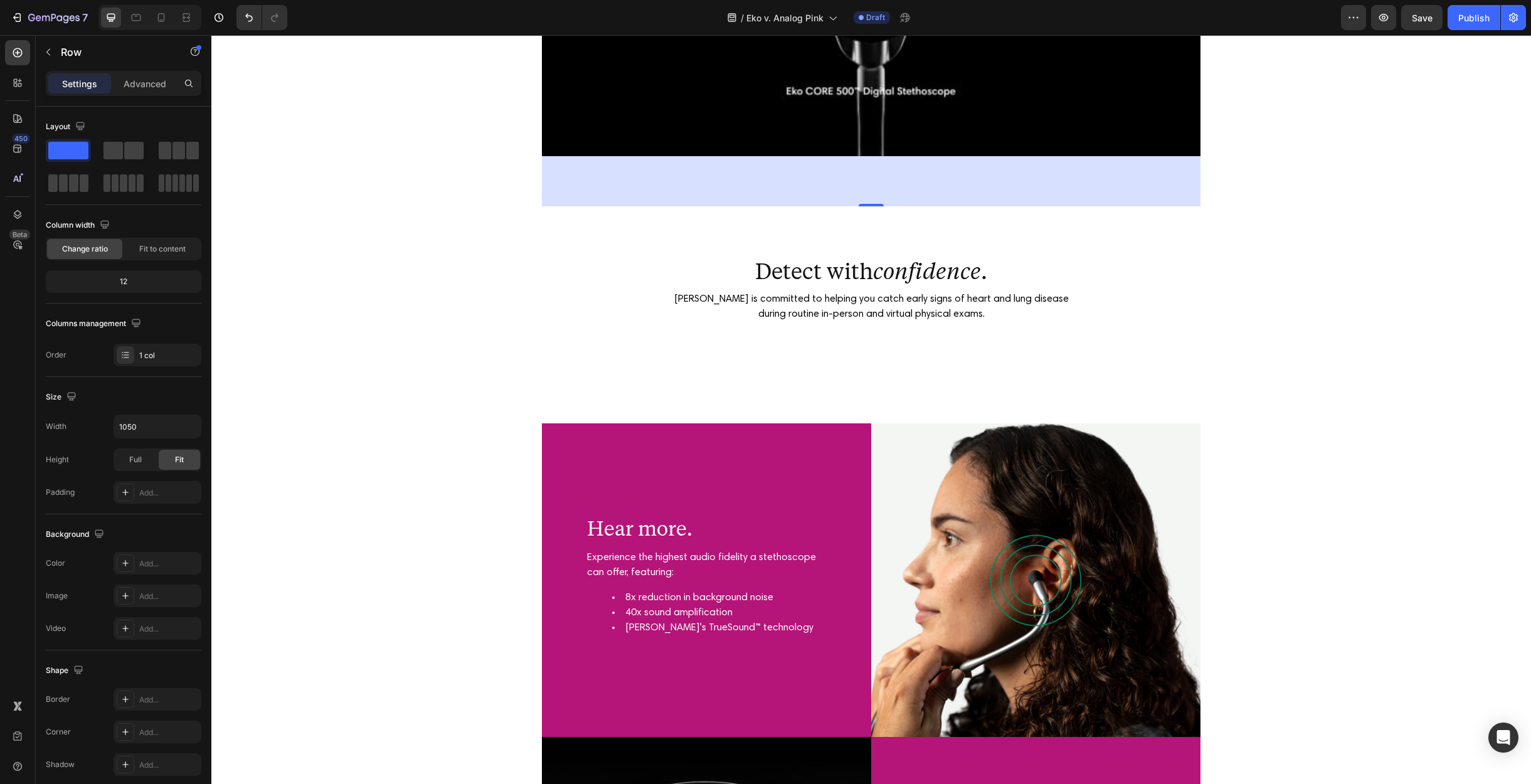
scroll to position [1648, 0]
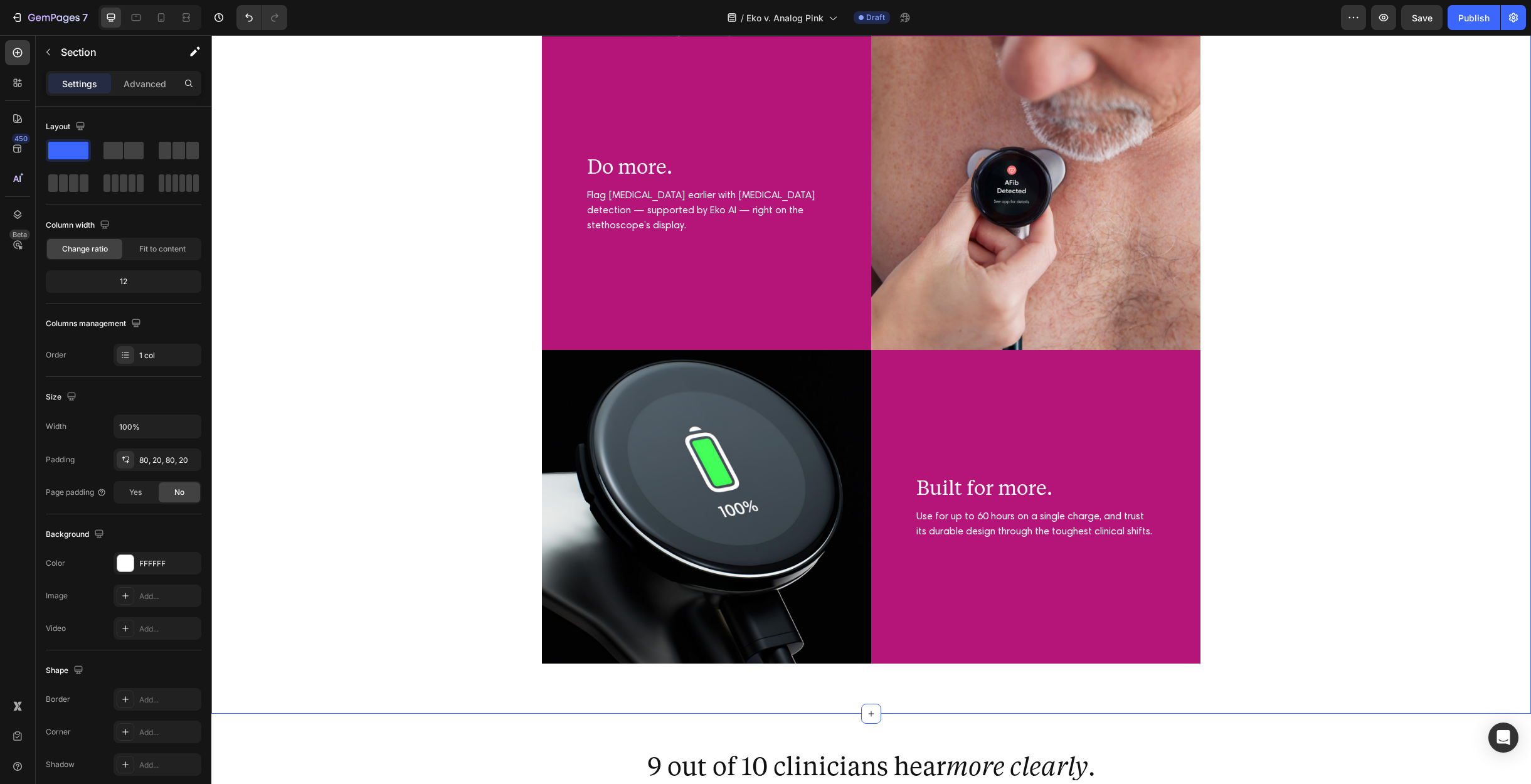
click at [1395, 431] on div "Hear more. Heading Experience the highest audio fidelity a stethoscope can offe…" at bounding box center [871, 36] width 1295 height 1254
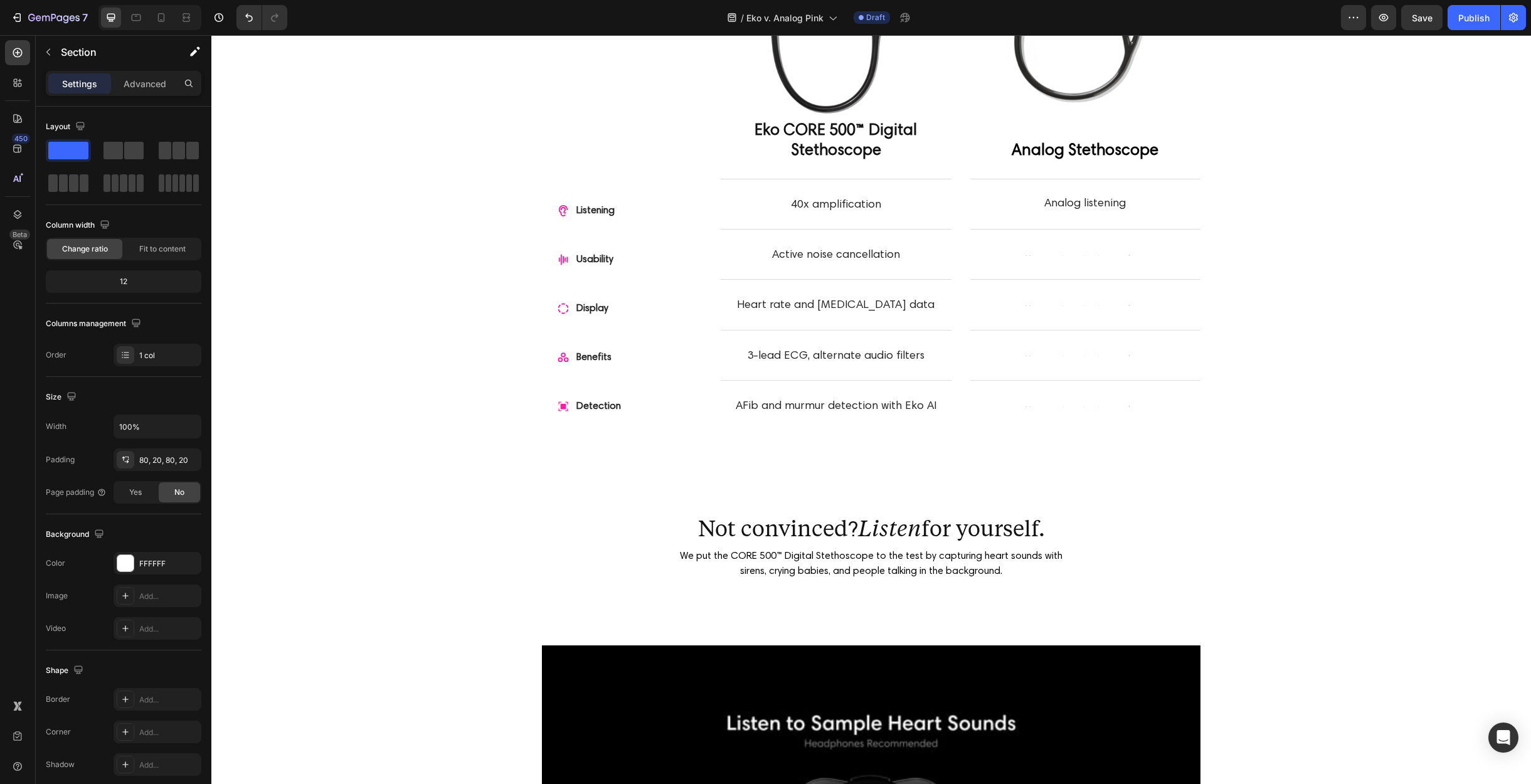
scroll to position [0, 0]
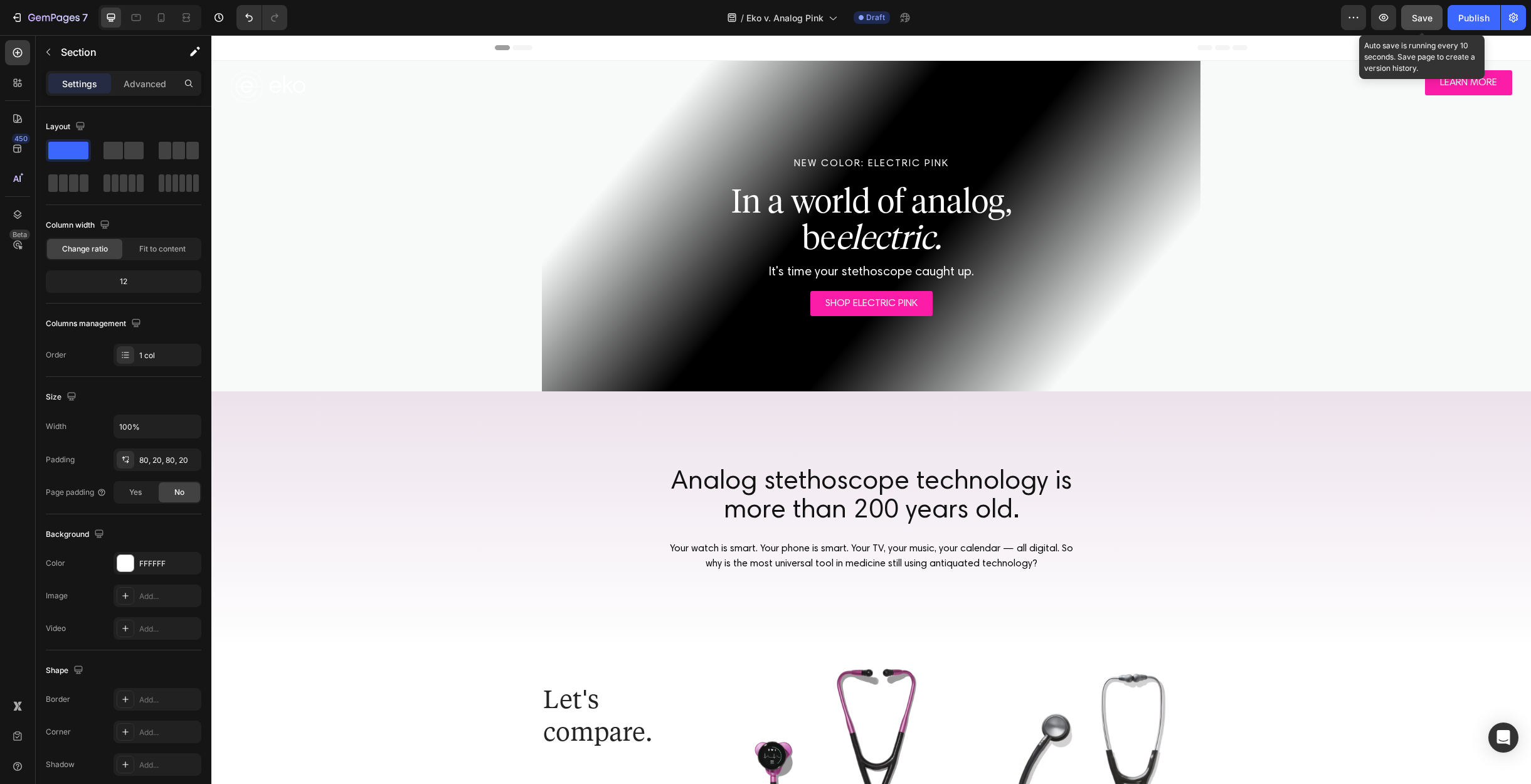
click at [1423, 12] on span "Save" at bounding box center [1422, 18] width 21 height 11
click at [1384, 17] on icon "button" at bounding box center [1384, 18] width 10 height 8
click at [51, 52] on icon "button" at bounding box center [47, 52] width 10 height 10
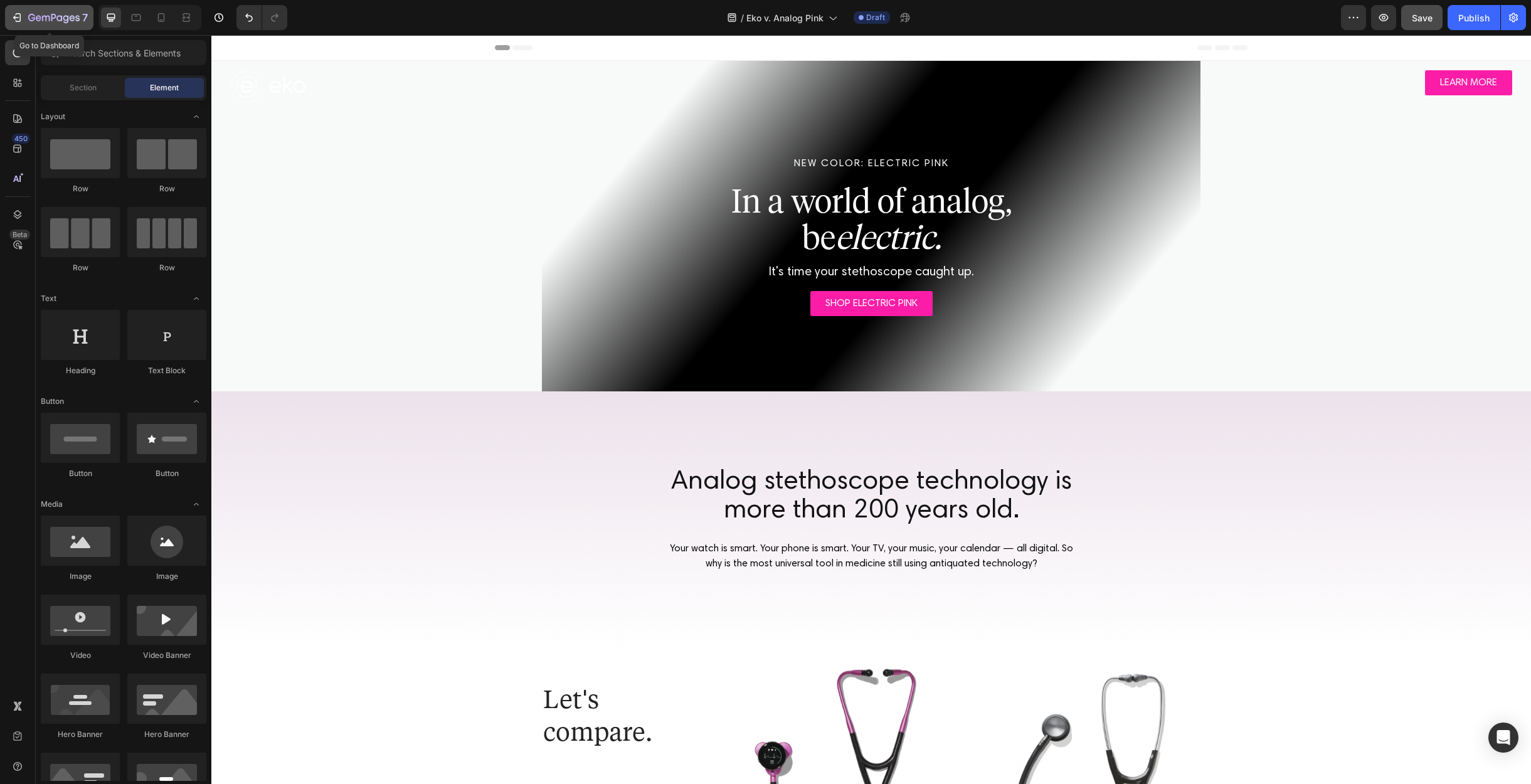
click at [19, 18] on icon "button" at bounding box center [18, 18] width 5 height 9
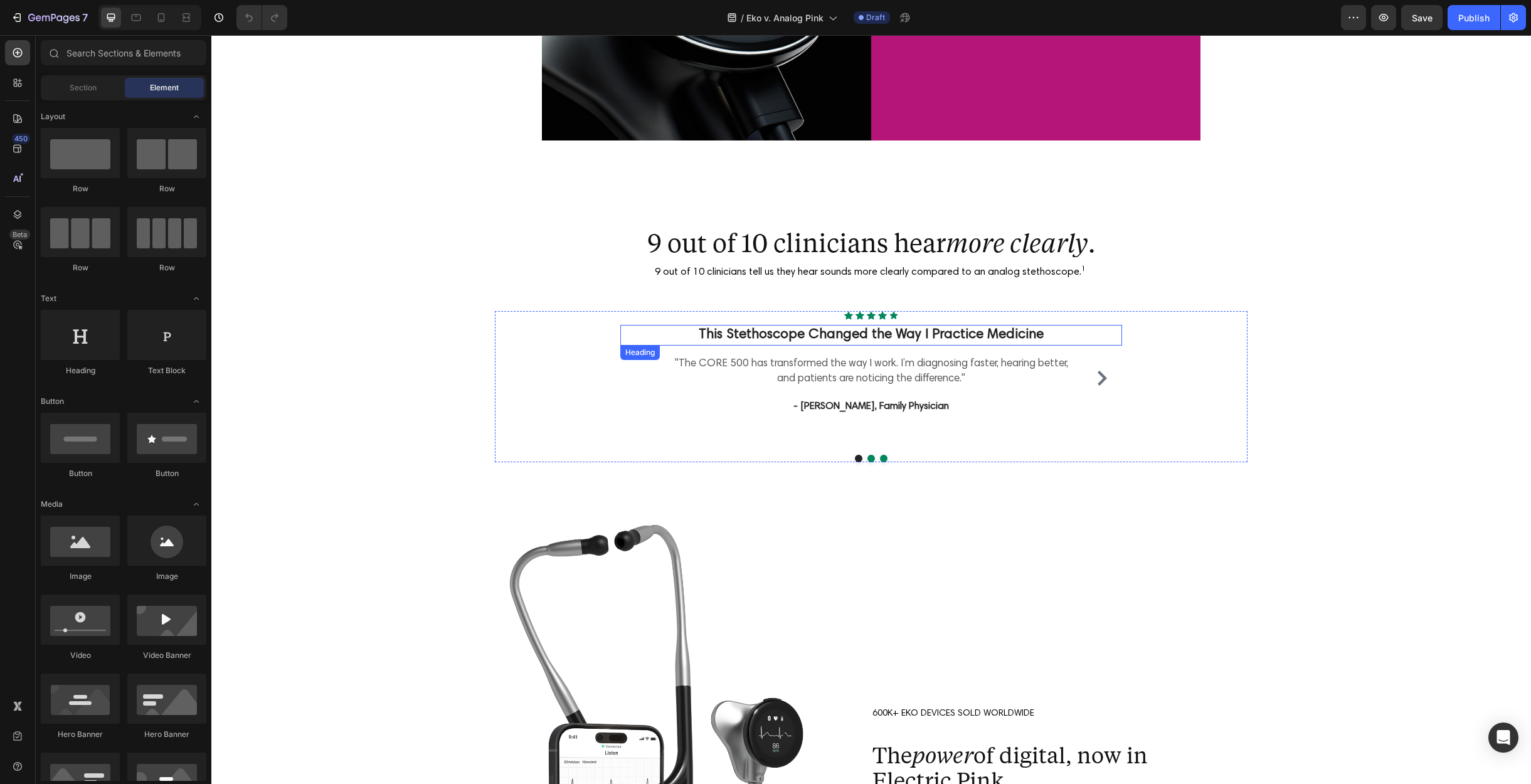
scroll to position [3169, 0]
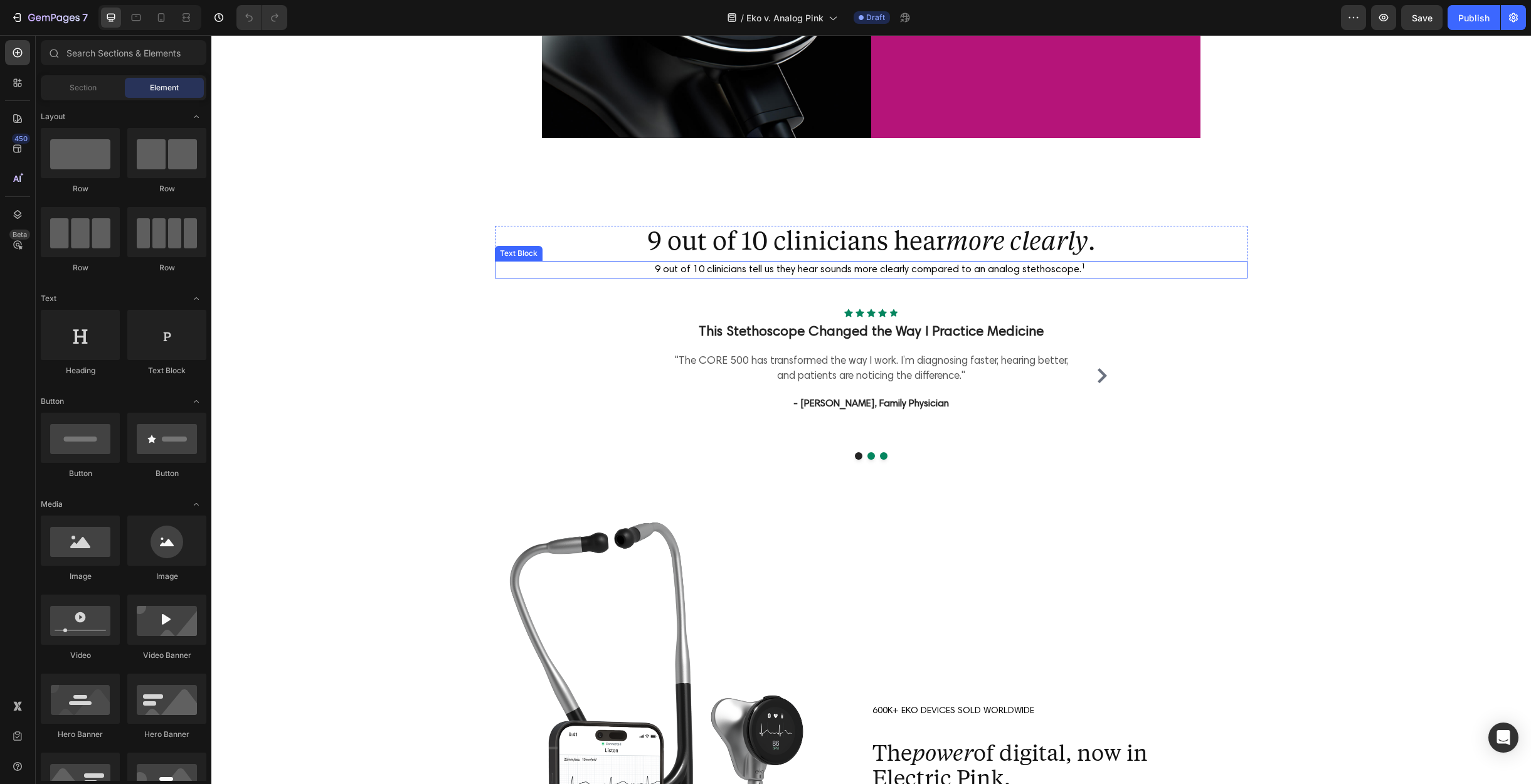
click at [869, 274] on p "9 out of 10 clinicians tell us they hear sounds more clearly compared to an ana…" at bounding box center [871, 269] width 750 height 15
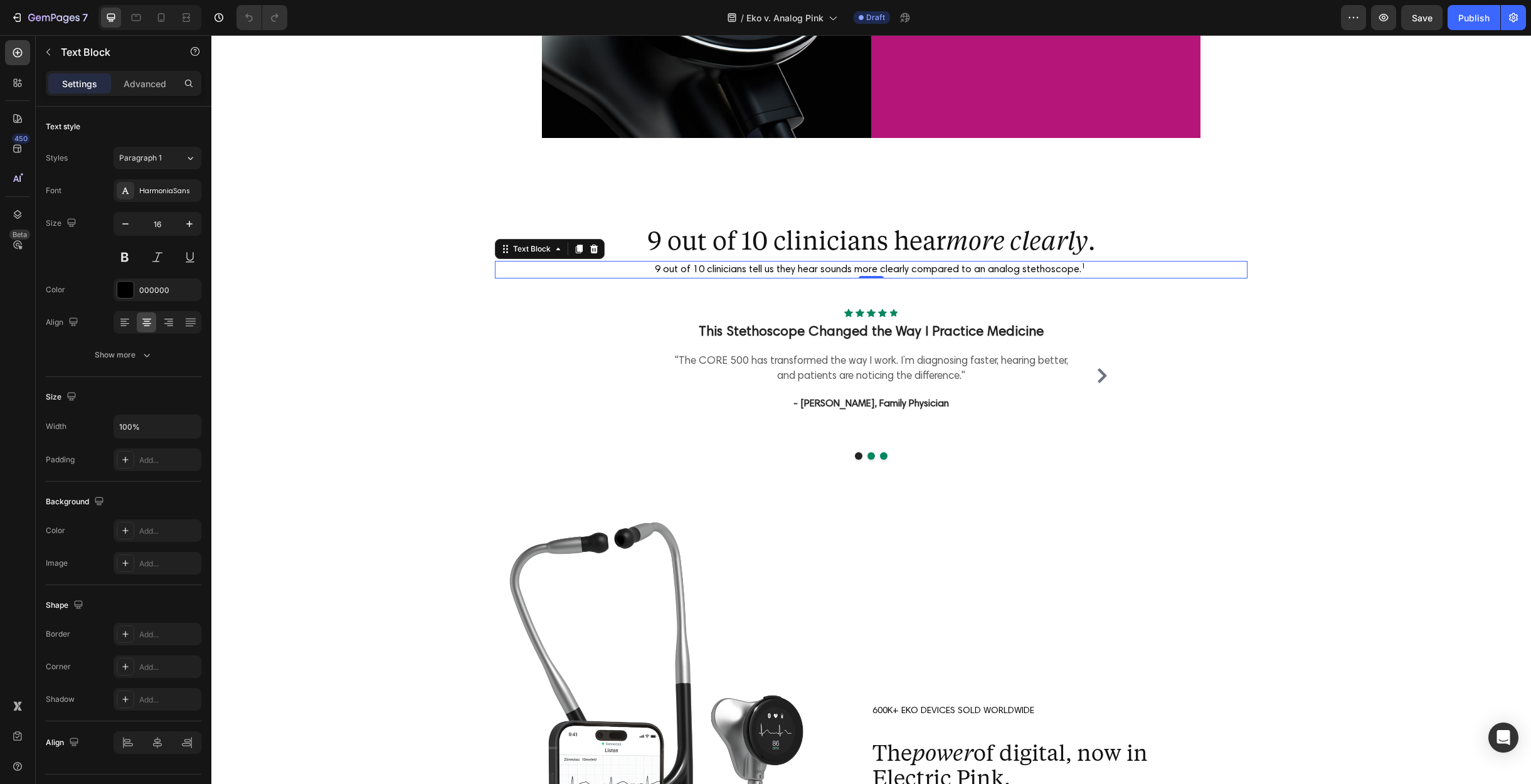
click at [869, 274] on p "9 out of 10 clinicians tell us they hear sounds more clearly compared to an ana…" at bounding box center [871, 269] width 750 height 15
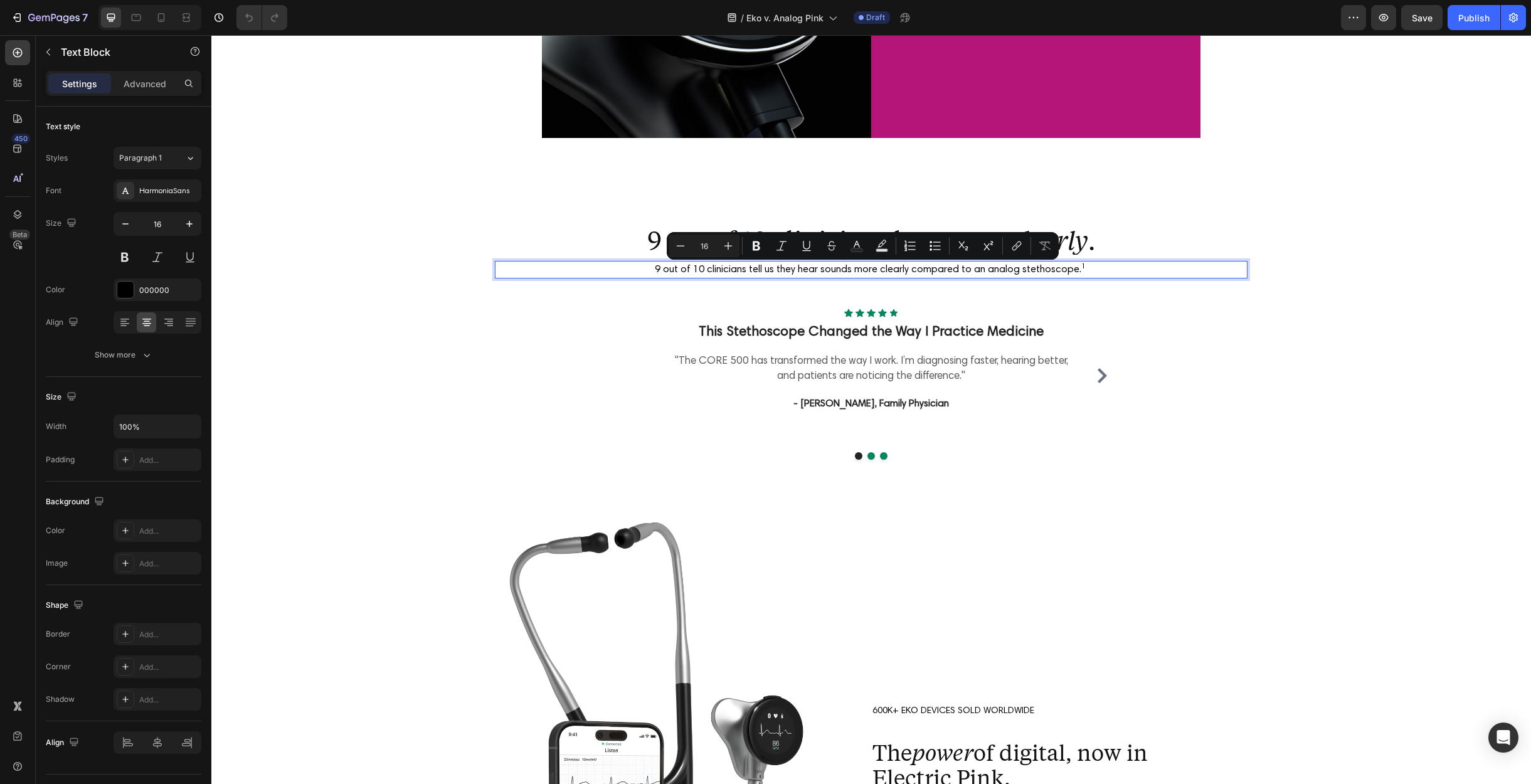
click at [882, 272] on p "9 out of 10 clinicians tell us they hear sounds more clearly compared to an ana…" at bounding box center [871, 269] width 750 height 15
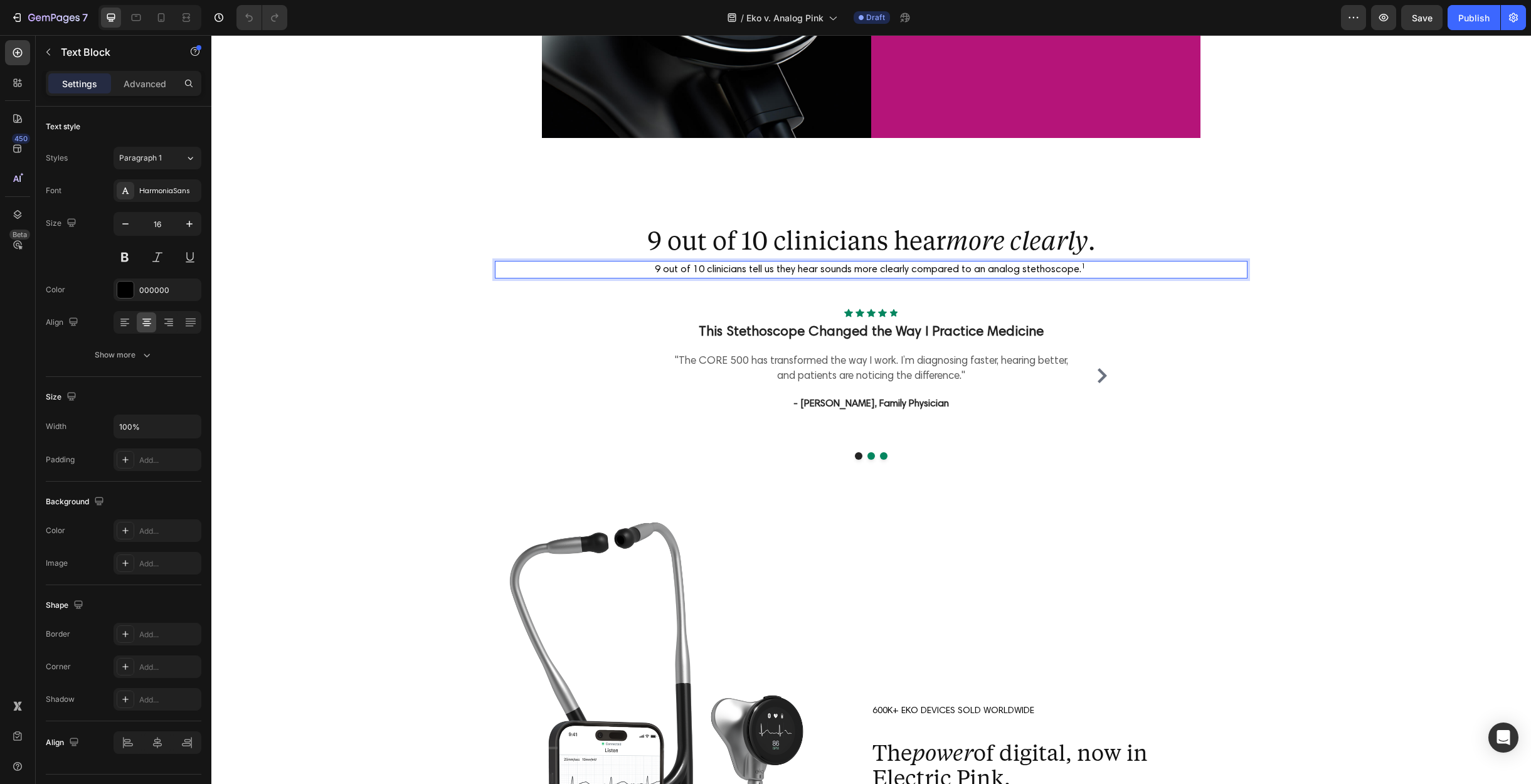
click at [906, 271] on p "9 out of 10 clinicians tell us they hear sounds more clearly compared to an ana…" at bounding box center [871, 269] width 750 height 15
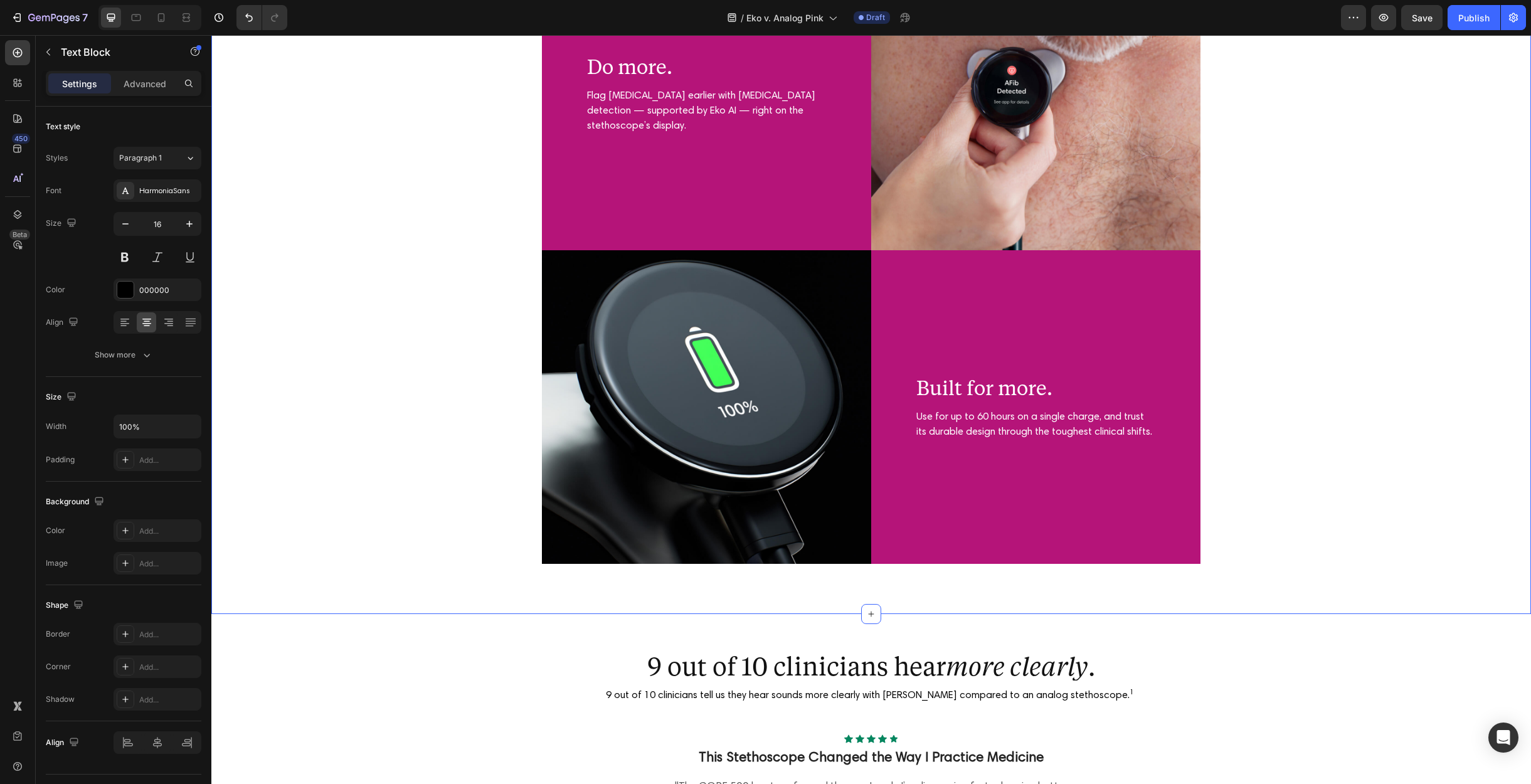
scroll to position [2758, 0]
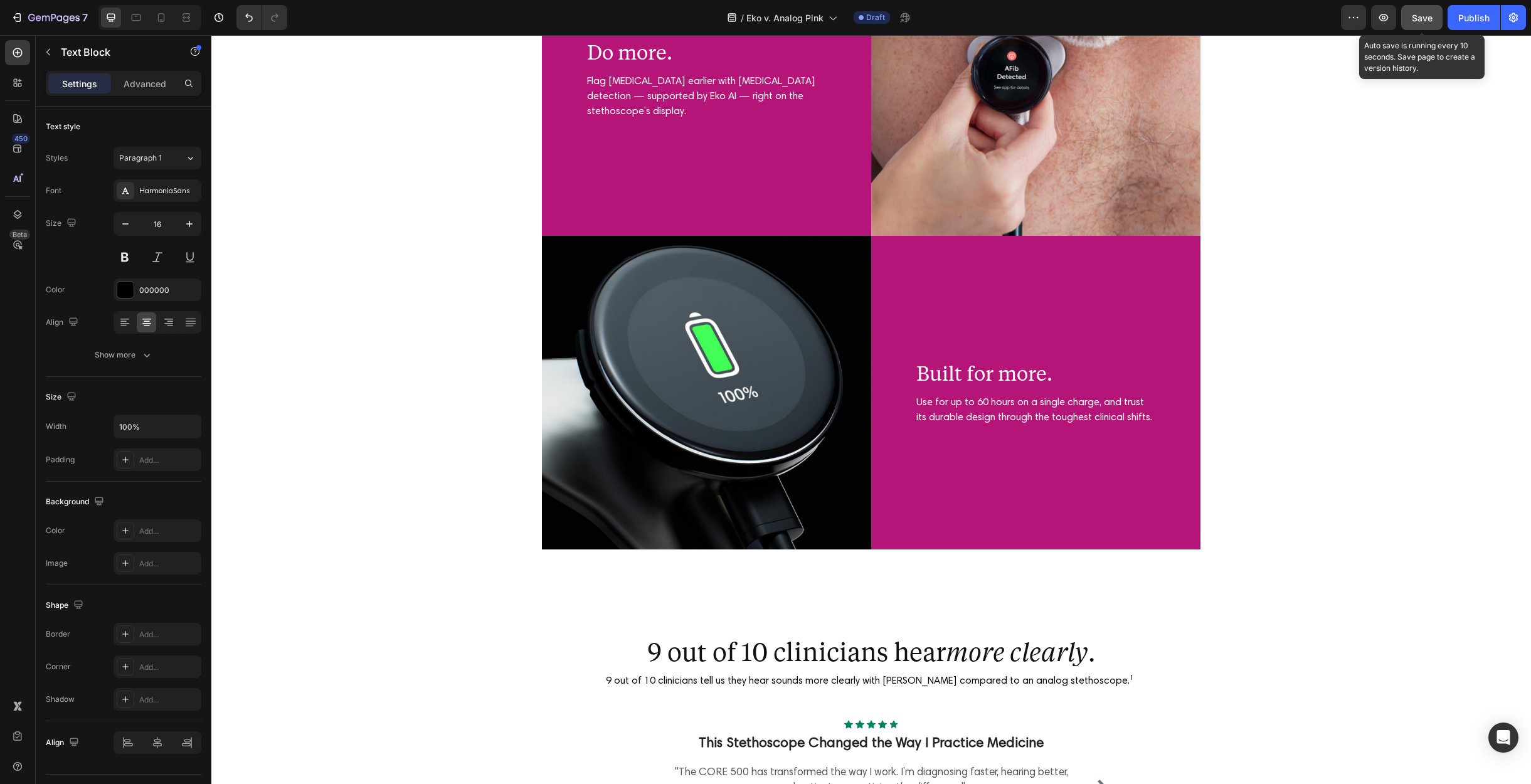
click at [1427, 16] on span "Save" at bounding box center [1422, 18] width 21 height 11
click at [1346, 18] on button "button" at bounding box center [1354, 18] width 25 height 25
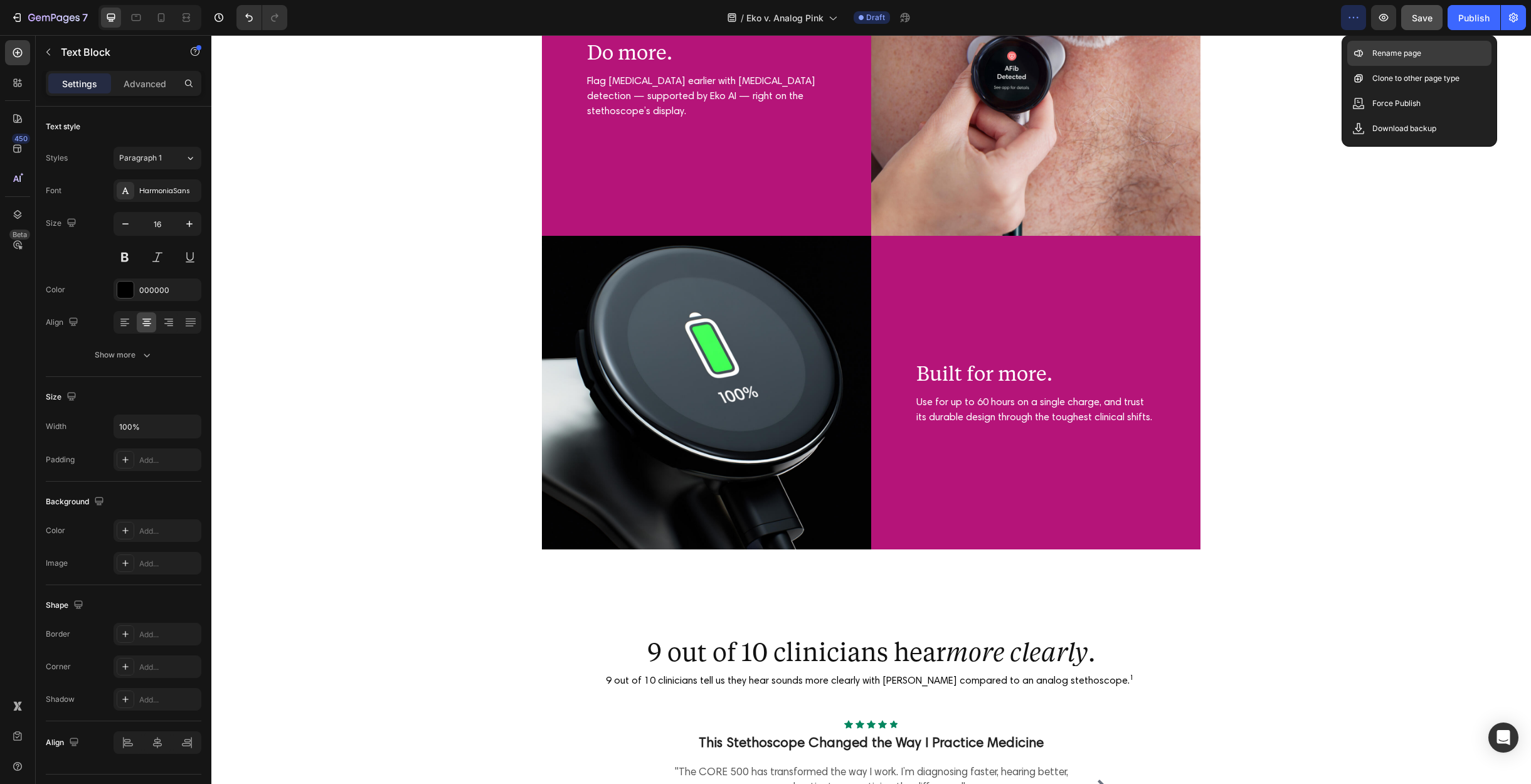
click at [1397, 52] on p "Rename page" at bounding box center [1397, 53] width 49 height 12
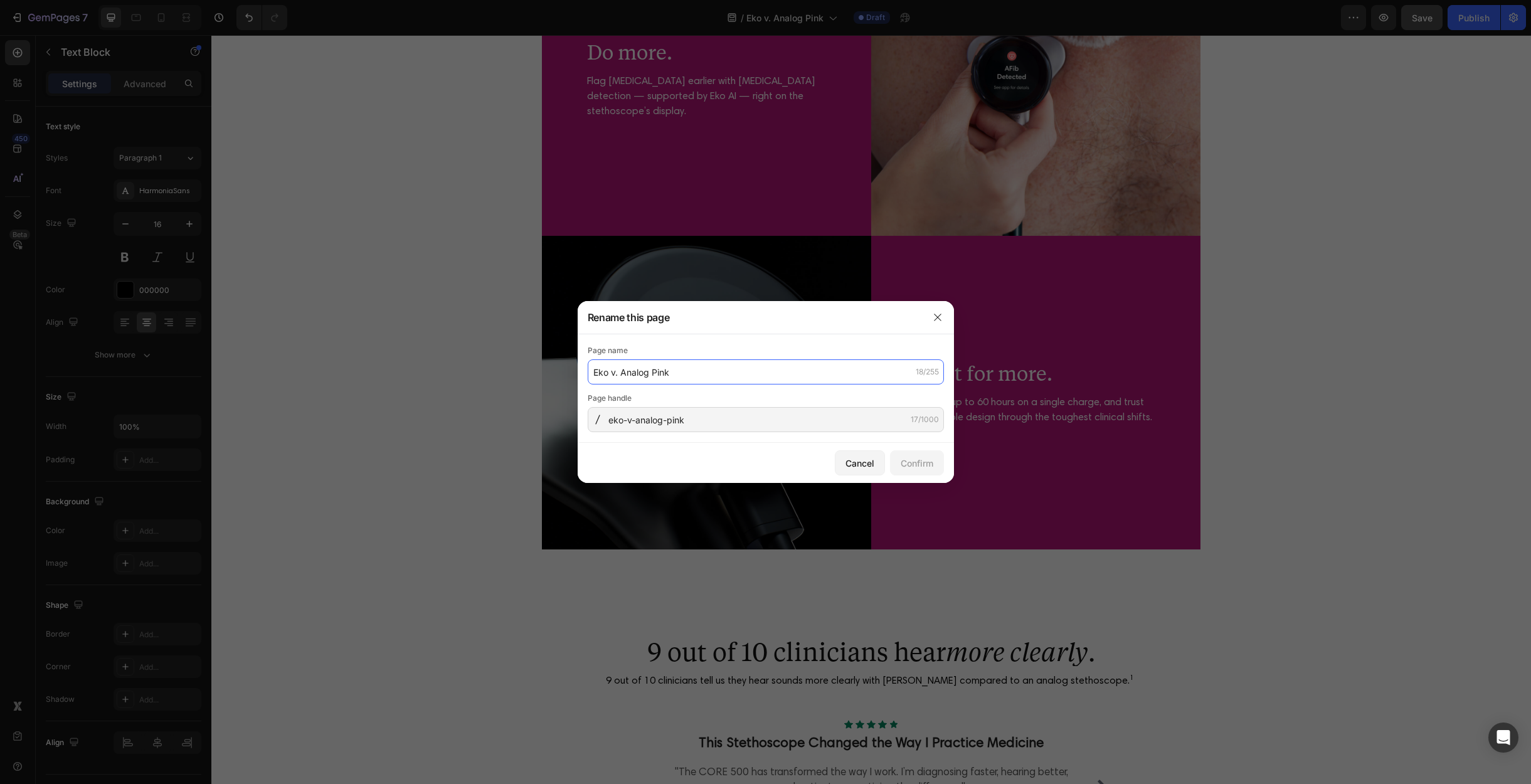
click at [593, 370] on input "Eko v. Analog Pink" at bounding box center [766, 372] width 356 height 25
type input "Eko Health | Analog vs. Digital in Electric Pink"
click at [709, 423] on input "eko-v-analog-pink" at bounding box center [766, 419] width 356 height 25
click at [654, 423] on input "eko-v-analog-pink" at bounding box center [766, 419] width 356 height 25
drag, startPoint x: 631, startPoint y: 421, endPoint x: 644, endPoint y: 420, distance: 13.0
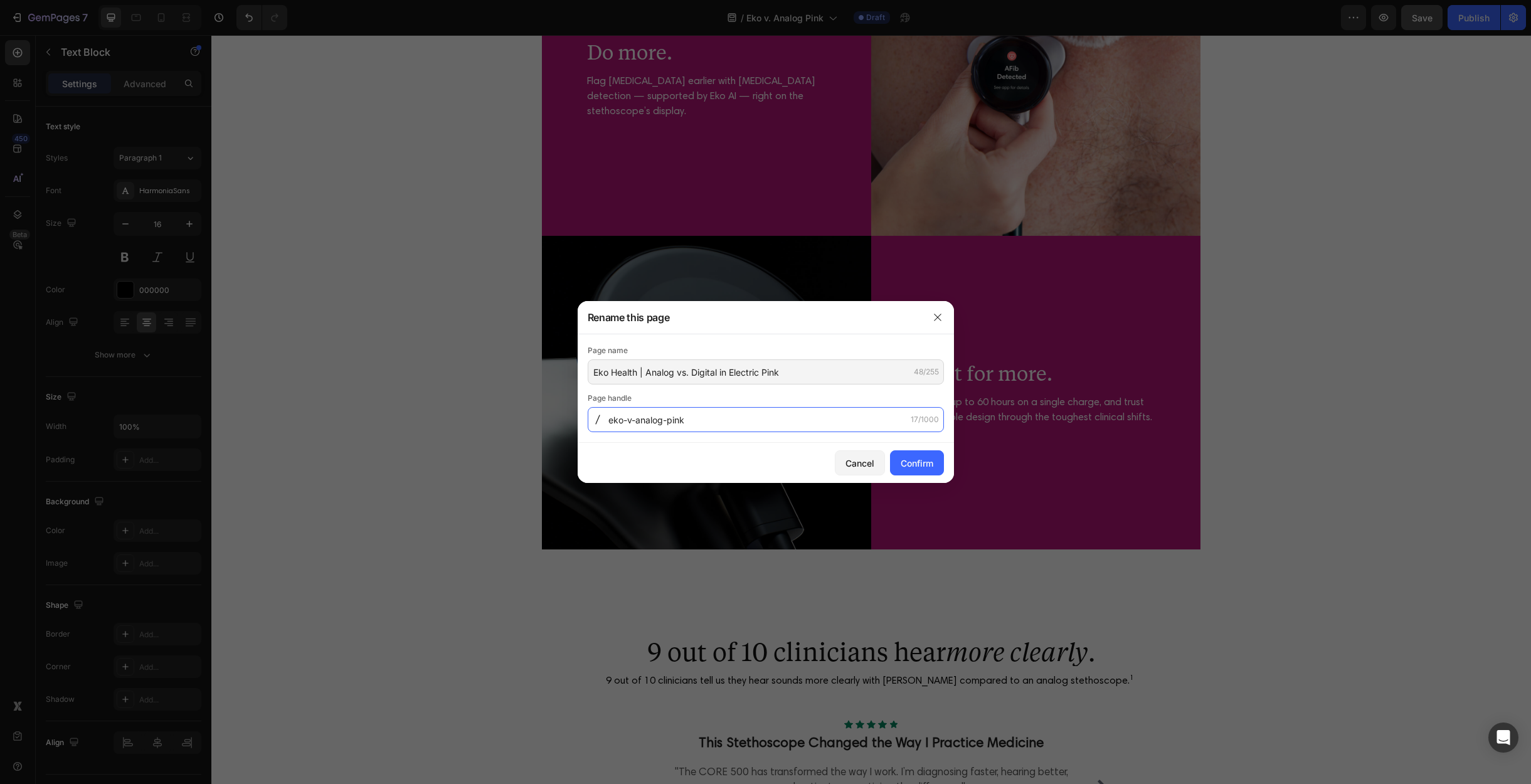
click at [631, 420] on input "eko-v-analog-pink" at bounding box center [766, 419] width 356 height 25
click at [694, 418] on input "eko-vs-analog-pink" at bounding box center [766, 419] width 356 height 25
type input "eko-vs-analog-pink"
click at [910, 466] on div "Confirm" at bounding box center [917, 463] width 32 height 13
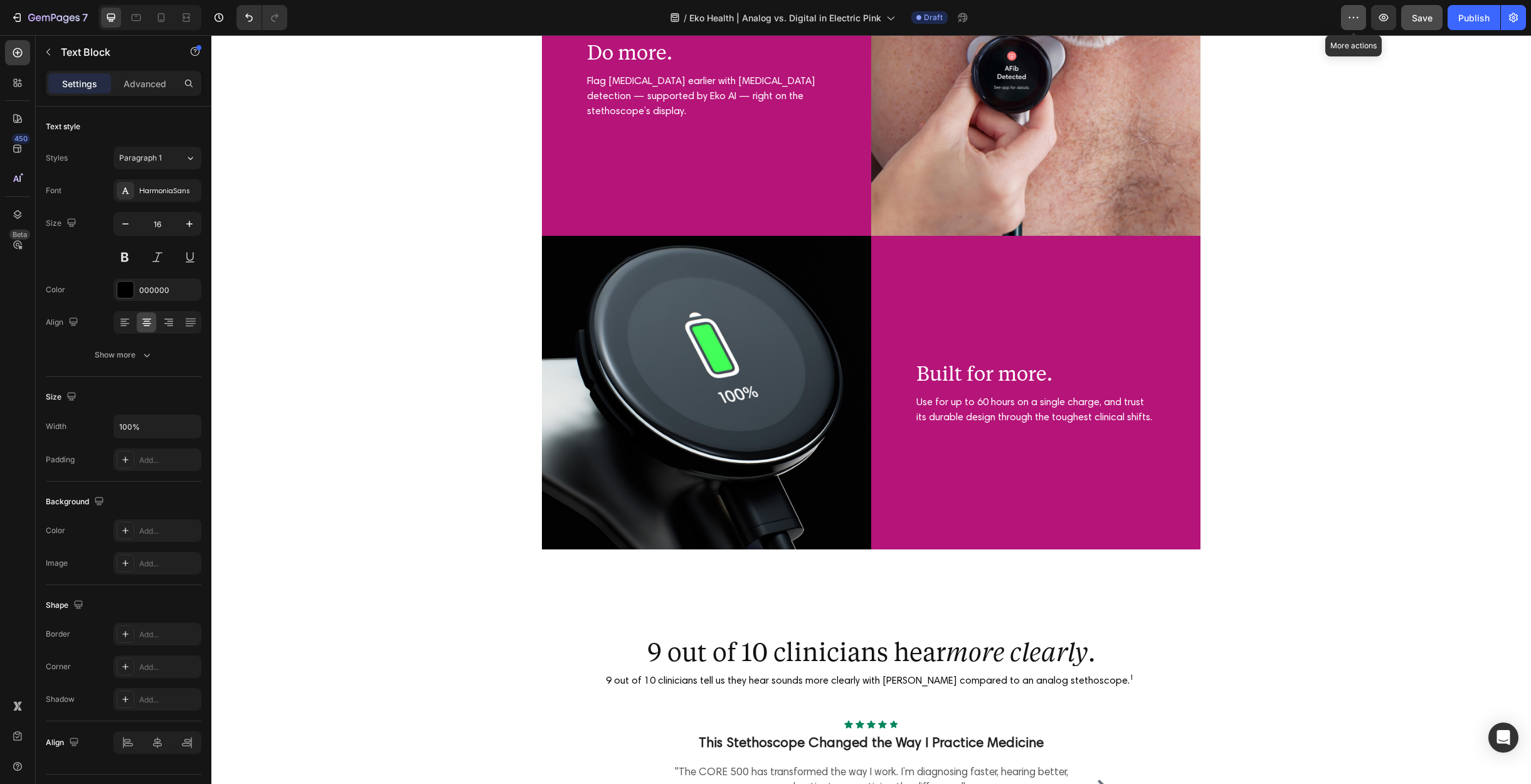
click at [1360, 17] on icon "button" at bounding box center [1354, 18] width 12 height 12
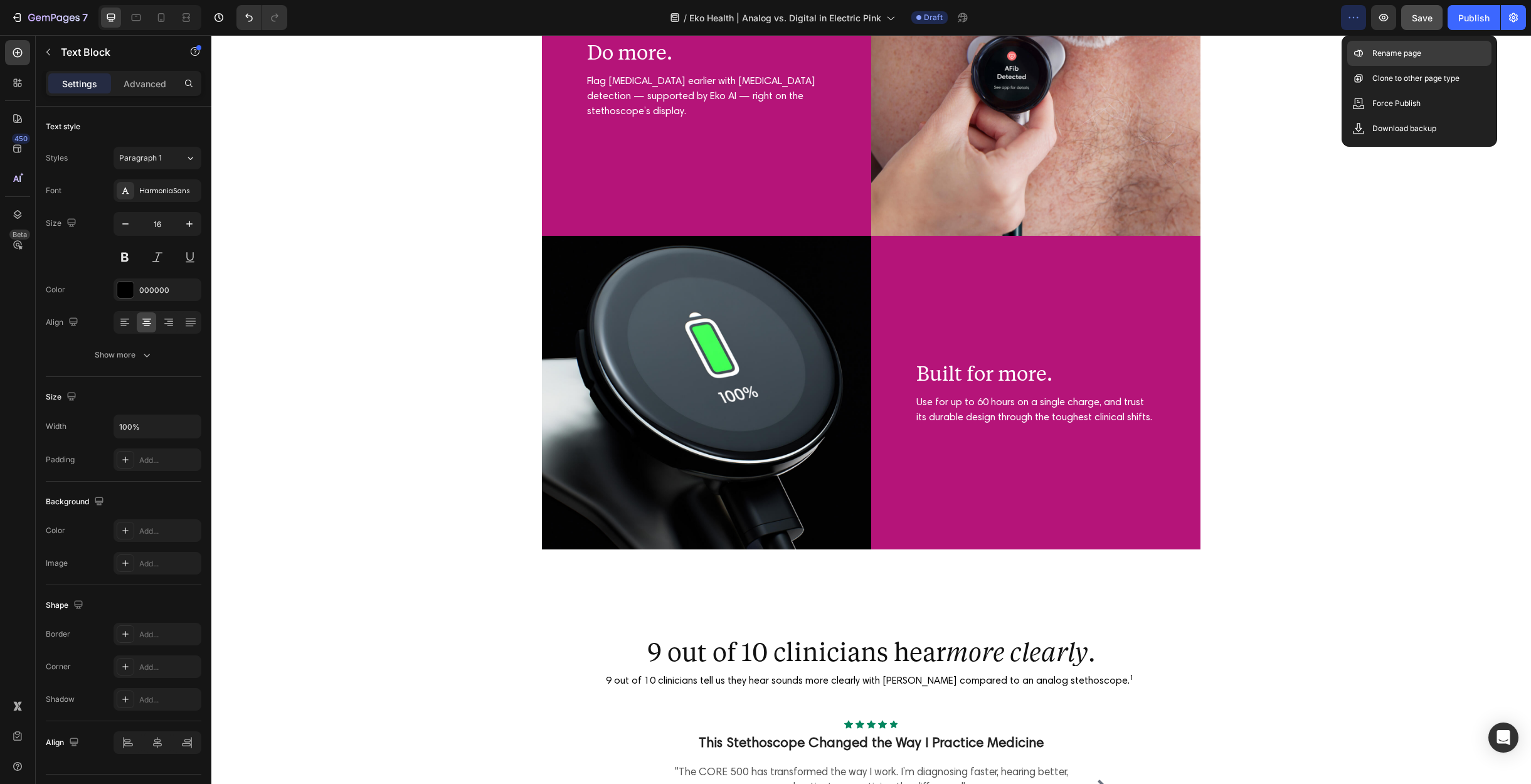
click at [1385, 49] on p "Rename page" at bounding box center [1397, 53] width 49 height 12
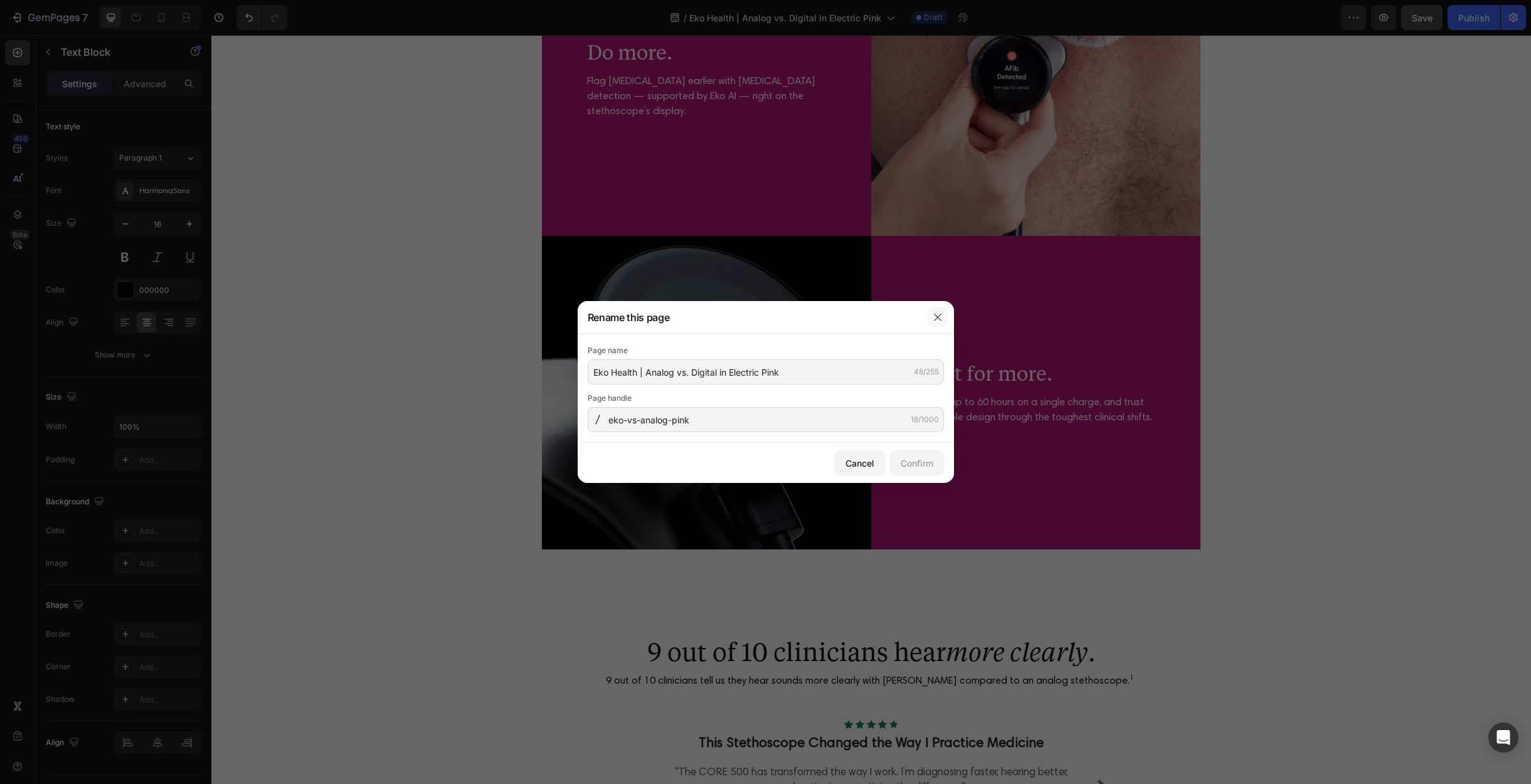
click at [943, 319] on button "button" at bounding box center [937, 317] width 20 height 20
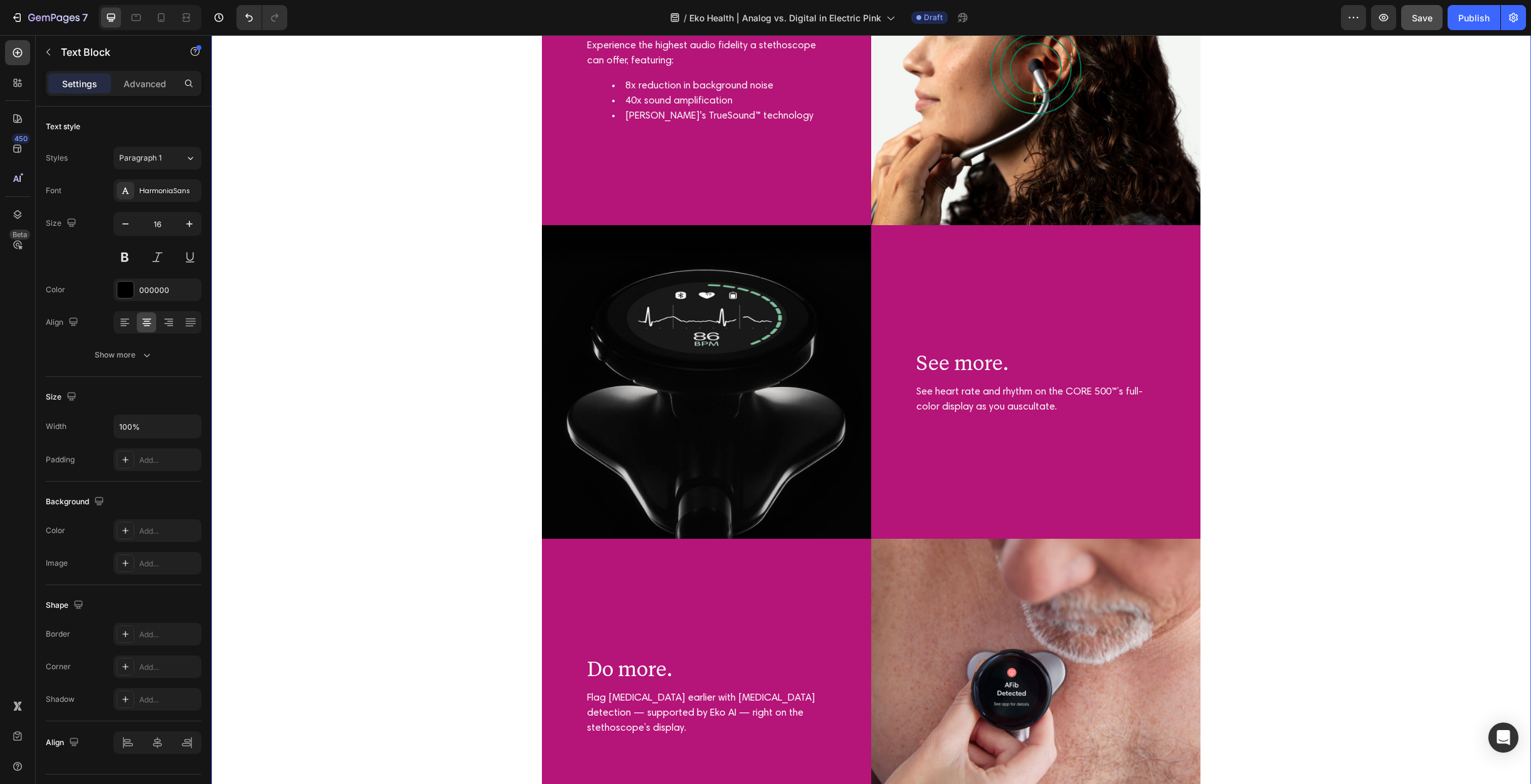
scroll to position [1523, 0]
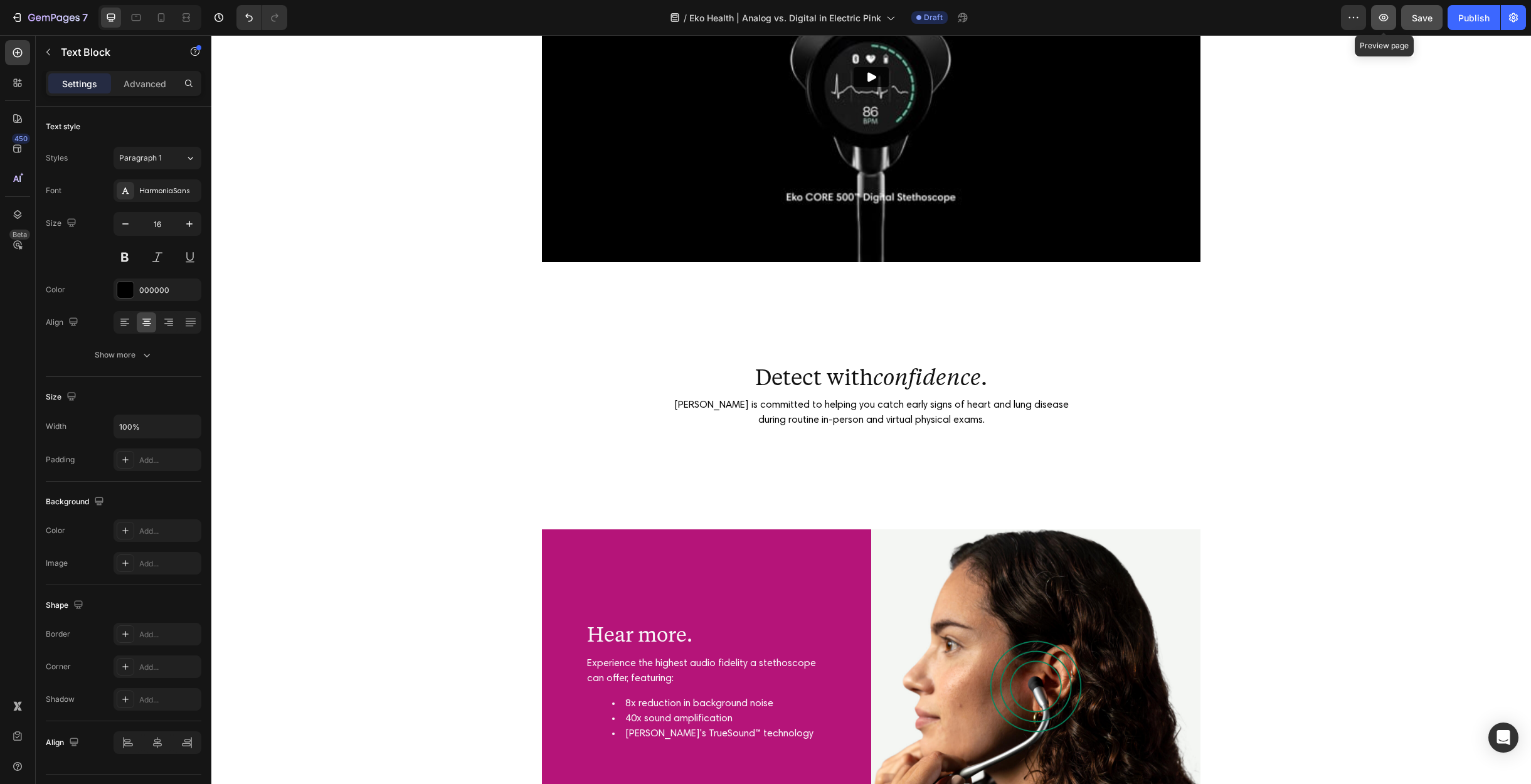
click at [1384, 21] on icon "button" at bounding box center [1384, 18] width 10 height 8
